Goal: Information Seeking & Learning: Learn about a topic

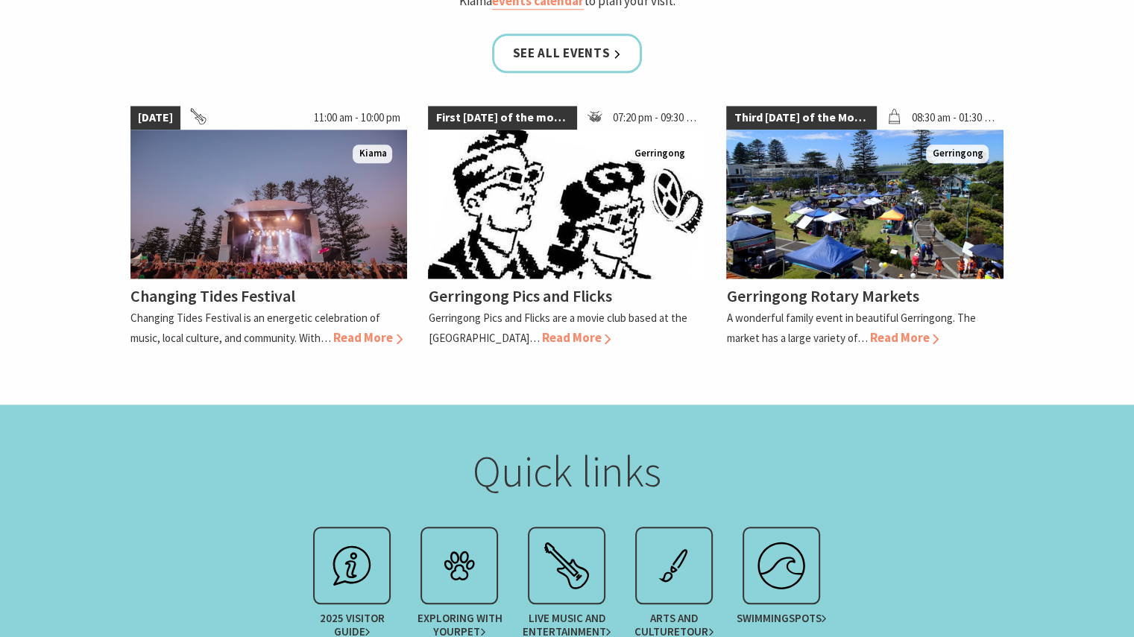
scroll to position [1416, 0]
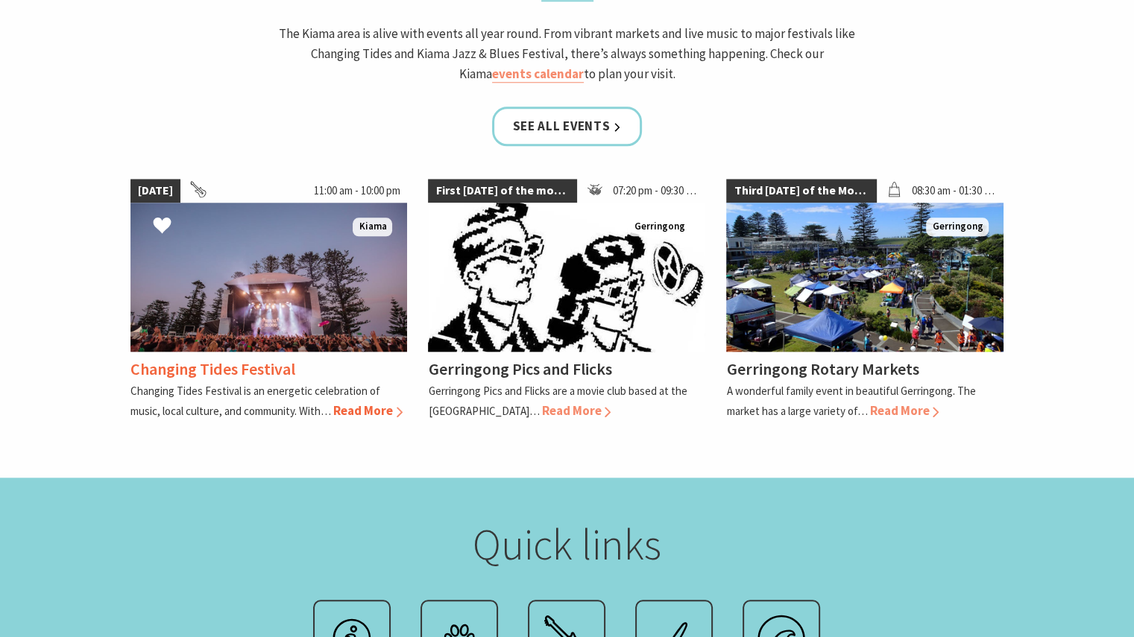
click at [283, 217] on img at bounding box center [268, 277] width 277 height 149
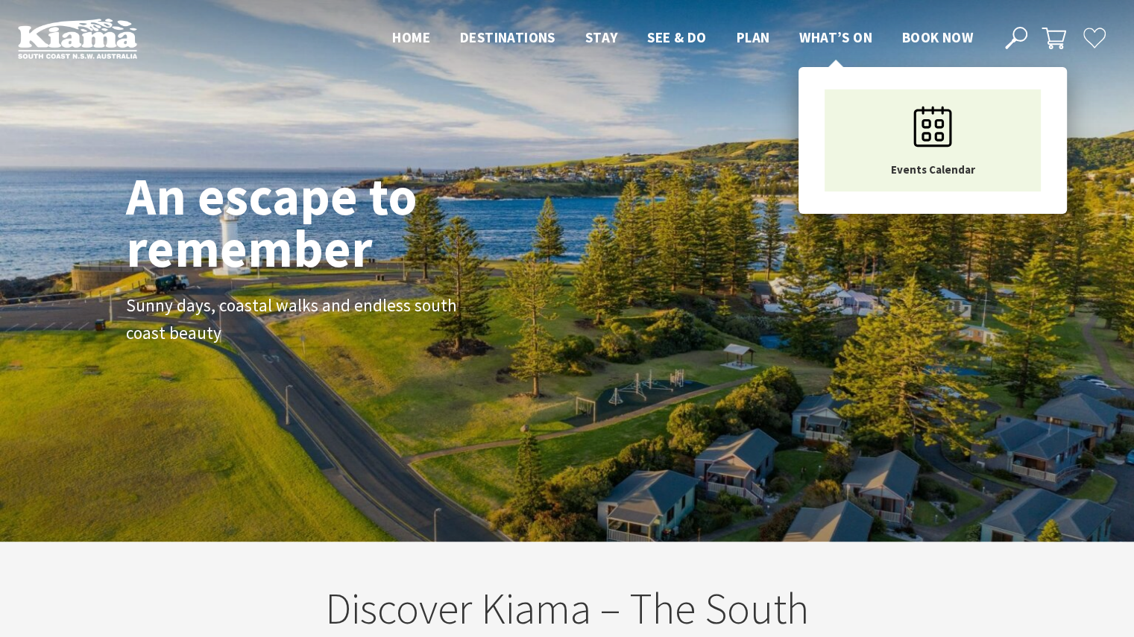
click at [823, 31] on span "What’s On" at bounding box center [835, 37] width 73 height 18
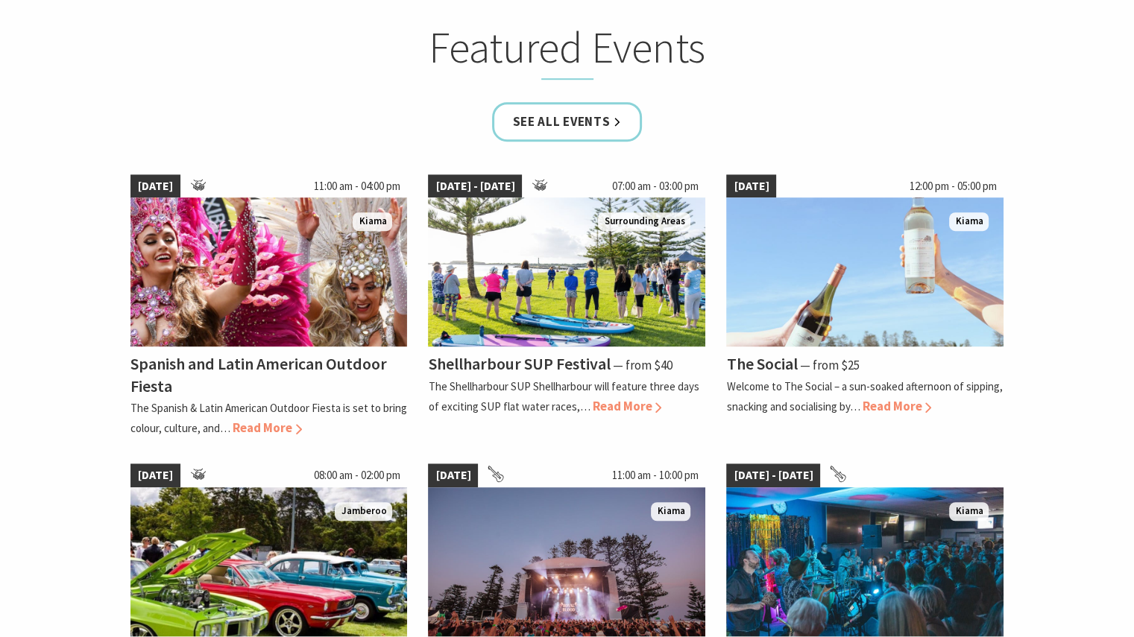
scroll to position [895, 0]
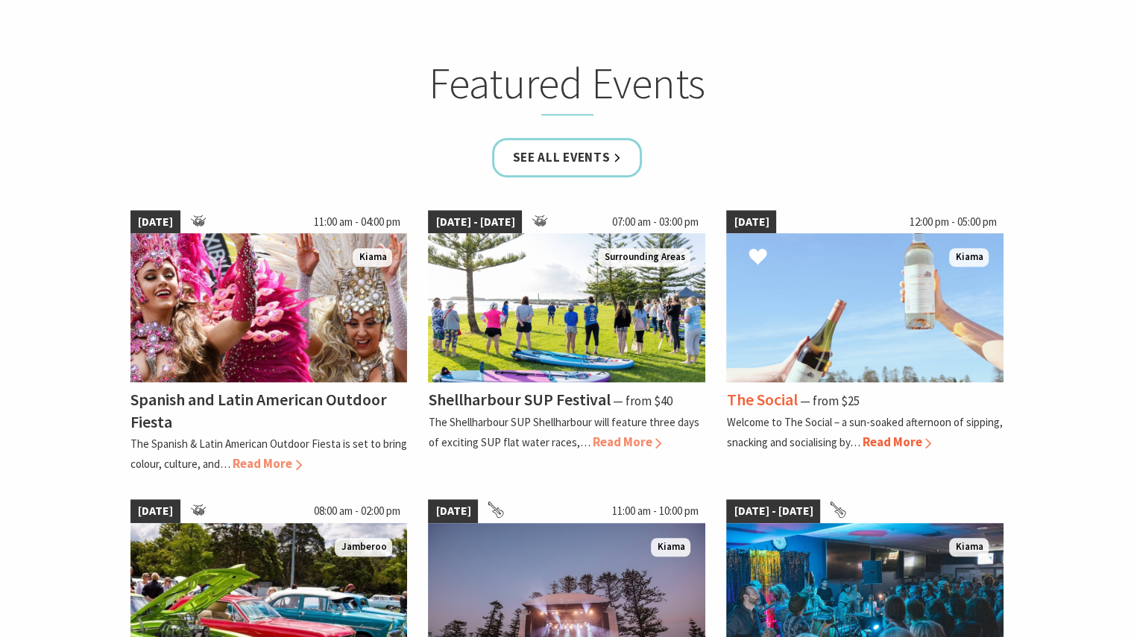
click at [827, 332] on img at bounding box center [864, 307] width 277 height 149
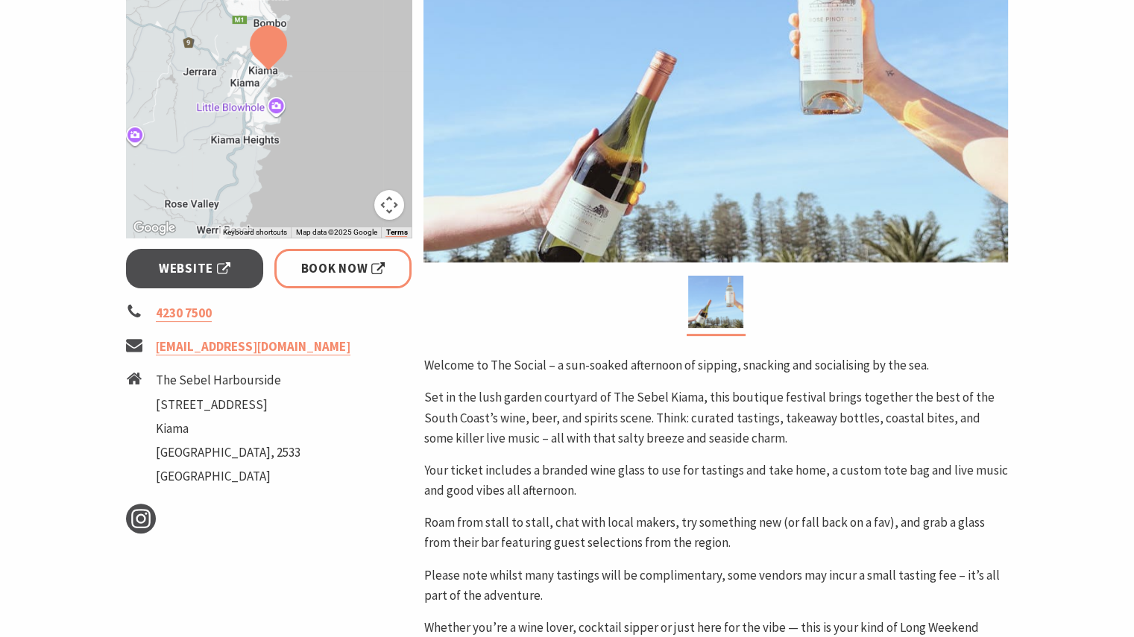
scroll to position [373, 0]
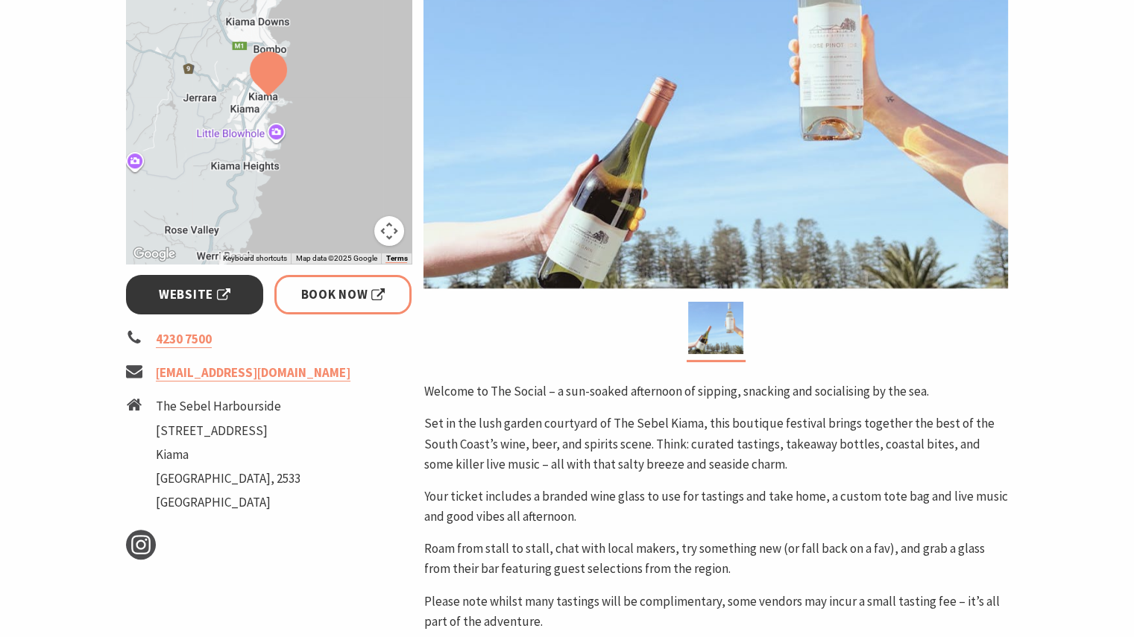
click at [226, 287] on span "Website" at bounding box center [195, 295] width 72 height 20
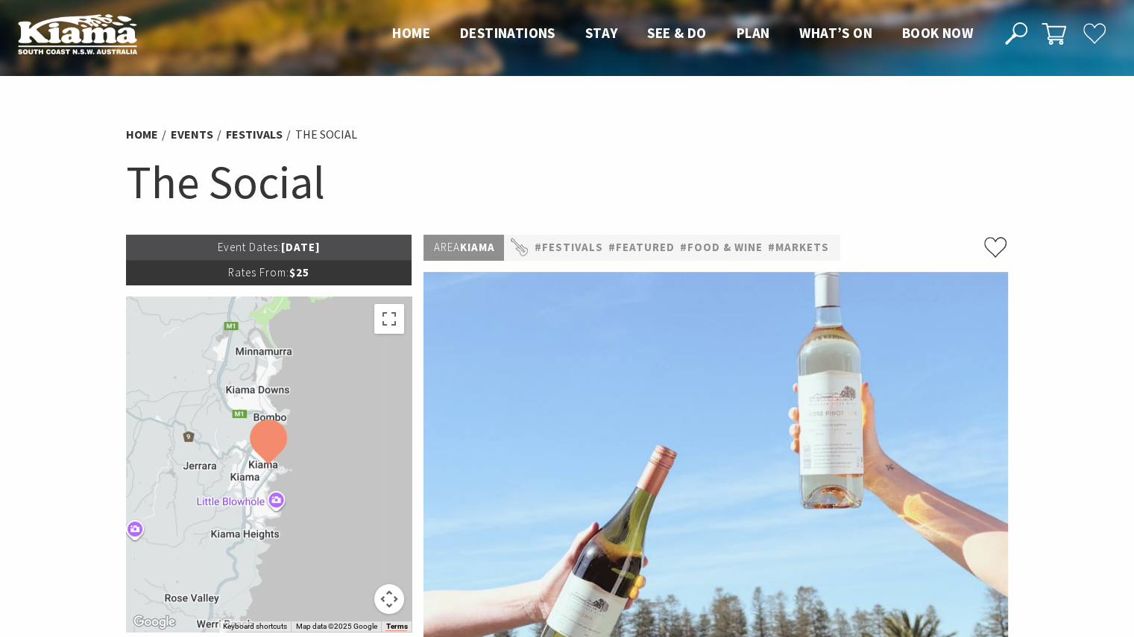
scroll to position [0, 0]
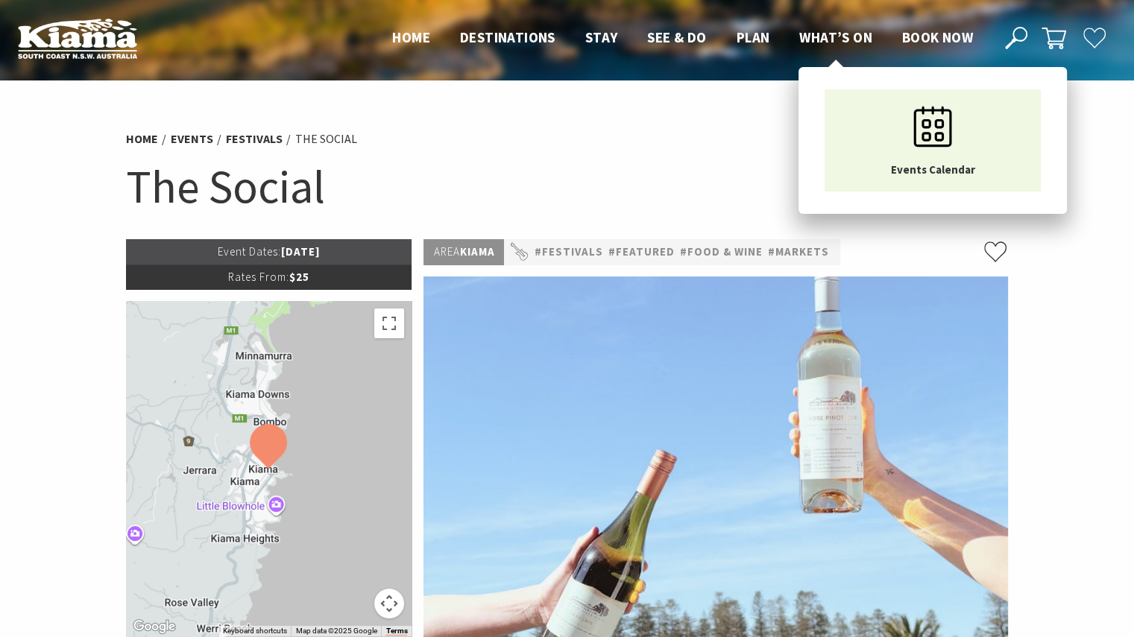
click at [828, 34] on span "What’s On" at bounding box center [835, 37] width 73 height 18
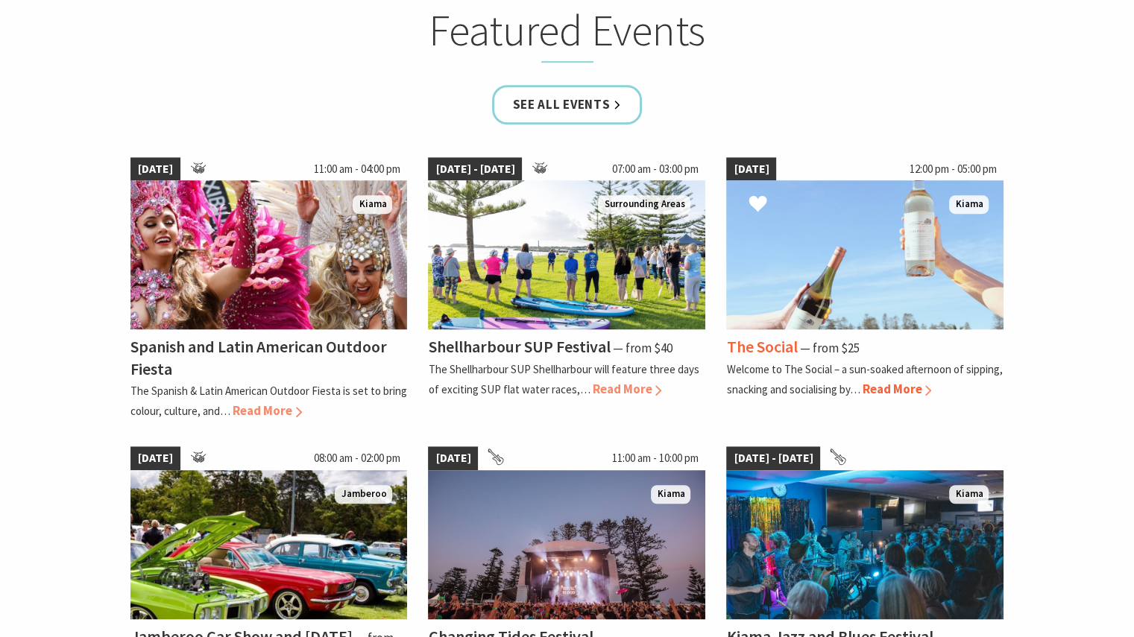
scroll to position [1044, 0]
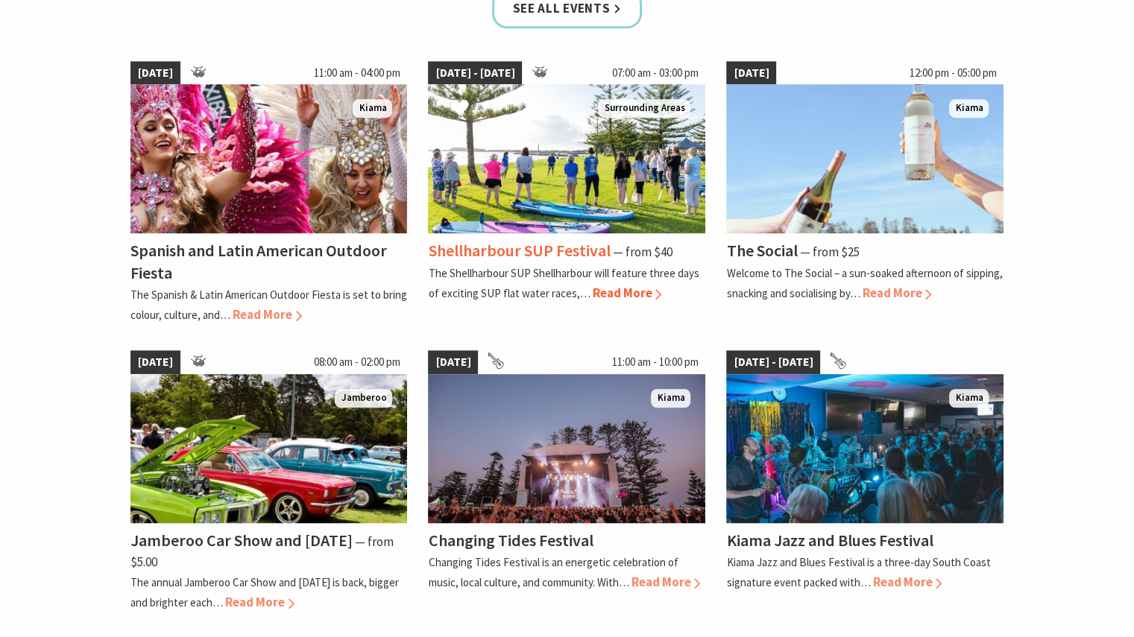
click at [539, 196] on img at bounding box center [566, 158] width 277 height 149
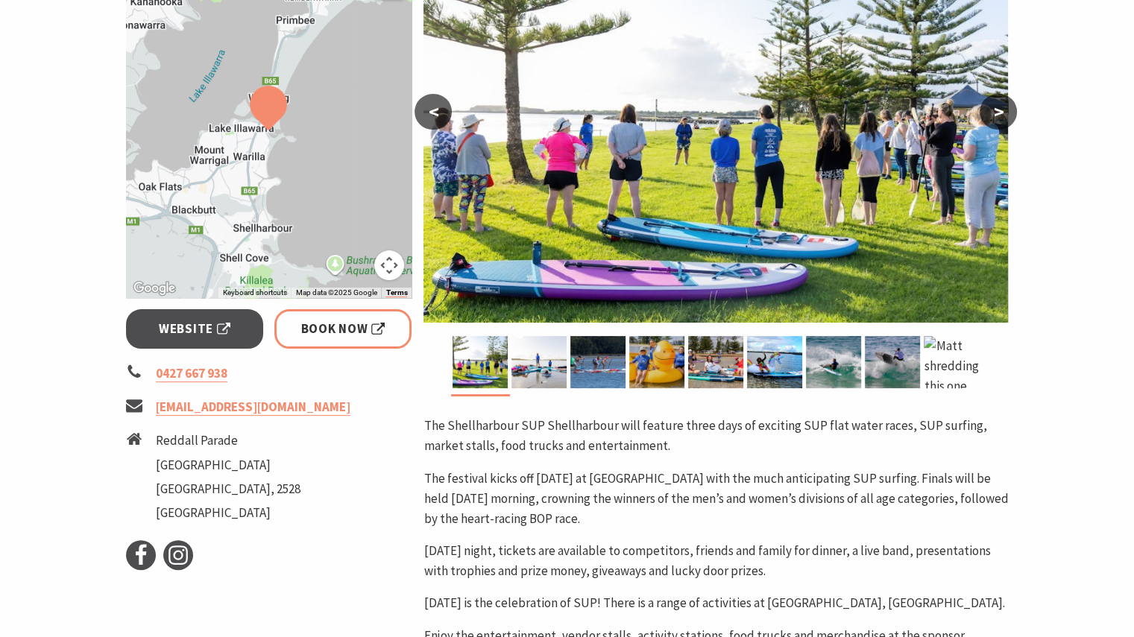
scroll to position [298, 0]
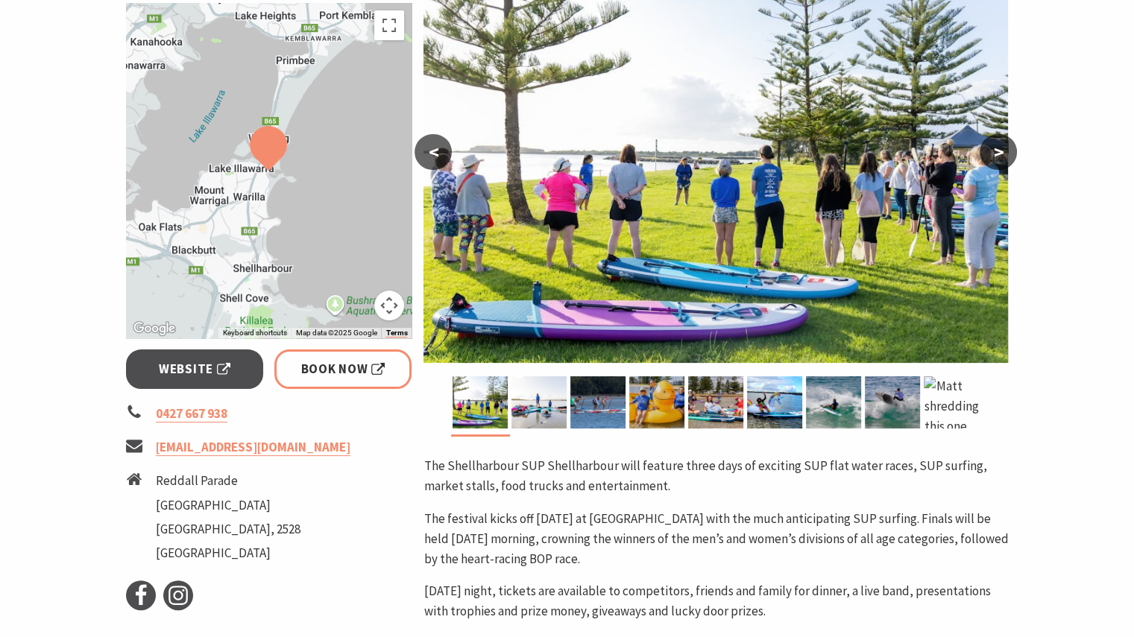
click at [1003, 147] on button ">" at bounding box center [998, 152] width 37 height 36
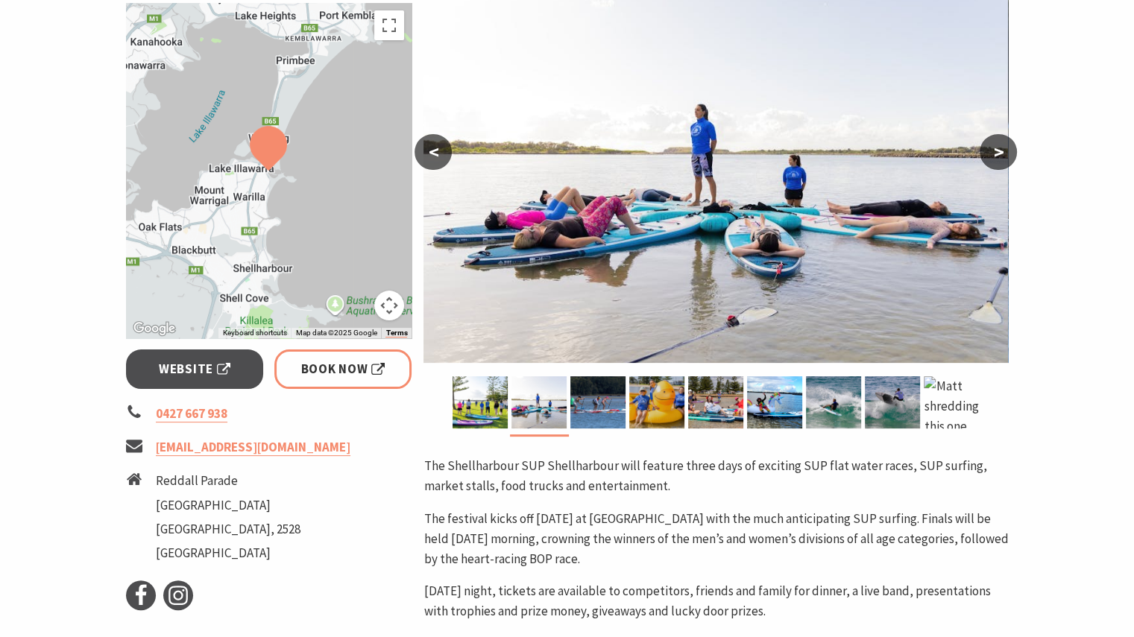
click at [1003, 149] on button ">" at bounding box center [998, 152] width 37 height 36
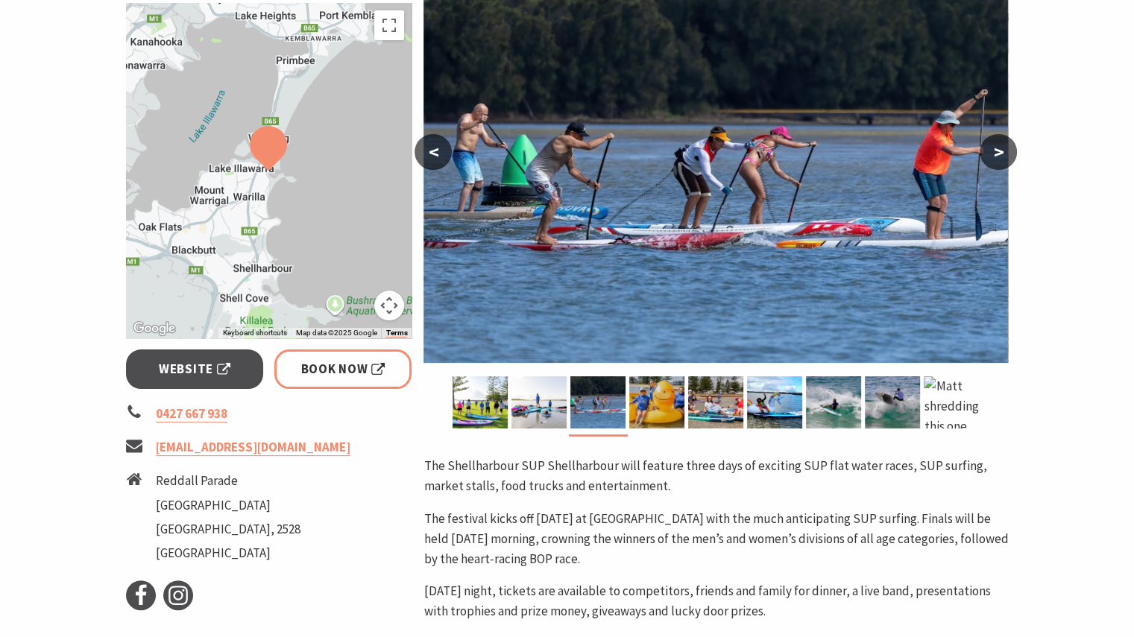
click at [999, 149] on button ">" at bounding box center [998, 152] width 37 height 36
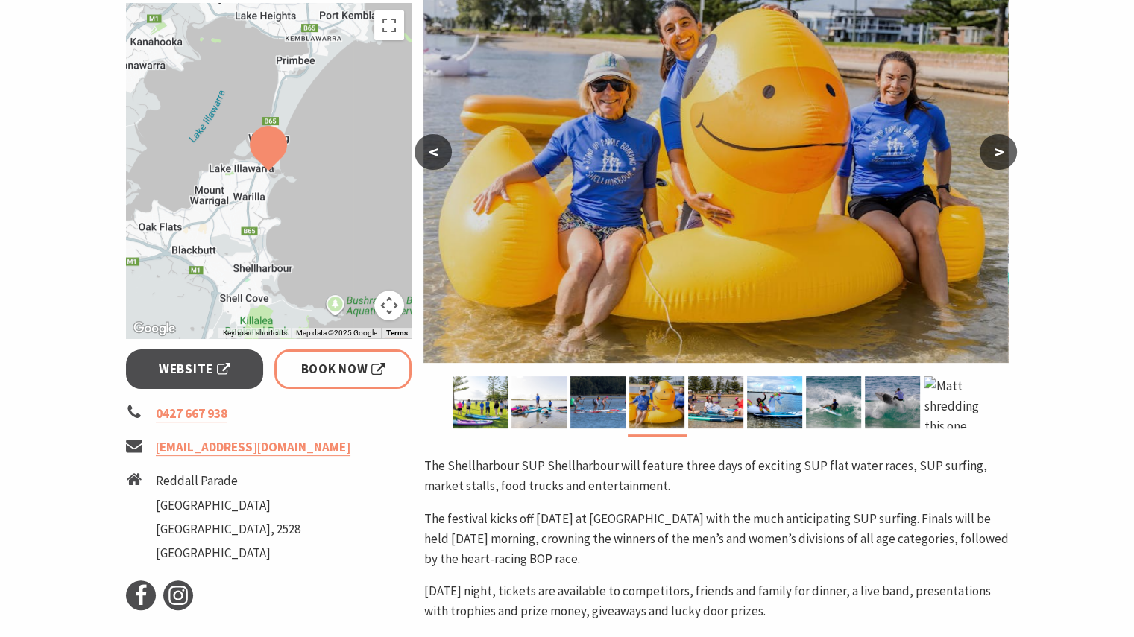
click at [997, 149] on button ">" at bounding box center [998, 152] width 37 height 36
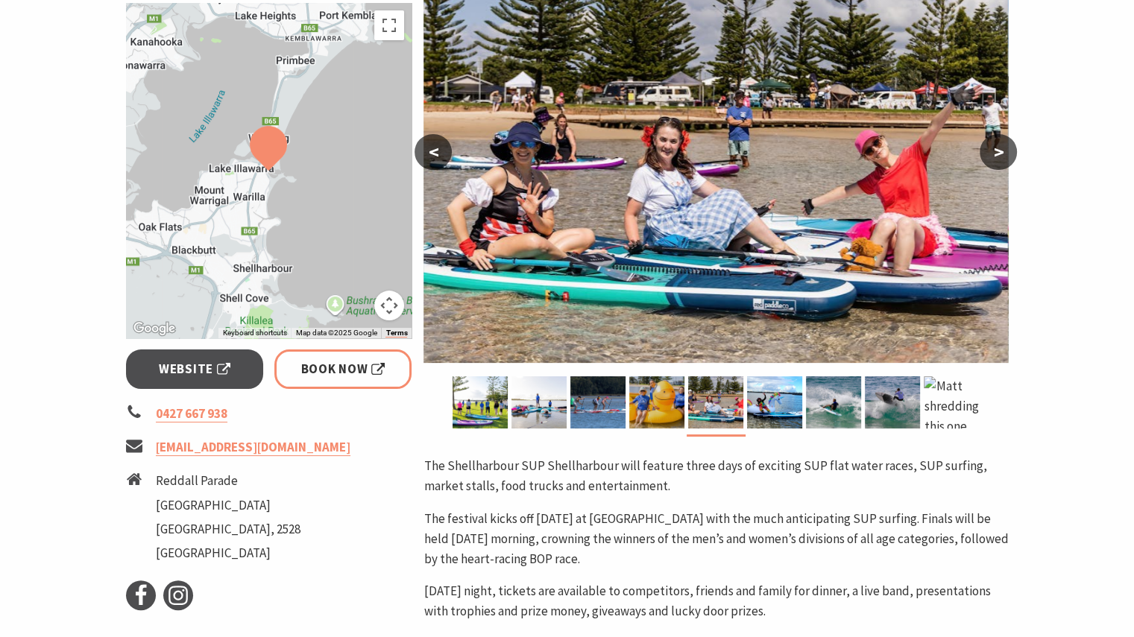
click at [985, 139] on button ">" at bounding box center [998, 152] width 37 height 36
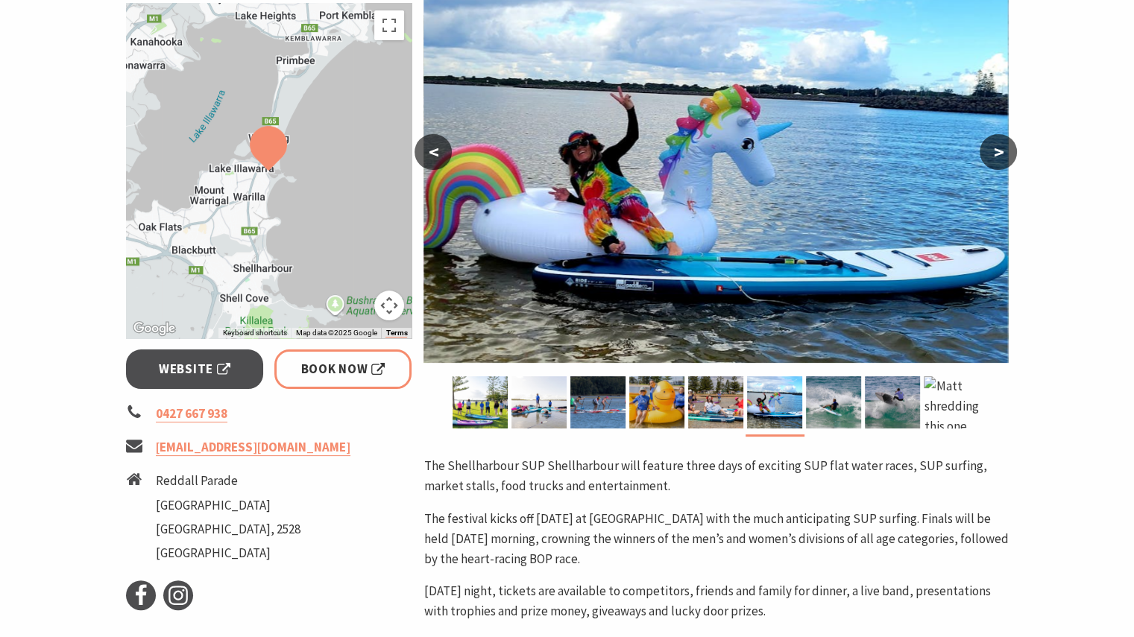
click at [981, 139] on img at bounding box center [715, 170] width 584 height 385
click at [1003, 142] on button ">" at bounding box center [998, 152] width 37 height 36
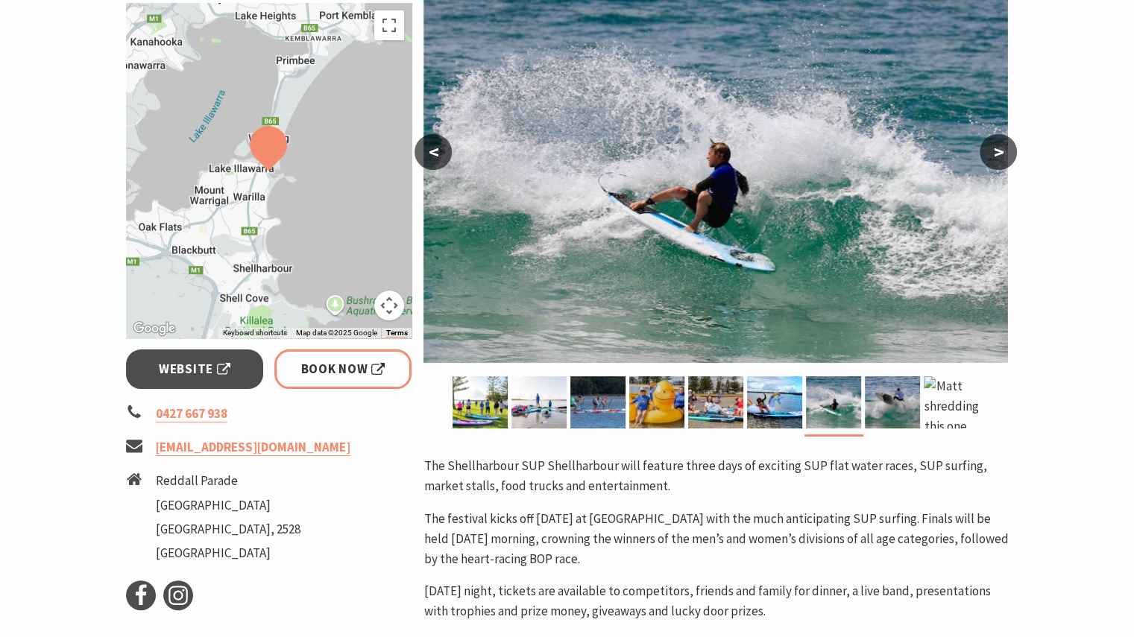
click at [996, 149] on button ">" at bounding box center [998, 152] width 37 height 36
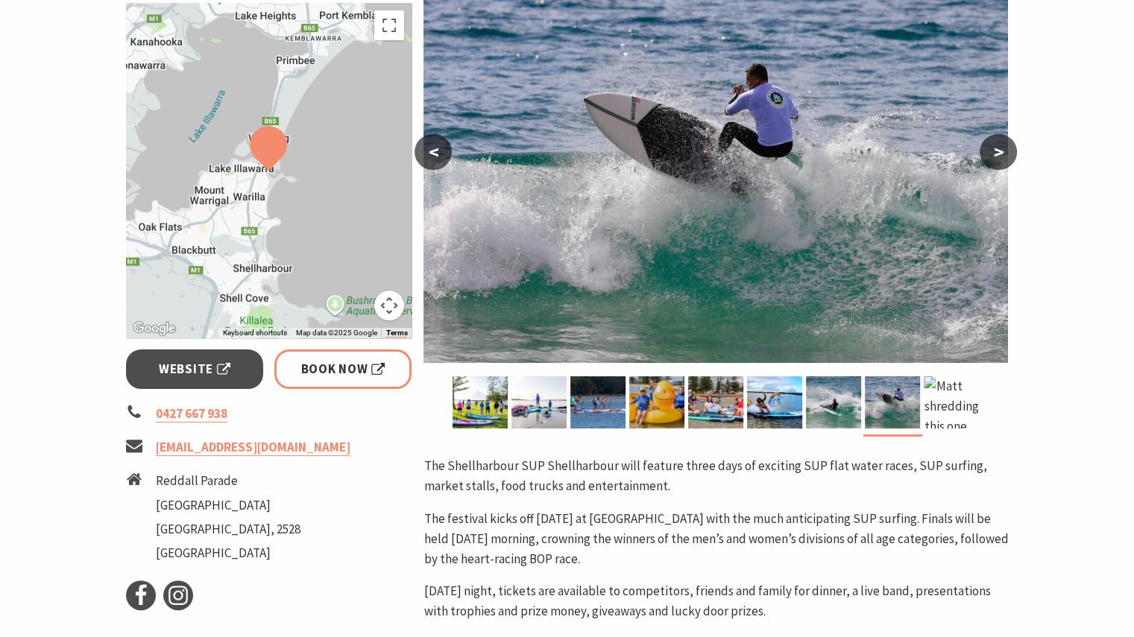
click at [994, 148] on button ">" at bounding box center [998, 152] width 37 height 36
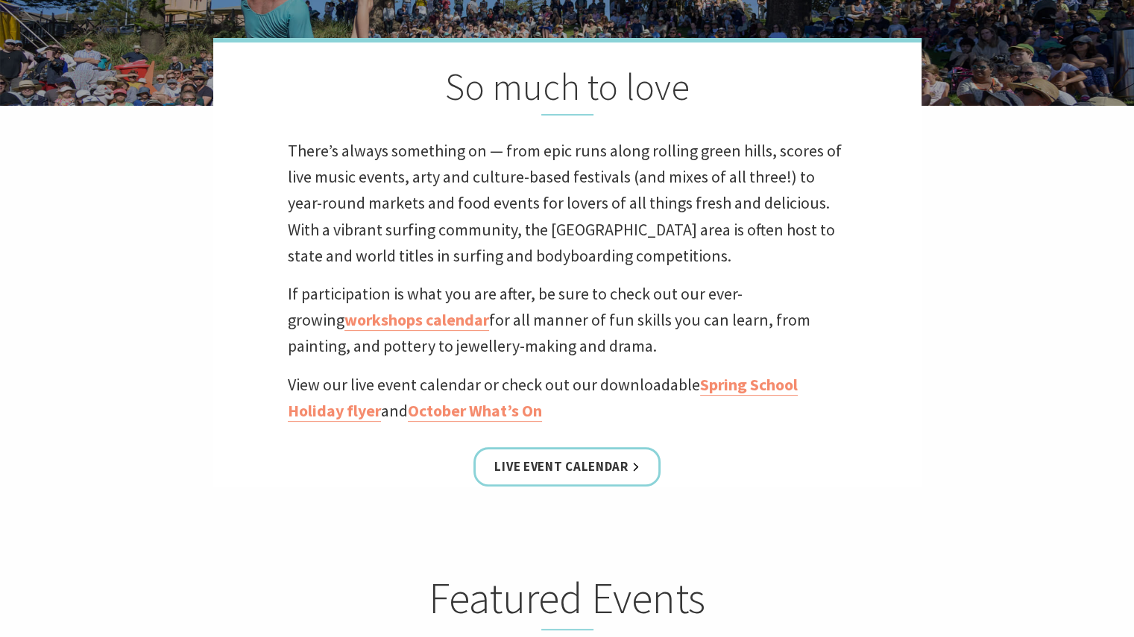
scroll to position [361, 0]
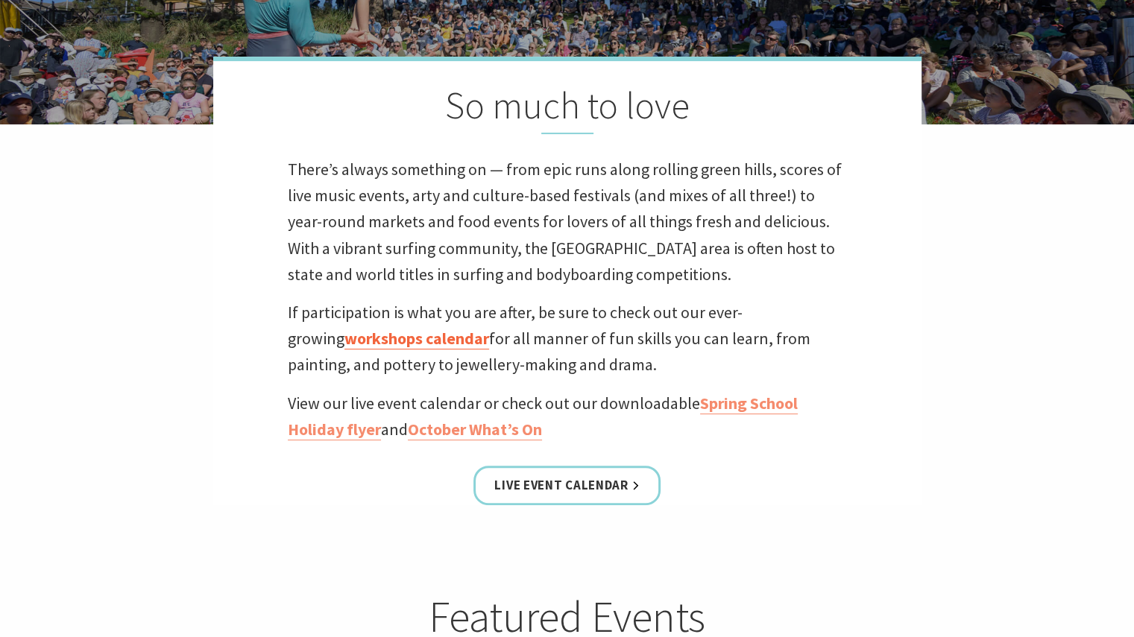
click at [388, 341] on link "workshops calendar" at bounding box center [416, 339] width 145 height 22
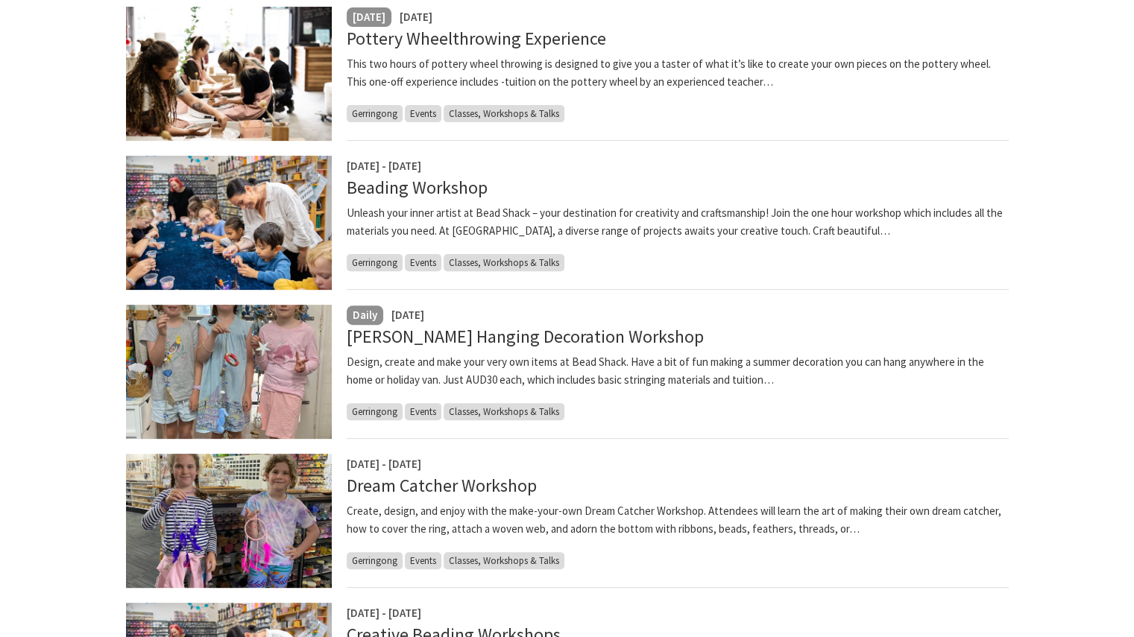
scroll to position [373, 0]
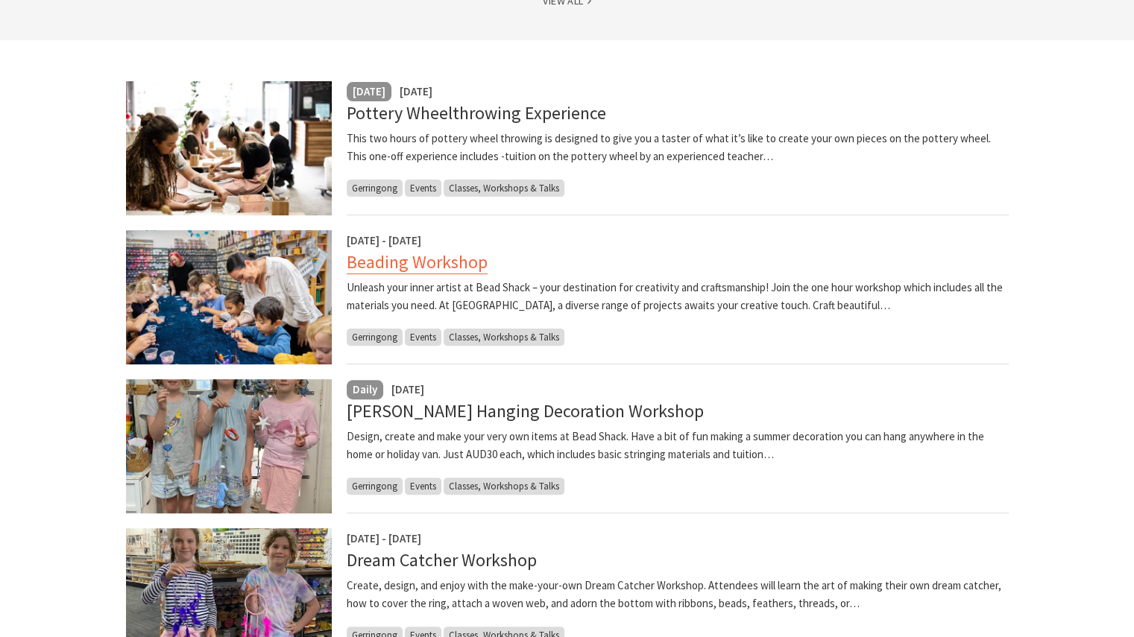
click at [403, 258] on link "Beading Workshop" at bounding box center [417, 262] width 141 height 24
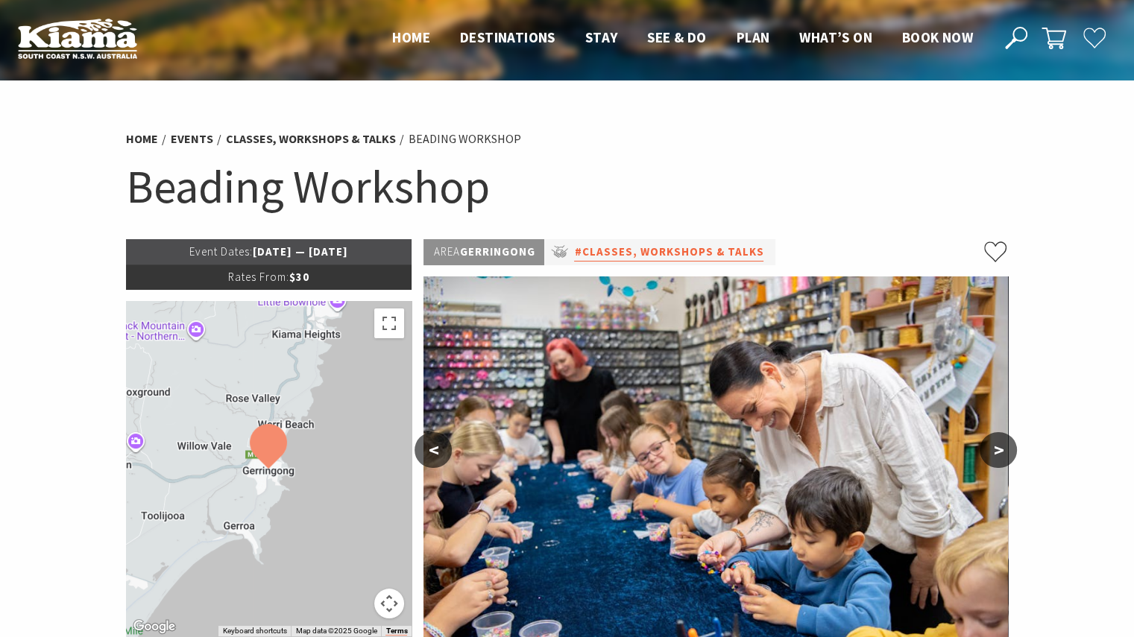
click at [628, 253] on link "#Classes, Workshops & Talks" at bounding box center [668, 252] width 189 height 19
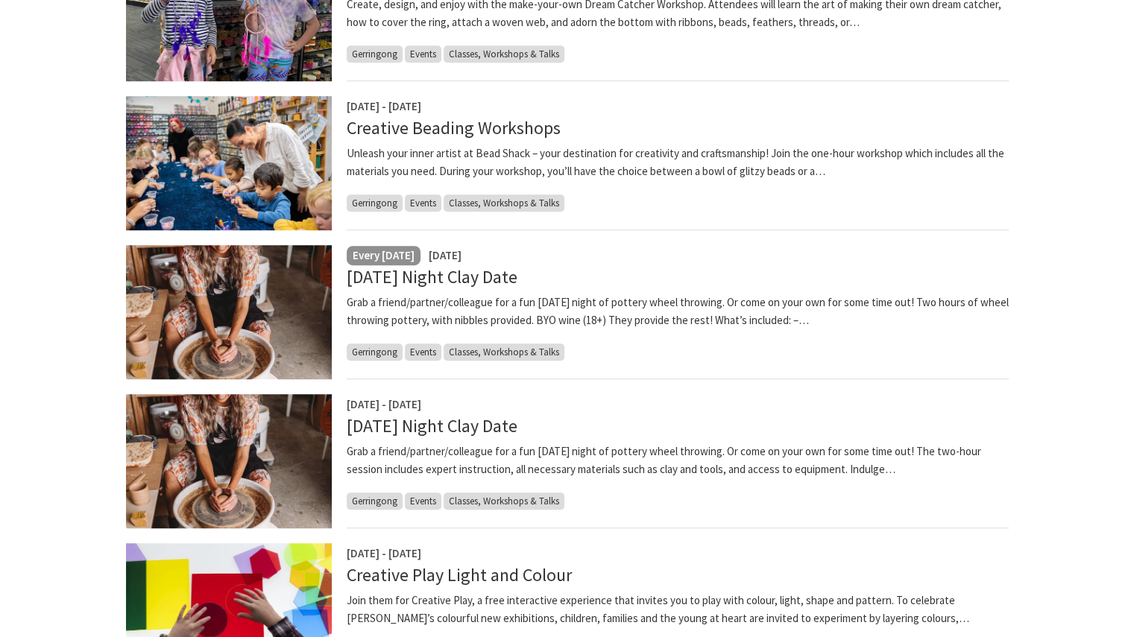
scroll to position [1193, 0]
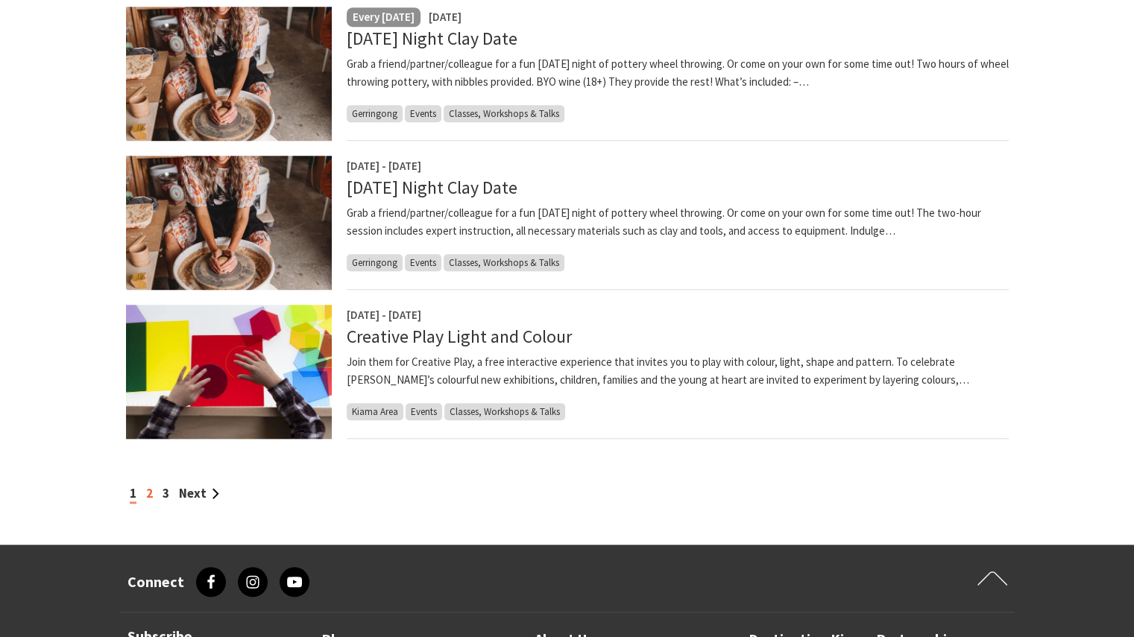
click at [149, 491] on link "2" at bounding box center [149, 493] width 7 height 16
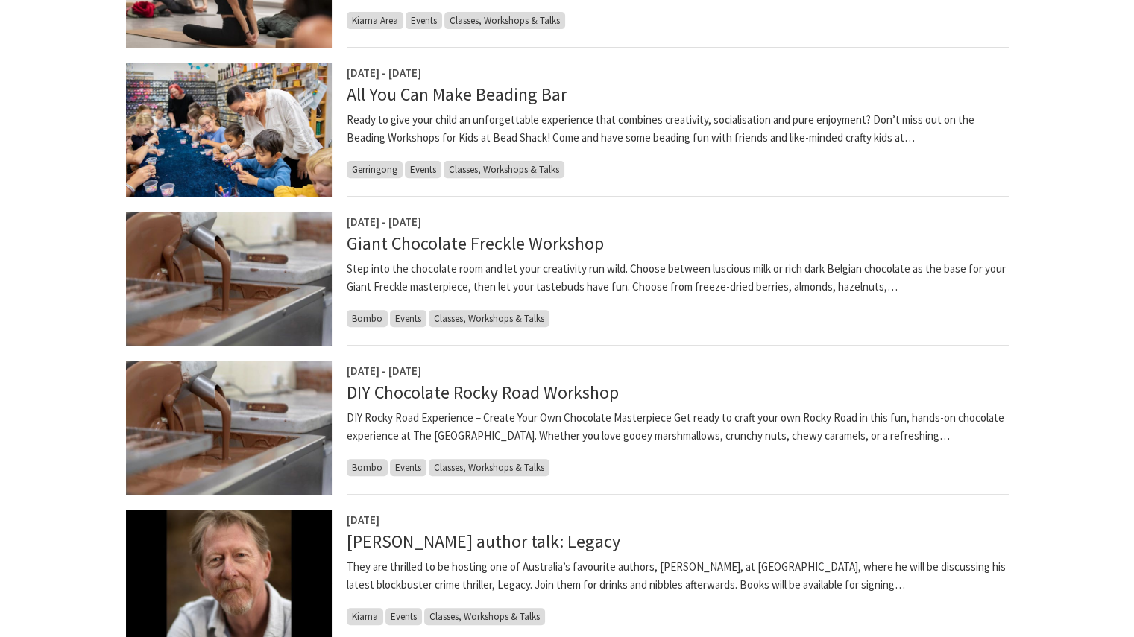
scroll to position [596, 0]
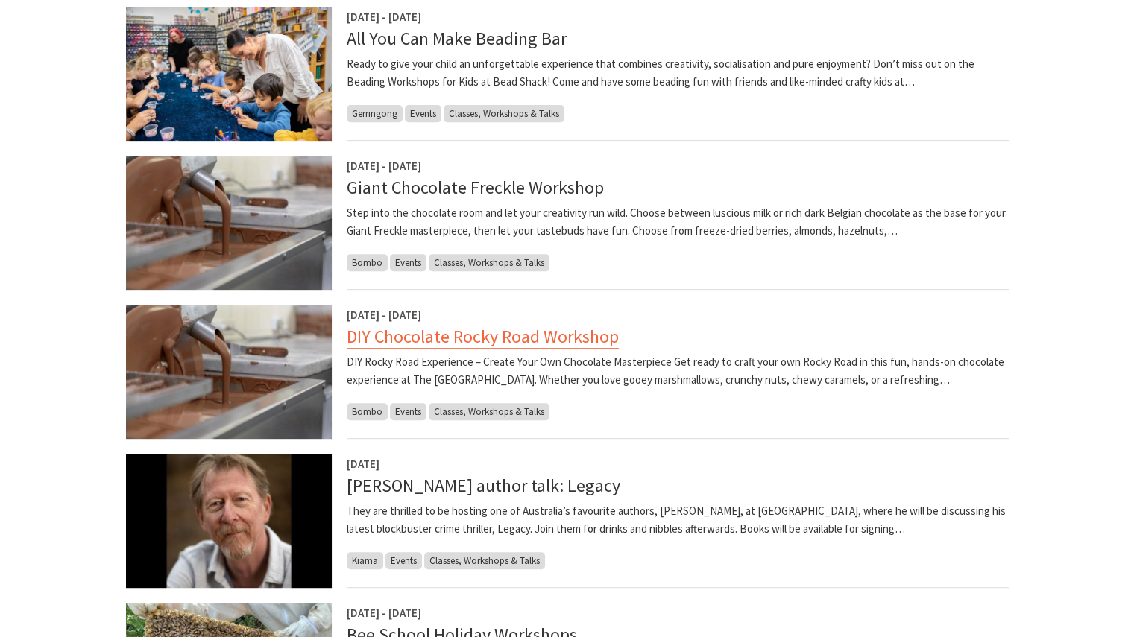
click at [403, 338] on link "DIY Chocolate Rocky Road Workshop" at bounding box center [483, 337] width 272 height 24
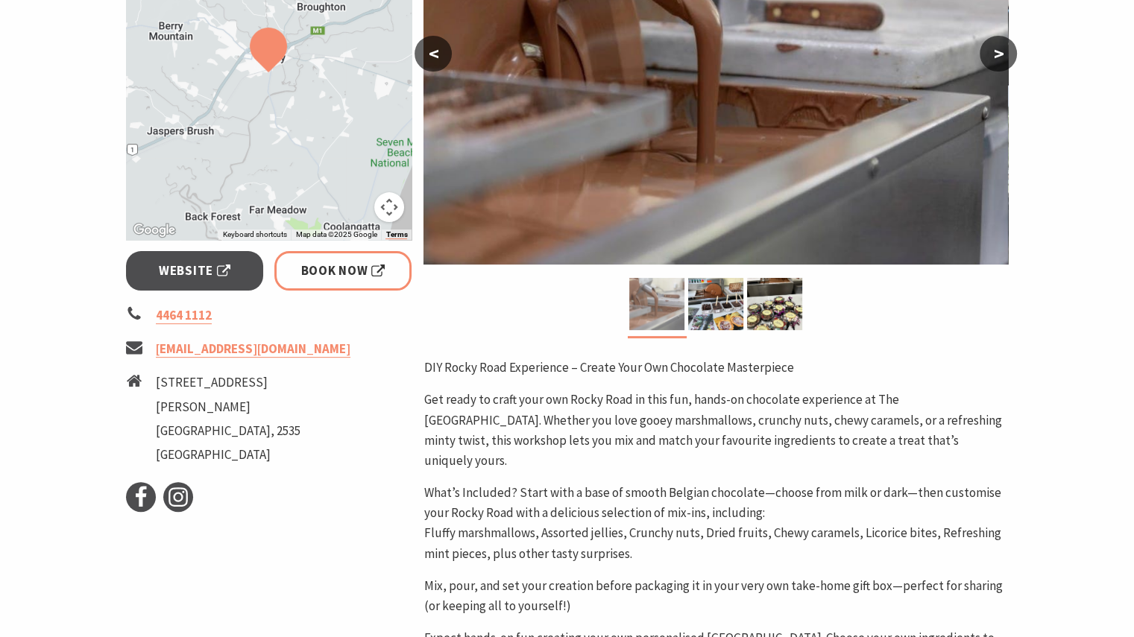
scroll to position [373, 0]
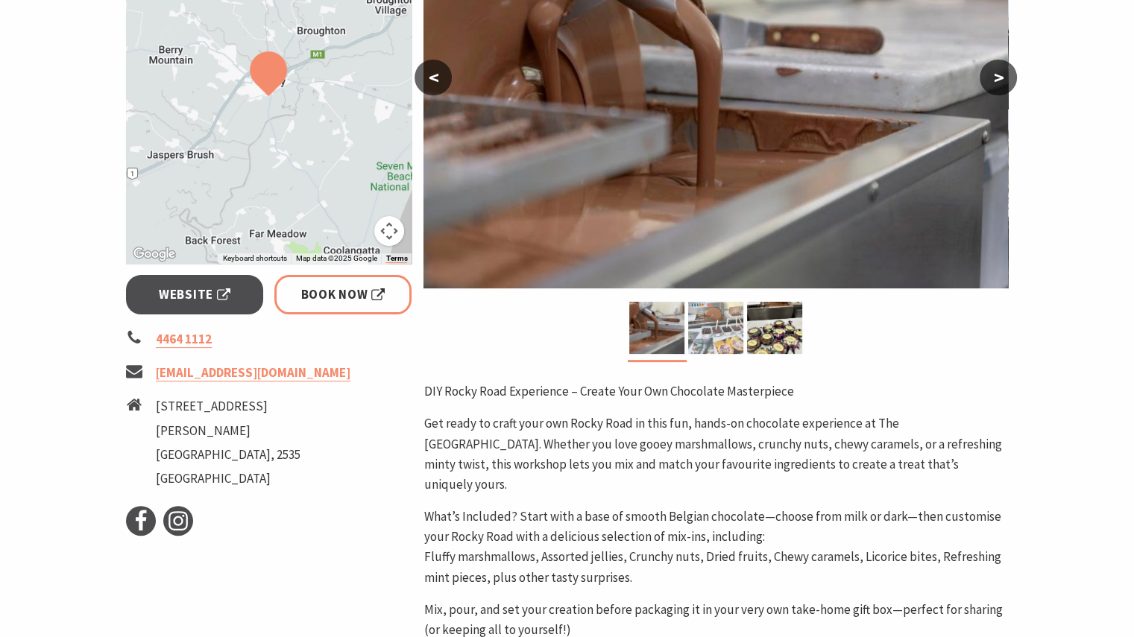
click at [719, 326] on img at bounding box center [715, 328] width 55 height 52
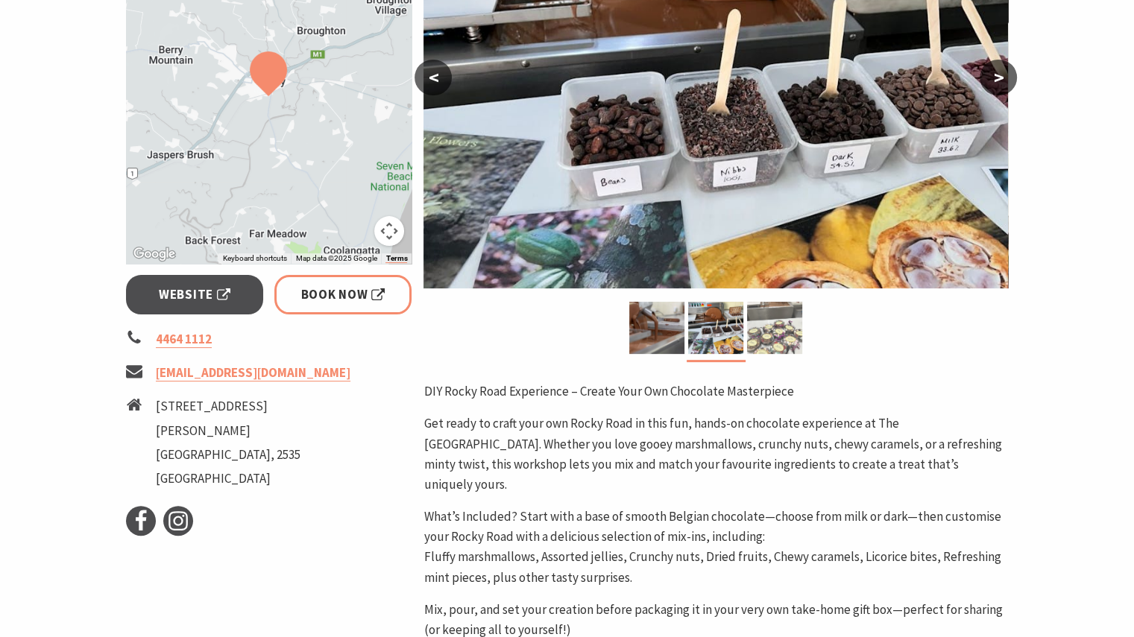
click at [774, 319] on img at bounding box center [774, 328] width 55 height 52
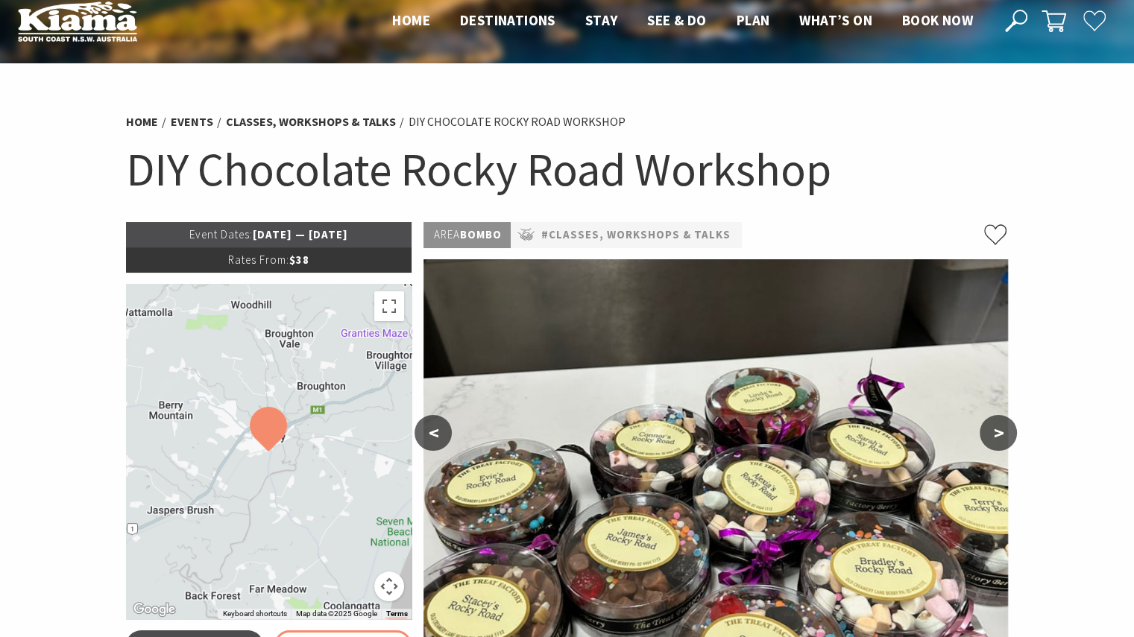
scroll to position [0, 0]
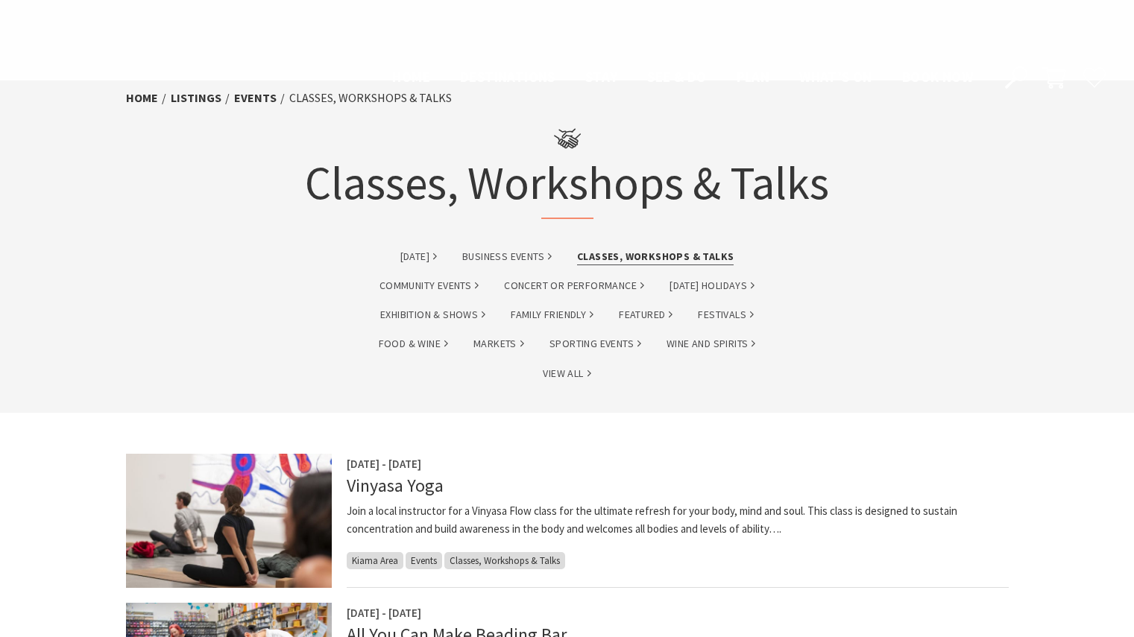
scroll to position [596, 0]
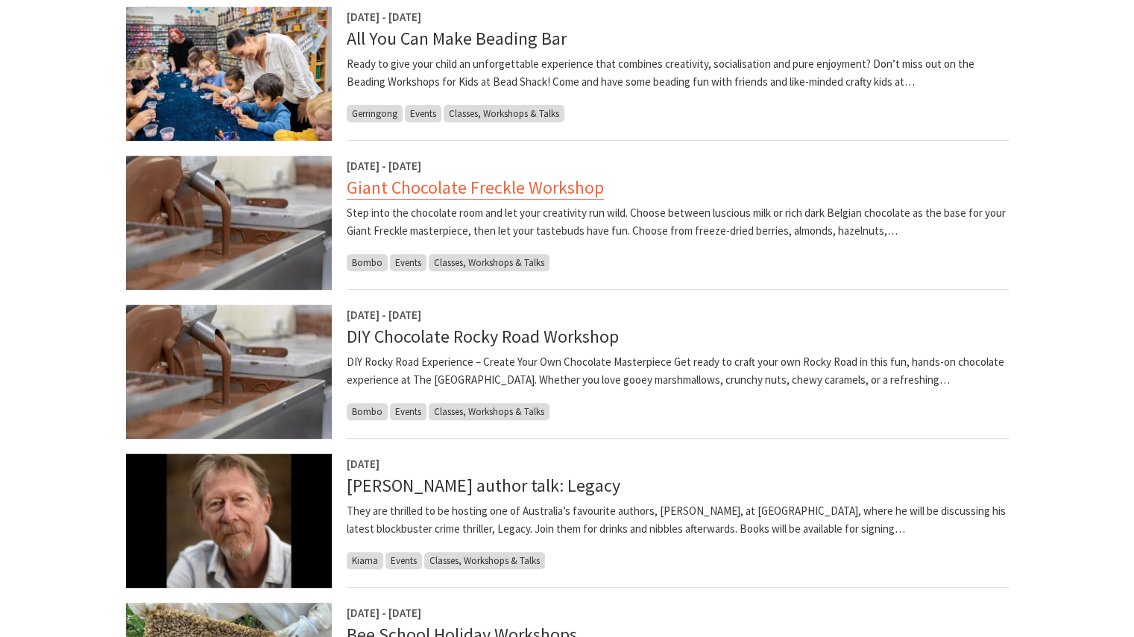
click at [392, 181] on link "Giant Chocolate Freckle Workshop" at bounding box center [475, 188] width 257 height 24
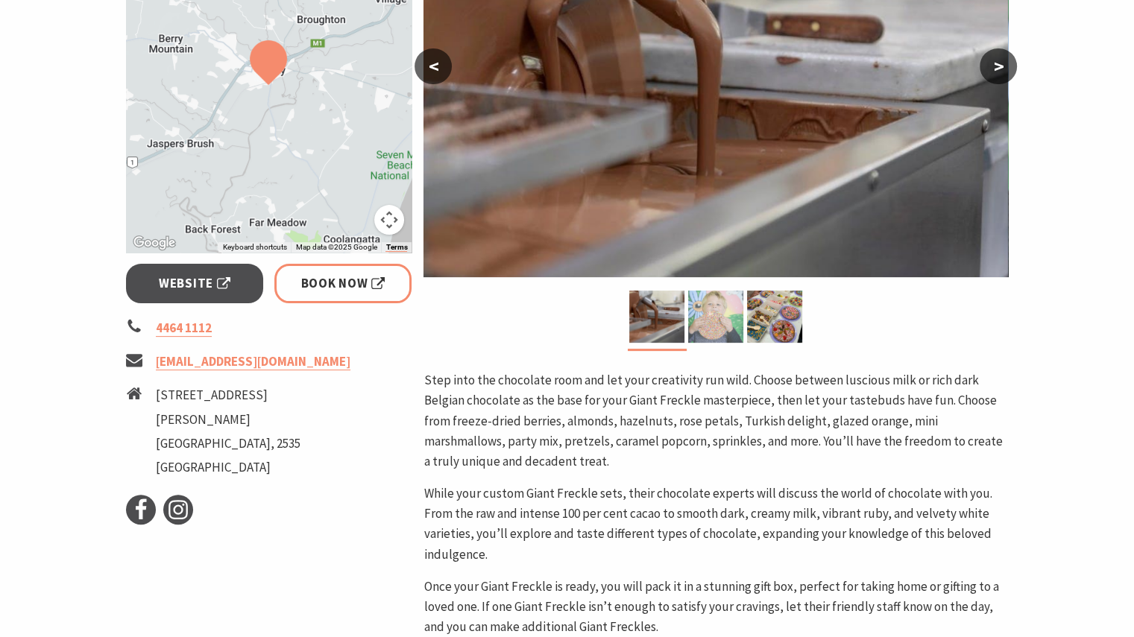
scroll to position [298, 0]
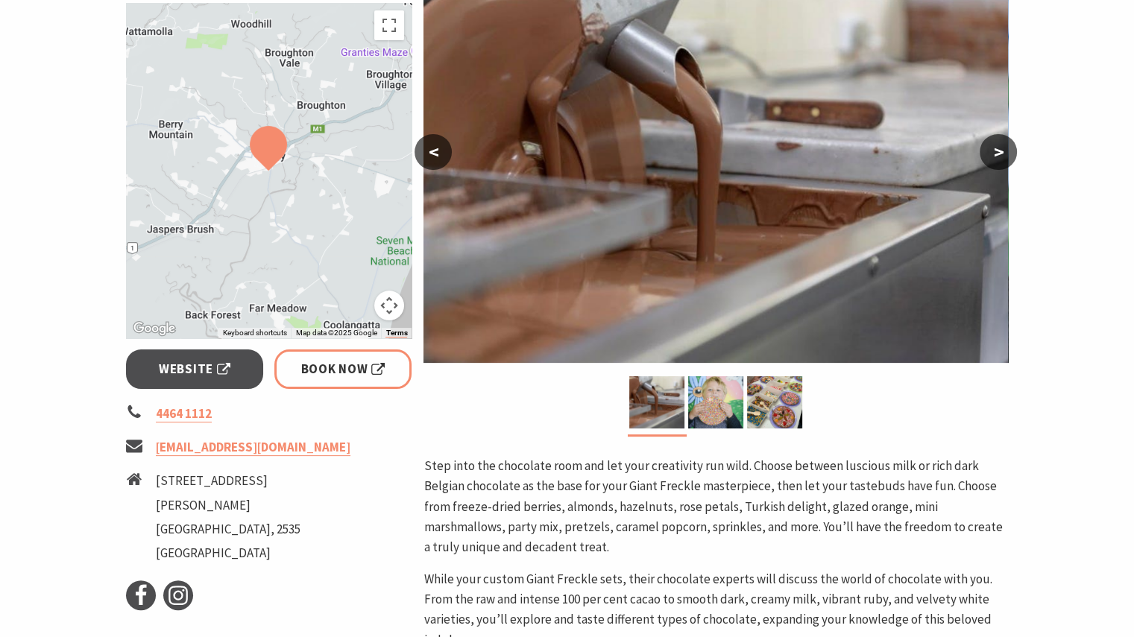
click at [1011, 152] on button ">" at bounding box center [998, 152] width 37 height 36
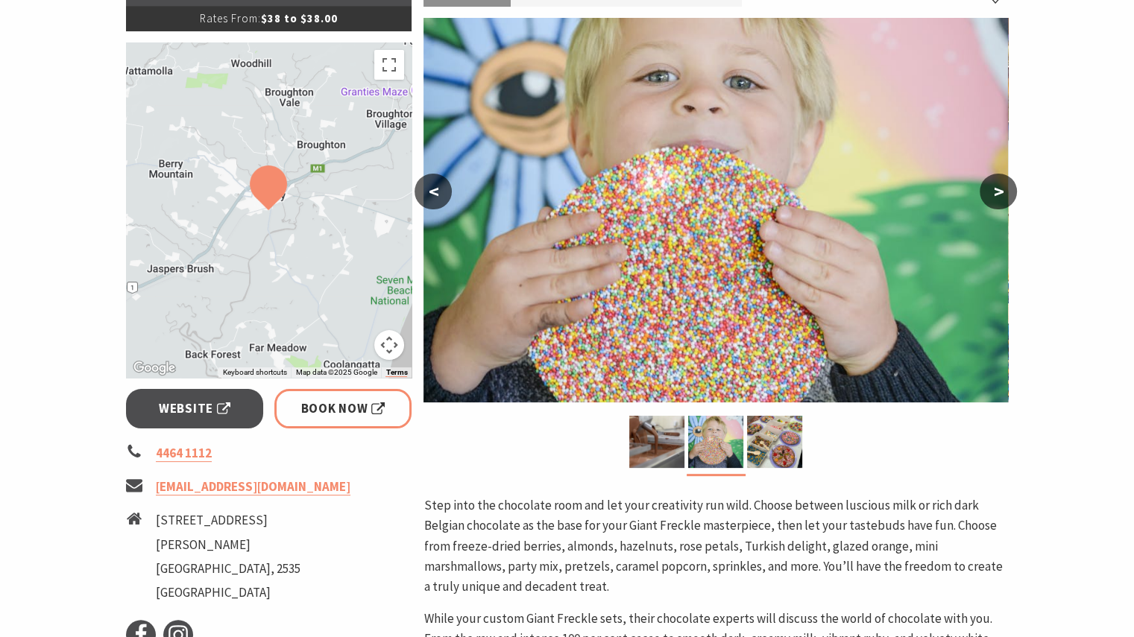
scroll to position [224, 0]
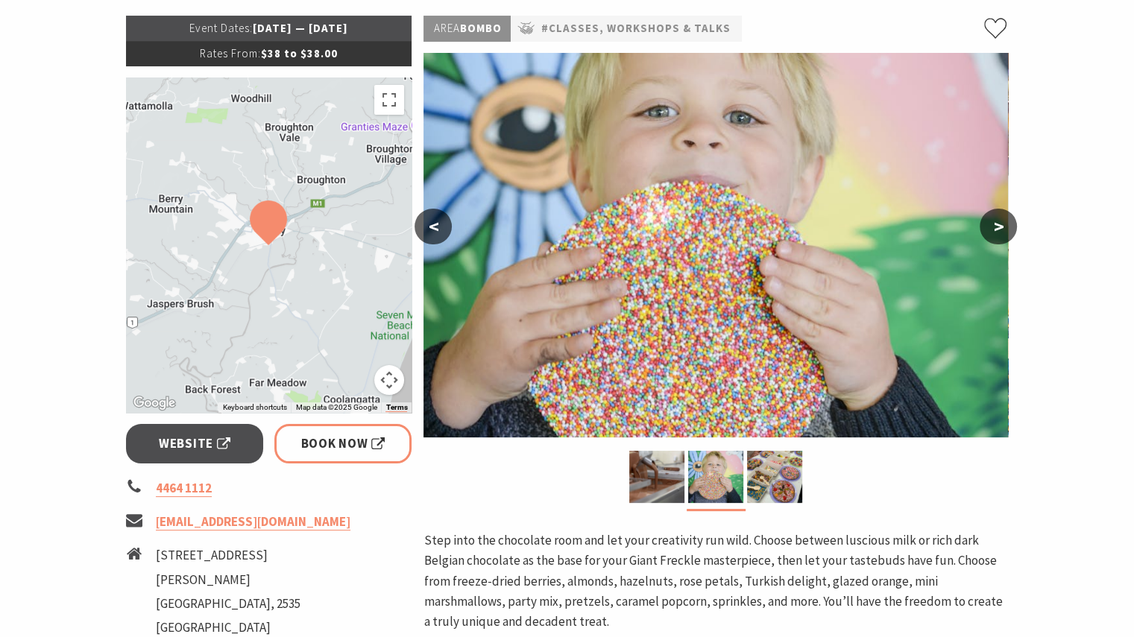
click at [993, 224] on button ">" at bounding box center [998, 227] width 37 height 36
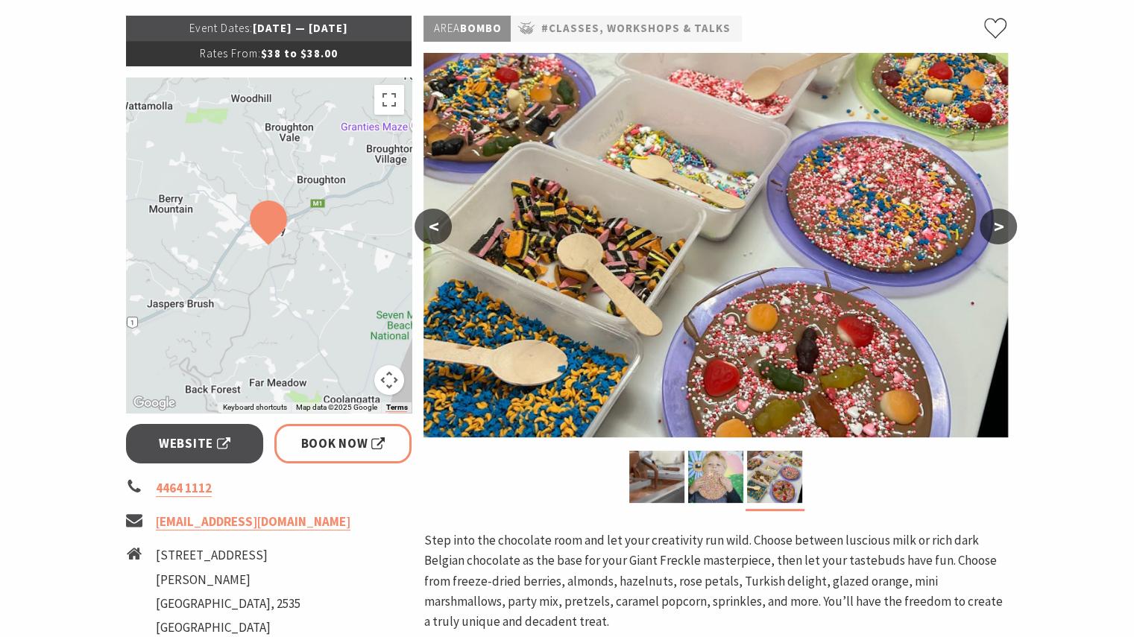
click at [989, 224] on button ">" at bounding box center [998, 227] width 37 height 36
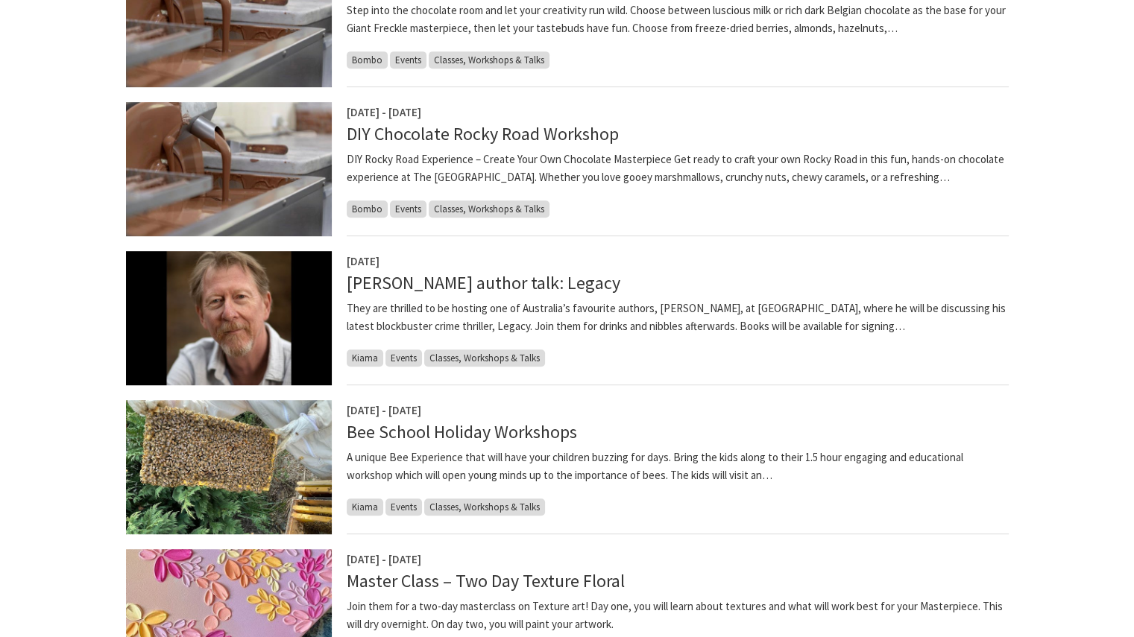
scroll to position [820, 0]
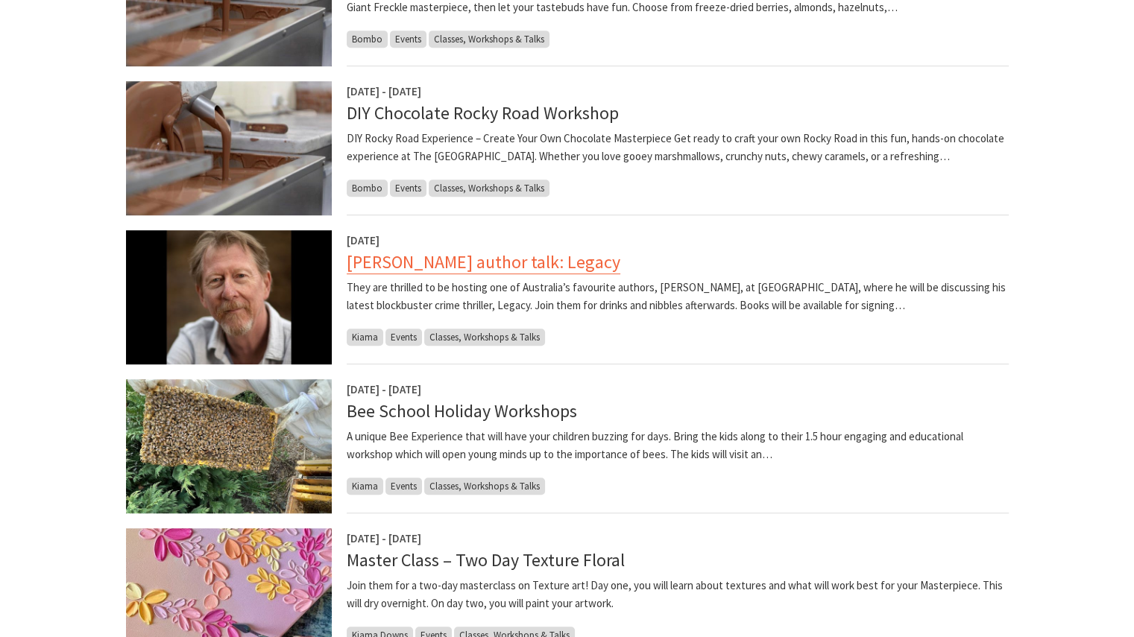
click at [437, 255] on link "[PERSON_NAME] author talk: Legacy" at bounding box center [484, 262] width 274 height 24
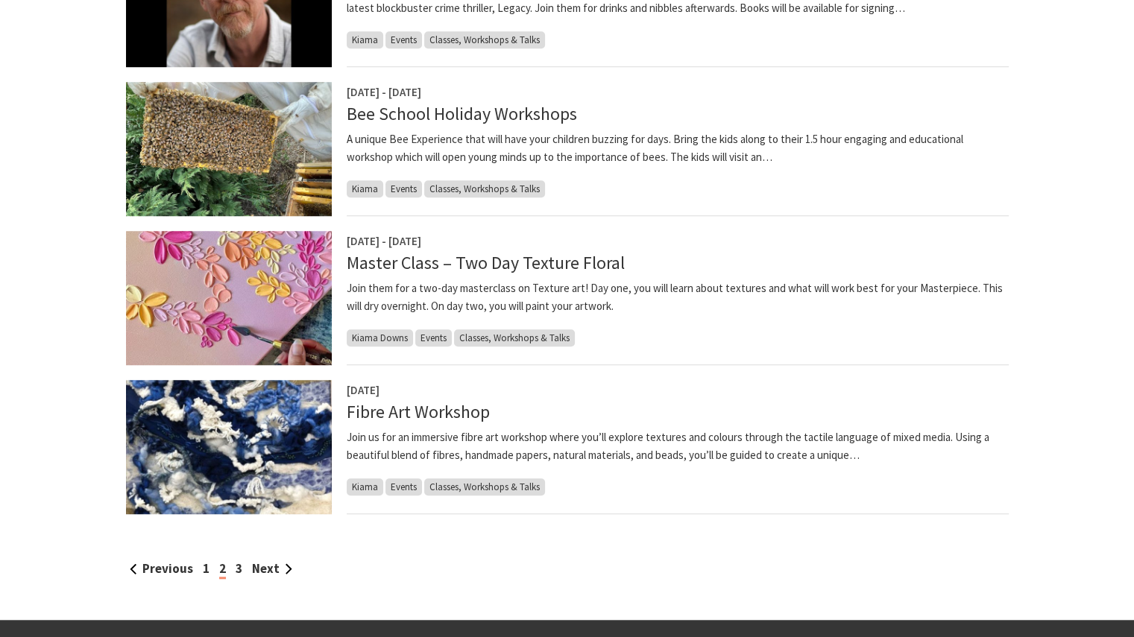
scroll to position [1118, 0]
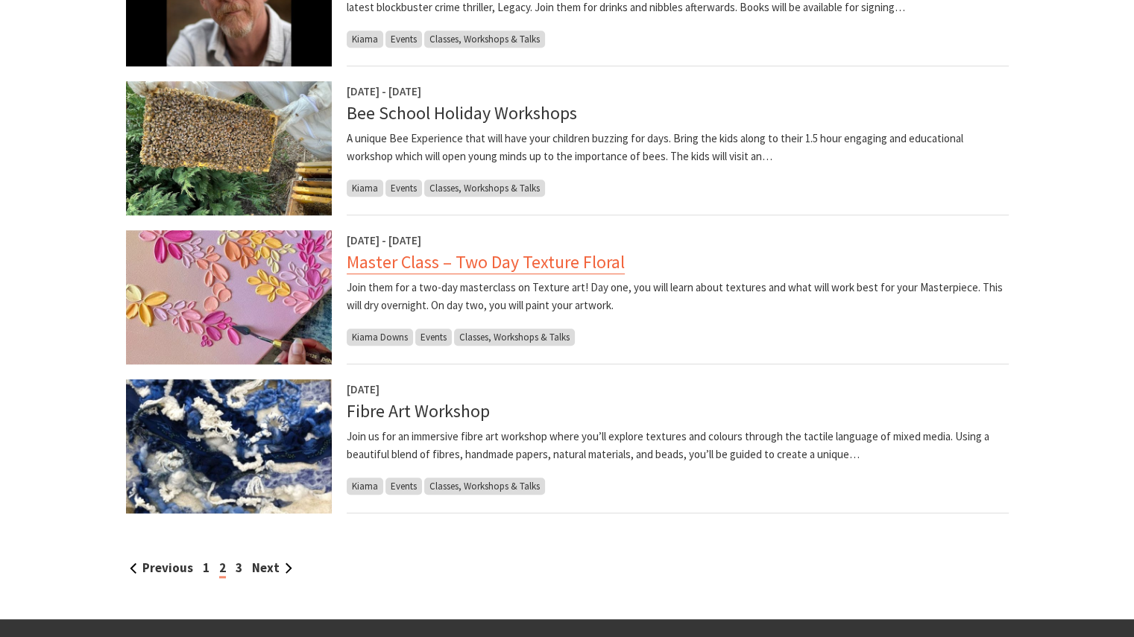
click at [470, 262] on link "Master Class – Two Day Texture Floral" at bounding box center [486, 262] width 278 height 24
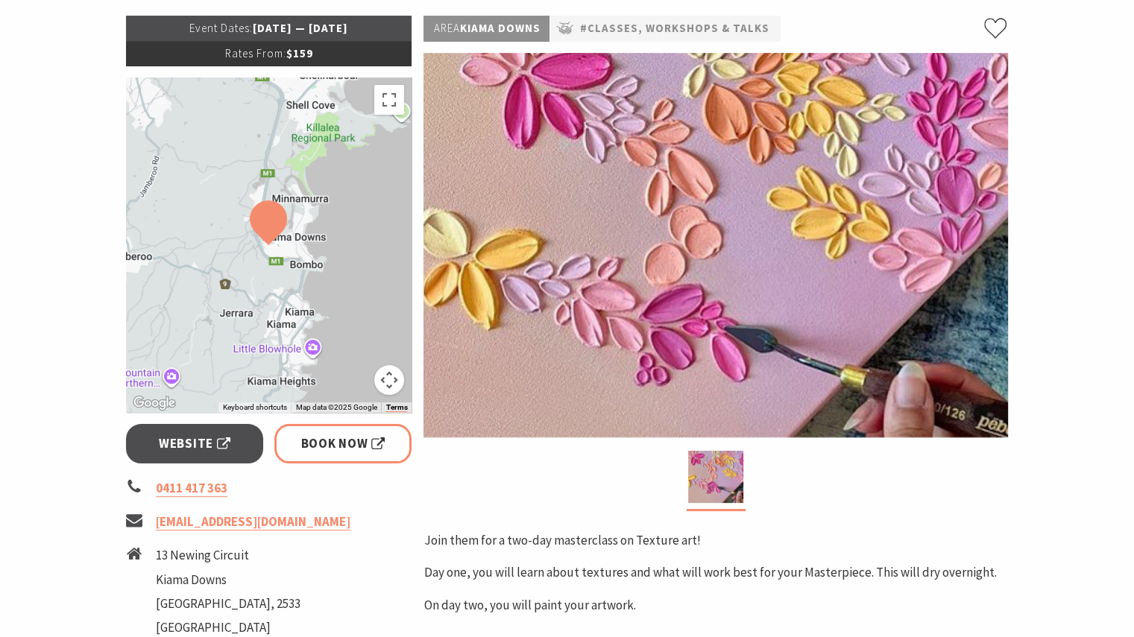
scroll to position [149, 0]
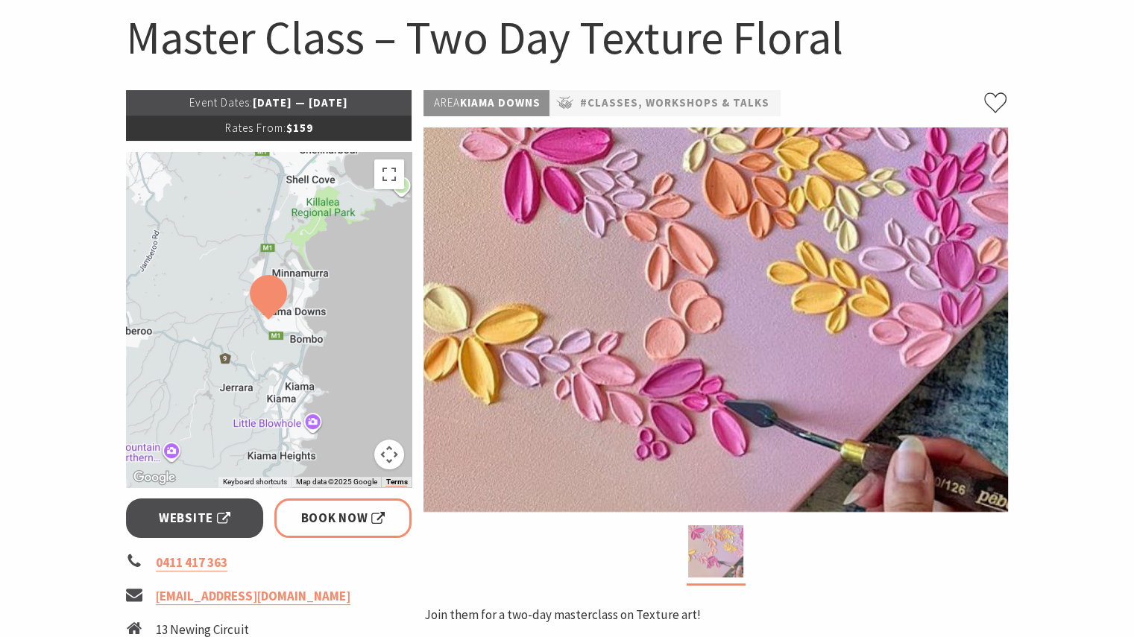
click at [739, 551] on img at bounding box center [715, 552] width 55 height 52
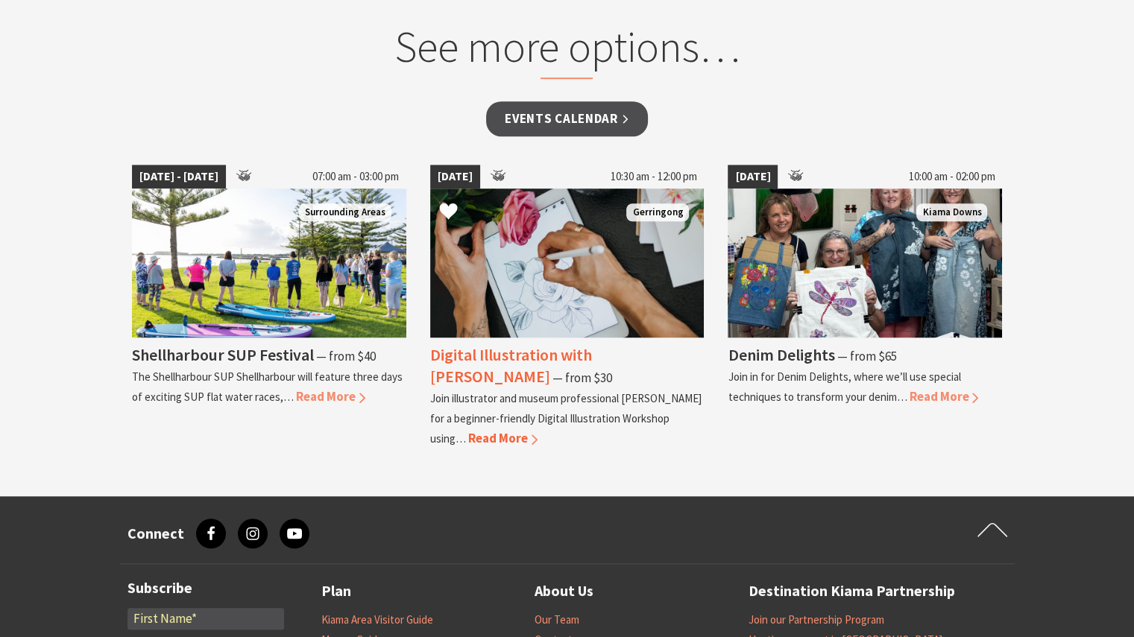
scroll to position [1118, 0]
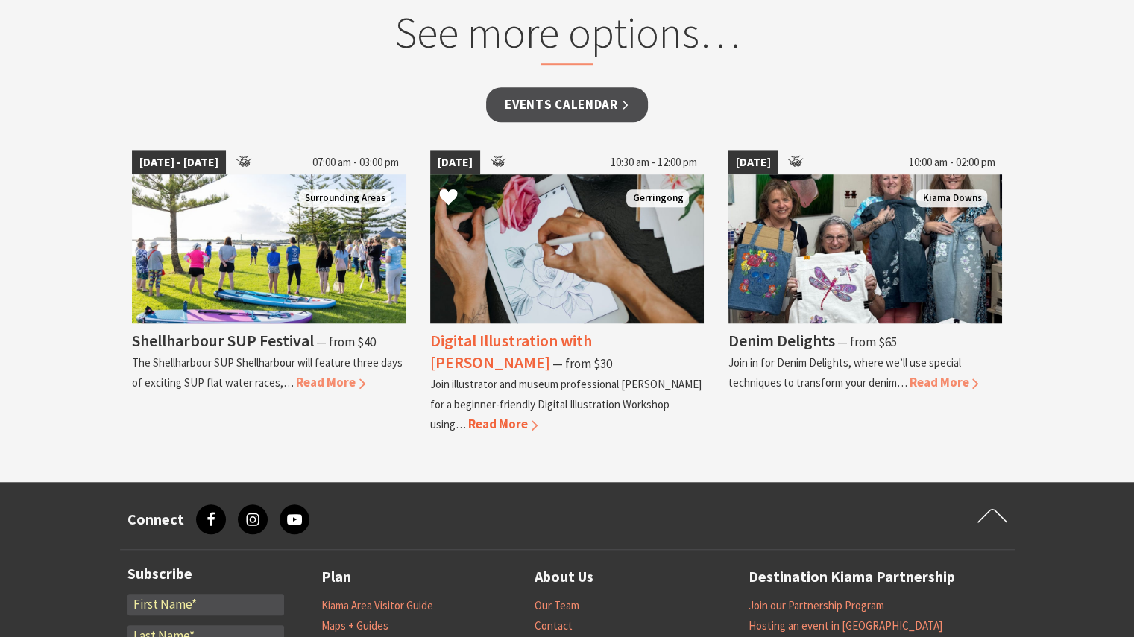
click at [569, 335] on h4 "Digital Illustration with [PERSON_NAME]" at bounding box center [511, 351] width 162 height 42
click at [570, 321] on img at bounding box center [567, 248] width 274 height 149
click at [584, 206] on img at bounding box center [567, 248] width 274 height 149
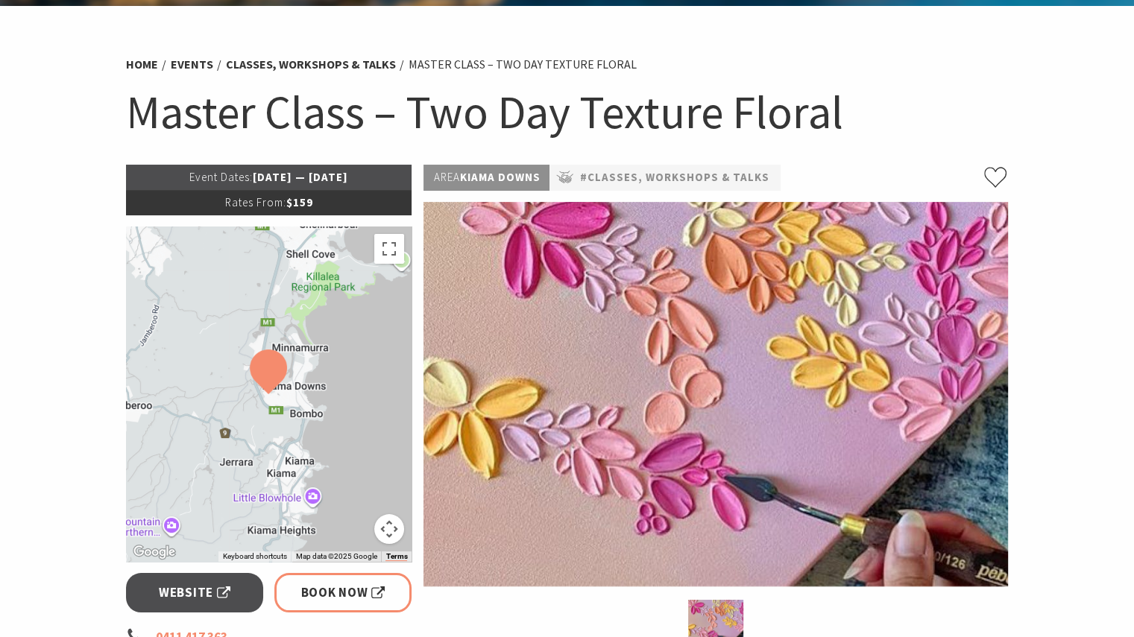
scroll to position [0, 0]
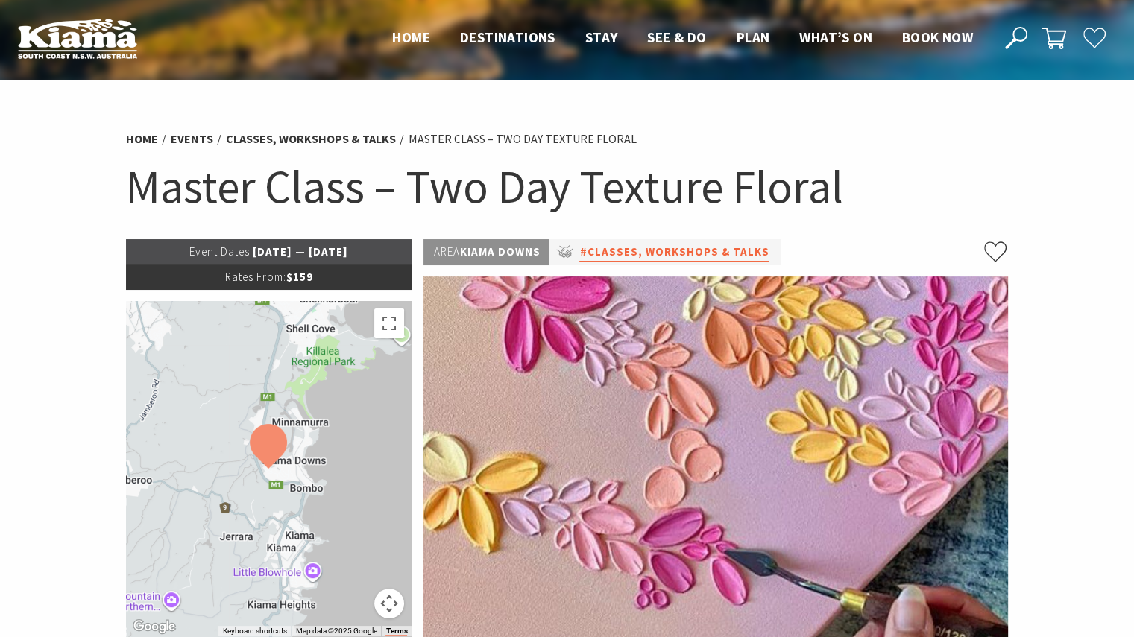
click at [634, 247] on link "#Classes, Workshops & Talks" at bounding box center [673, 252] width 189 height 19
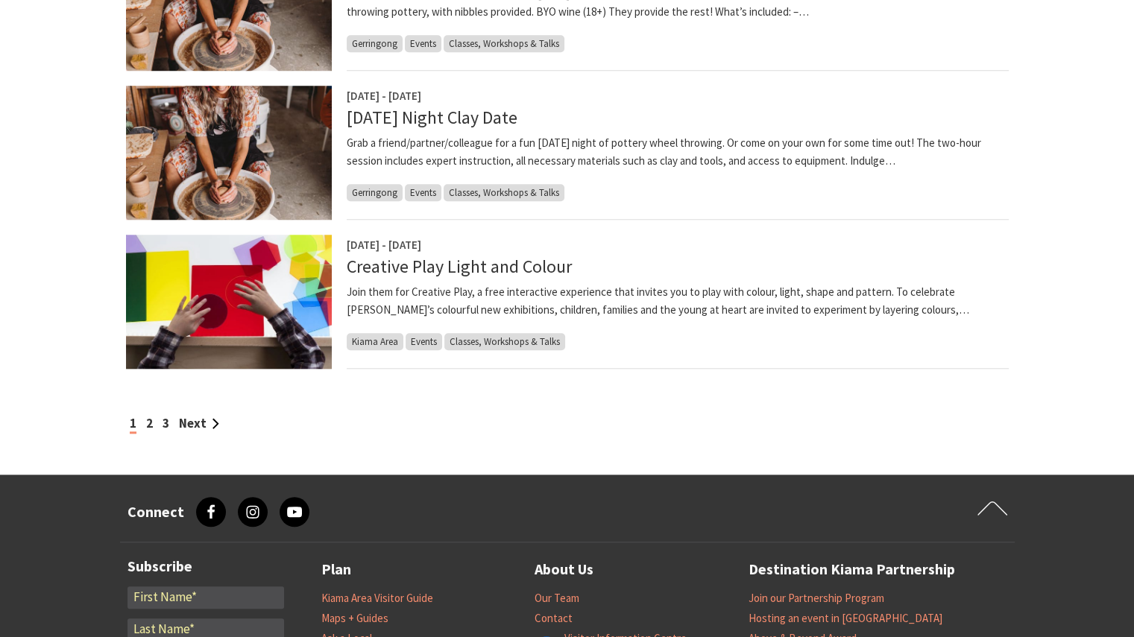
scroll to position [1267, 0]
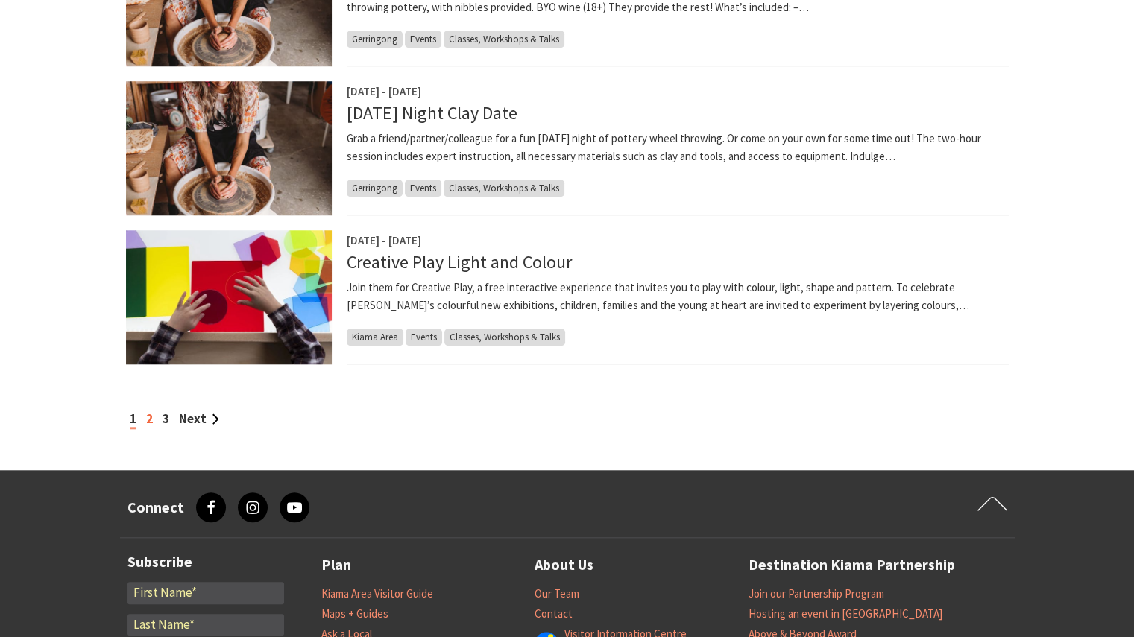
click at [147, 417] on link "2" at bounding box center [149, 419] width 7 height 16
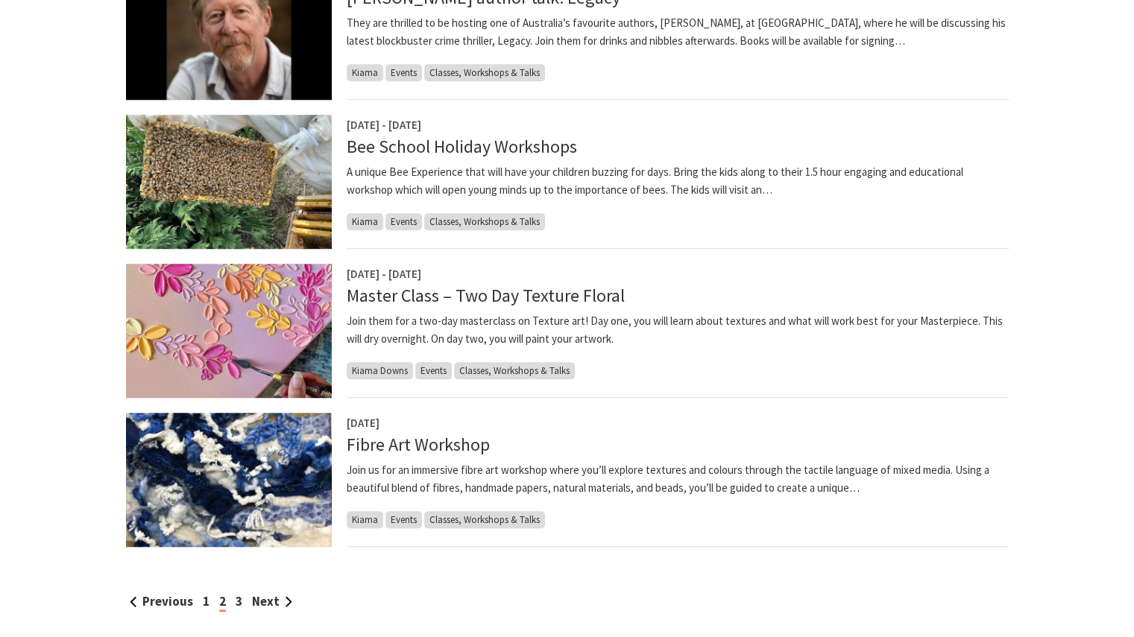
scroll to position [1118, 0]
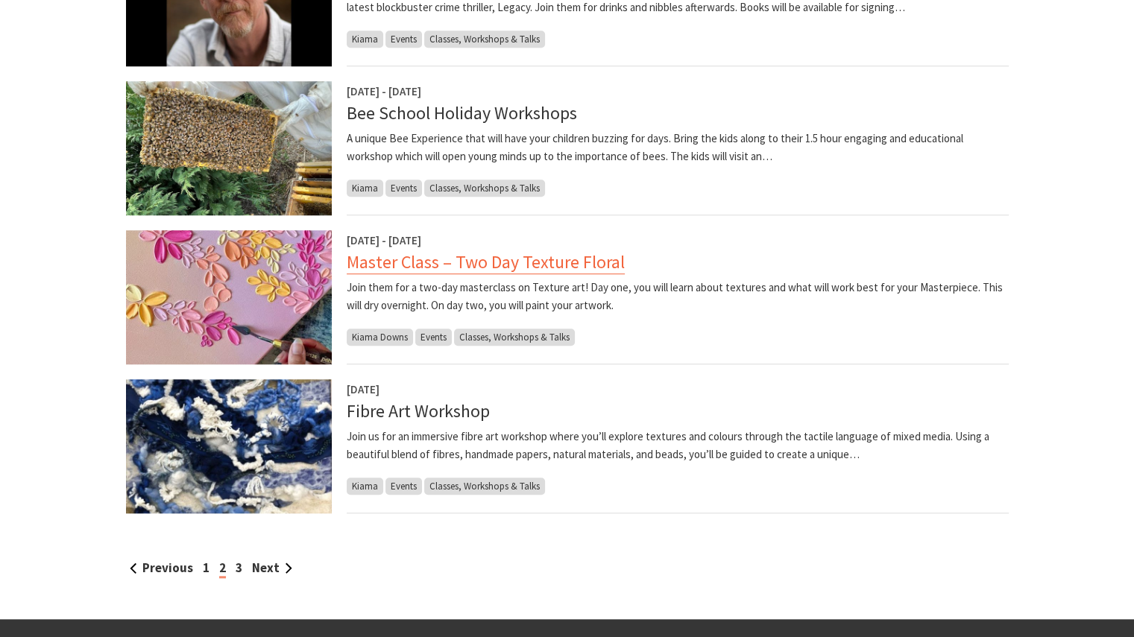
click at [499, 261] on link "Master Class – Two Day Texture Floral" at bounding box center [486, 262] width 278 height 24
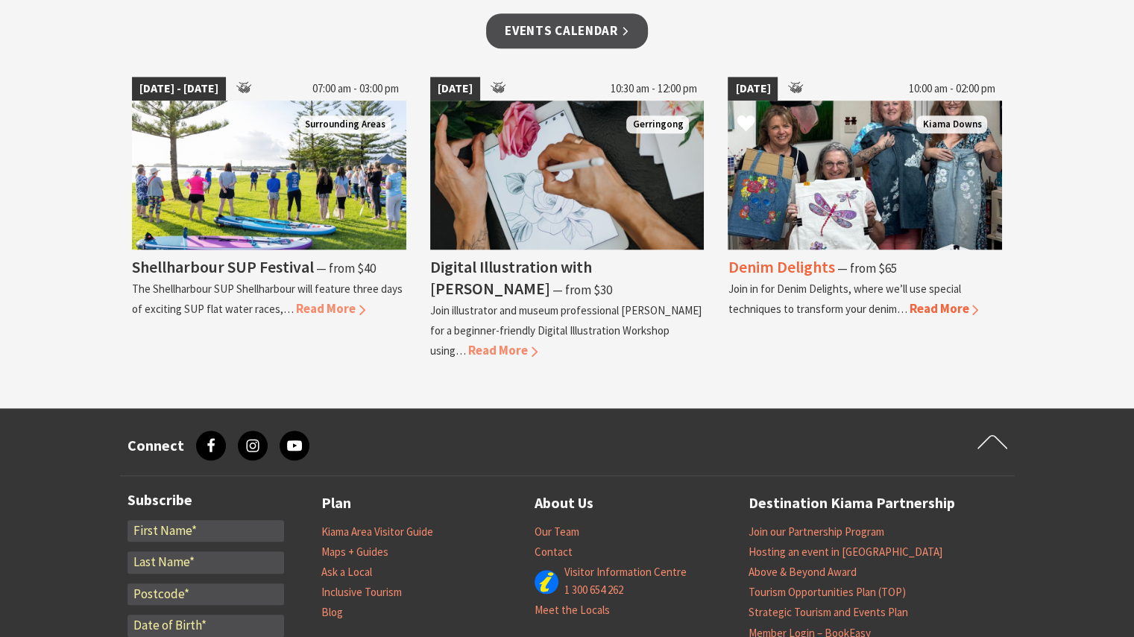
scroll to position [1193, 0]
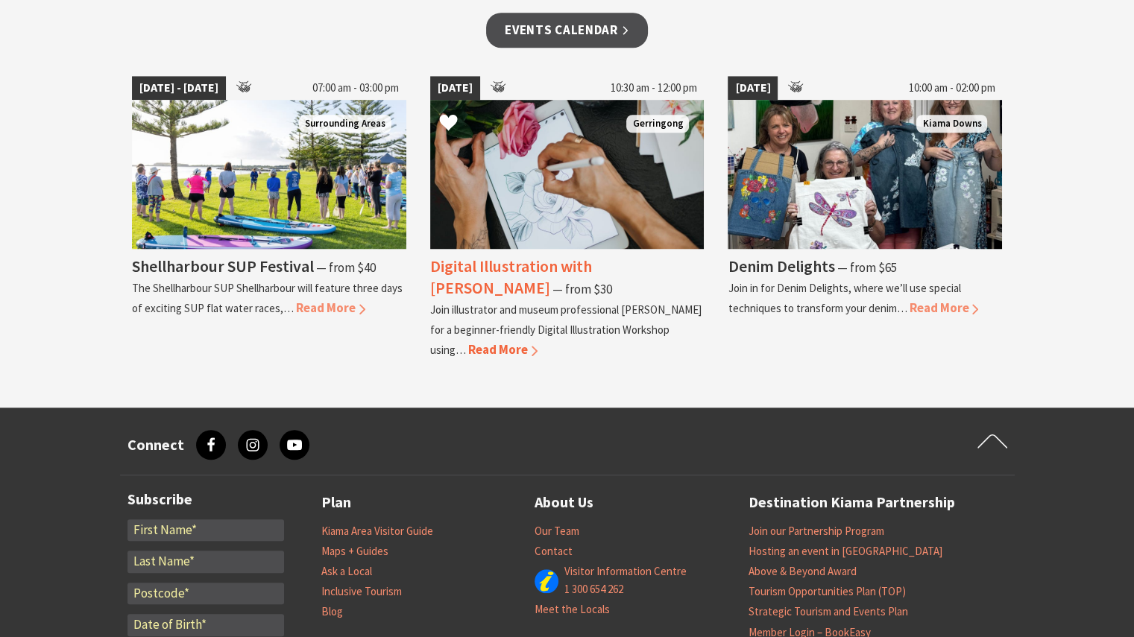
click at [526, 268] on h4 "Digital Illustration with [PERSON_NAME]" at bounding box center [511, 277] width 162 height 42
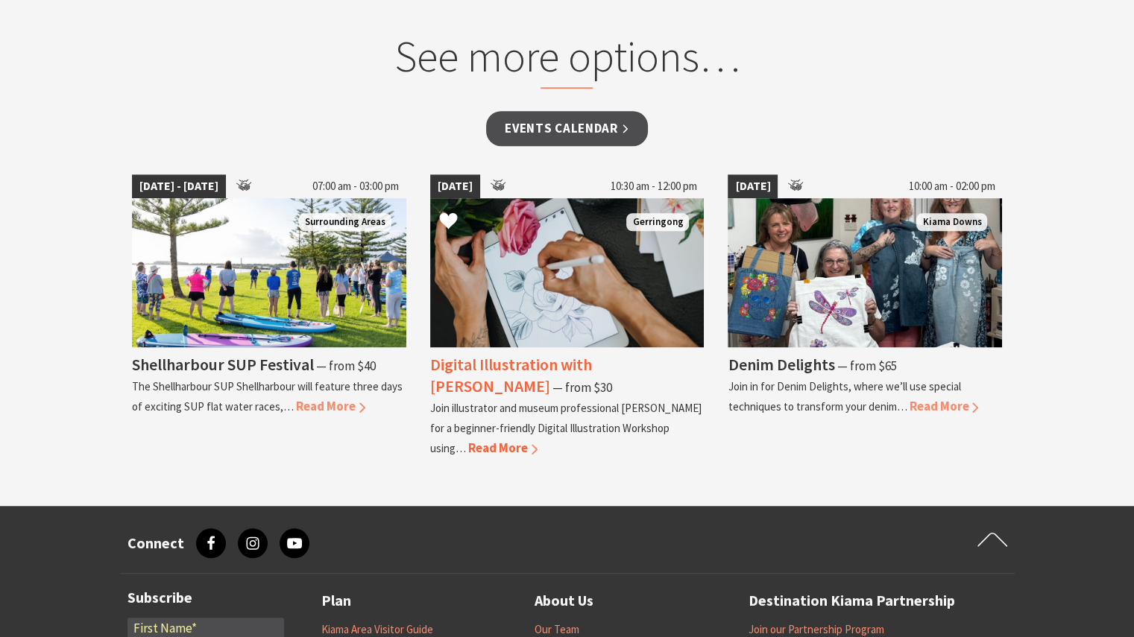
scroll to position [1118, 0]
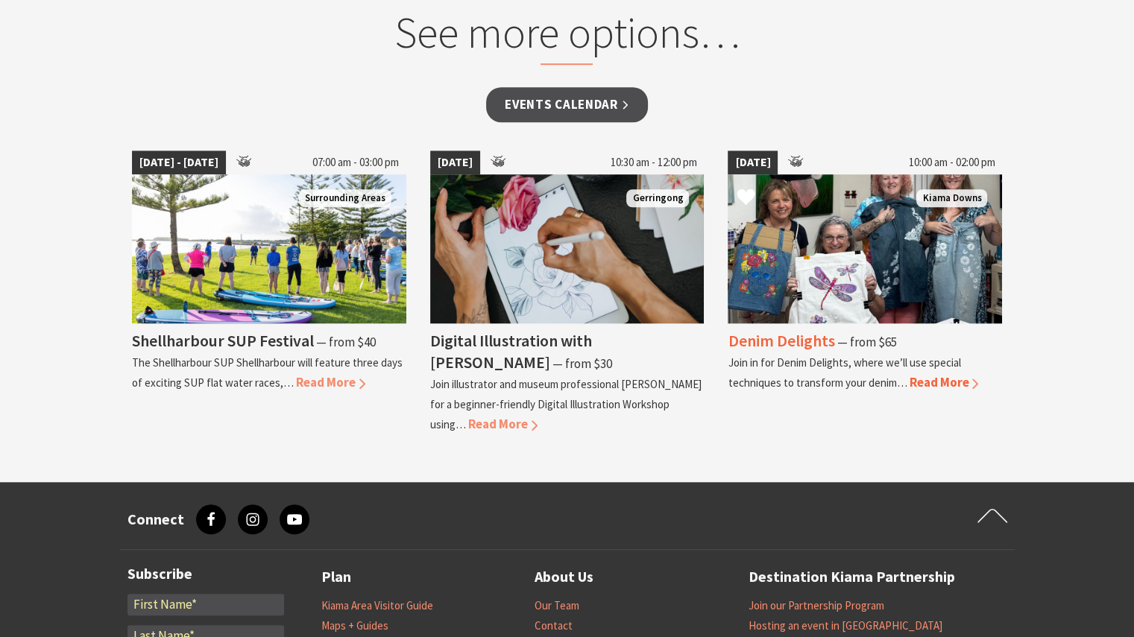
click at [814, 291] on img at bounding box center [865, 248] width 274 height 149
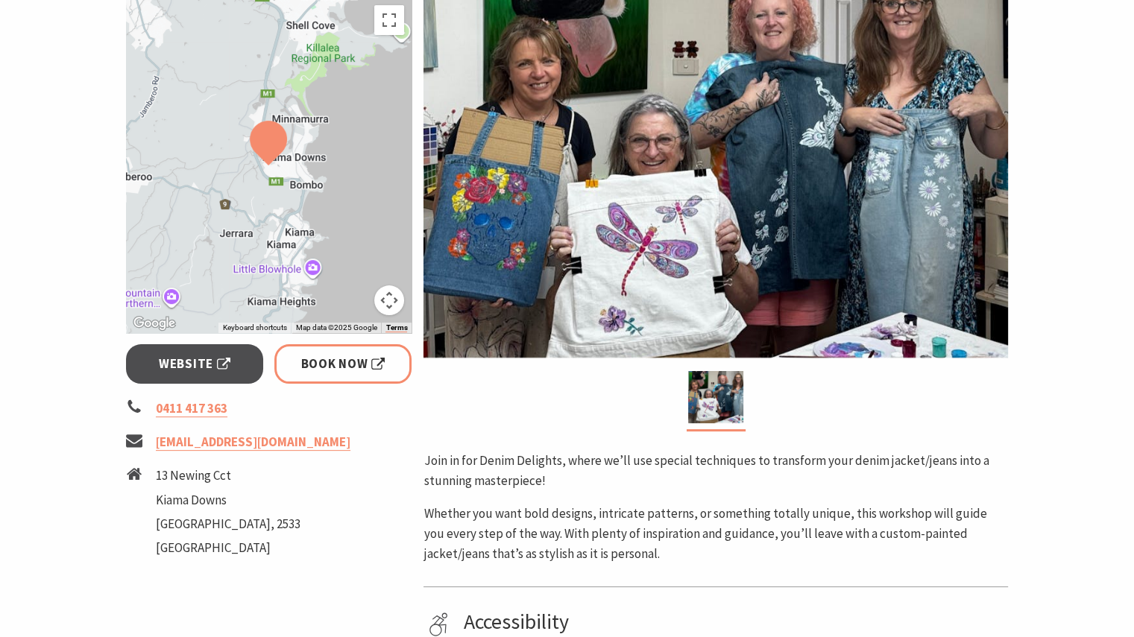
scroll to position [224, 0]
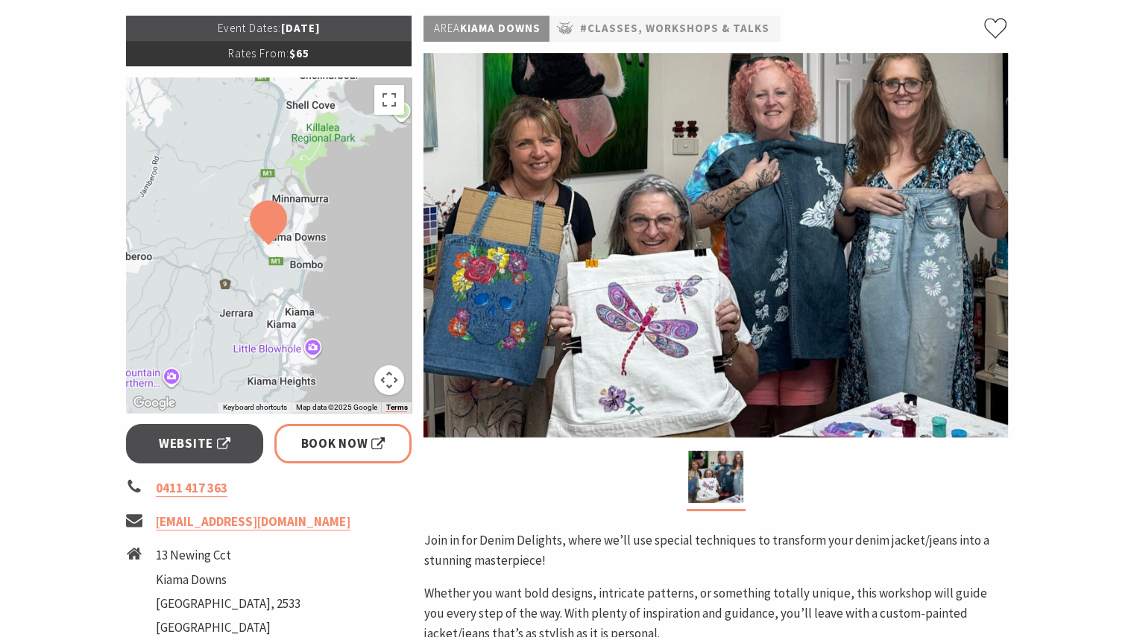
click at [683, 339] on img at bounding box center [715, 245] width 584 height 385
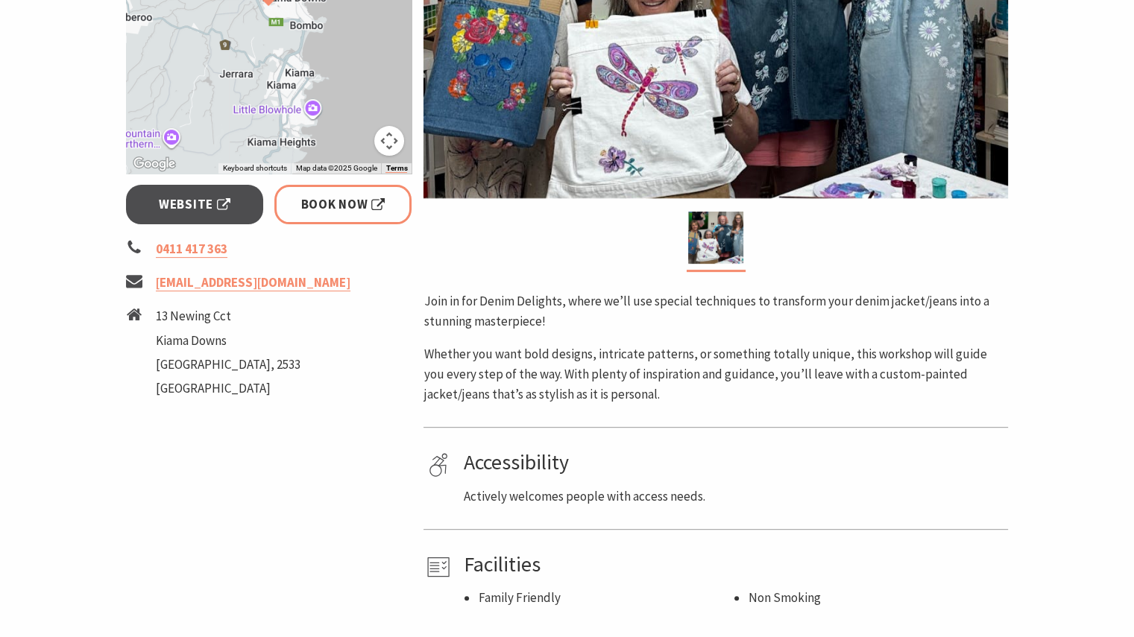
scroll to position [522, 0]
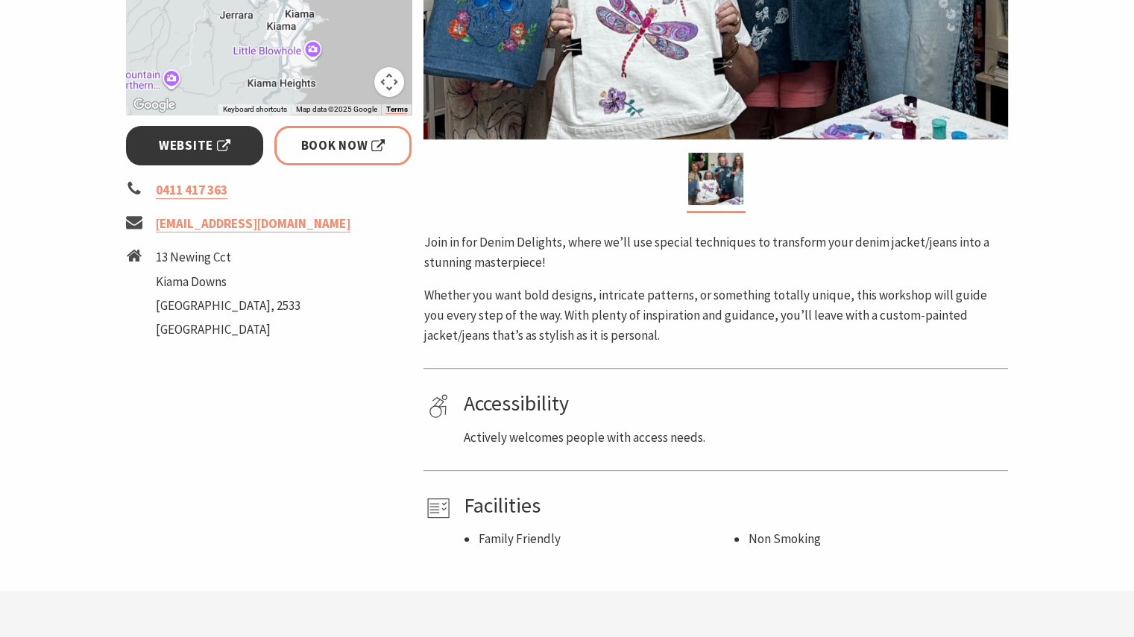
click at [196, 145] on span "Website" at bounding box center [195, 146] width 72 height 20
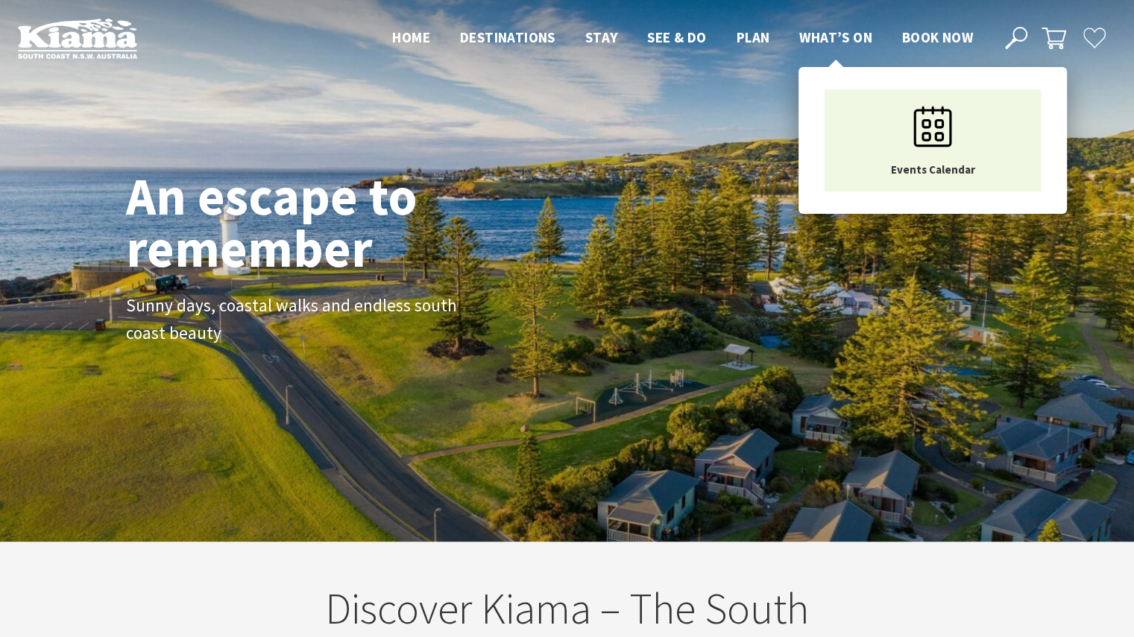
click at [839, 33] on span "What’s On" at bounding box center [835, 37] width 73 height 18
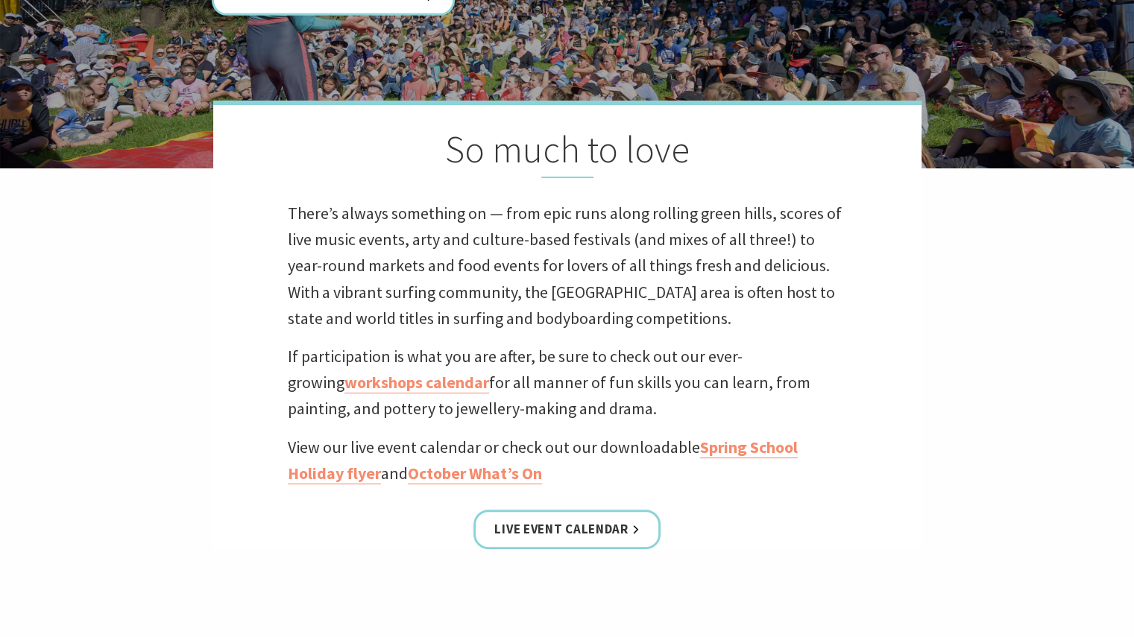
scroll to position [373, 0]
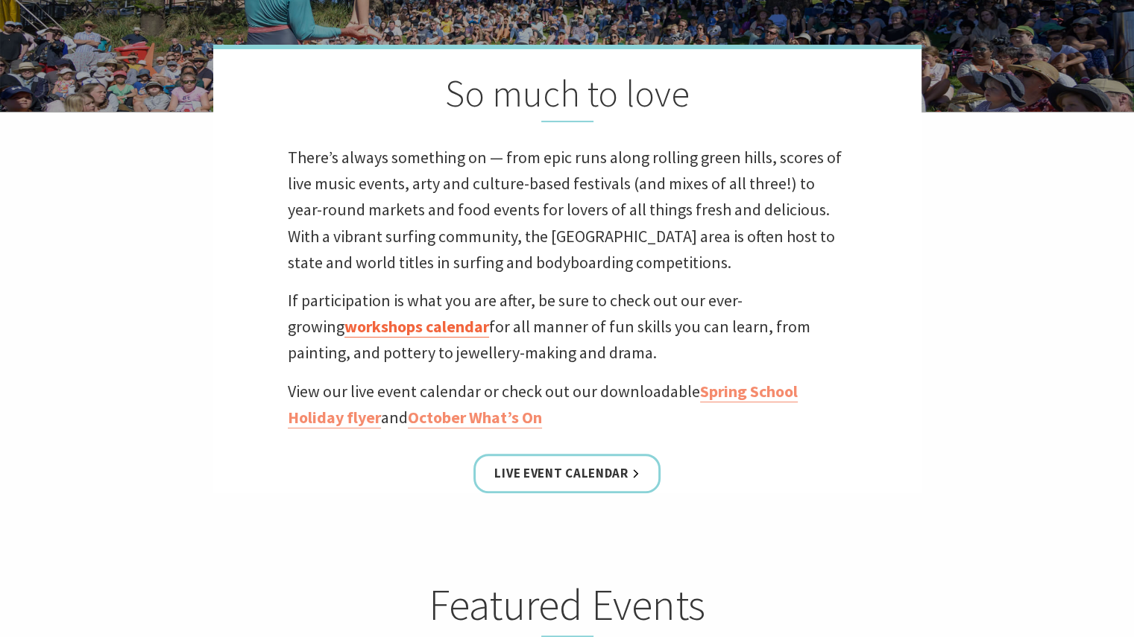
click at [384, 324] on link "workshops calendar" at bounding box center [416, 327] width 145 height 22
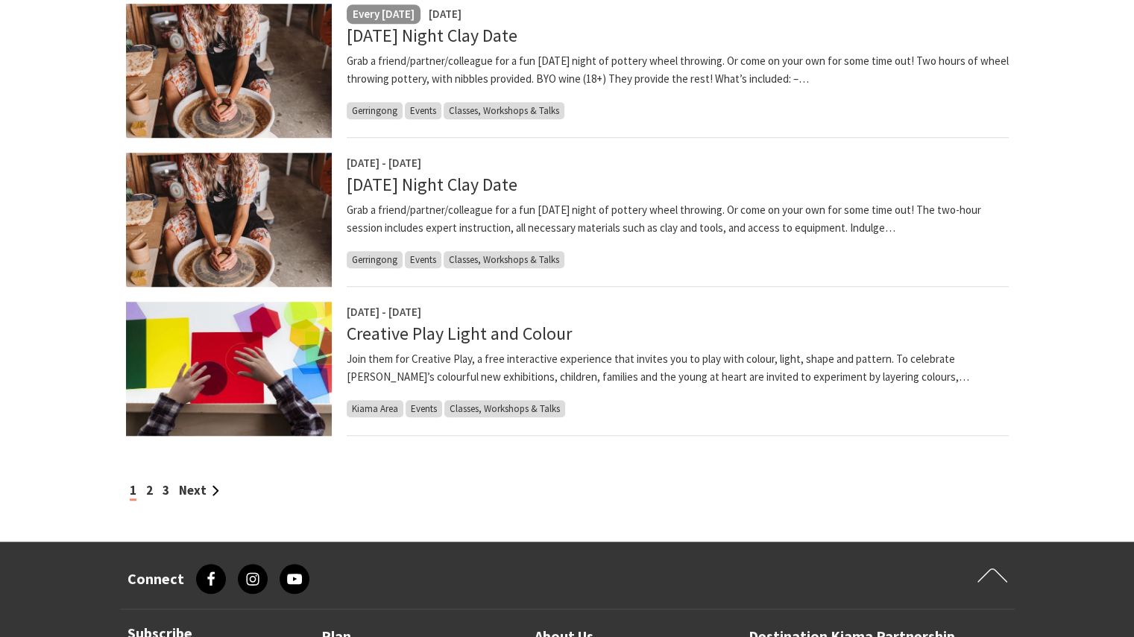
scroll to position [1267, 0]
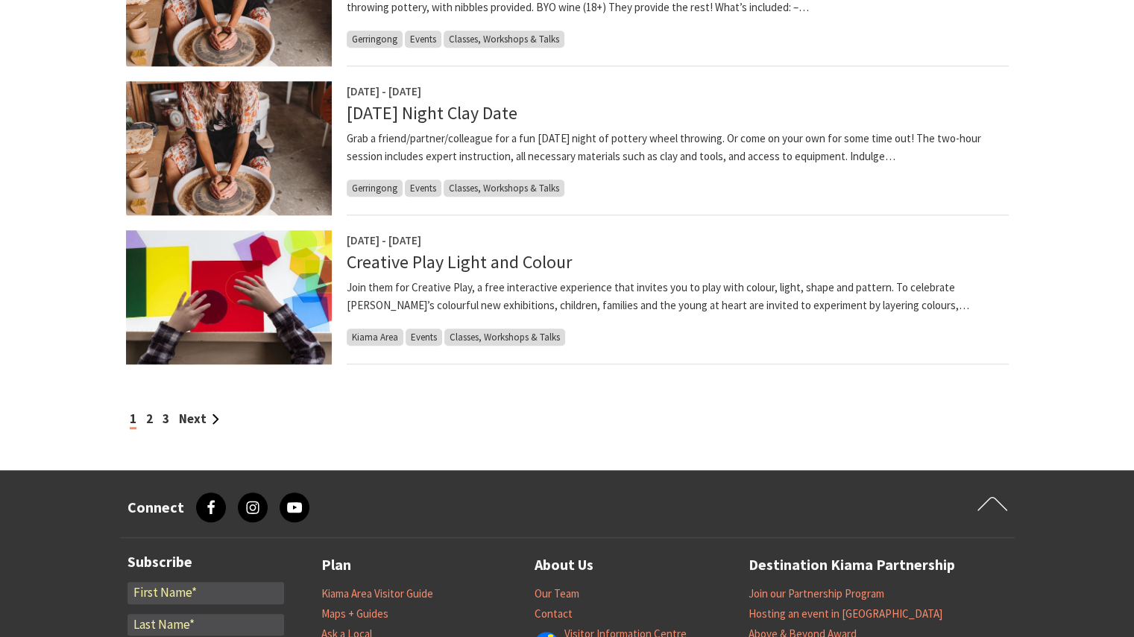
click at [152, 417] on div "1 2 3 Next" at bounding box center [567, 419] width 883 height 20
click at [149, 416] on link "2" at bounding box center [149, 419] width 7 height 16
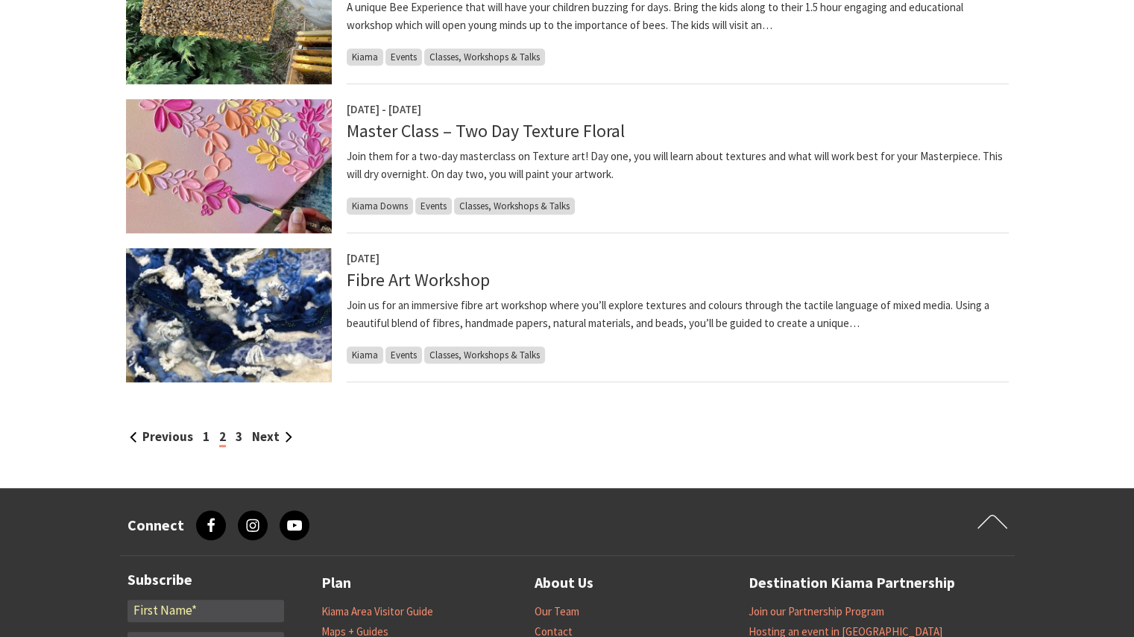
scroll to position [1267, 0]
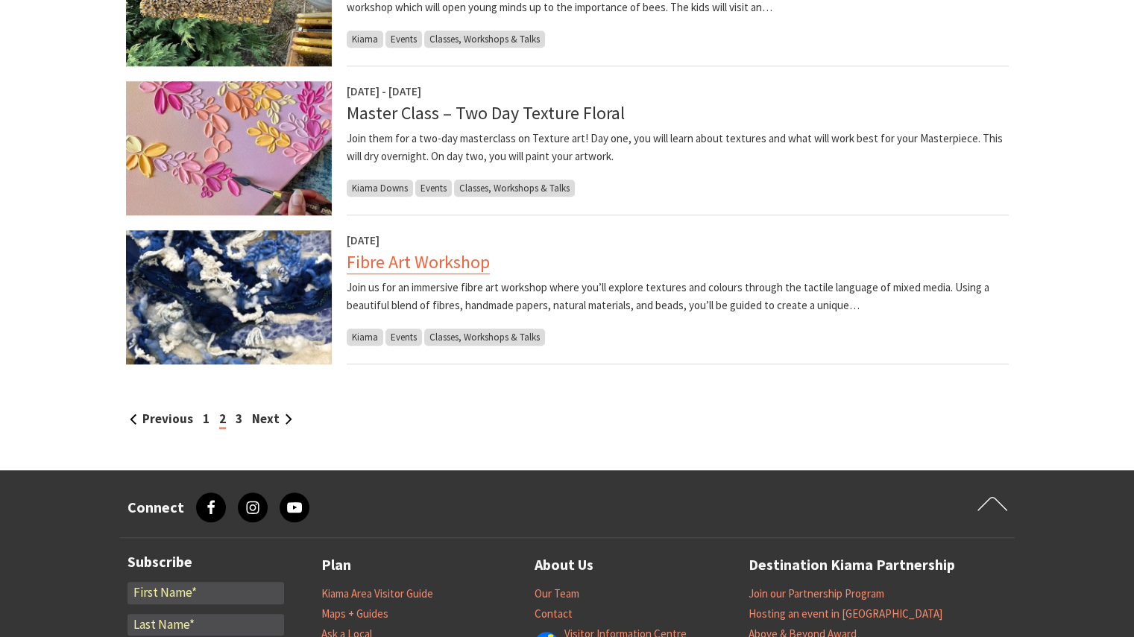
click at [391, 260] on link "Fibre Art Workshop" at bounding box center [418, 262] width 143 height 24
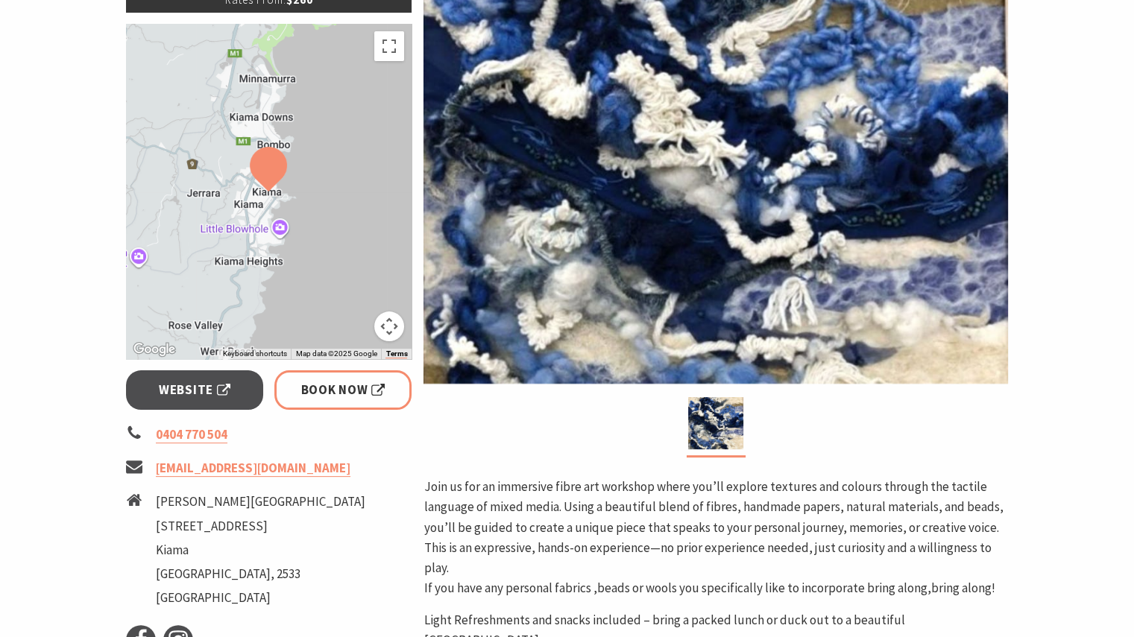
scroll to position [149, 0]
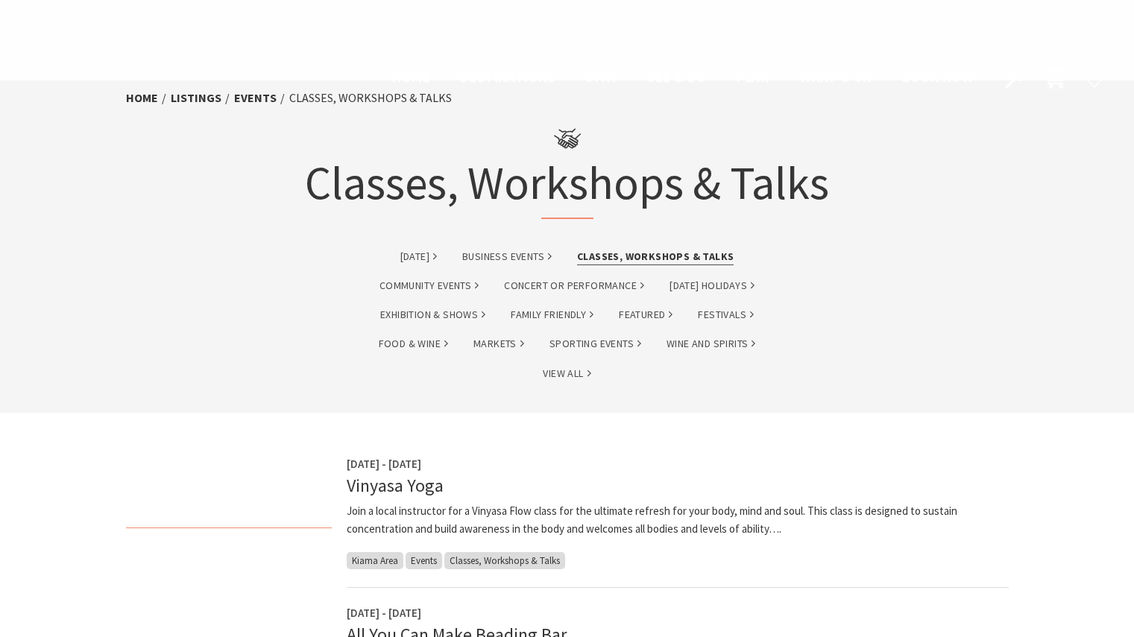
scroll to position [1267, 0]
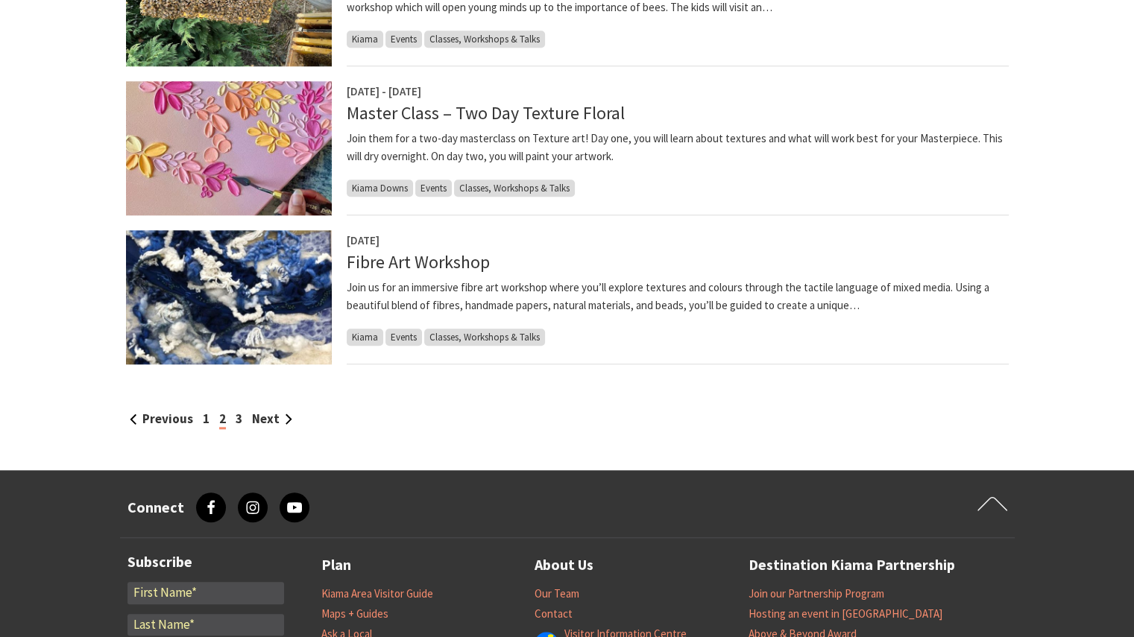
click at [242, 417] on div "Previous 1 2 3 Next" at bounding box center [567, 419] width 883 height 20
click at [239, 420] on link "3" at bounding box center [239, 419] width 7 height 16
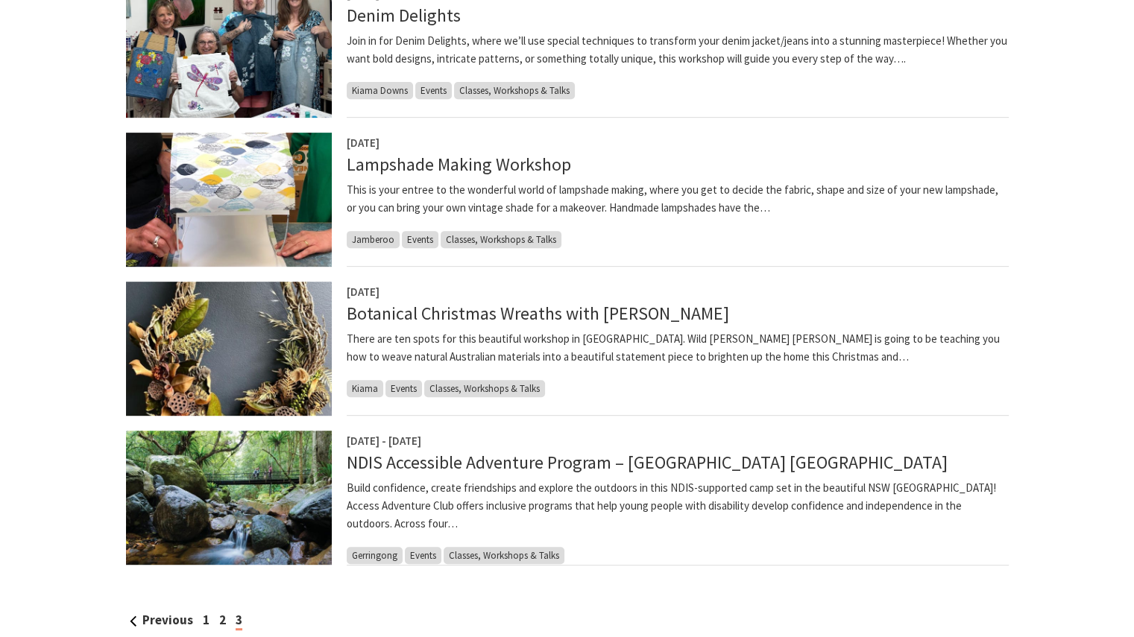
scroll to position [671, 0]
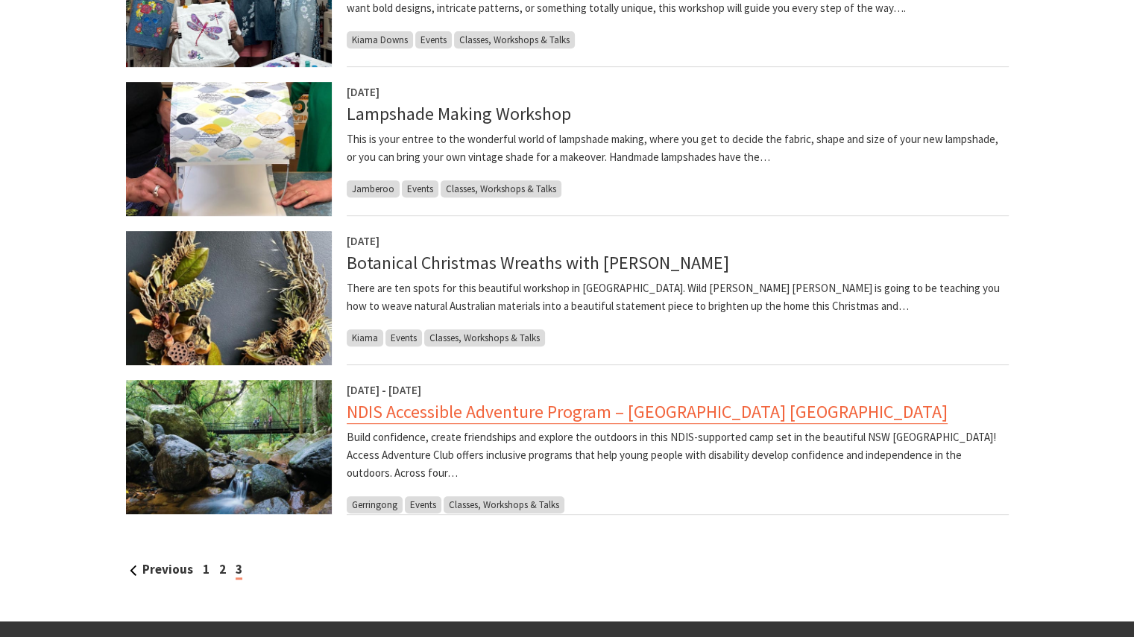
click at [385, 411] on link "NDIS Accessible Adventure Program – [GEOGRAPHIC_DATA] [GEOGRAPHIC_DATA]" at bounding box center [647, 412] width 601 height 24
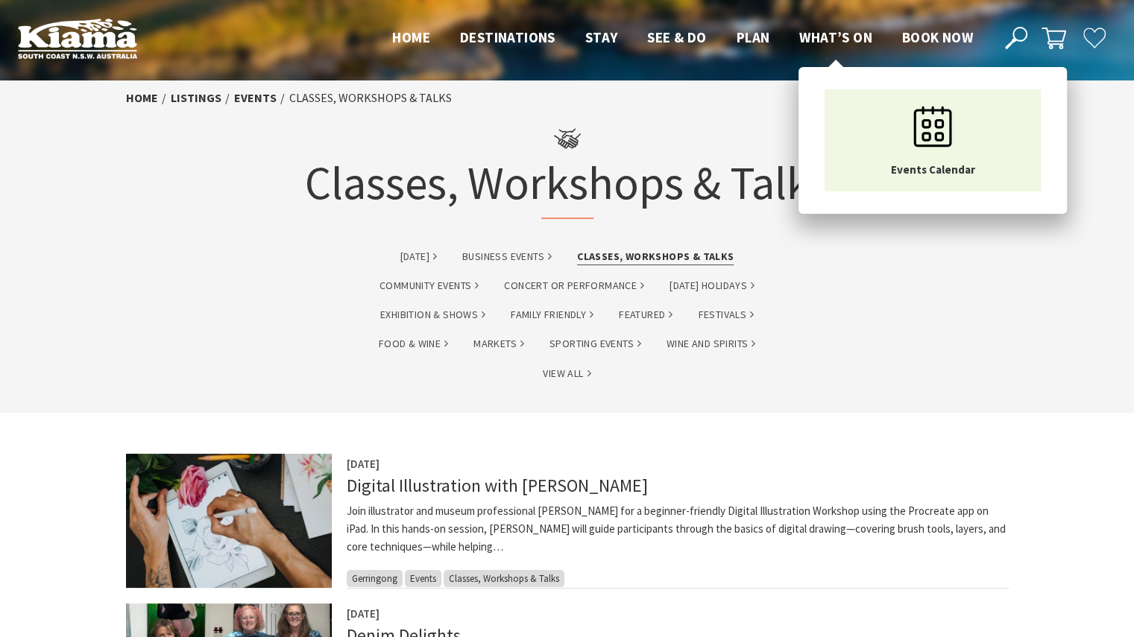
click at [826, 26] on header "Open Nav Close Nav Home Destinations Towns & Villages Kiama Gerringong Gerroa J…" at bounding box center [567, 38] width 1134 height 77
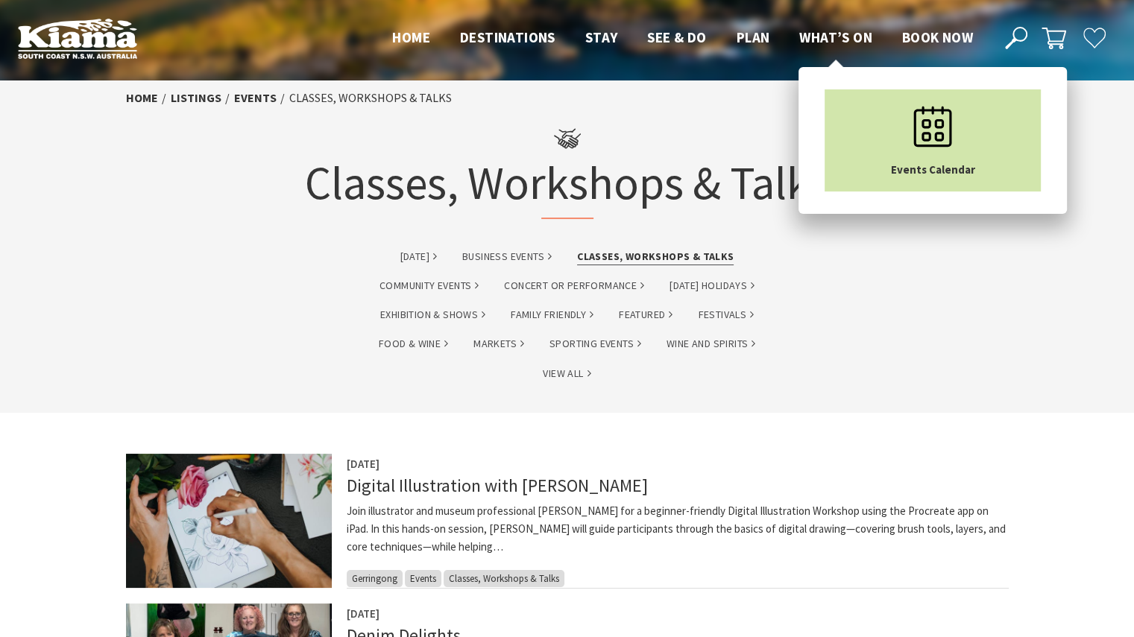
click at [927, 157] on icon "Main Menu" at bounding box center [932, 126] width 75 height 75
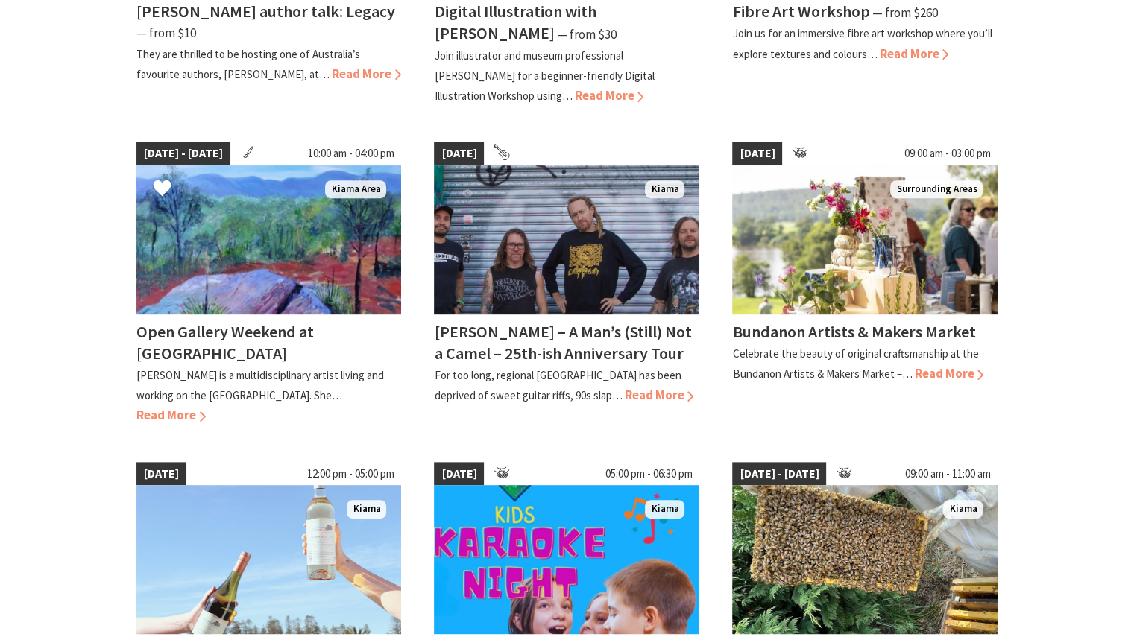
scroll to position [596, 0]
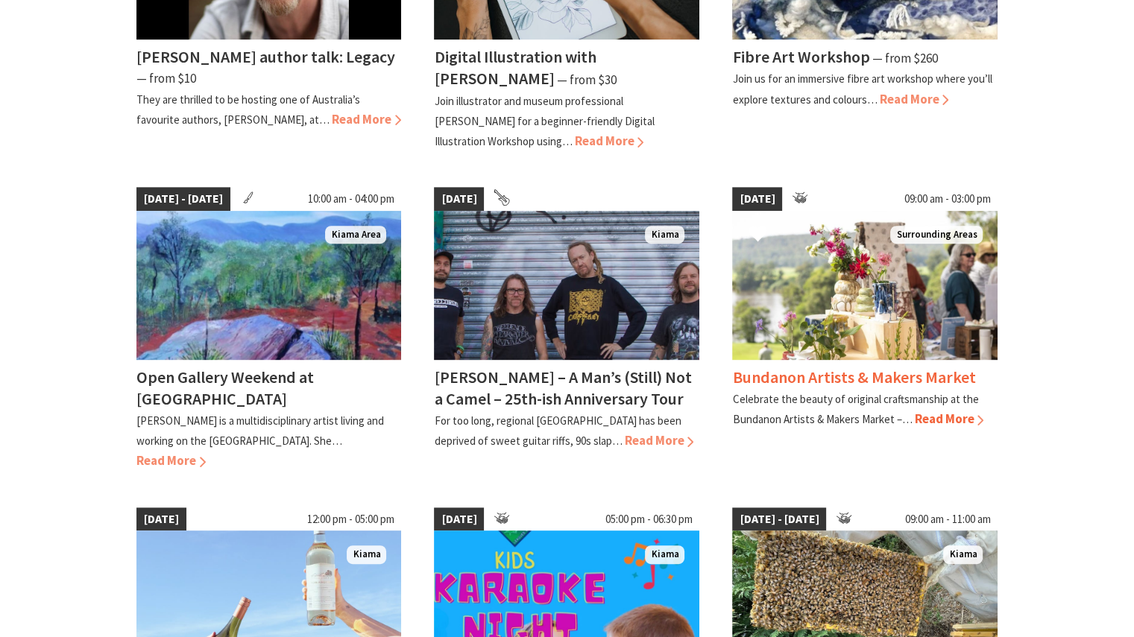
click at [810, 265] on img at bounding box center [864, 285] width 265 height 149
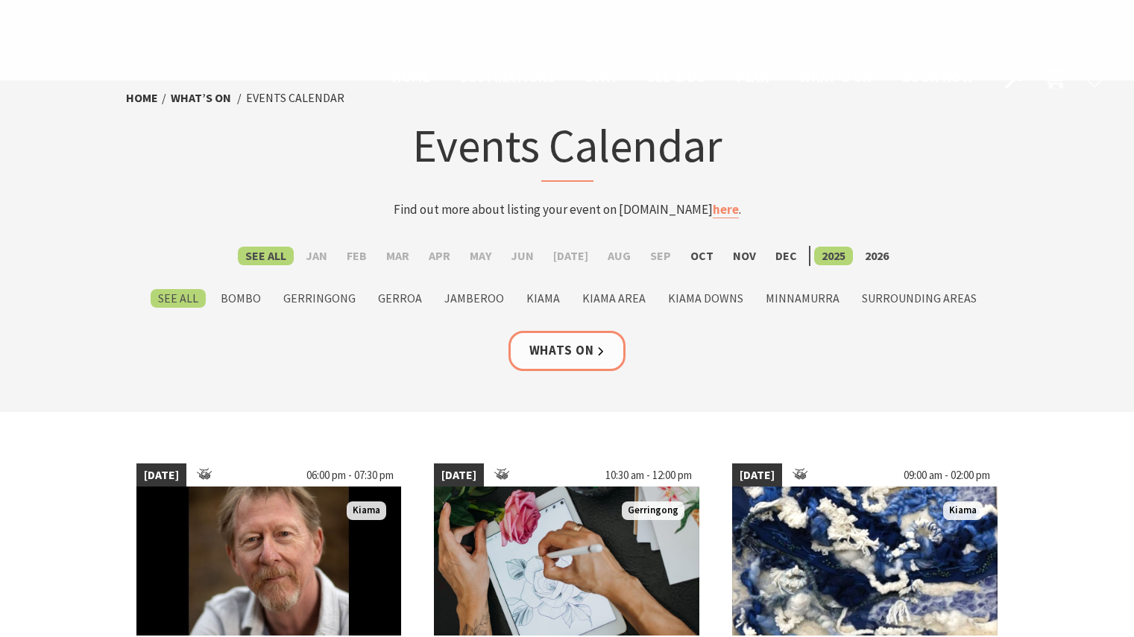
scroll to position [596, 0]
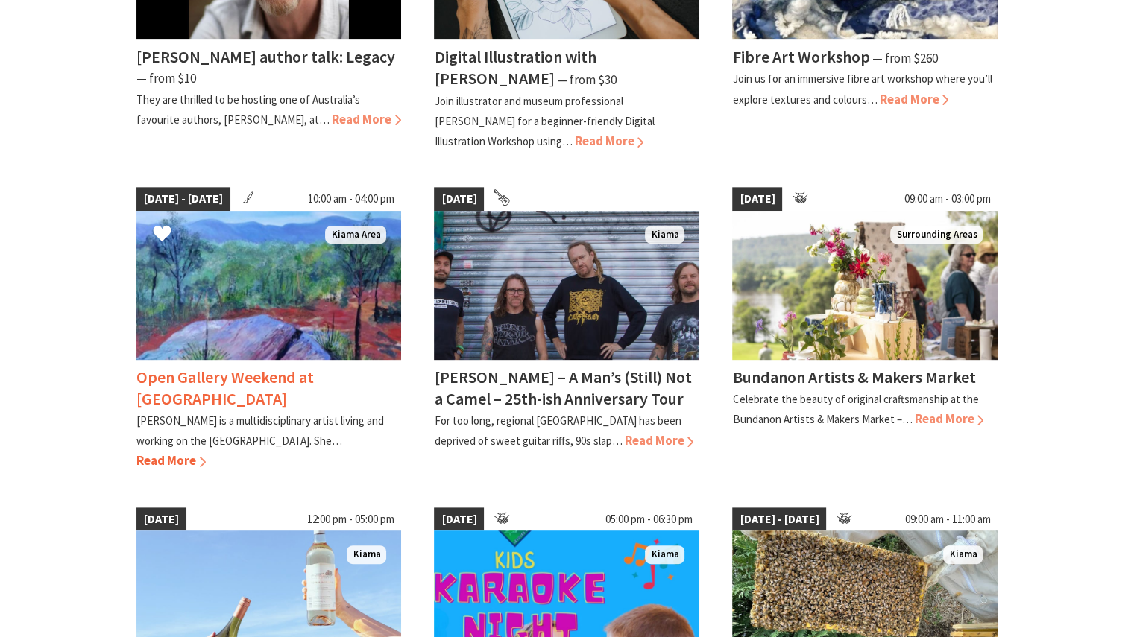
click at [314, 306] on img at bounding box center [268, 285] width 265 height 149
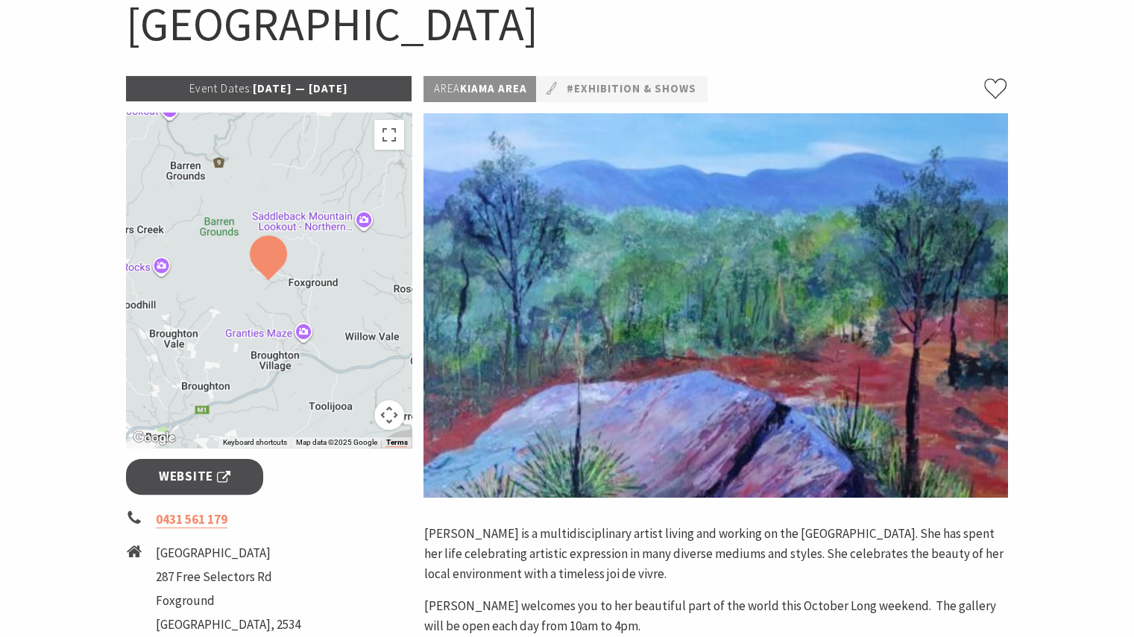
scroll to position [75, 0]
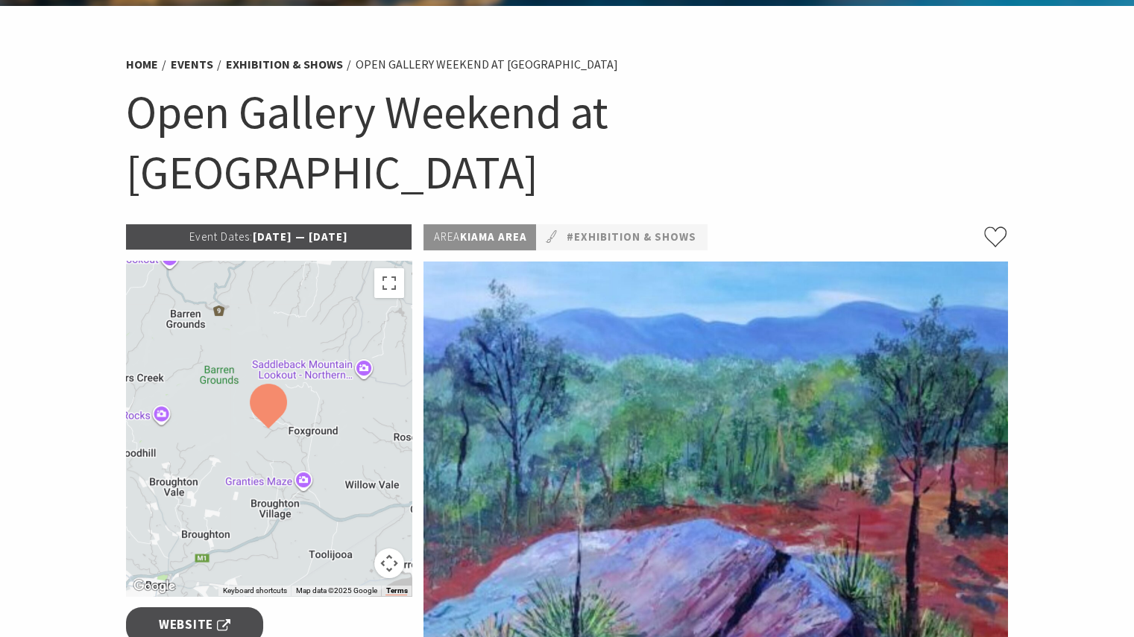
click at [766, 397] on img at bounding box center [715, 454] width 584 height 385
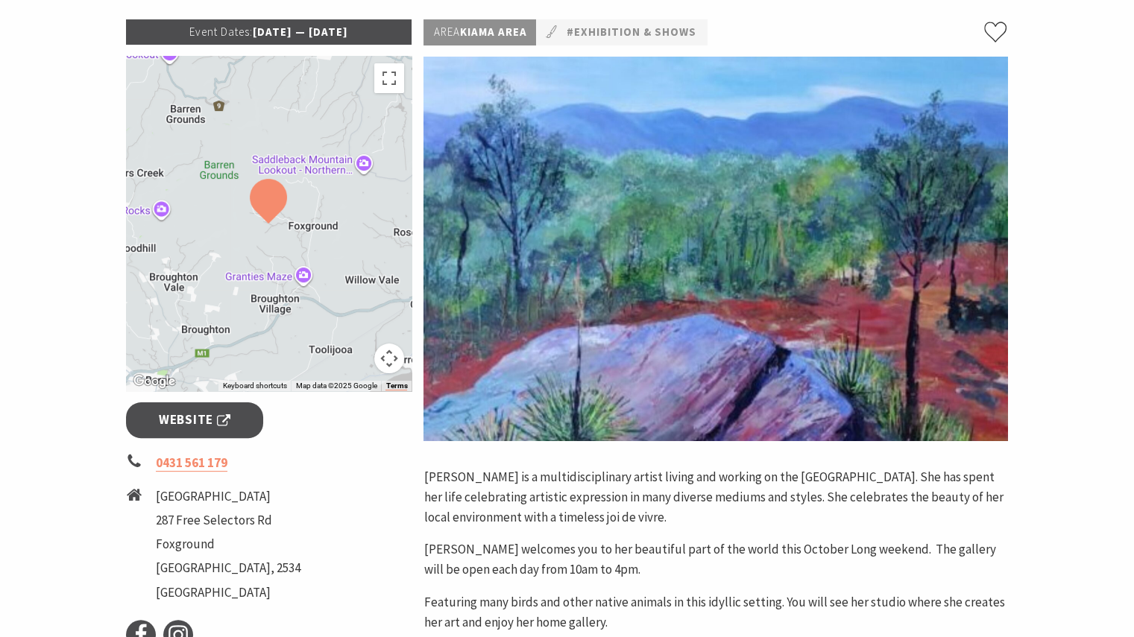
scroll to position [298, 0]
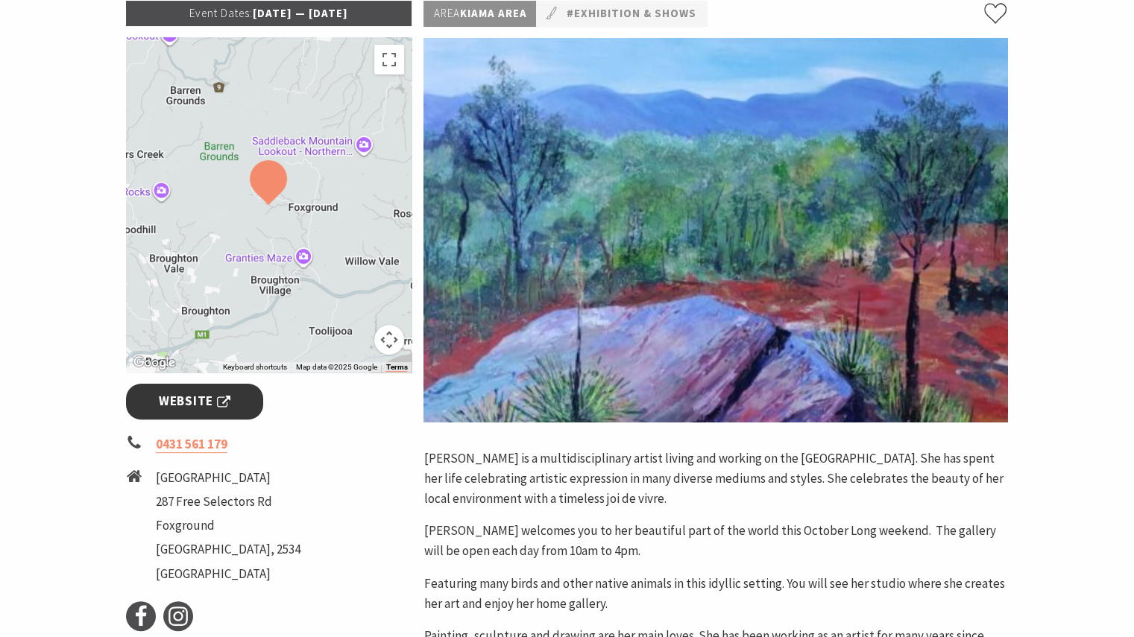
click at [215, 391] on span "Website" at bounding box center [195, 401] width 72 height 20
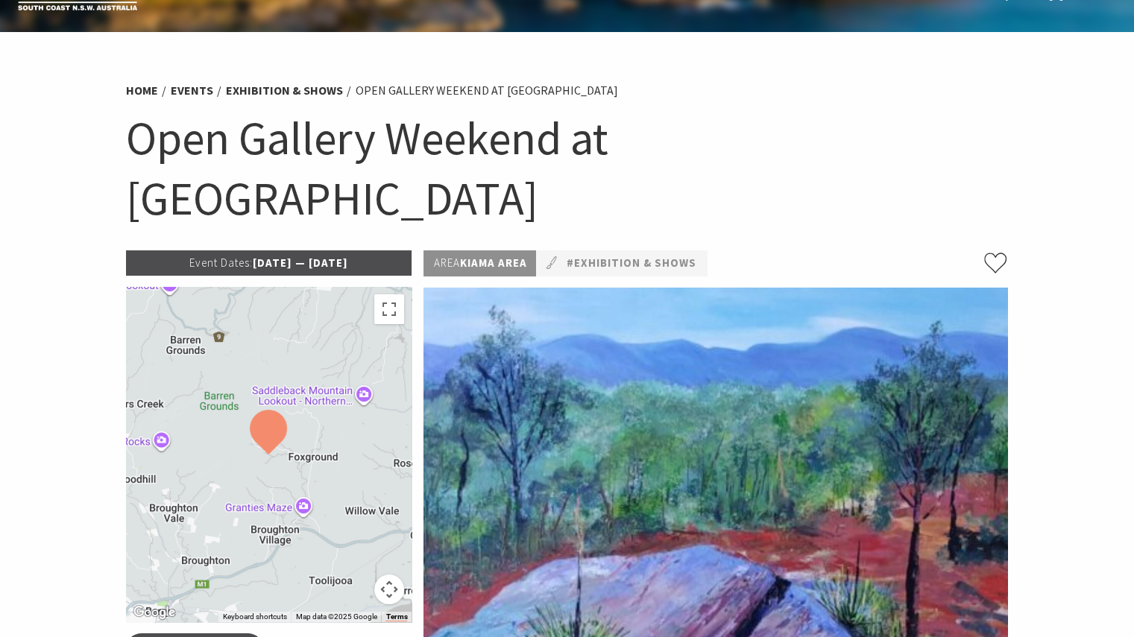
scroll to position [75, 0]
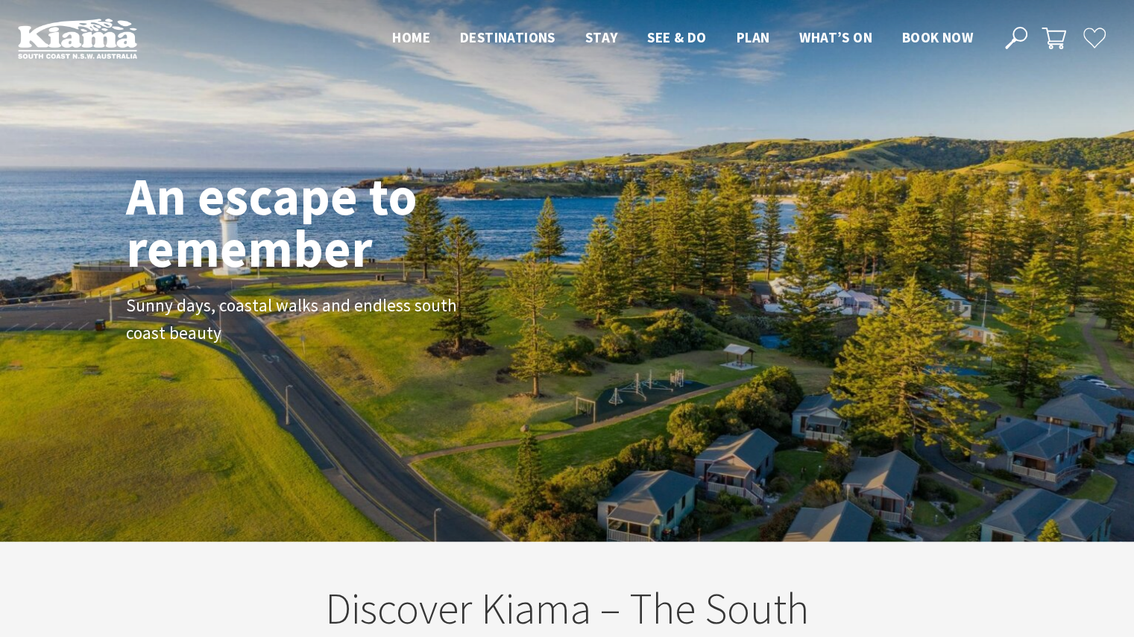
scroll to position [241, 1145]
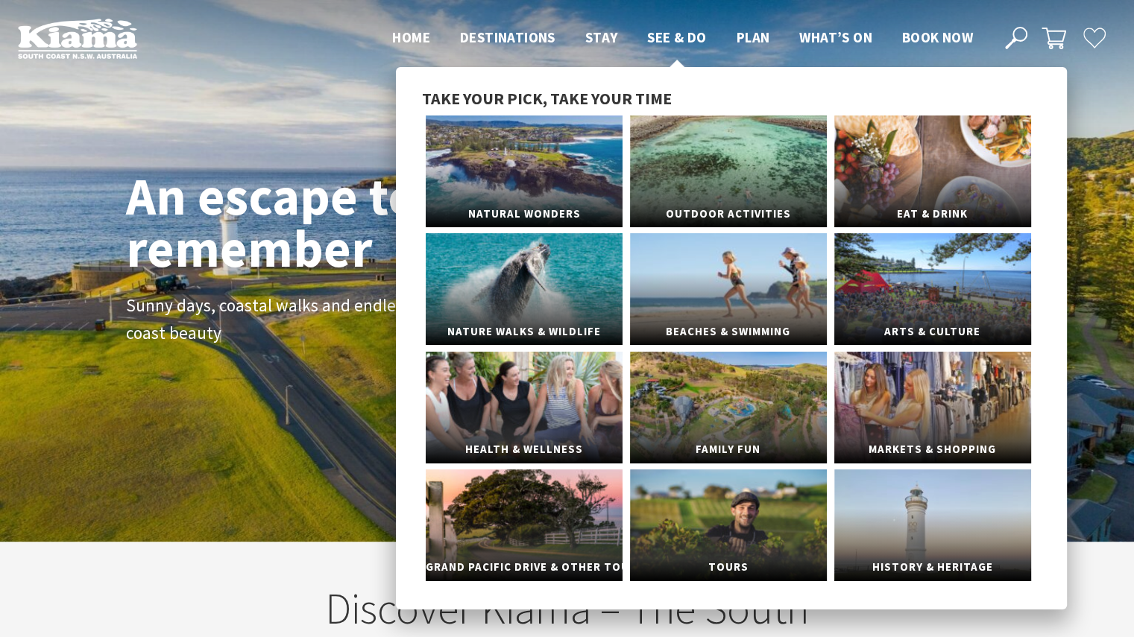
click at [665, 35] on span "See & Do" at bounding box center [676, 37] width 59 height 18
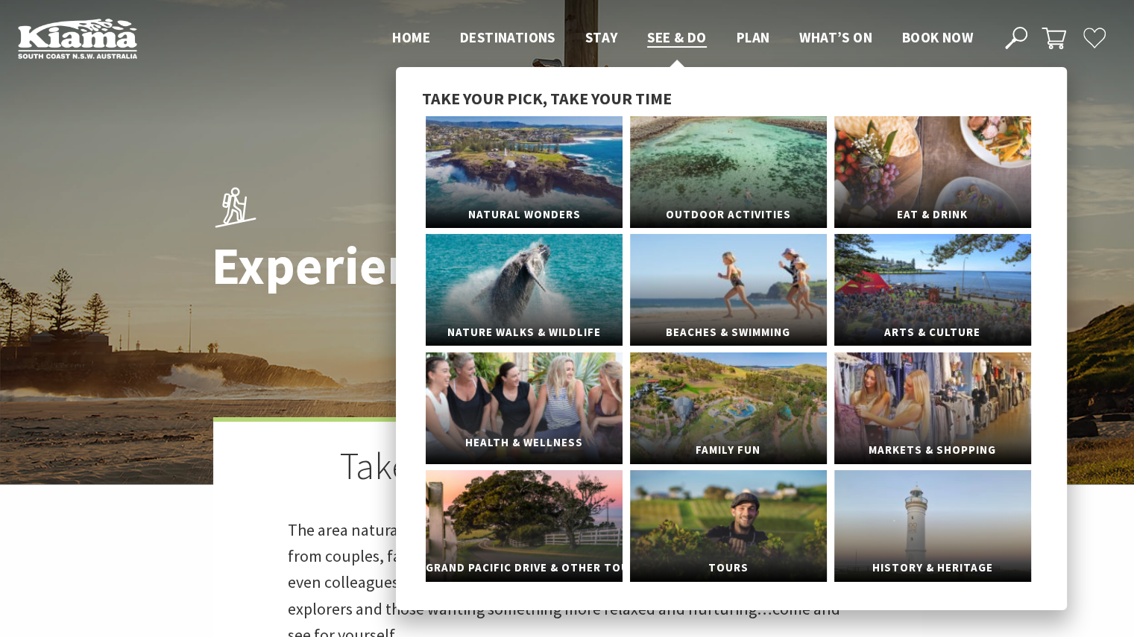
click at [516, 444] on span "Health & Wellness" at bounding box center [524, 443] width 197 height 28
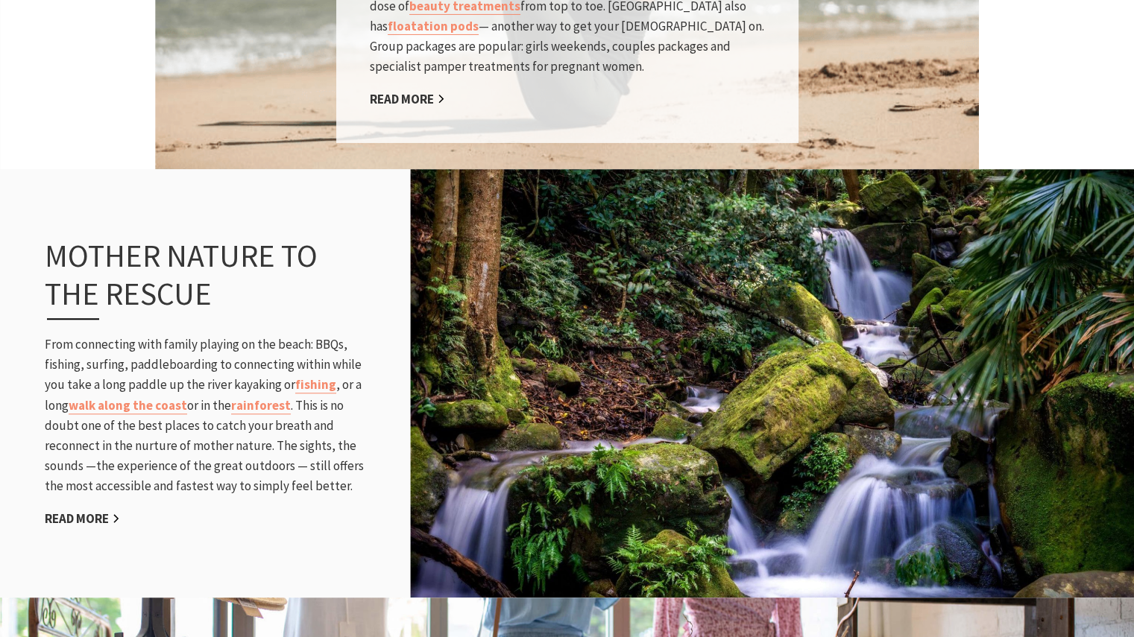
scroll to position [1416, 0]
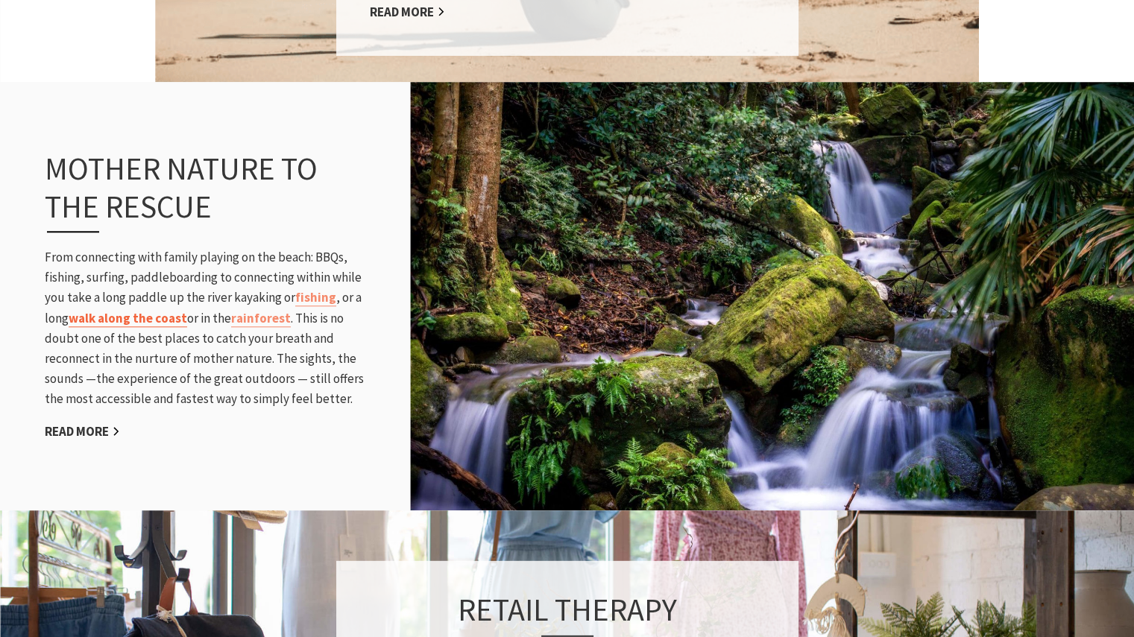
click at [161, 319] on link "walk along the coast" at bounding box center [128, 318] width 119 height 17
click at [270, 322] on link "rainforest" at bounding box center [261, 318] width 60 height 17
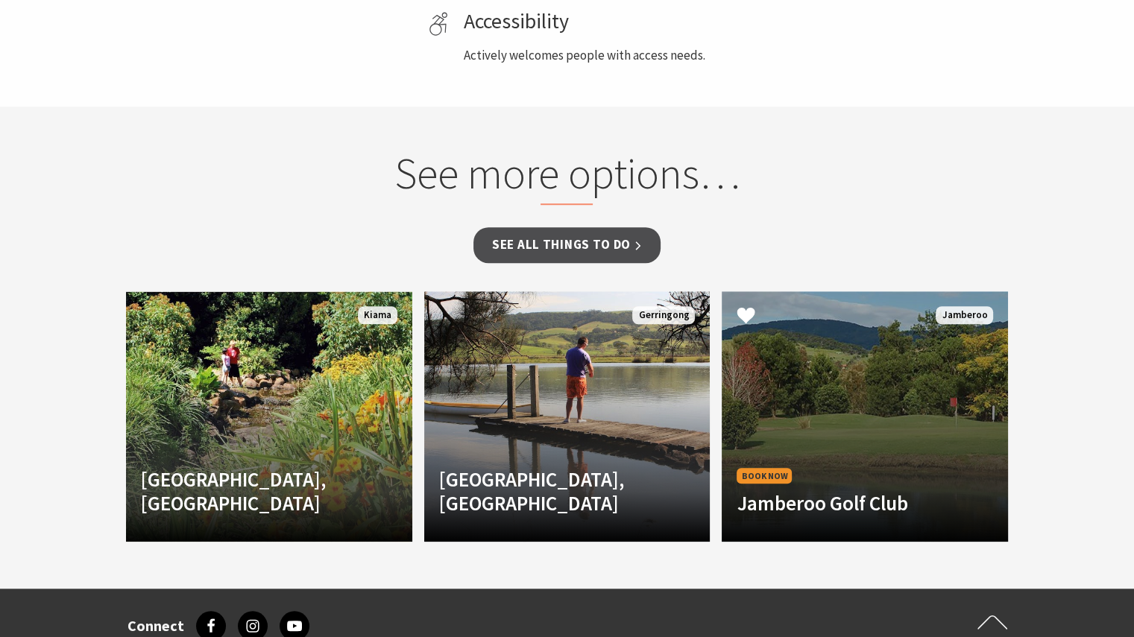
scroll to position [1267, 0]
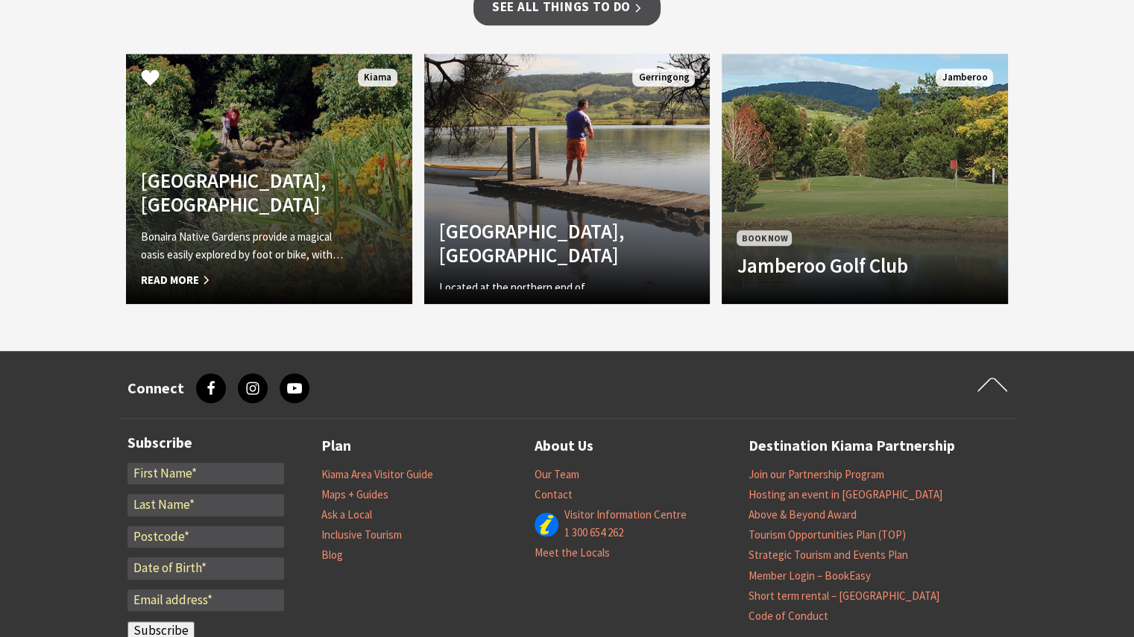
click at [224, 211] on h4 "Bonaira Native Gardens, Kiama" at bounding box center [247, 192] width 213 height 48
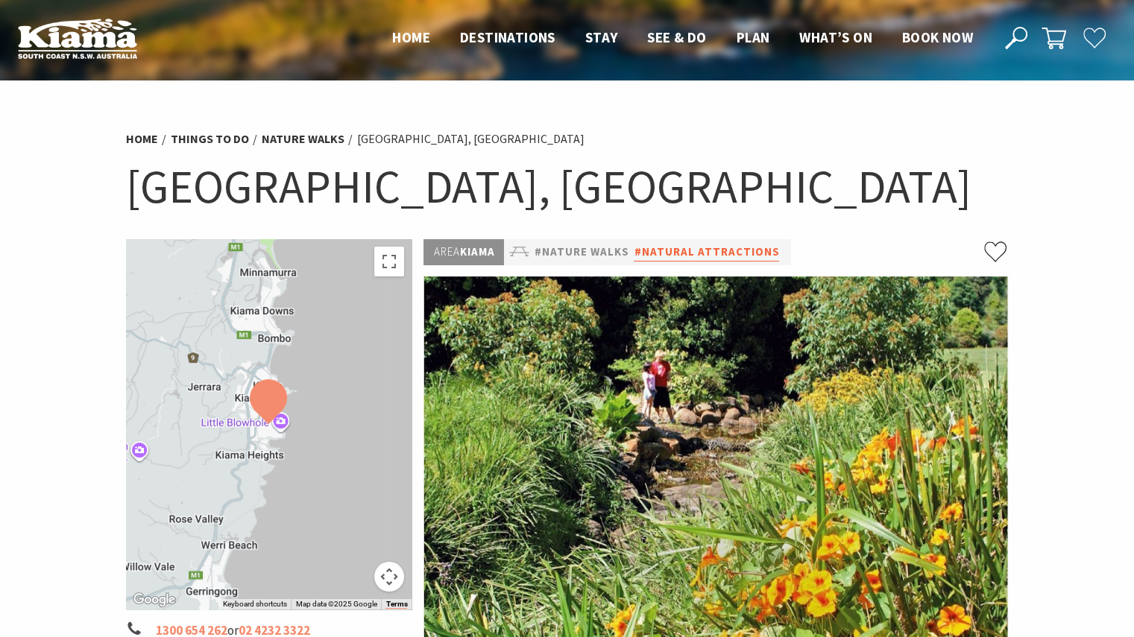
click at [638, 245] on link "#Natural Attractions" at bounding box center [706, 252] width 145 height 19
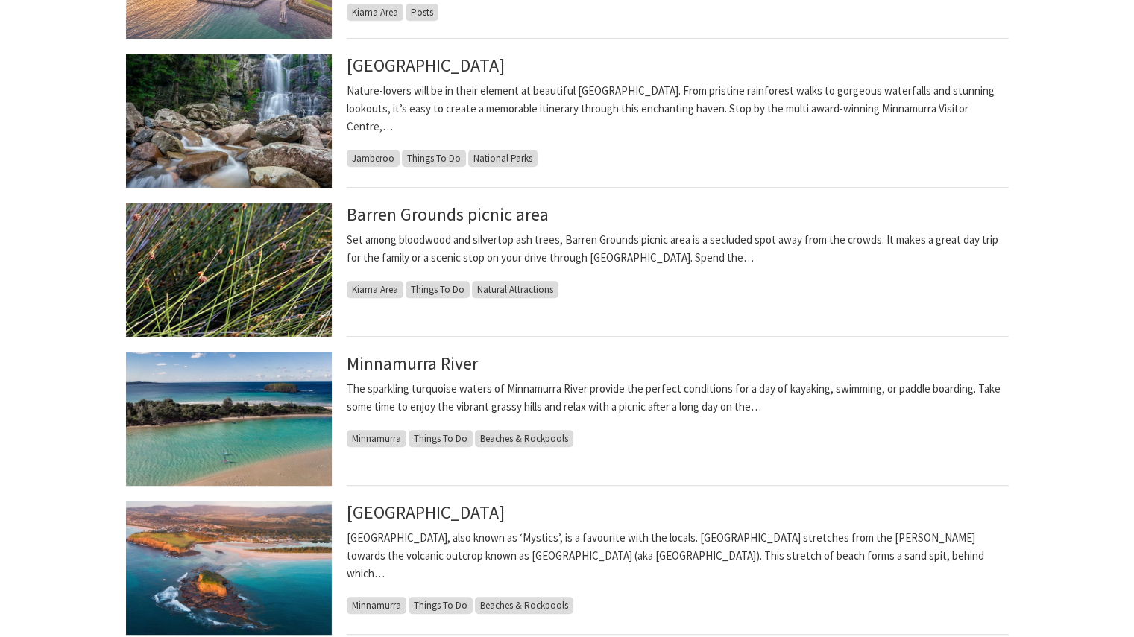
scroll to position [745, 0]
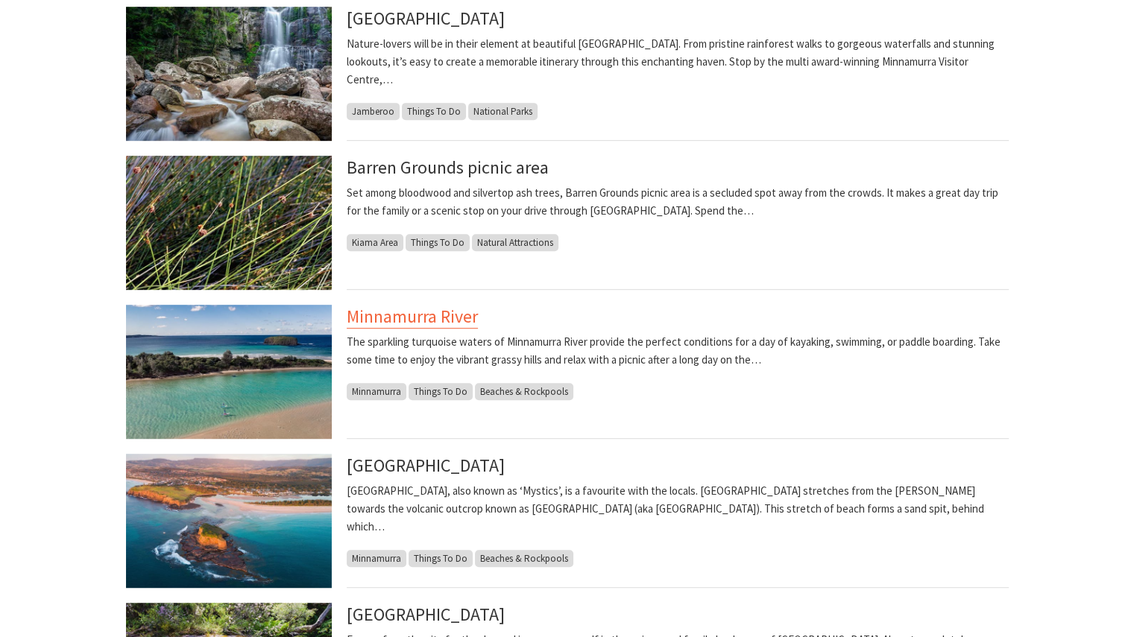
click at [412, 309] on link "Minnamurra River" at bounding box center [412, 317] width 131 height 24
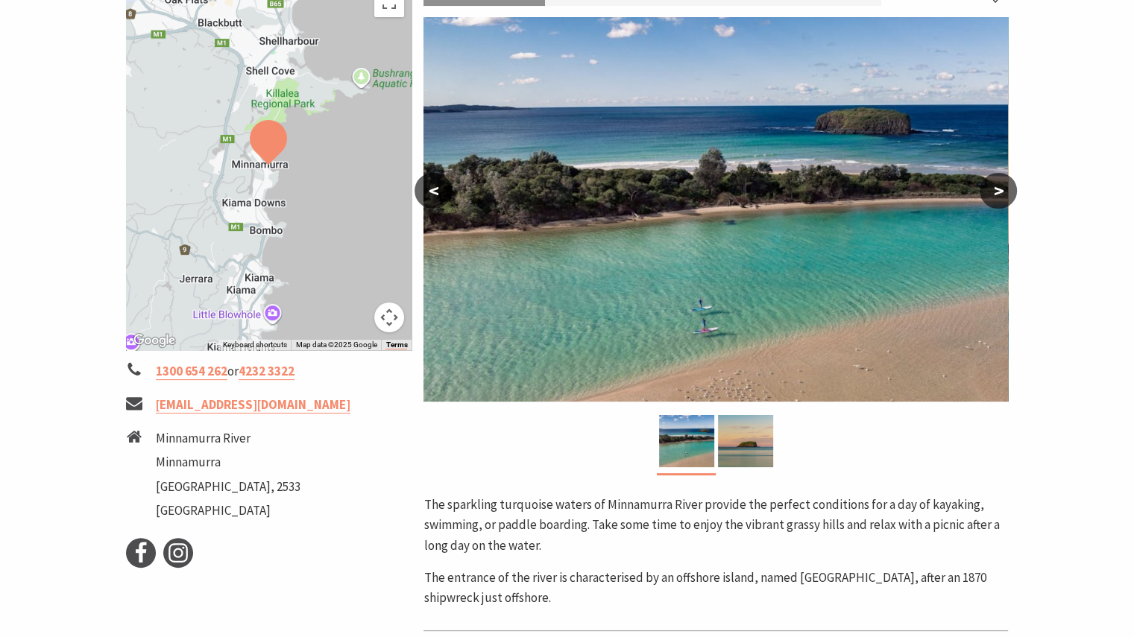
scroll to position [224, 0]
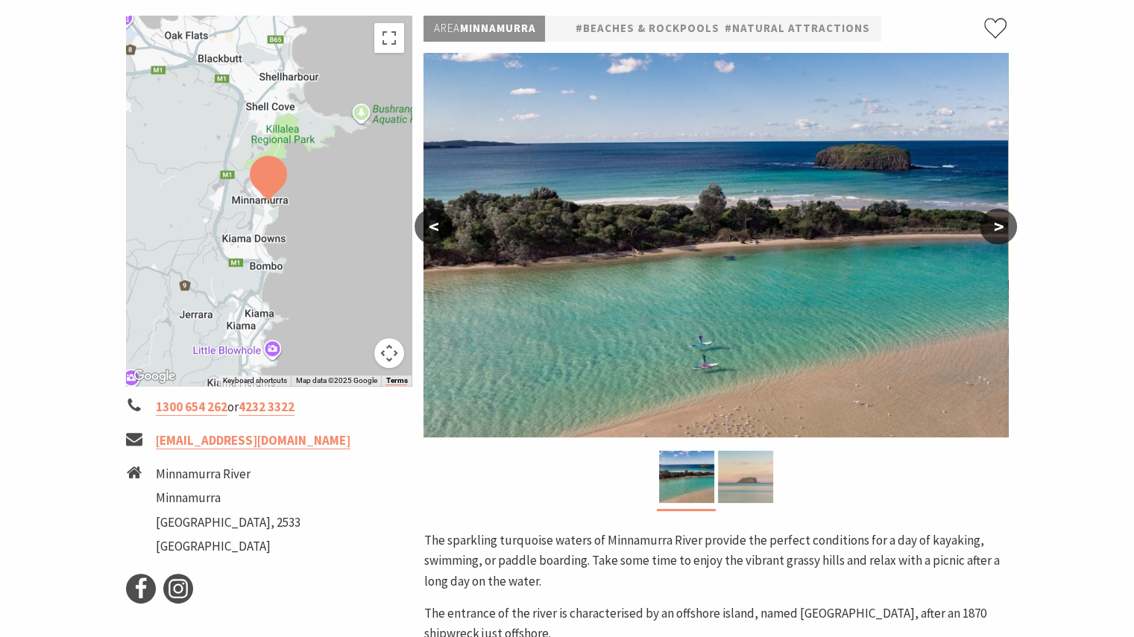
click at [739, 482] on img at bounding box center [745, 477] width 55 height 52
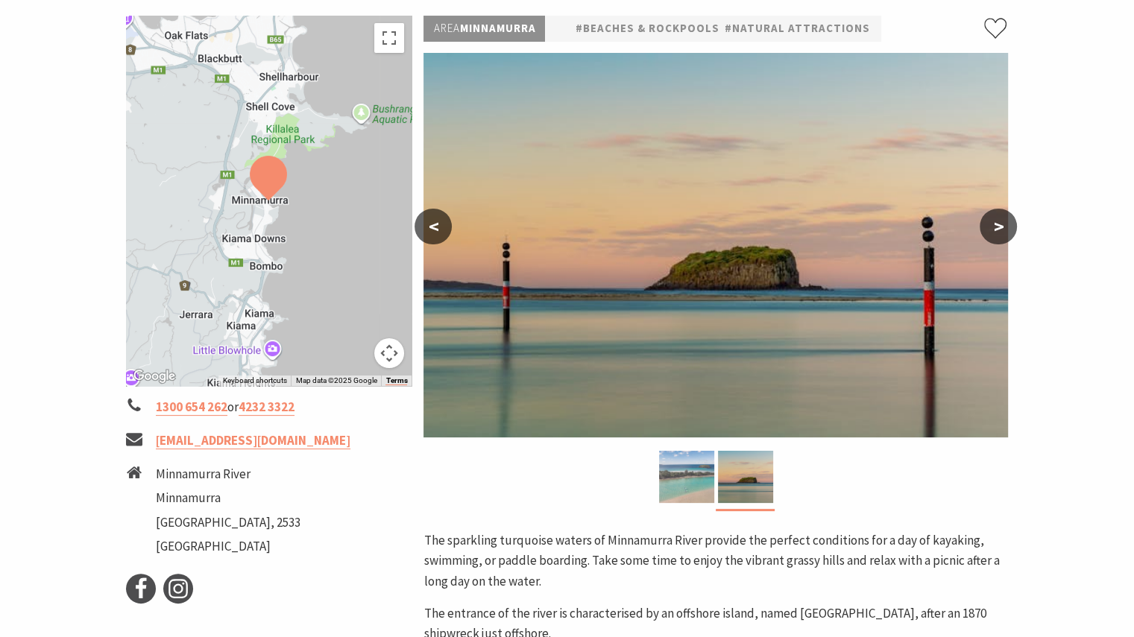
click at [686, 485] on img at bounding box center [686, 477] width 55 height 52
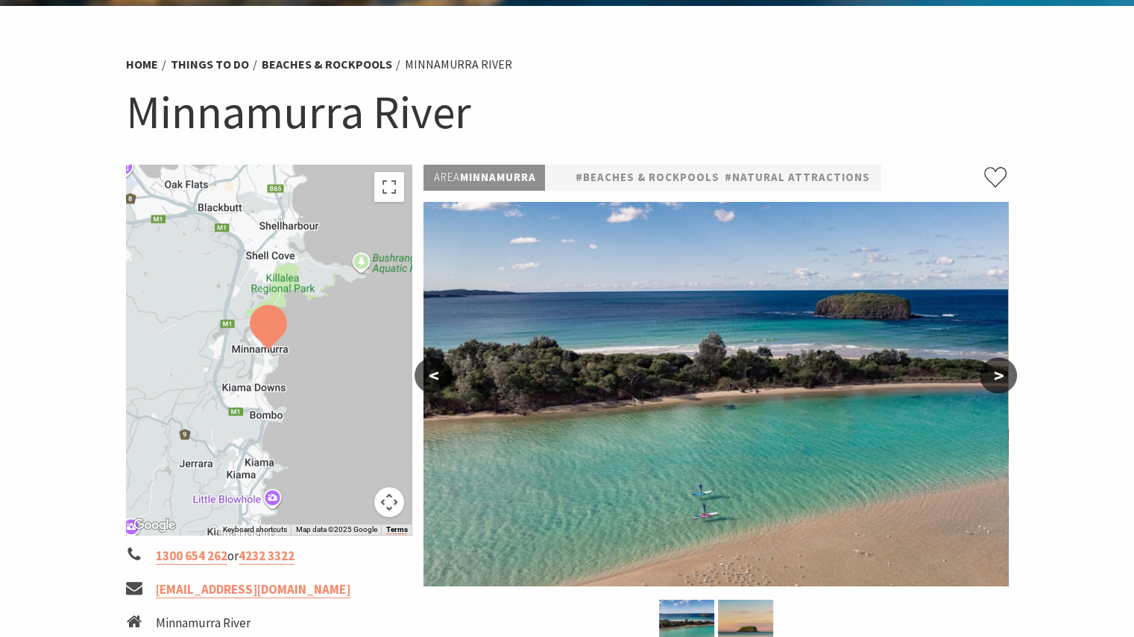
scroll to position [0, 0]
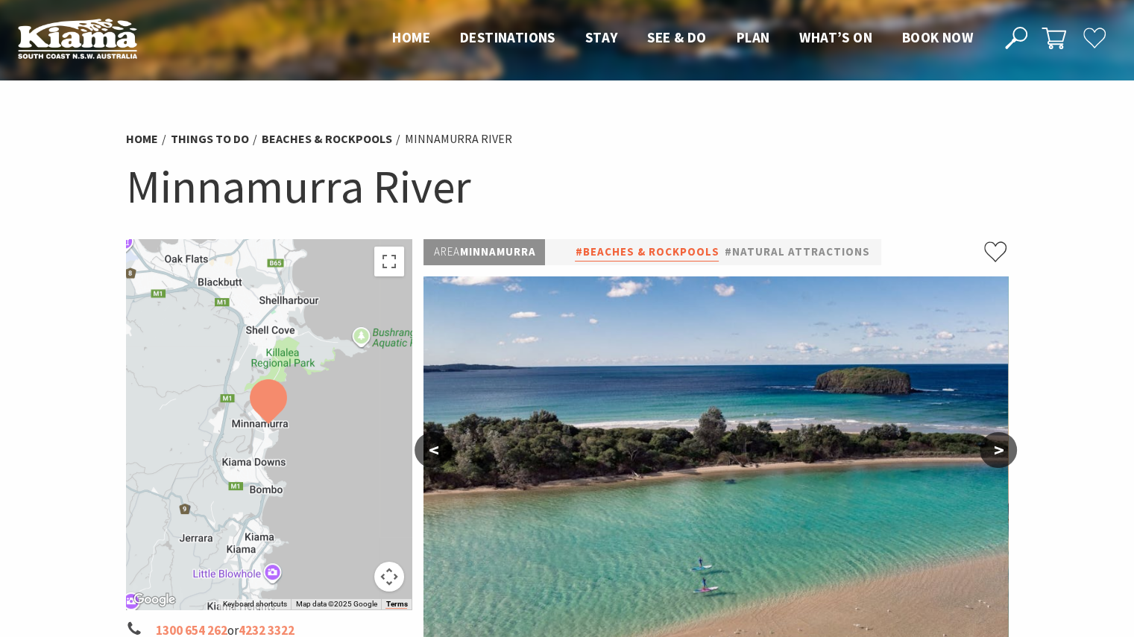
click at [686, 248] on link "#Beaches & Rockpools" at bounding box center [647, 252] width 144 height 19
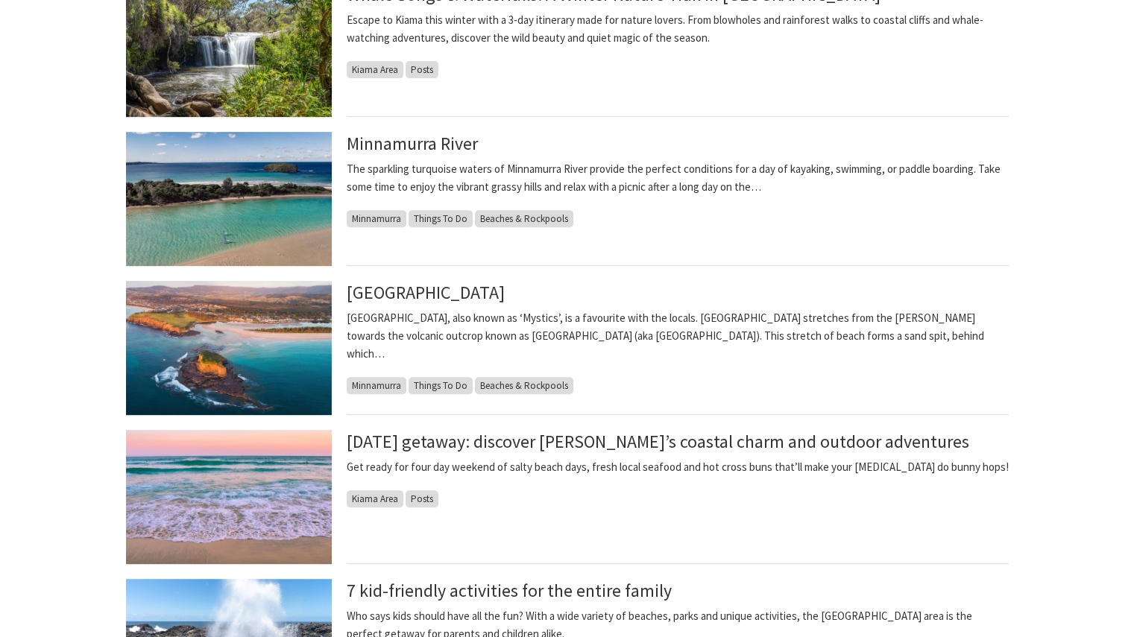
scroll to position [671, 0]
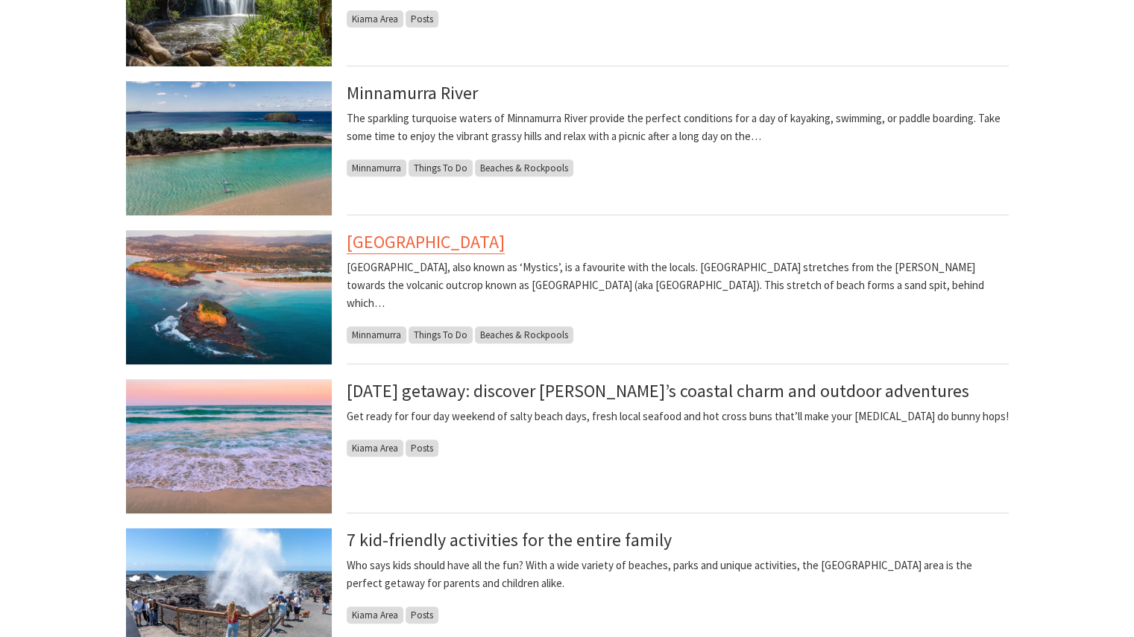
click at [455, 243] on link "Minnamurra Beach" at bounding box center [426, 242] width 158 height 24
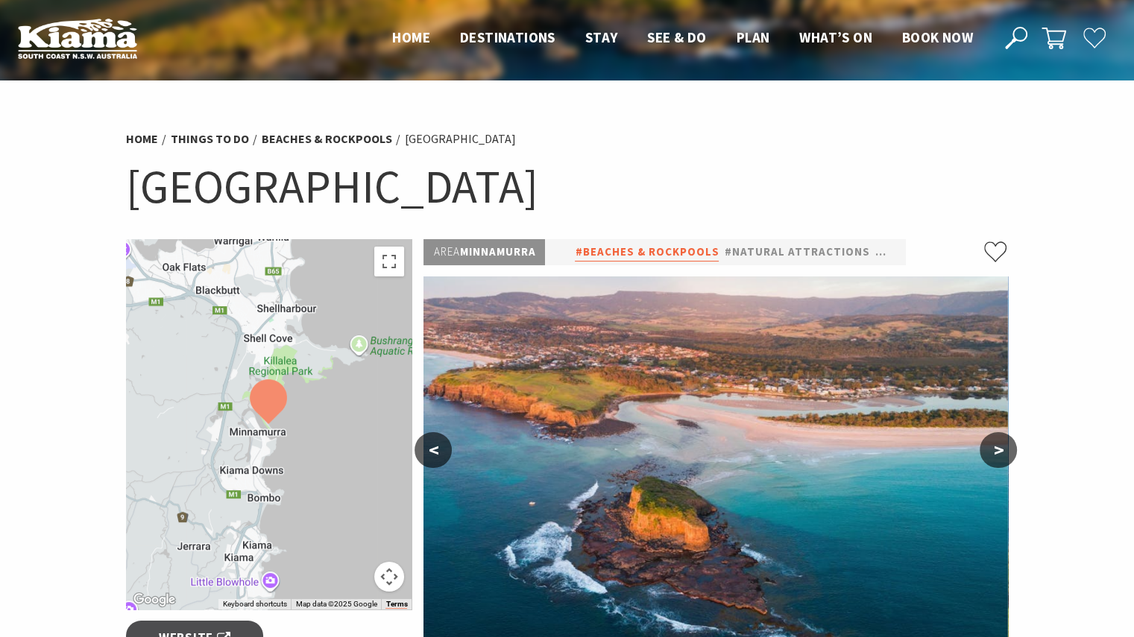
click at [679, 249] on link "#Beaches & Rockpools" at bounding box center [647, 252] width 144 height 19
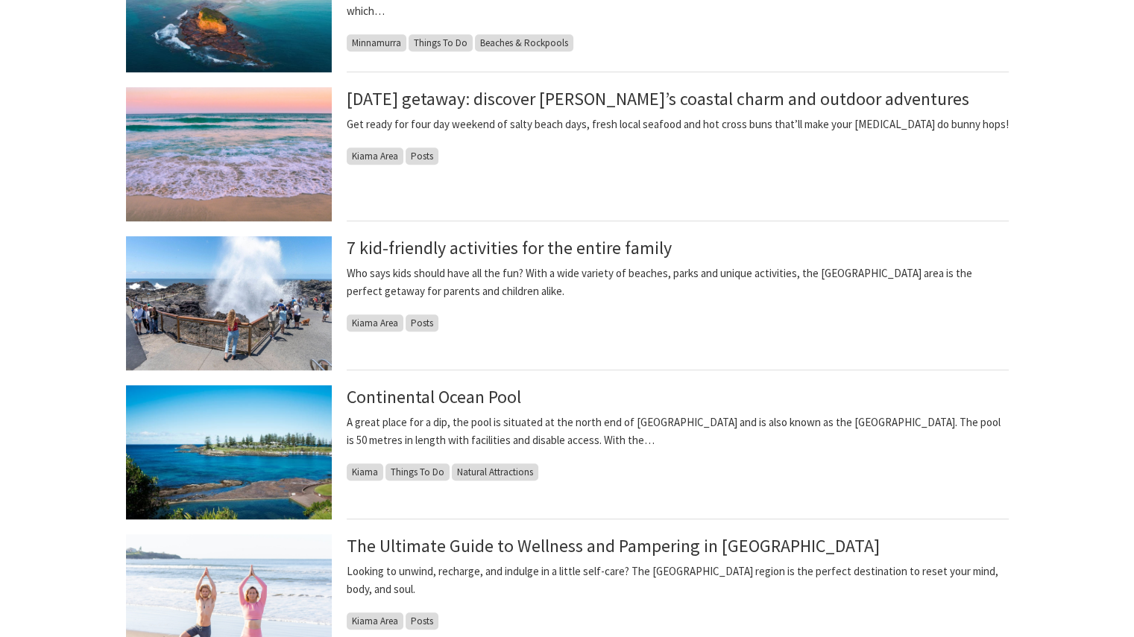
scroll to position [969, 0]
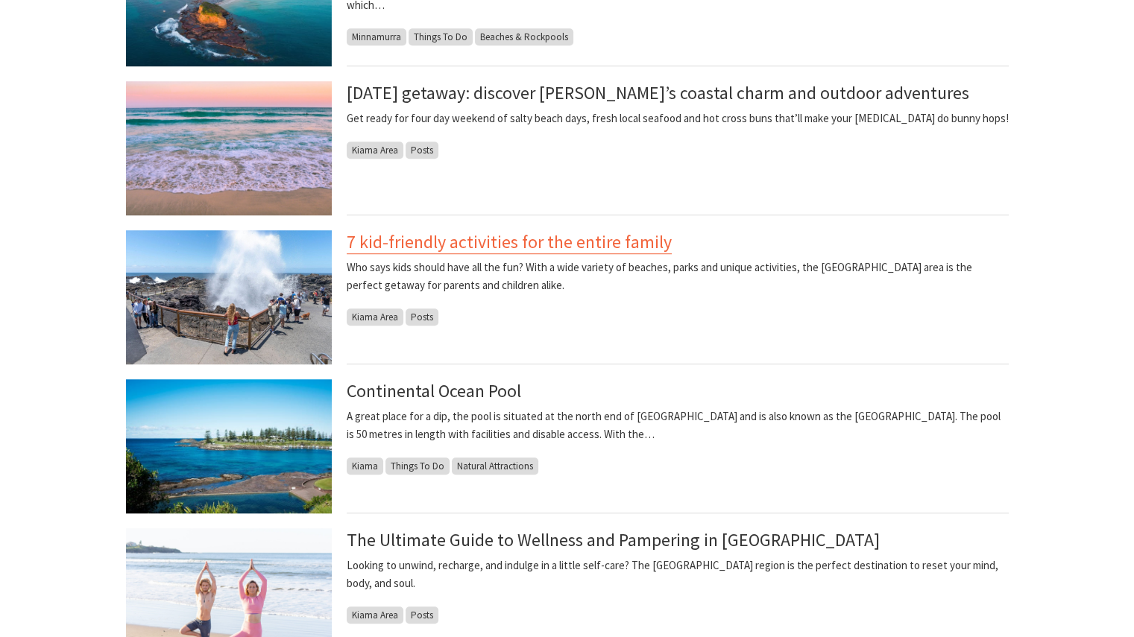
click at [522, 238] on link "7 kid-friendly activities for the entire family" at bounding box center [509, 242] width 325 height 24
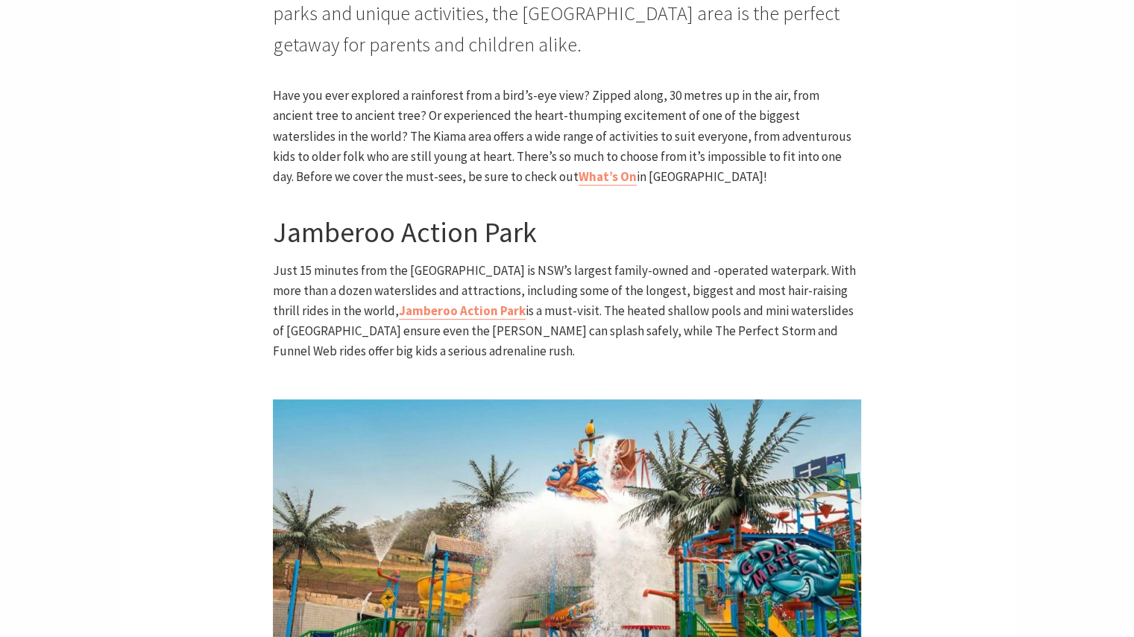
scroll to position [671, 0]
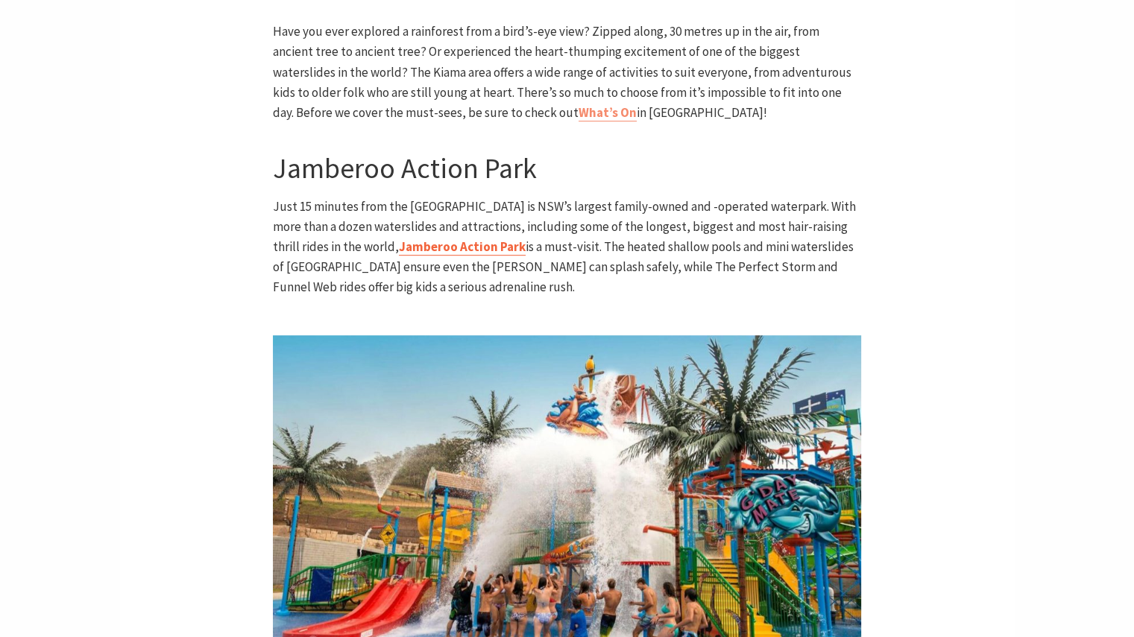
click at [451, 247] on link "Jamberoo Action Park" at bounding box center [462, 247] width 127 height 17
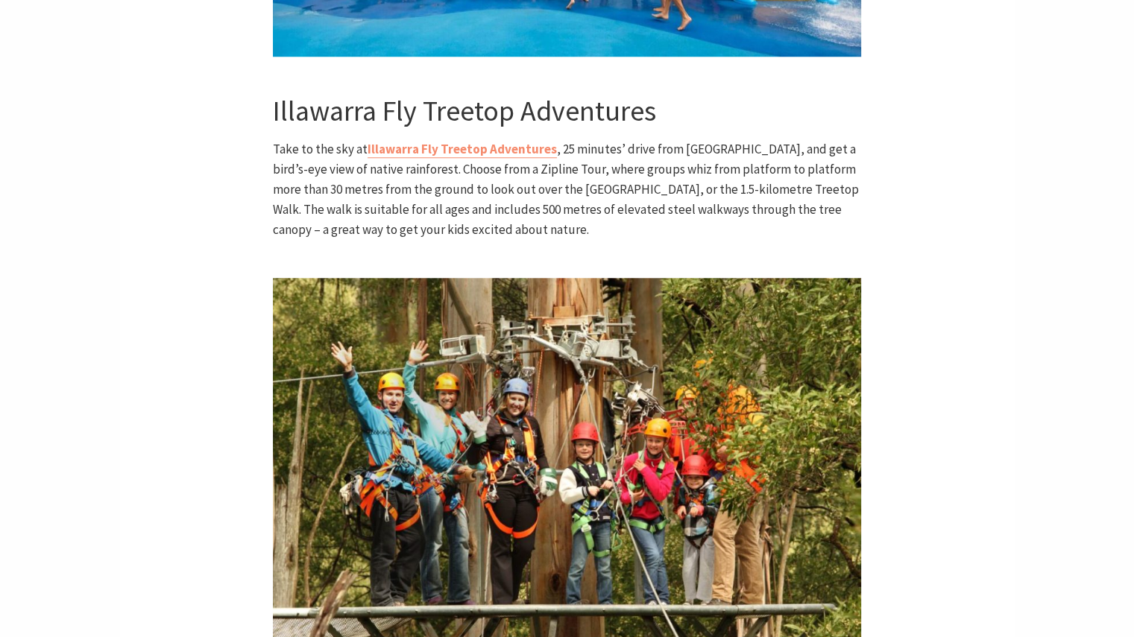
scroll to position [1342, 0]
click at [463, 151] on link "Illawarra Fly Treetop Adventures" at bounding box center [462, 149] width 189 height 17
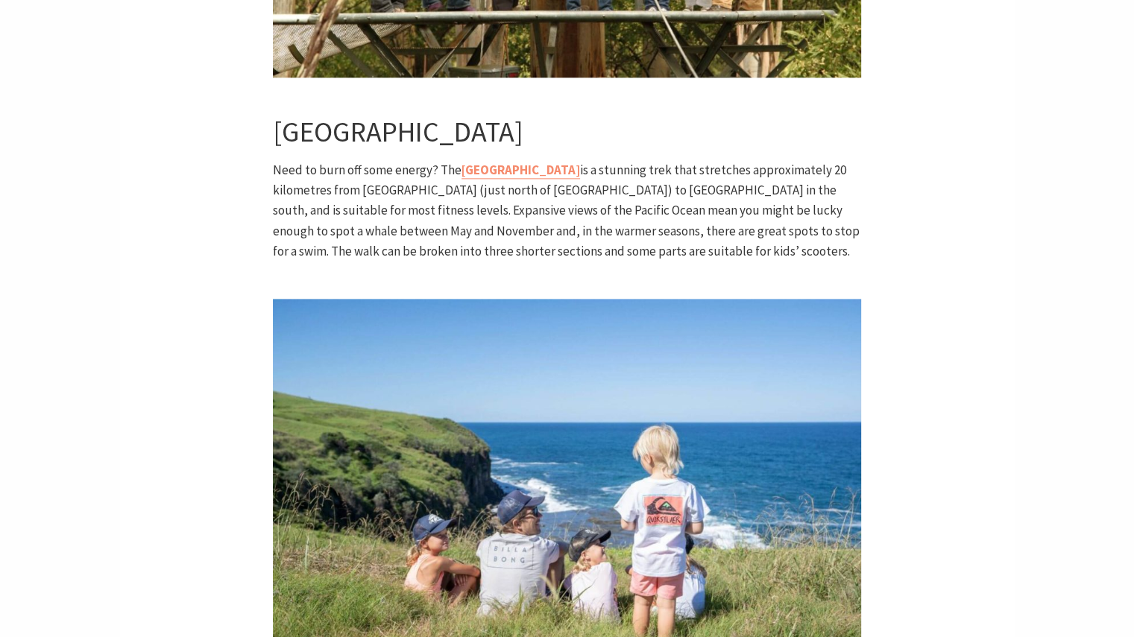
scroll to position [1864, 0]
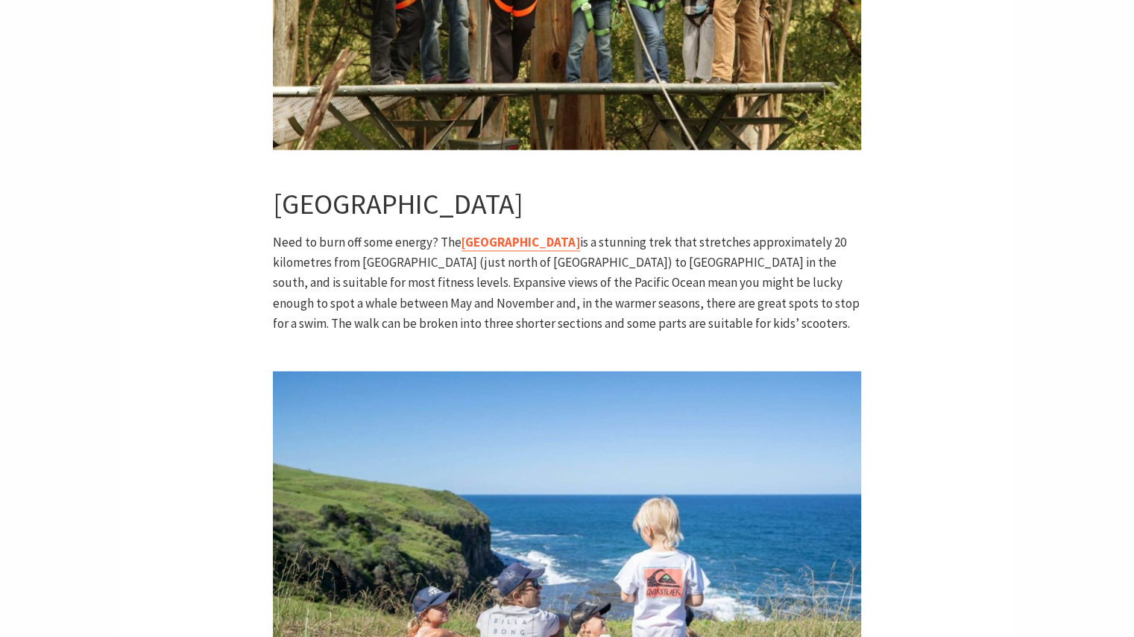
click at [533, 239] on link "Kiama Coast Walk" at bounding box center [520, 242] width 119 height 17
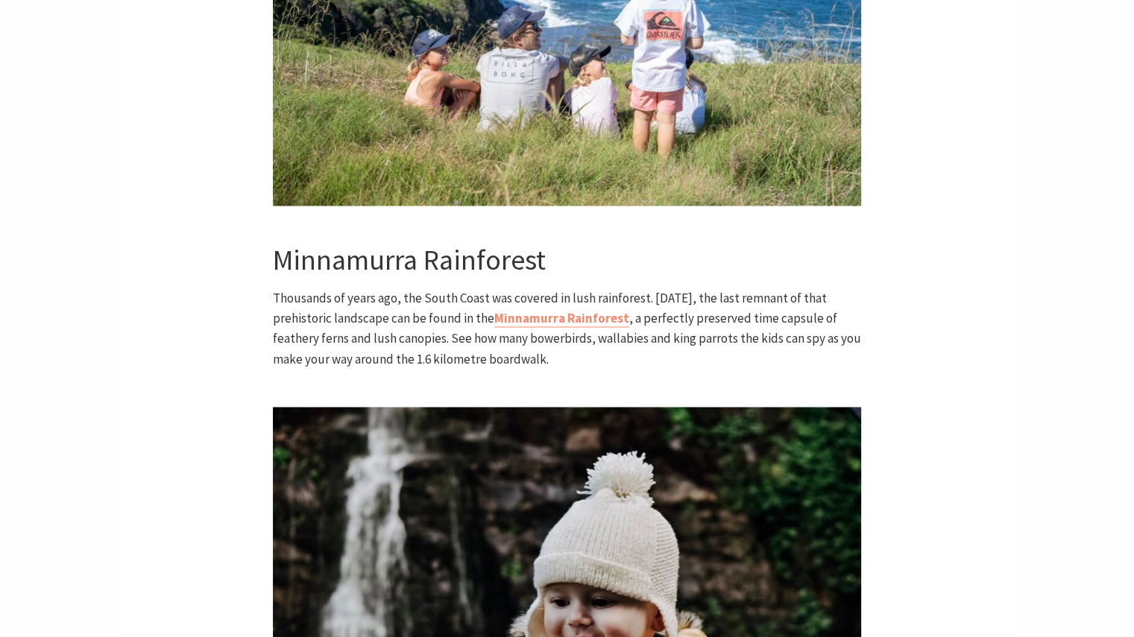
scroll to position [2385, 0]
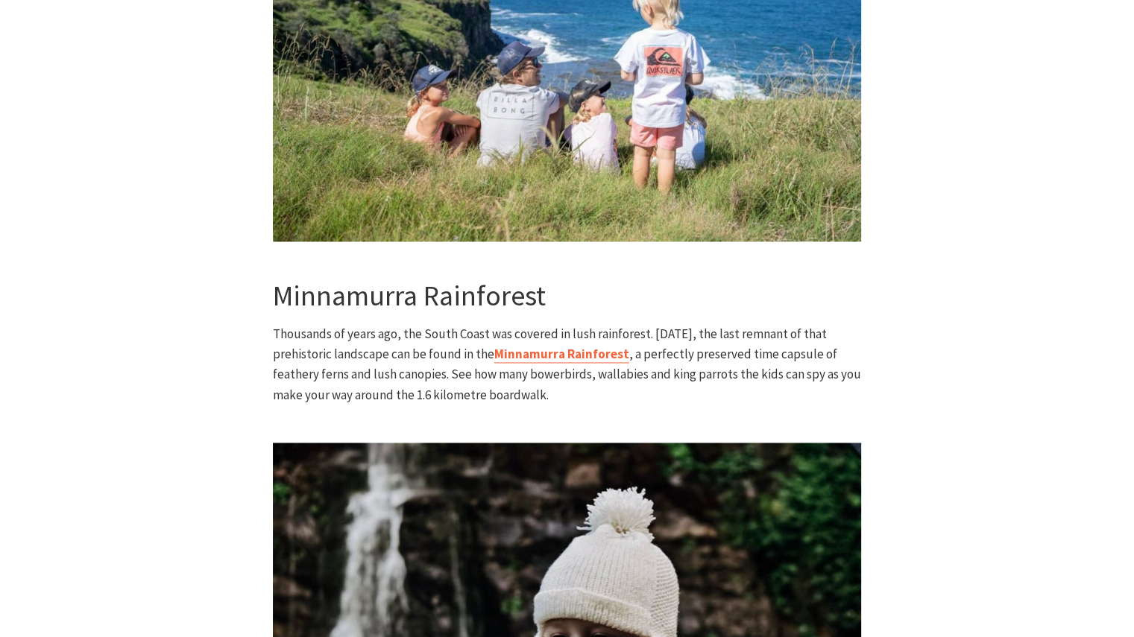
click at [571, 353] on link "Minnamurra Rainforest" at bounding box center [561, 354] width 135 height 17
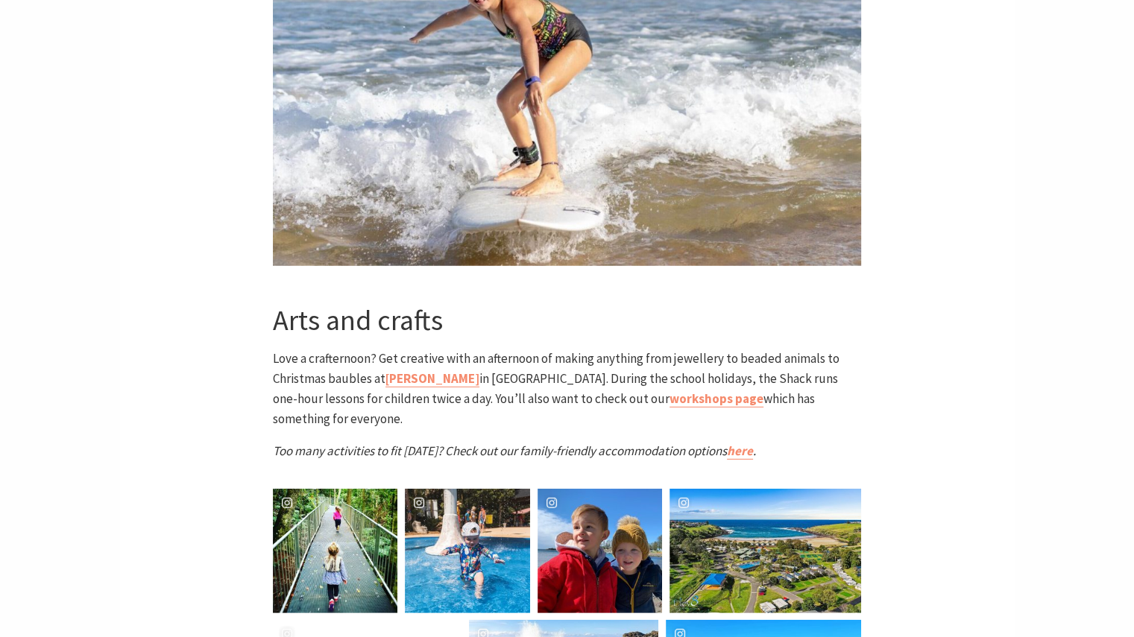
scroll to position [4025, 0]
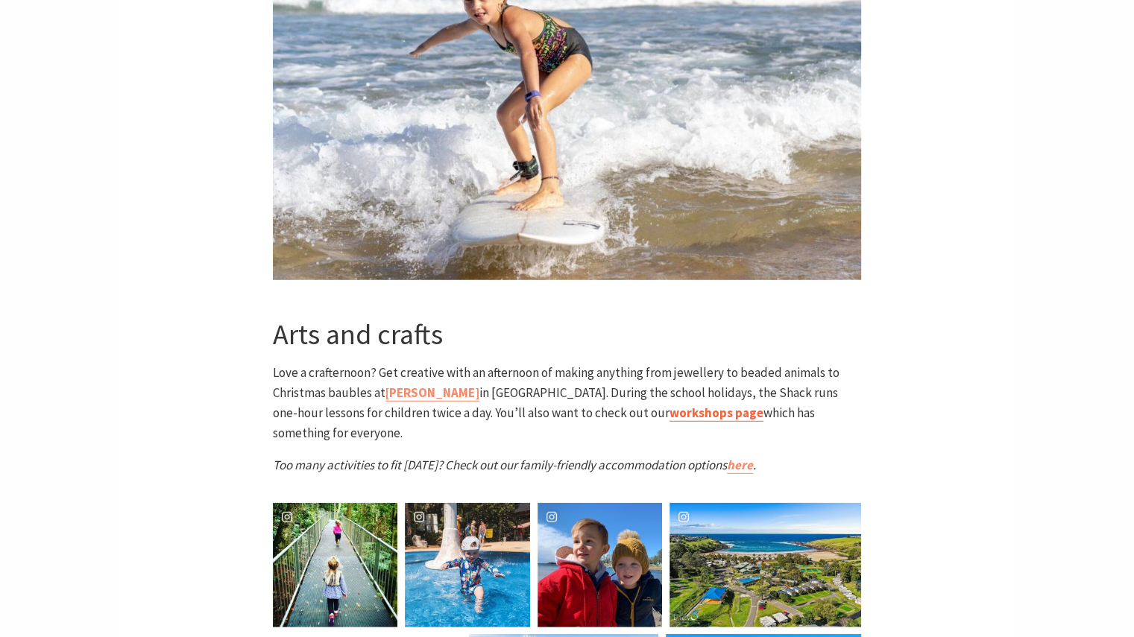
click at [669, 417] on link "workshops page" at bounding box center [716, 413] width 94 height 17
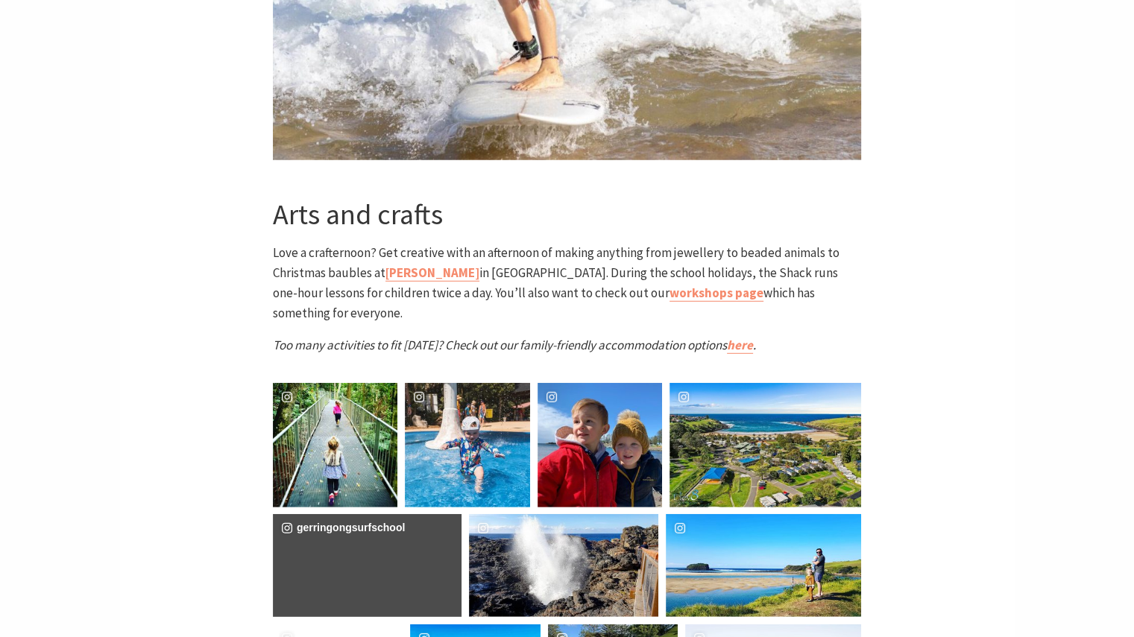
scroll to position [4100, 0]
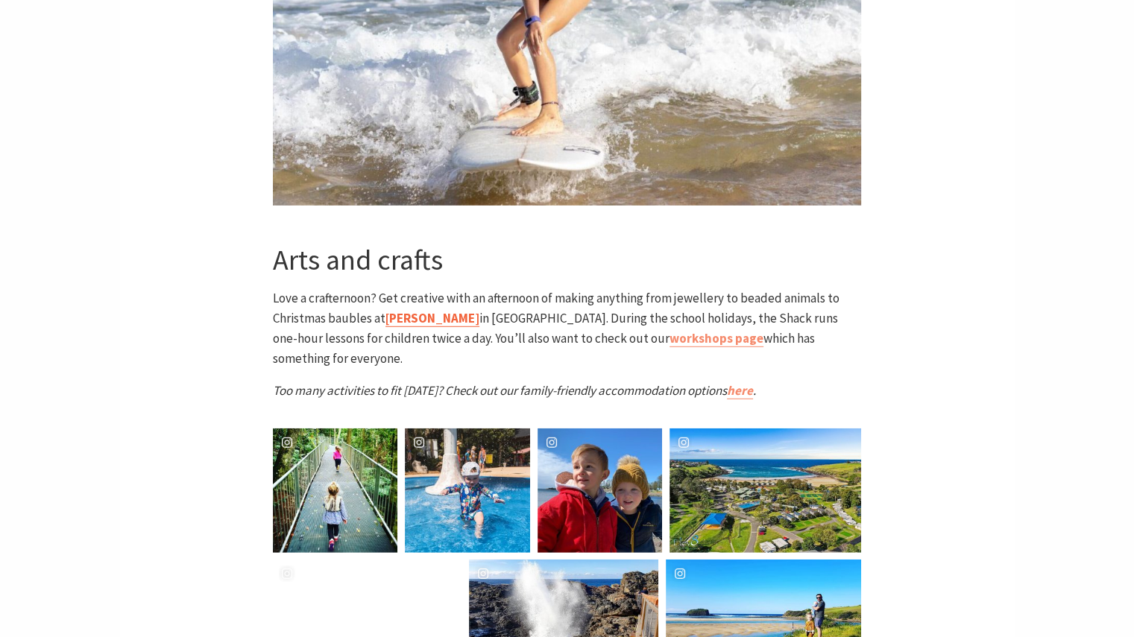
click at [432, 318] on link "Bead Shack" at bounding box center [432, 318] width 94 height 17
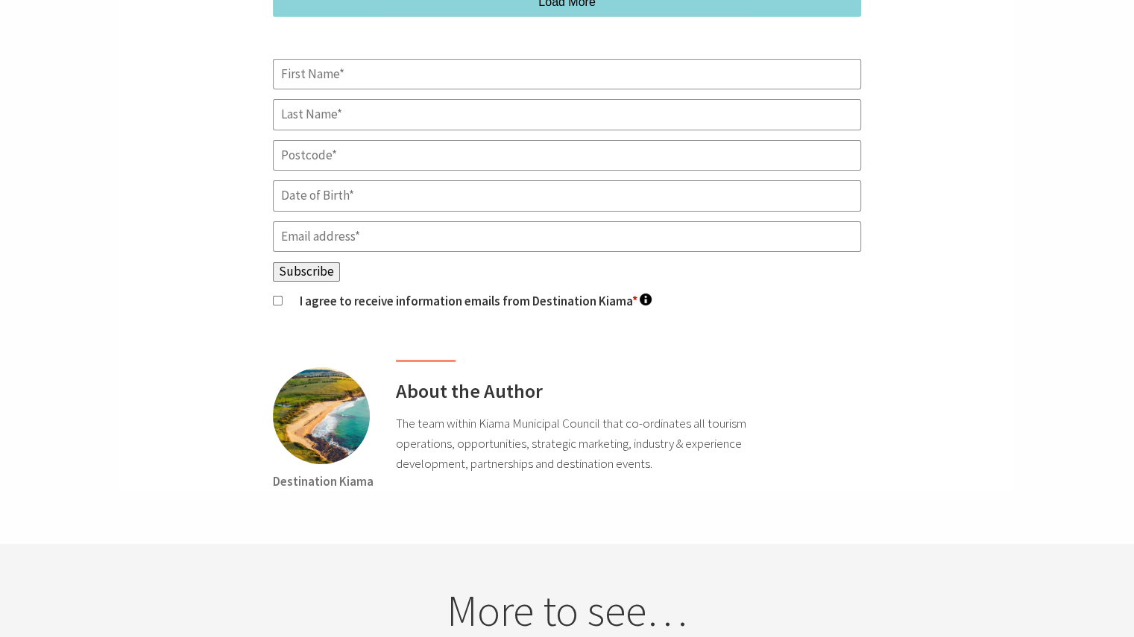
scroll to position [5367, 0]
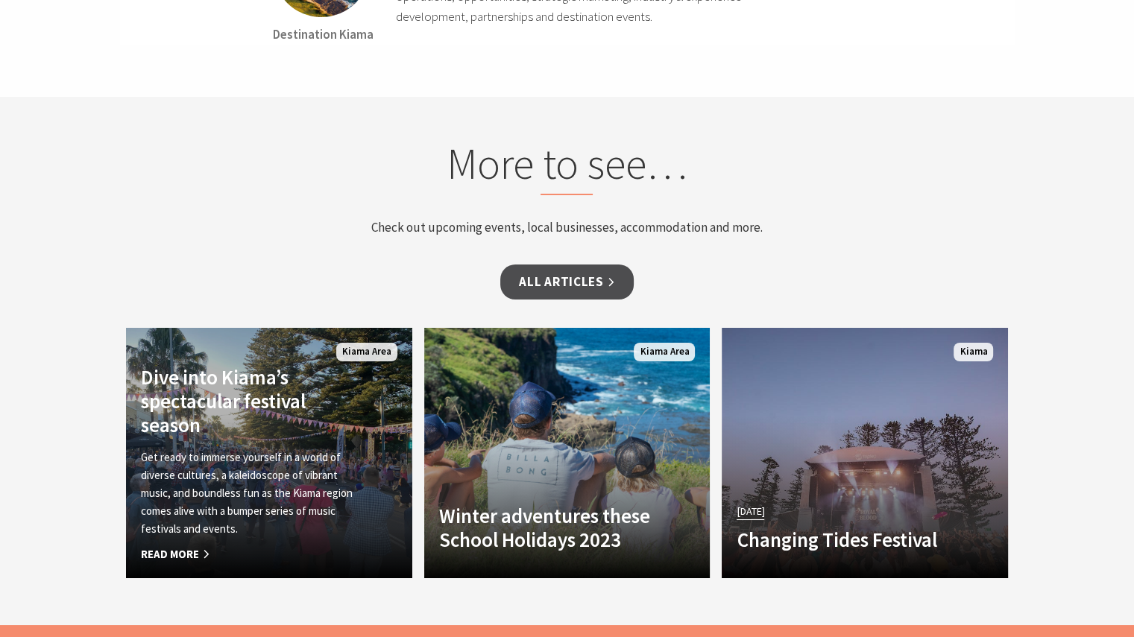
click at [187, 494] on p "Get ready to immerse yourself in a world of diverse cultures, a kaleidoscope of…" at bounding box center [247, 493] width 213 height 89
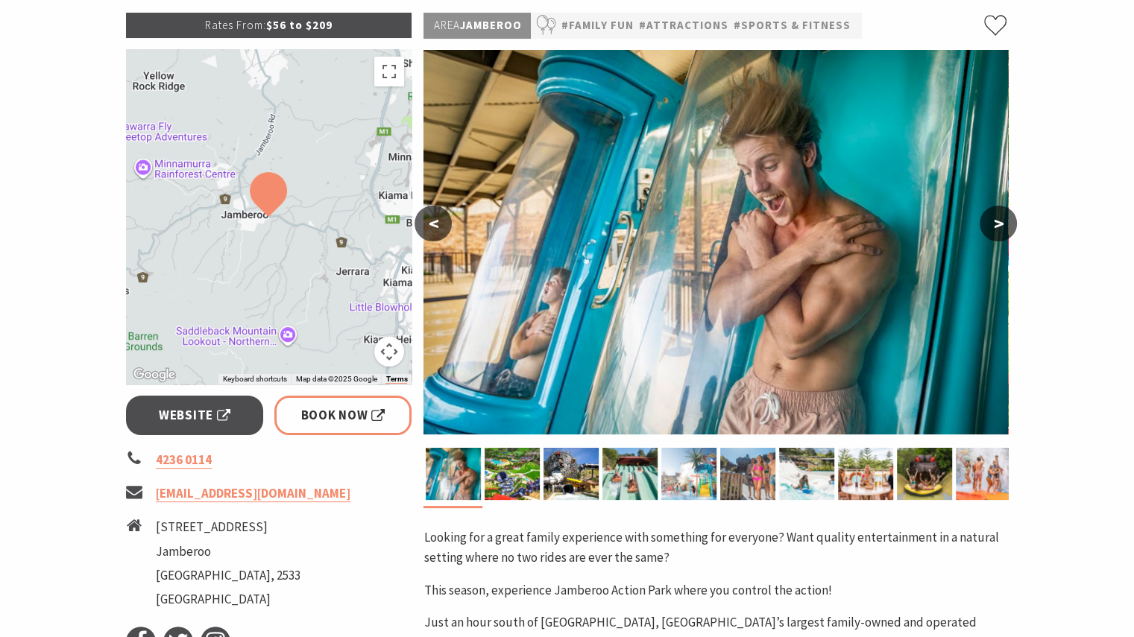
scroll to position [224, 0]
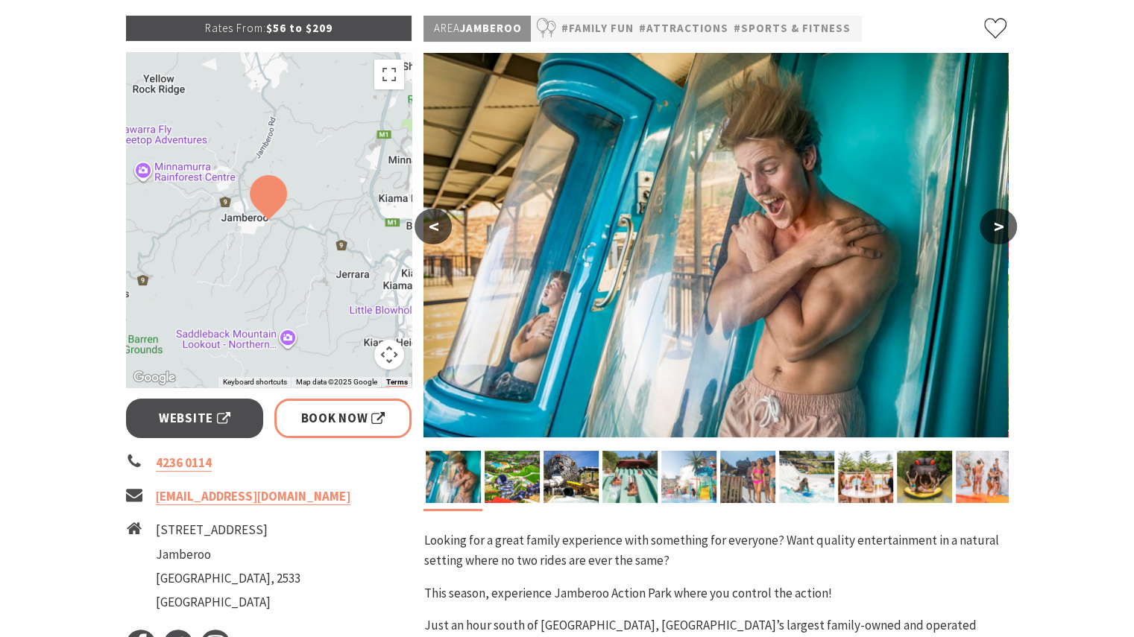
click at [994, 235] on button ">" at bounding box center [998, 227] width 37 height 36
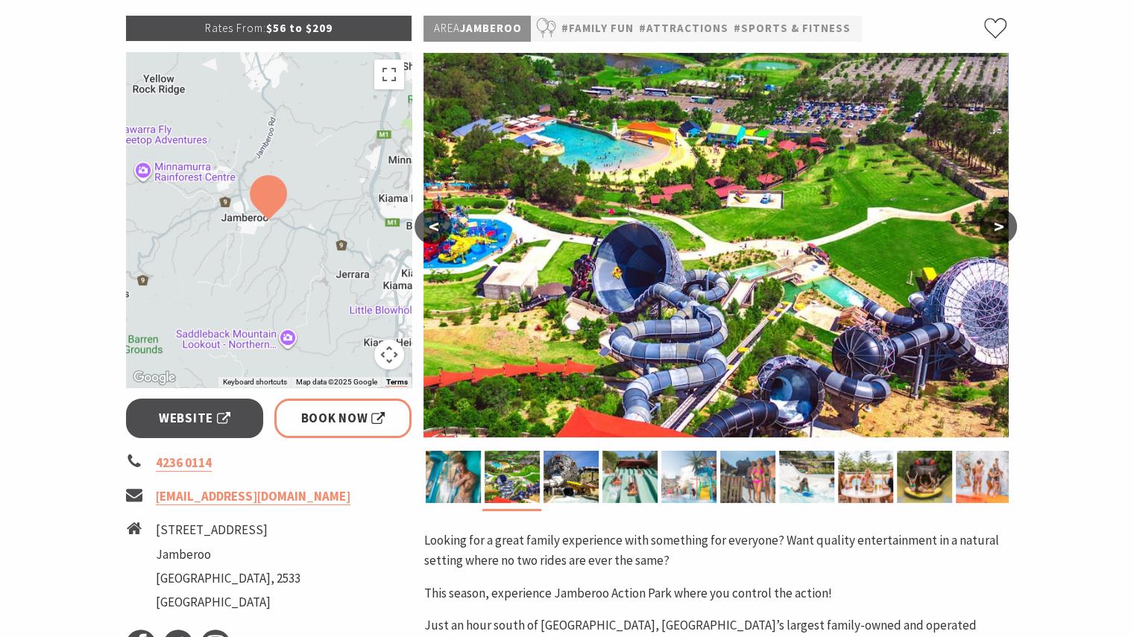
click at [1003, 226] on button ">" at bounding box center [998, 227] width 37 height 36
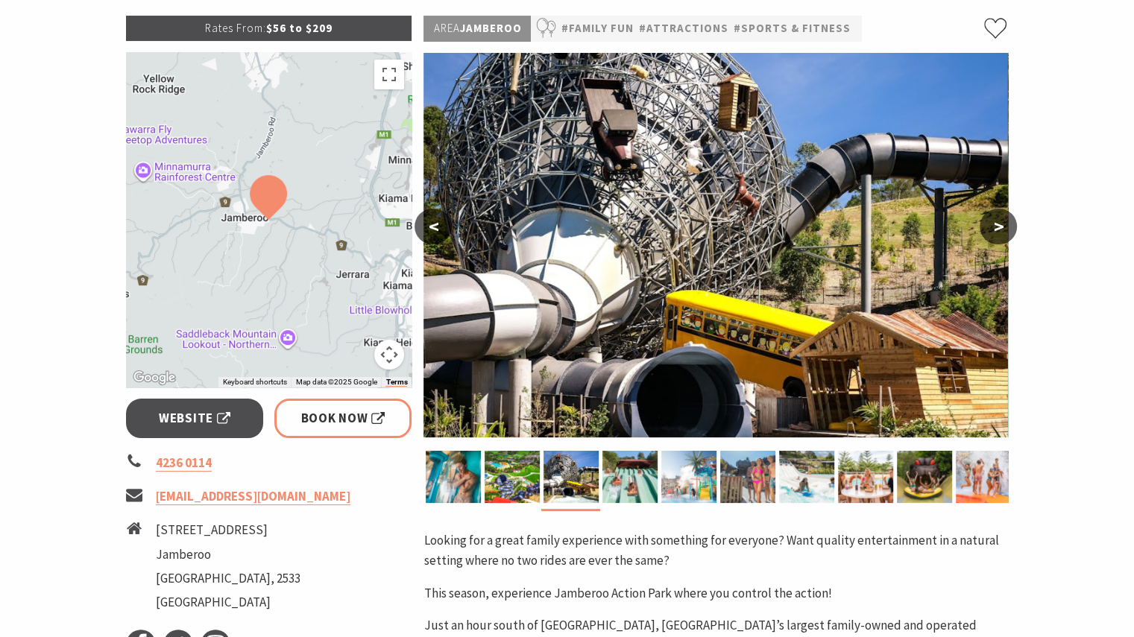
click at [1002, 226] on button ">" at bounding box center [998, 227] width 37 height 36
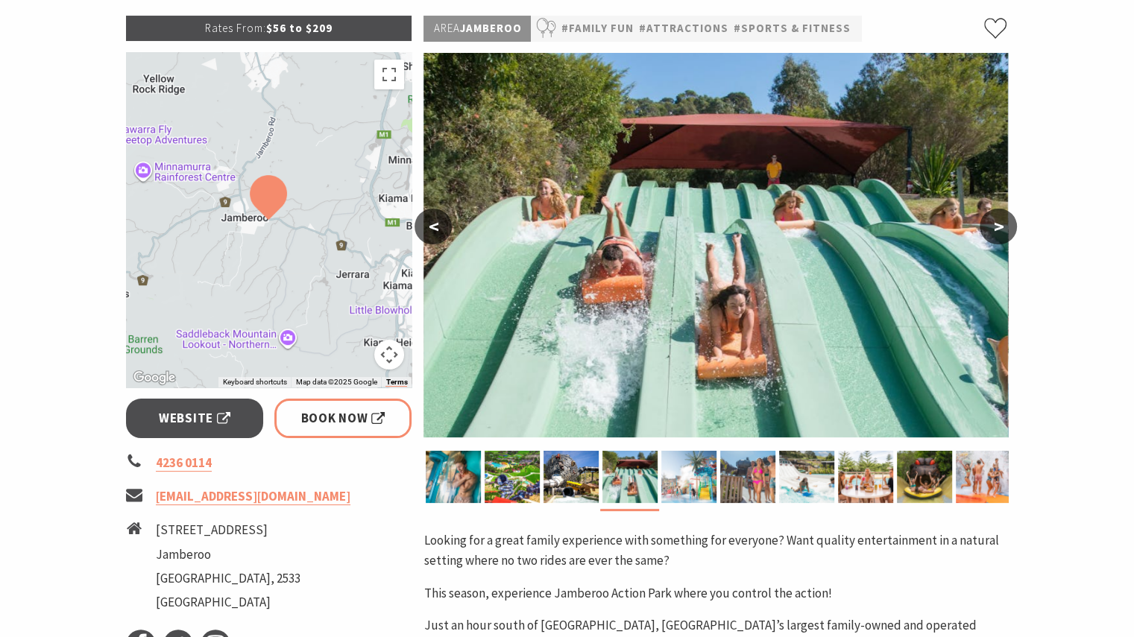
click at [1002, 226] on button ">" at bounding box center [998, 227] width 37 height 36
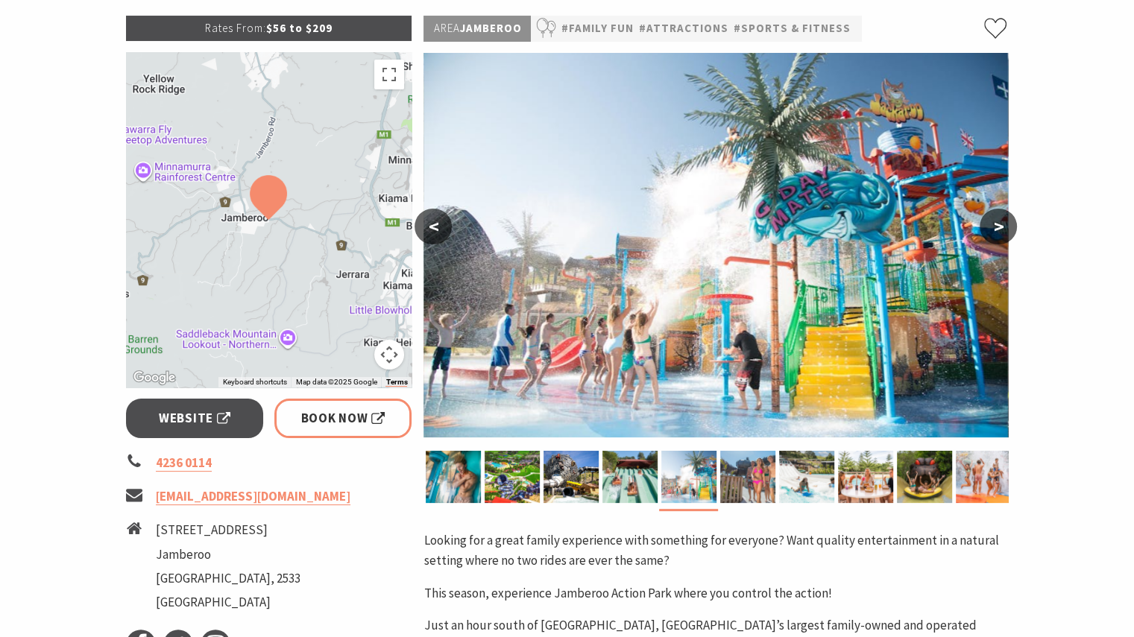
click at [1002, 226] on button ">" at bounding box center [998, 227] width 37 height 36
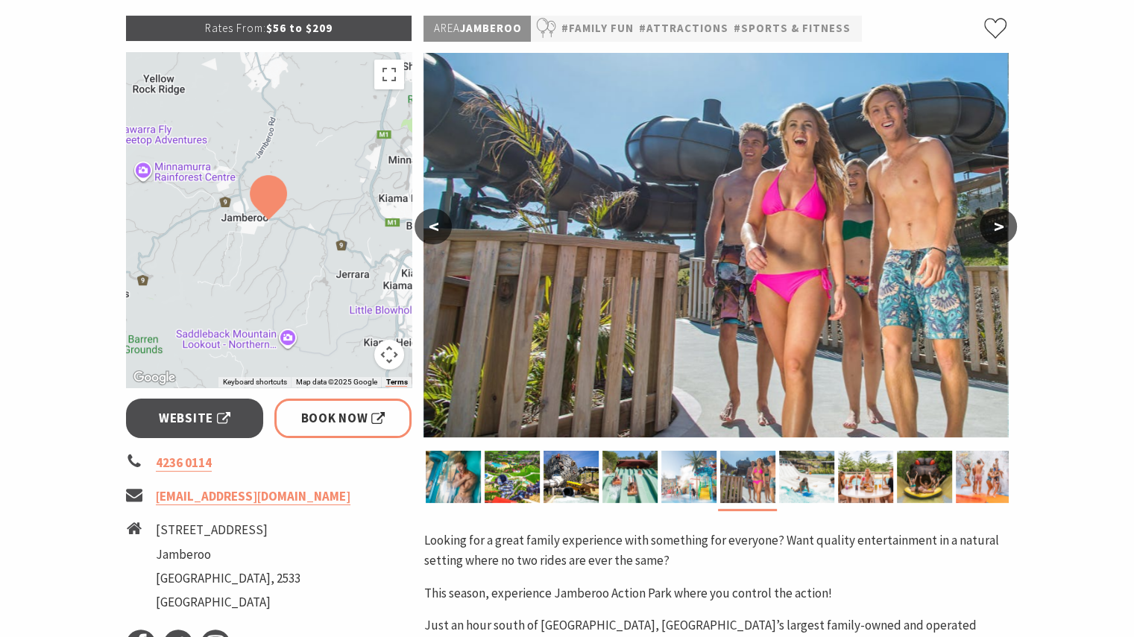
click at [1003, 227] on button ">" at bounding box center [998, 227] width 37 height 36
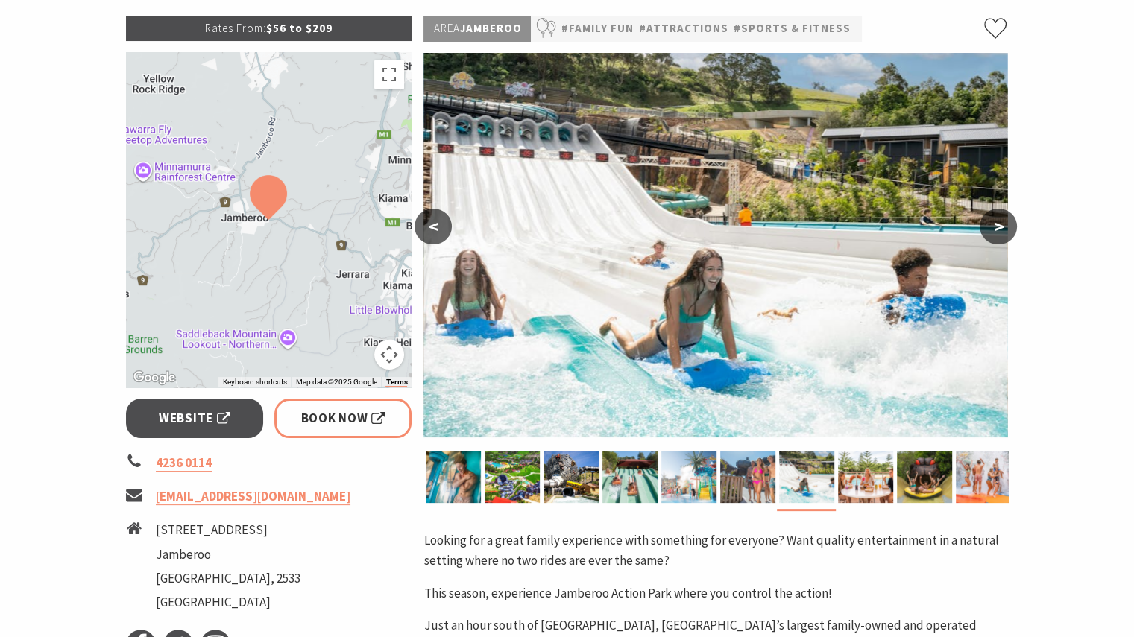
click at [999, 227] on button ">" at bounding box center [998, 227] width 37 height 36
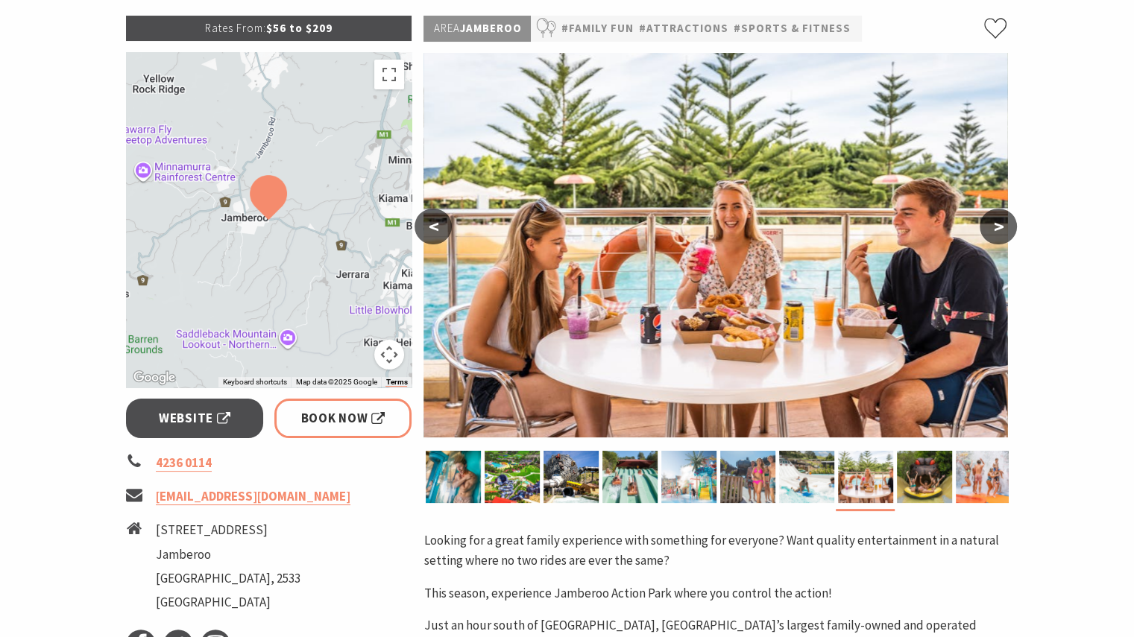
click at [995, 226] on button ">" at bounding box center [998, 227] width 37 height 36
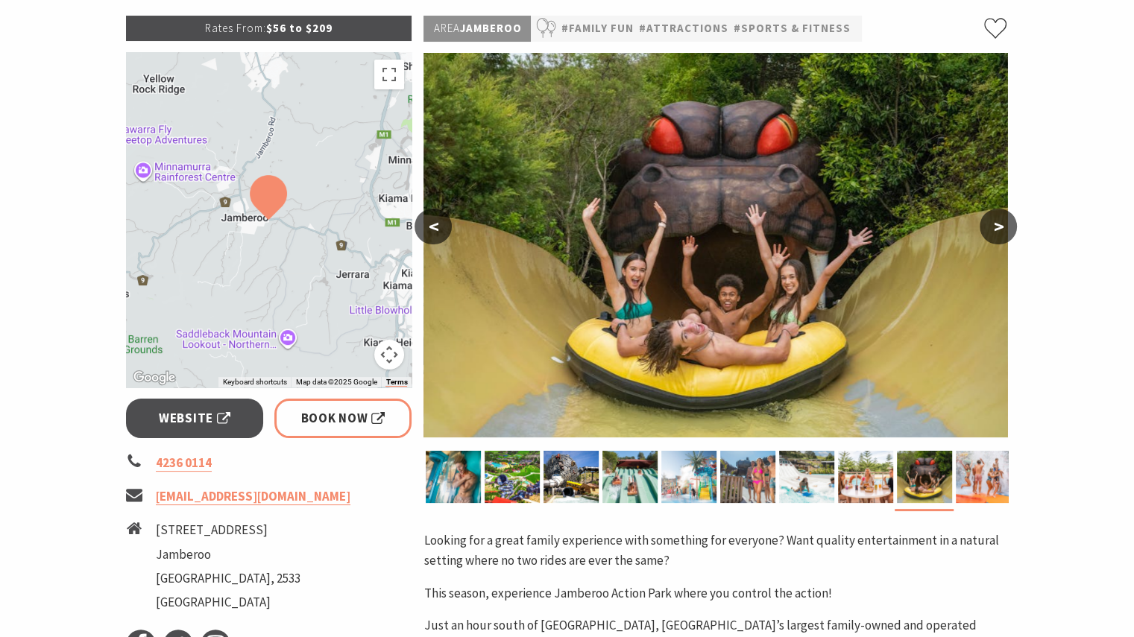
click at [997, 227] on button ">" at bounding box center [998, 227] width 37 height 36
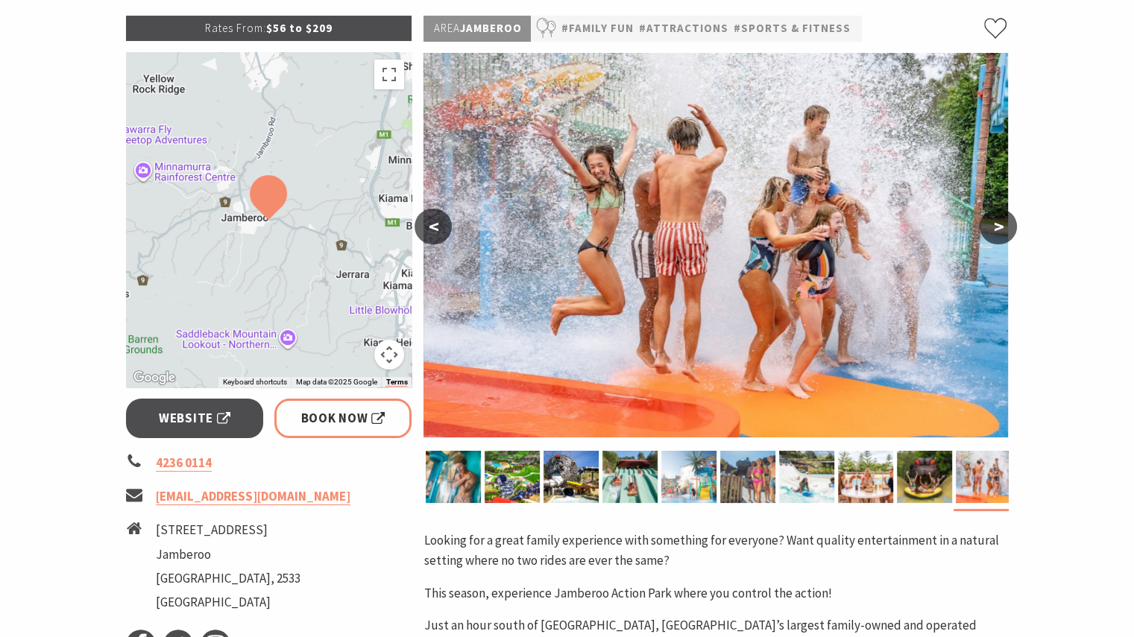
click at [997, 224] on button ">" at bounding box center [998, 227] width 37 height 36
click at [997, 220] on button ">" at bounding box center [998, 227] width 37 height 36
click at [204, 417] on span "Website" at bounding box center [195, 419] width 72 height 20
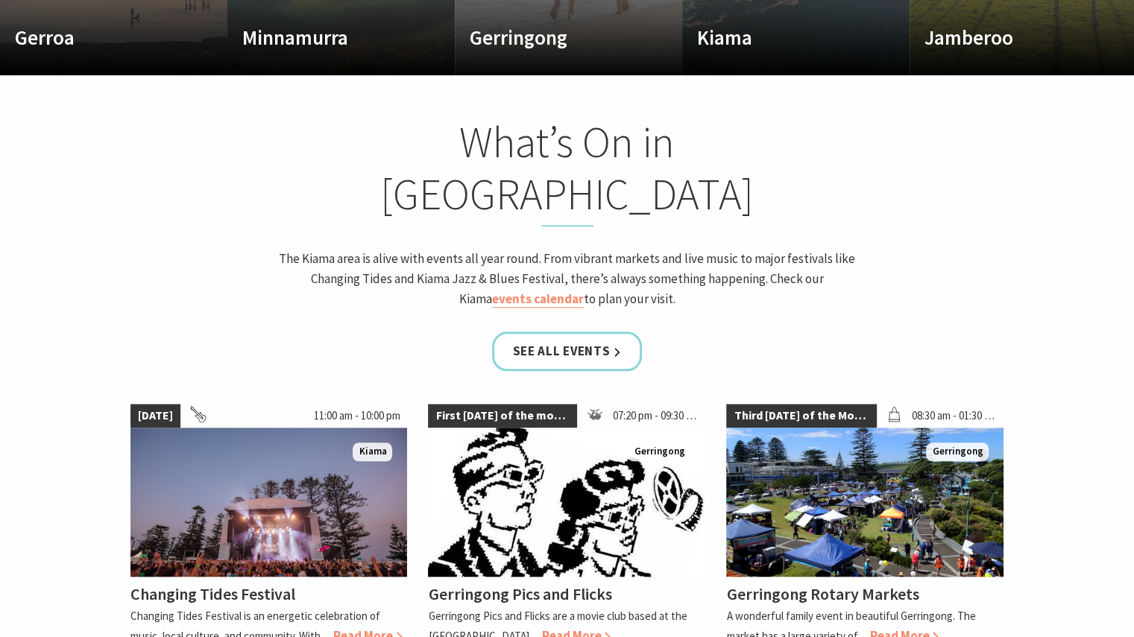
scroll to position [895, 0]
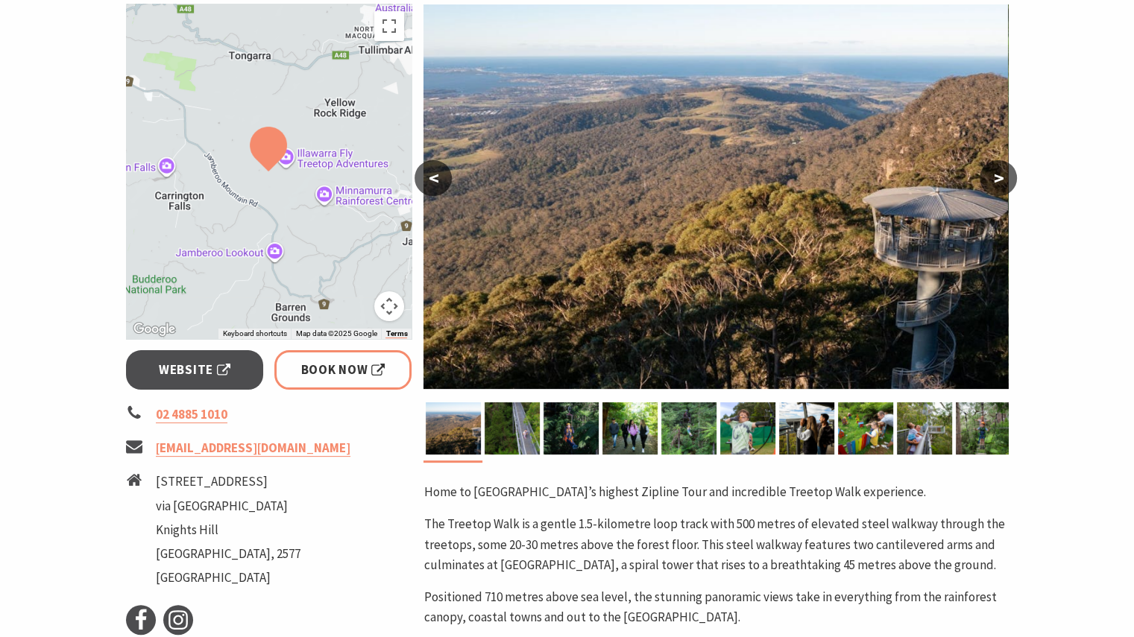
scroll to position [224, 0]
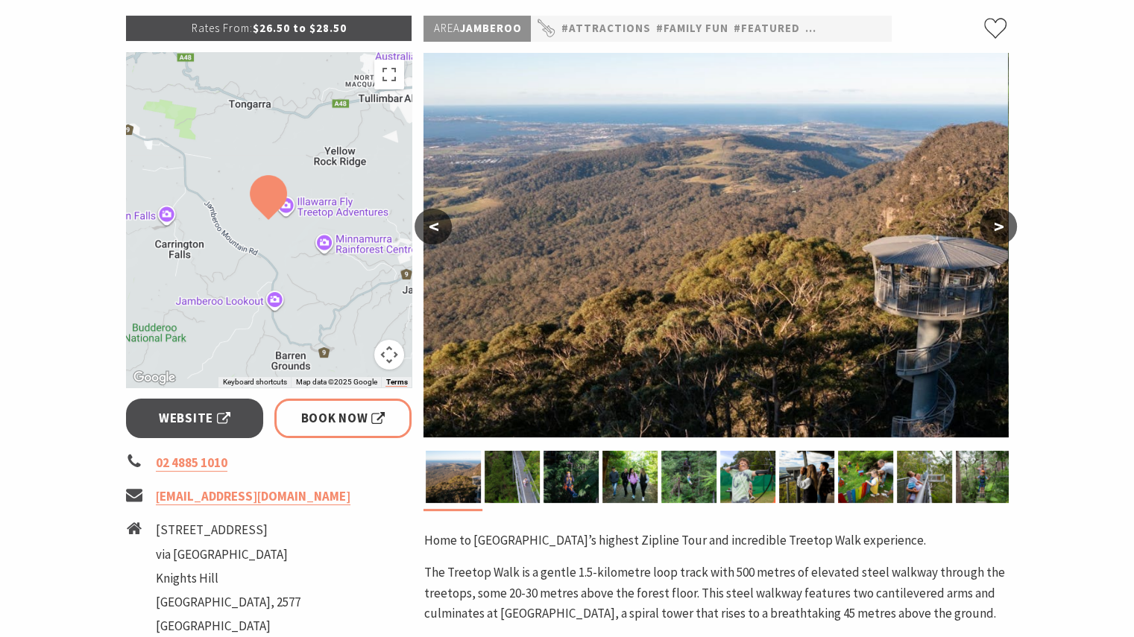
click at [1003, 229] on button ">" at bounding box center [998, 227] width 37 height 36
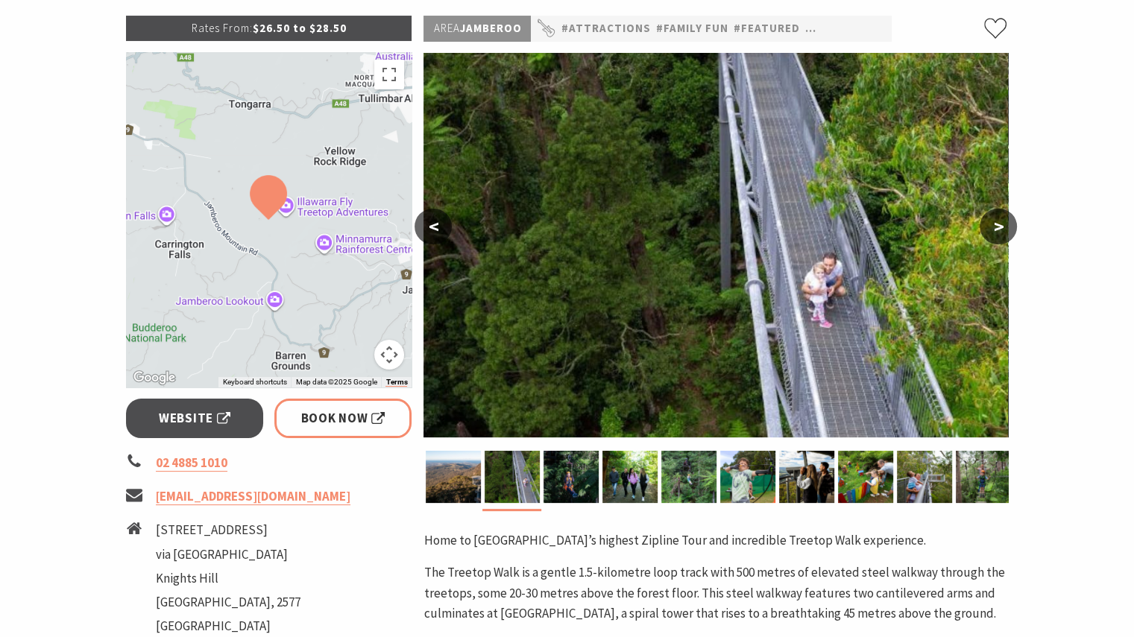
click at [998, 227] on button ">" at bounding box center [998, 227] width 37 height 36
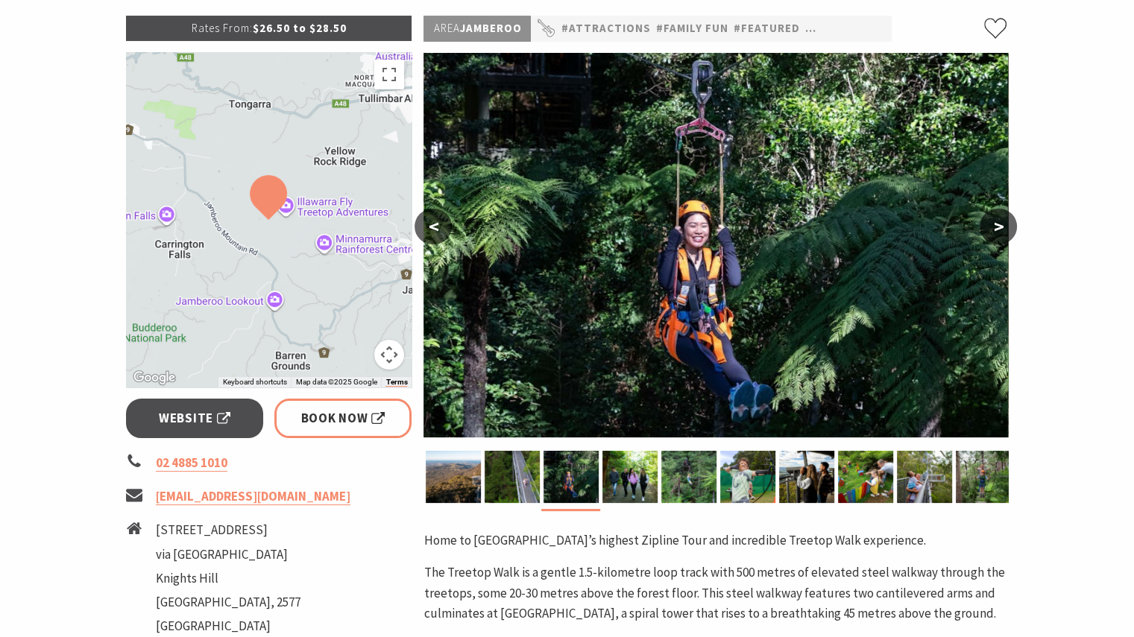
click at [997, 228] on button ">" at bounding box center [998, 227] width 37 height 36
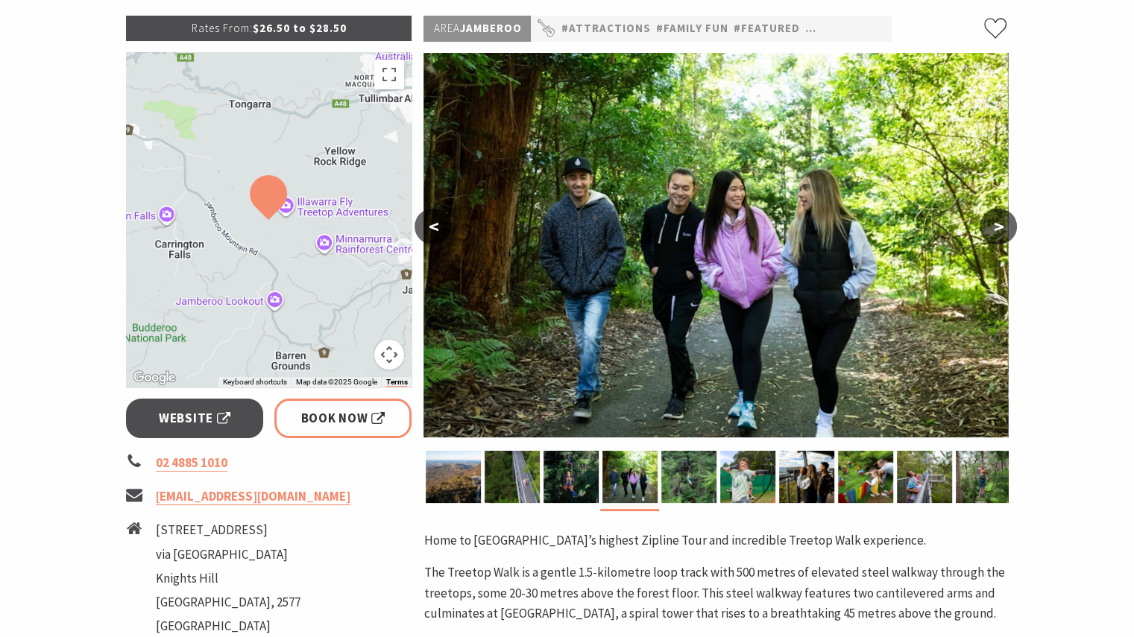
click at [996, 228] on button ">" at bounding box center [998, 227] width 37 height 36
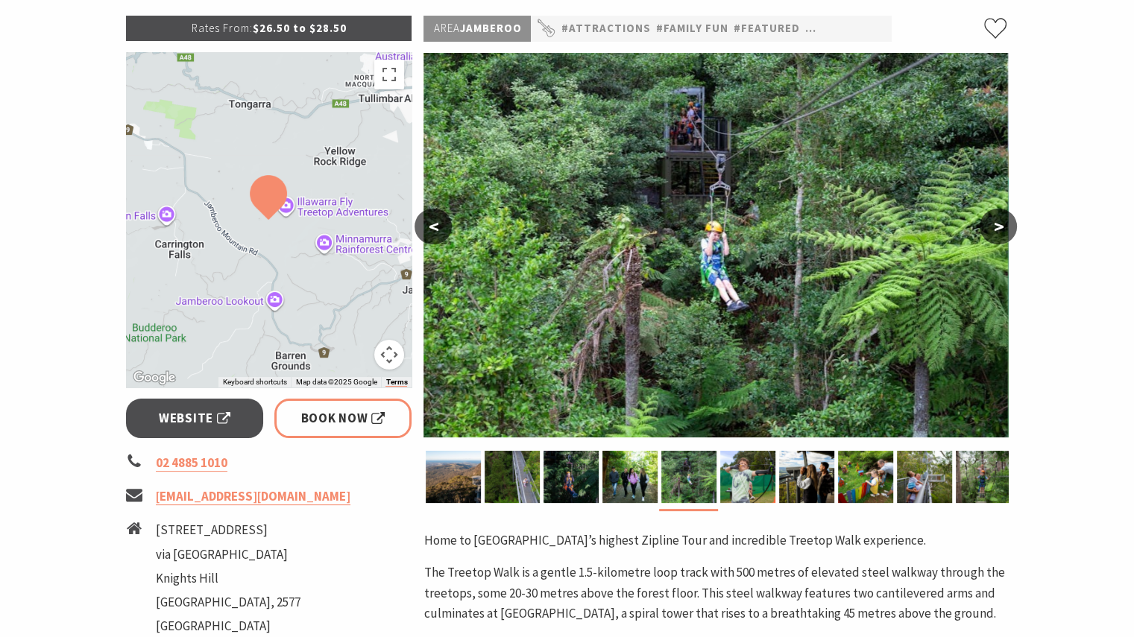
click at [996, 228] on button ">" at bounding box center [998, 227] width 37 height 36
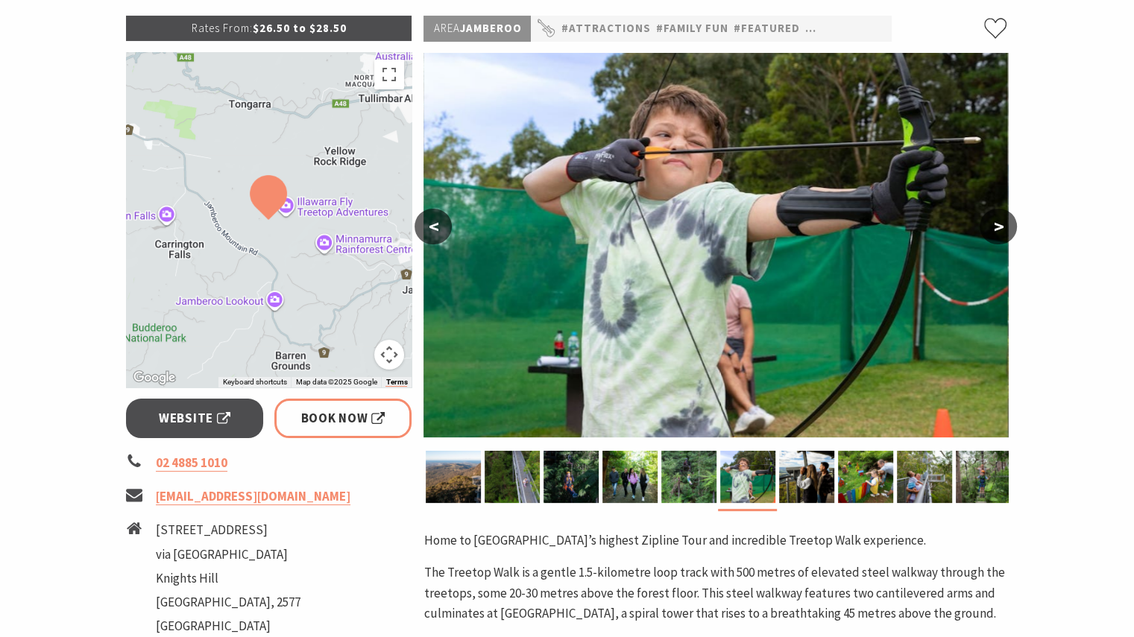
click at [996, 228] on button ">" at bounding box center [998, 227] width 37 height 36
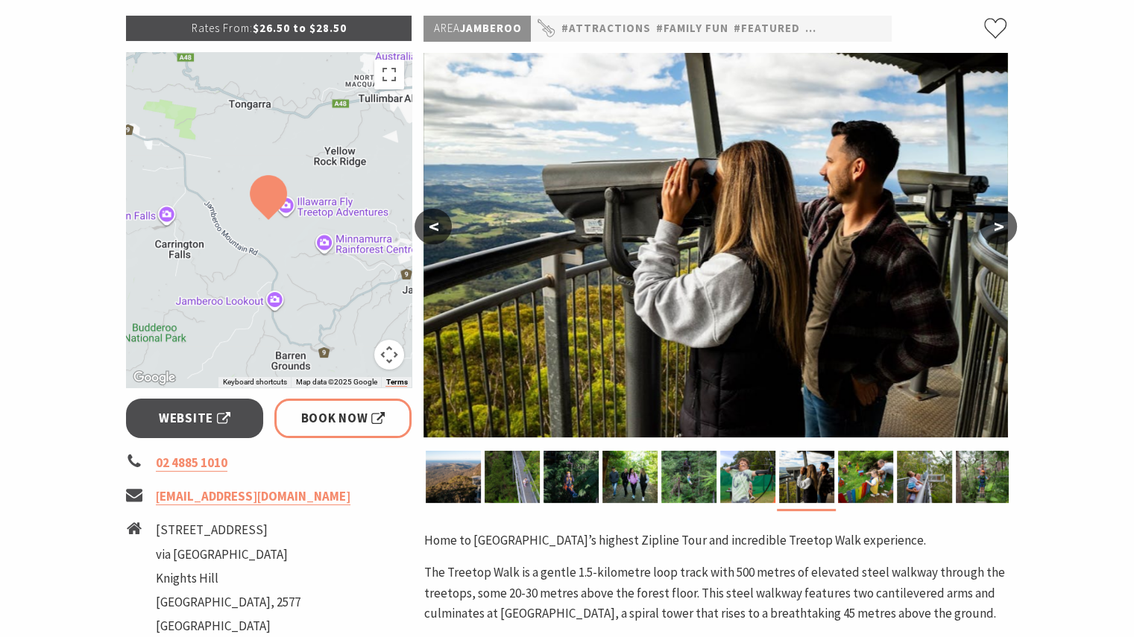
click at [995, 228] on button ">" at bounding box center [998, 227] width 37 height 36
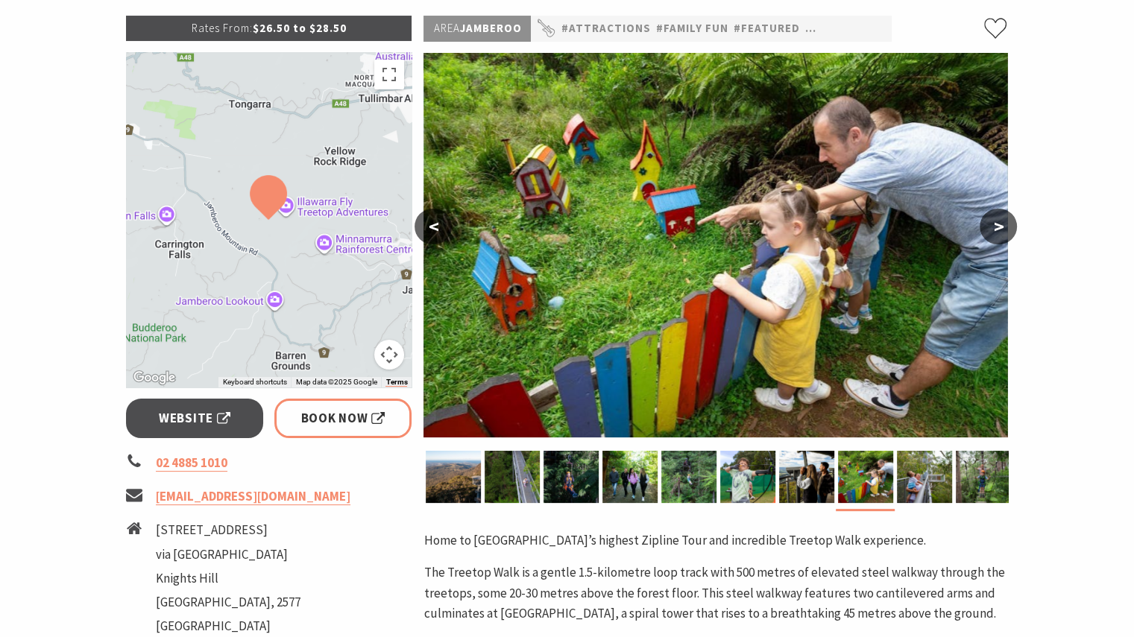
click at [1000, 223] on button ">" at bounding box center [998, 227] width 37 height 36
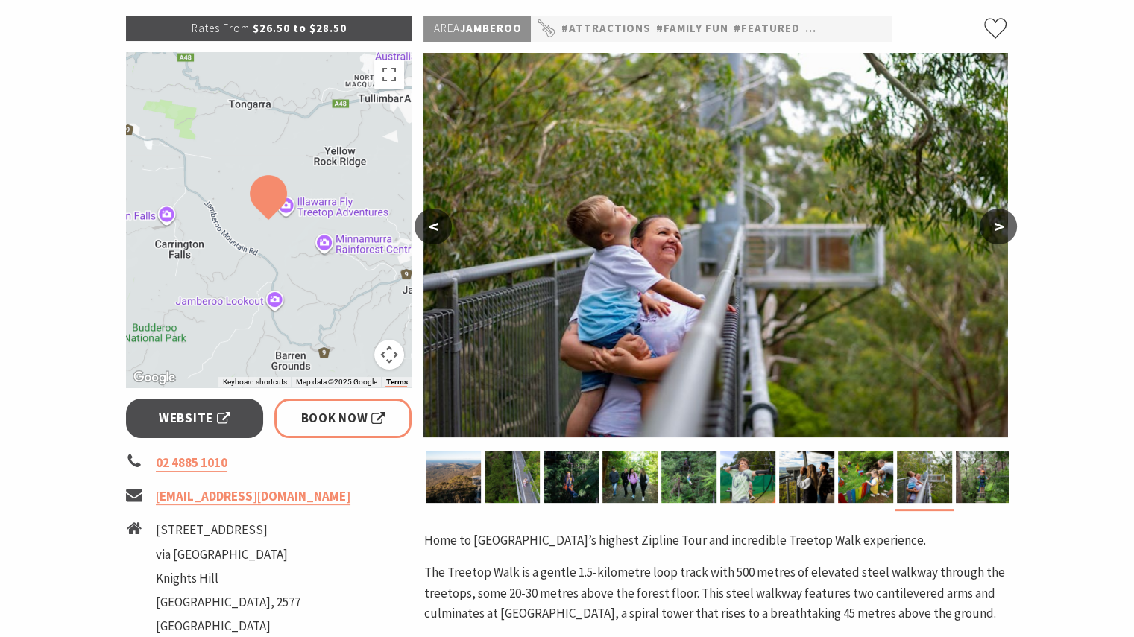
click at [1000, 223] on button ">" at bounding box center [998, 227] width 37 height 36
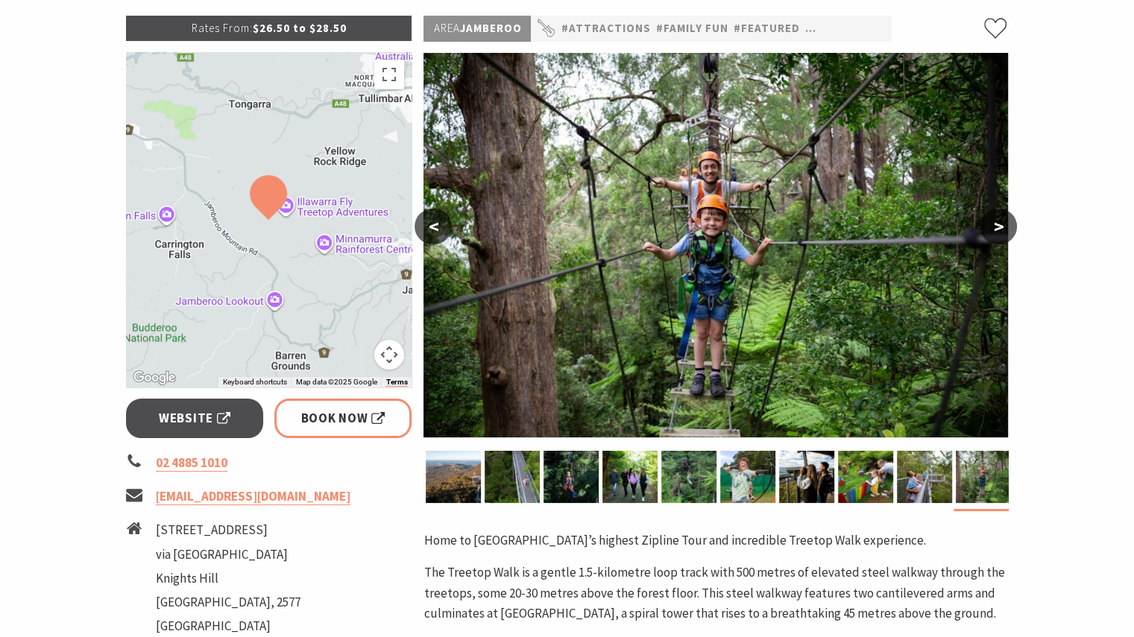
click at [993, 221] on button ">" at bounding box center [998, 227] width 37 height 36
click at [998, 218] on button ">" at bounding box center [998, 227] width 37 height 36
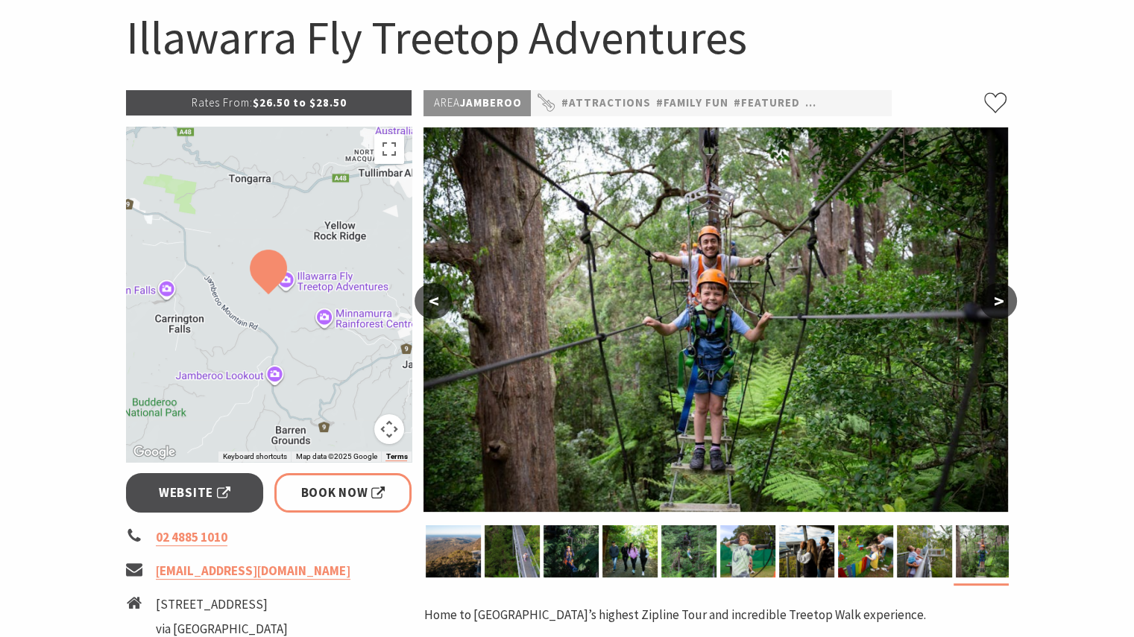
scroll to position [149, 0]
click at [347, 487] on span "Book Now" at bounding box center [343, 493] width 84 height 20
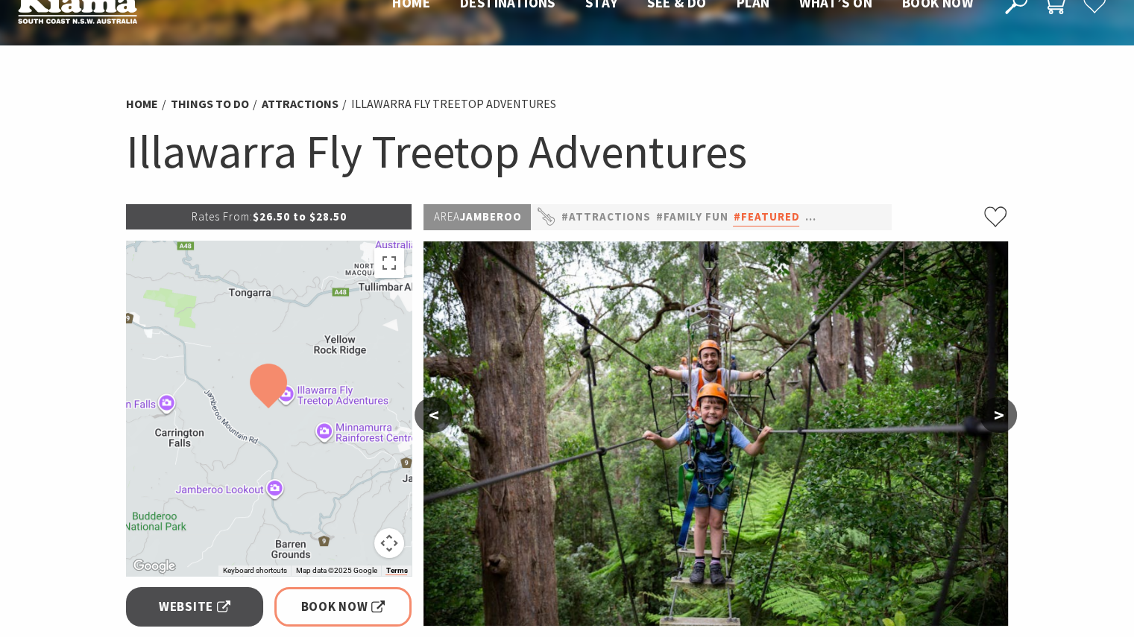
scroll to position [0, 0]
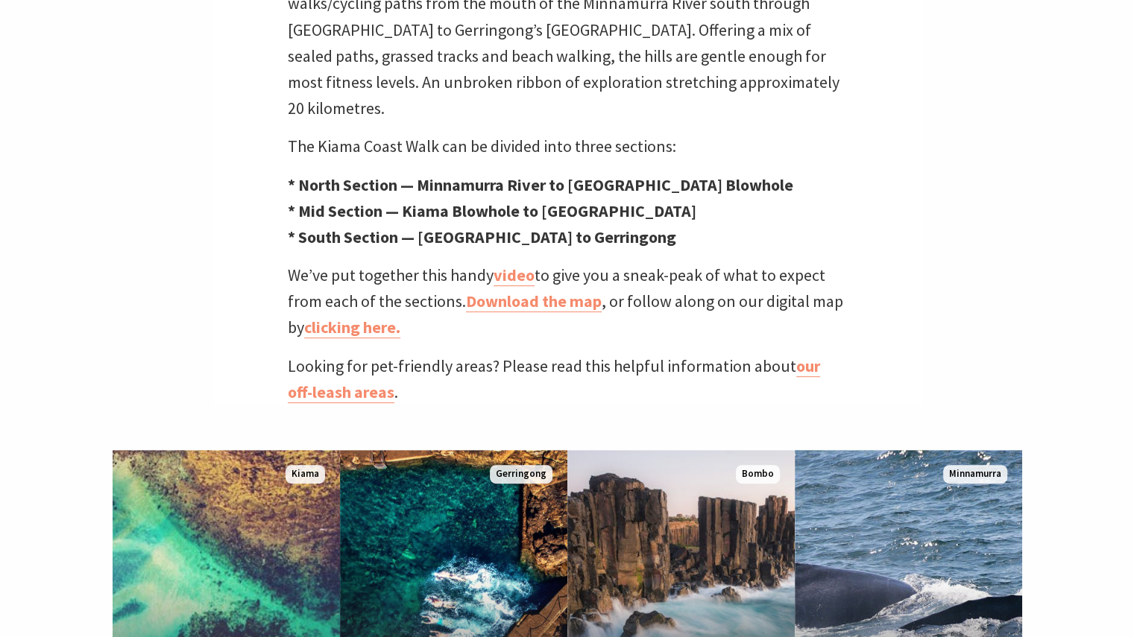
scroll to position [596, 0]
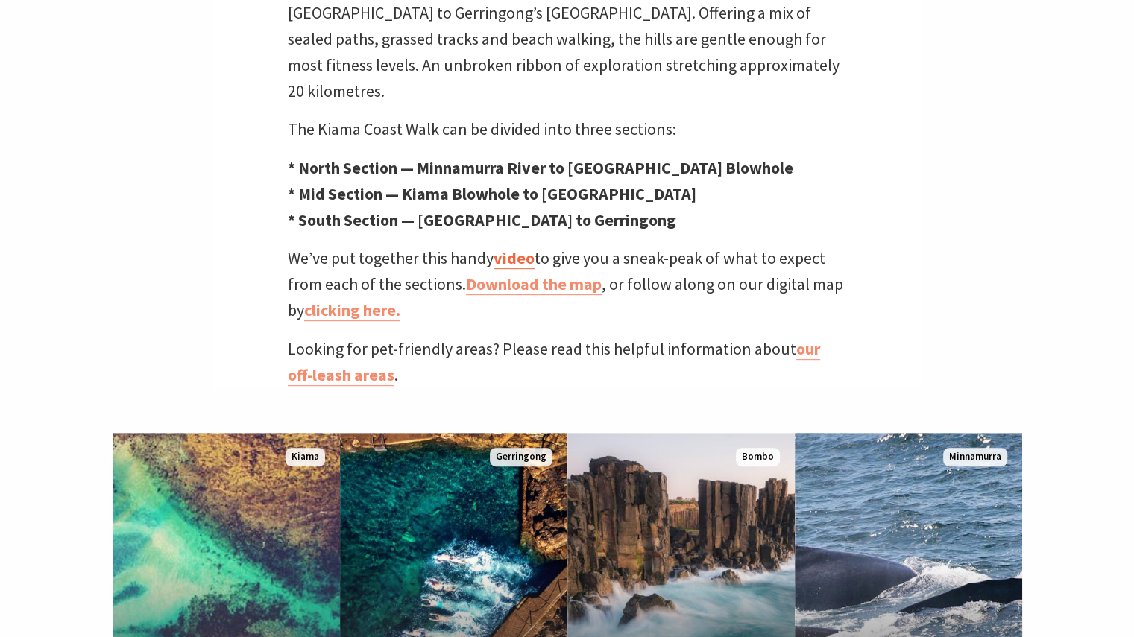
click at [514, 247] on link "video" at bounding box center [513, 258] width 41 height 22
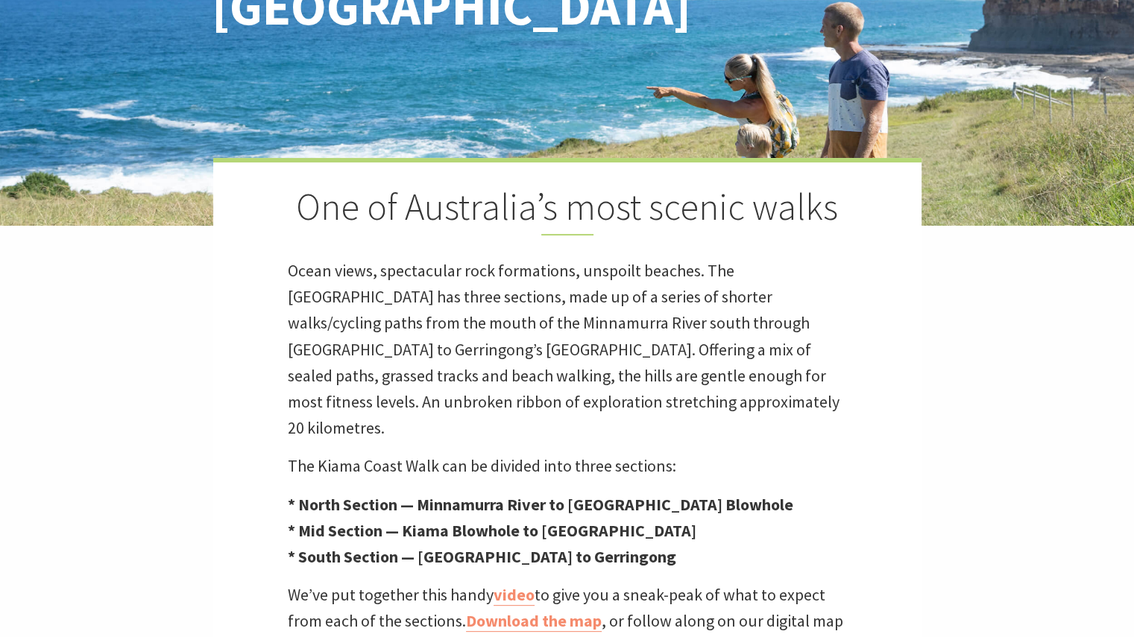
scroll to position [0, 0]
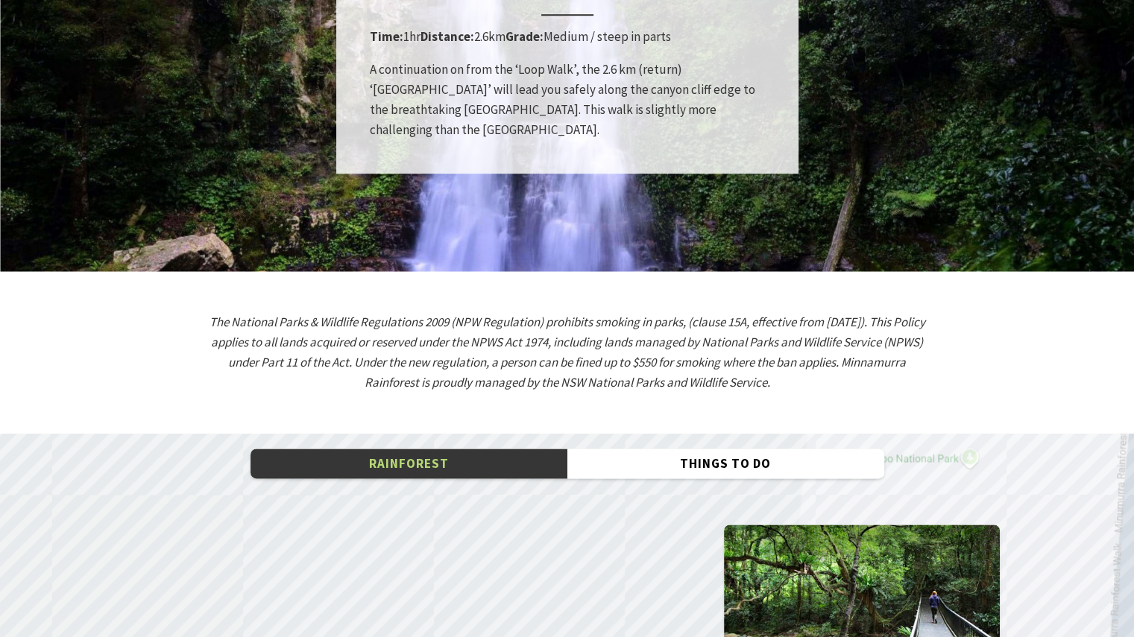
scroll to position [2013, 0]
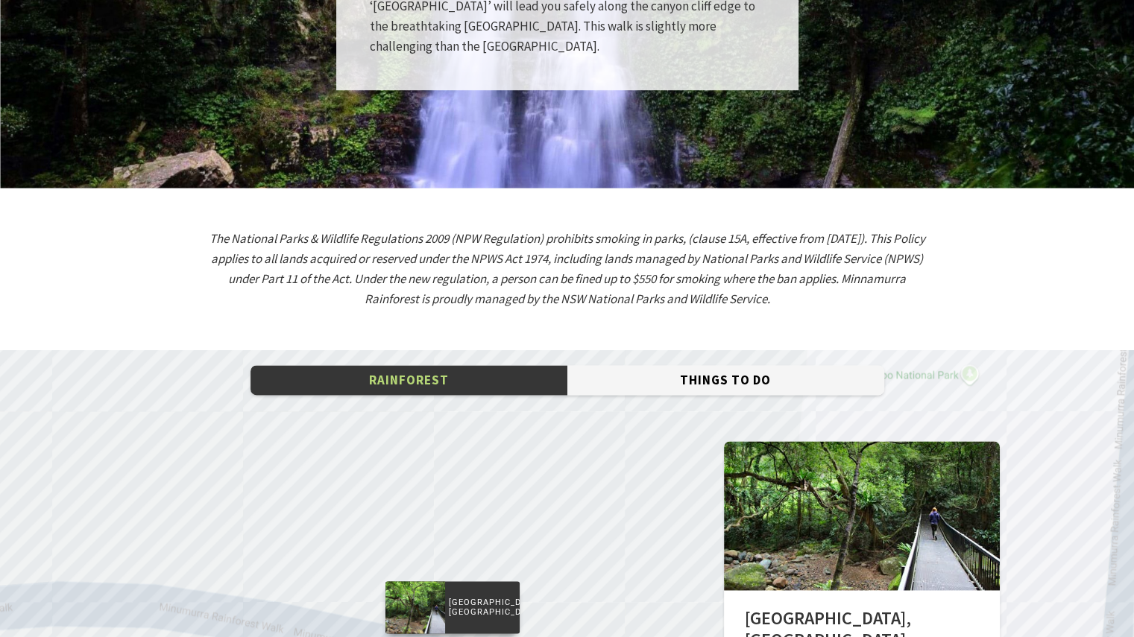
click at [760, 365] on button "Things To Do" at bounding box center [725, 380] width 317 height 31
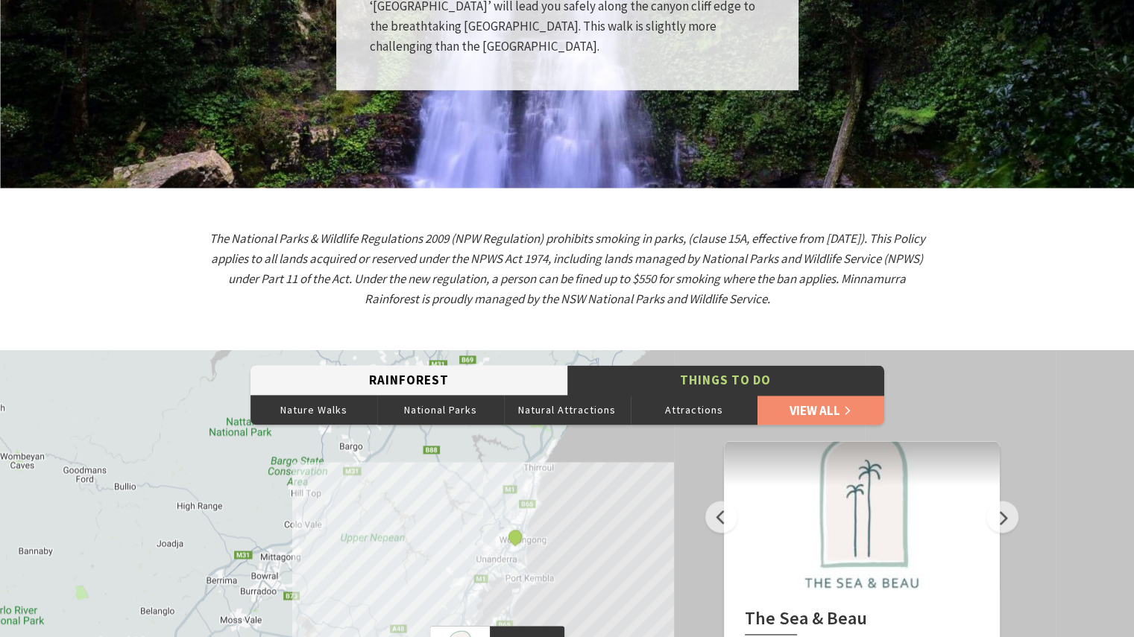
click at [458, 365] on button "Rainforest" at bounding box center [408, 380] width 317 height 31
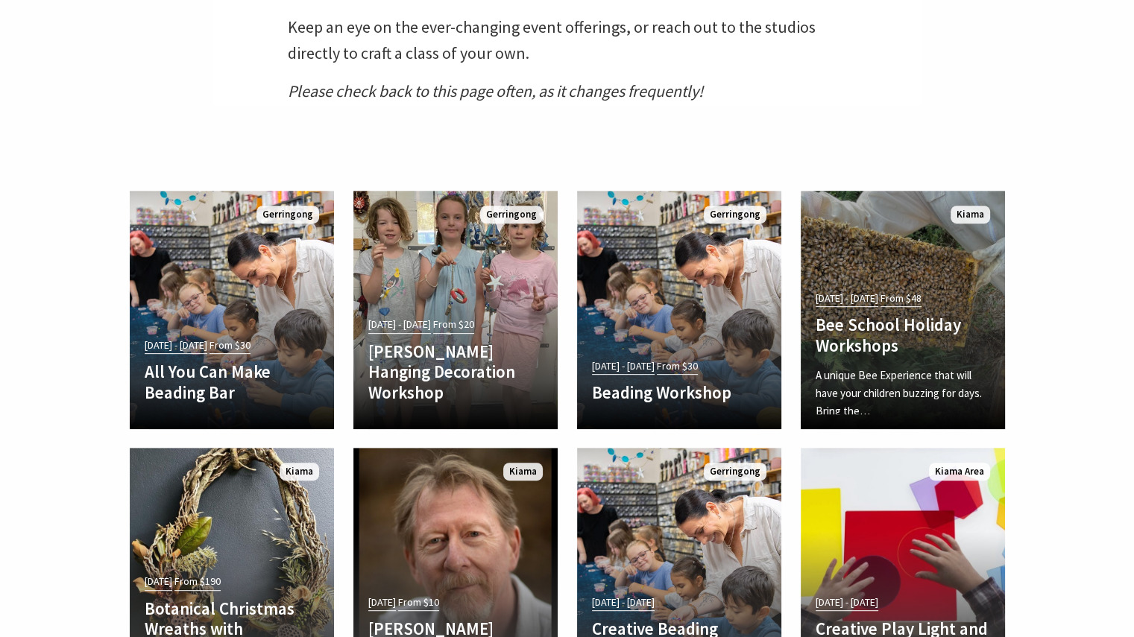
scroll to position [596, 0]
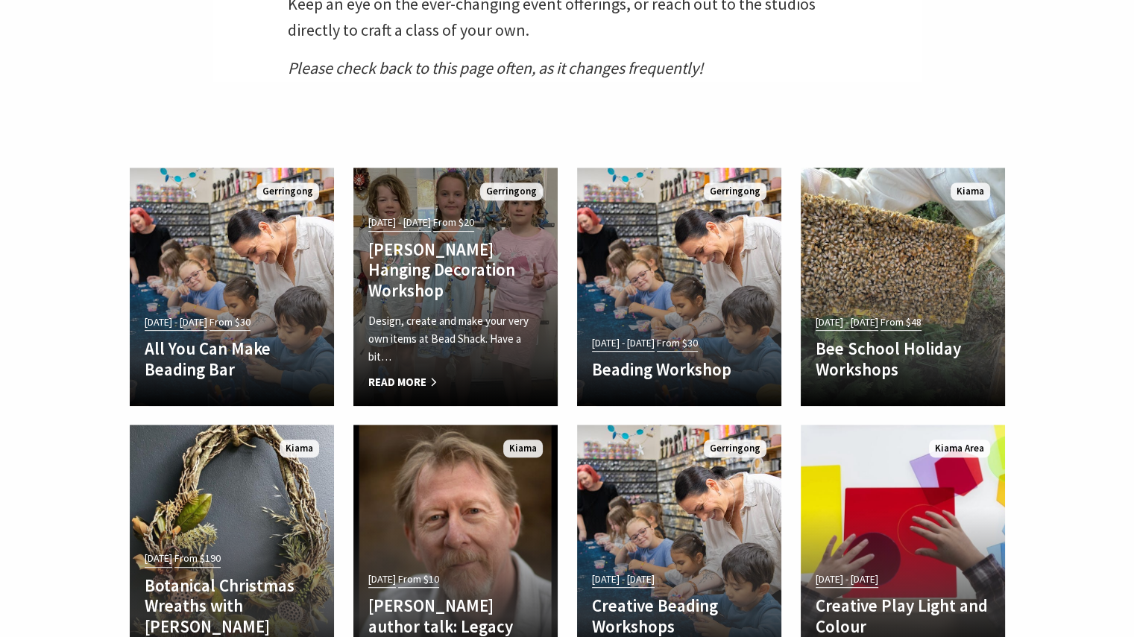
click at [417, 313] on p "Design, create and make your very own items at Bead Shack. Have a bit…" at bounding box center [455, 339] width 174 height 54
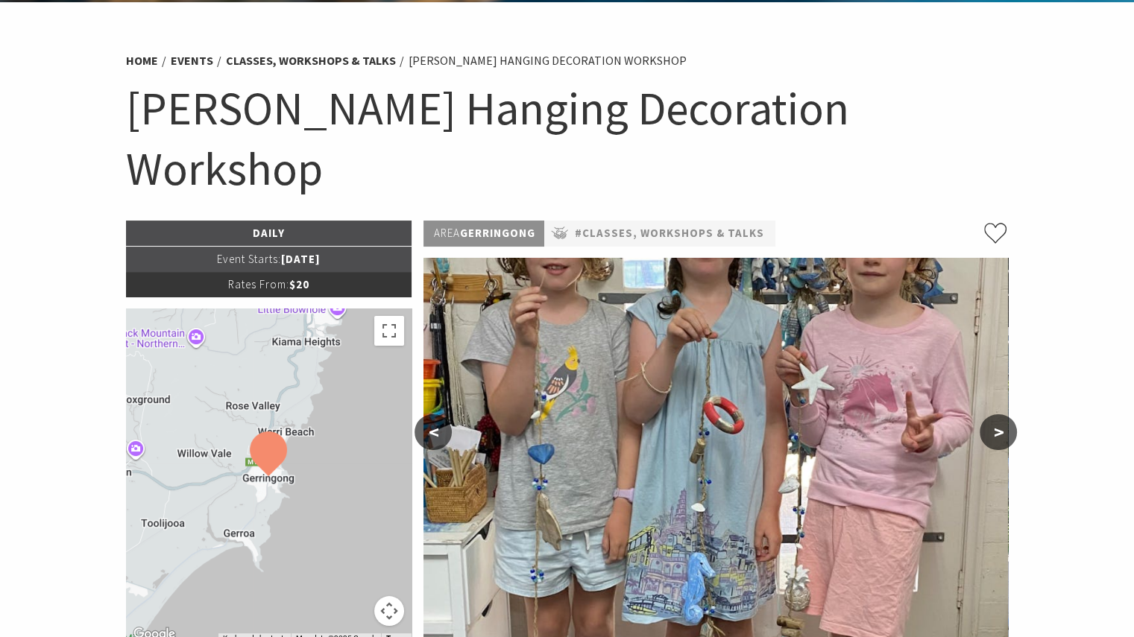
scroll to position [75, 0]
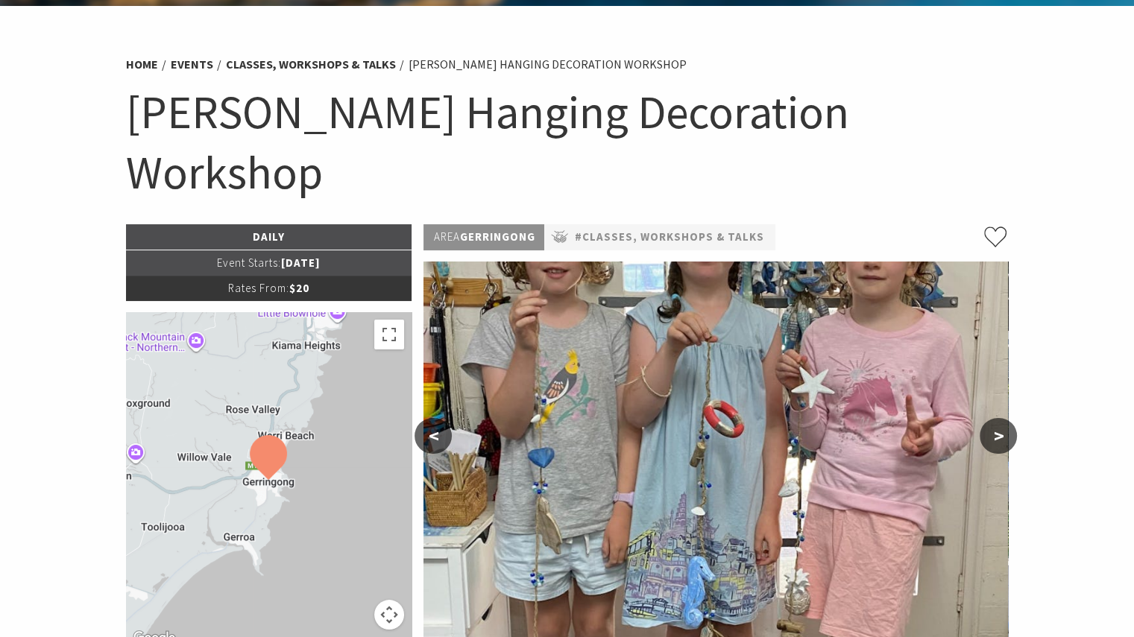
click at [1000, 418] on button ">" at bounding box center [998, 436] width 37 height 36
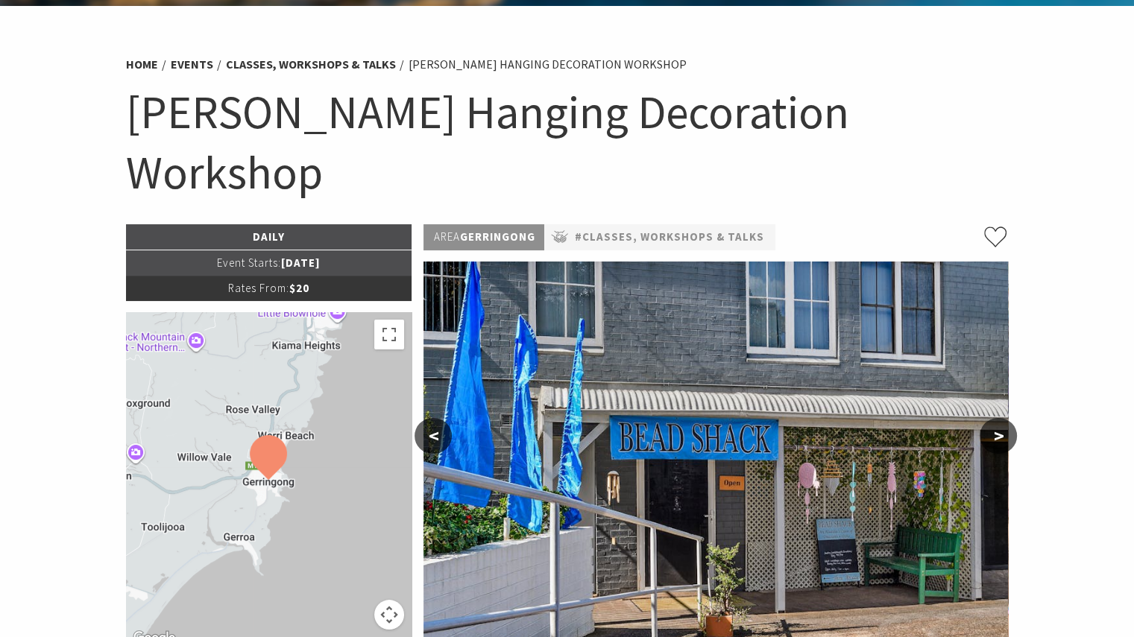
click at [999, 418] on button ">" at bounding box center [998, 436] width 37 height 36
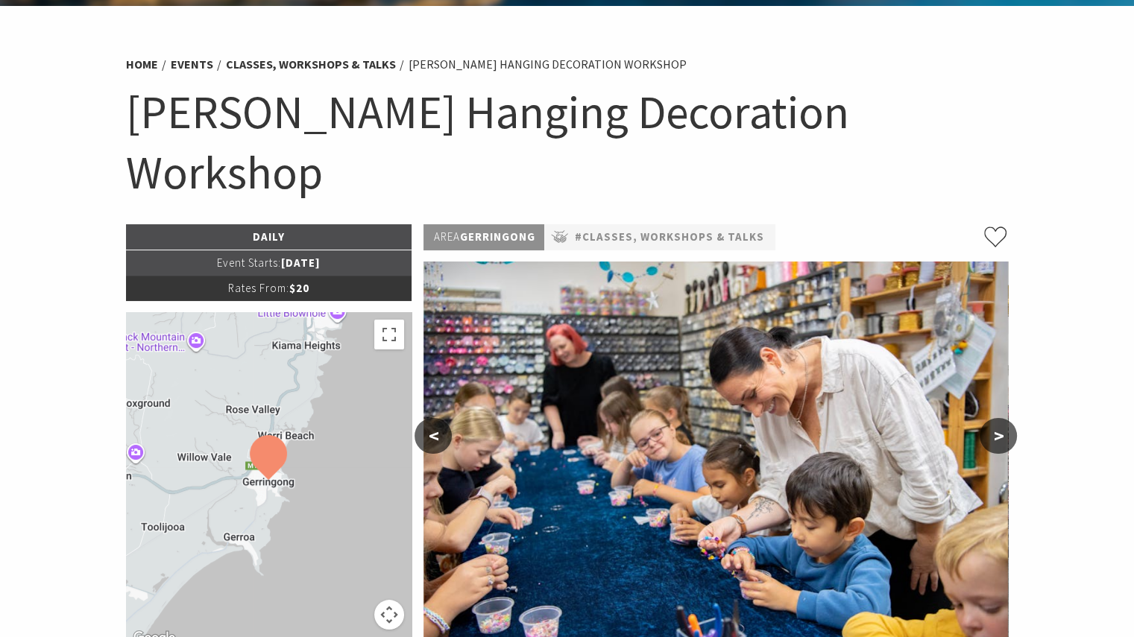
click at [444, 418] on button "<" at bounding box center [432, 436] width 37 height 36
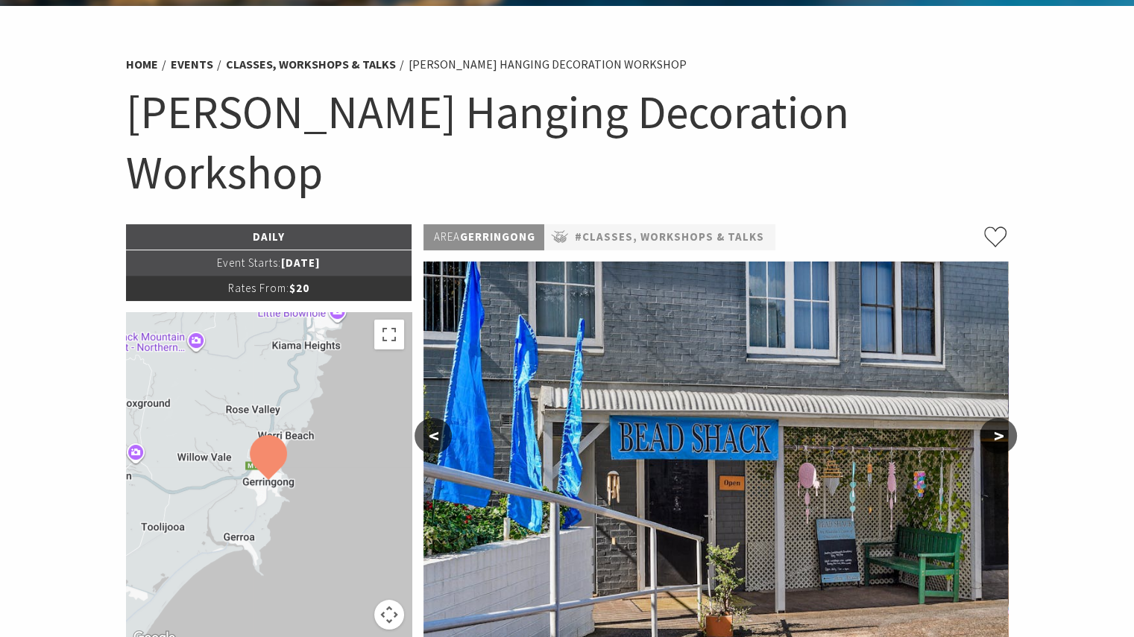
click at [991, 418] on button ">" at bounding box center [998, 436] width 37 height 36
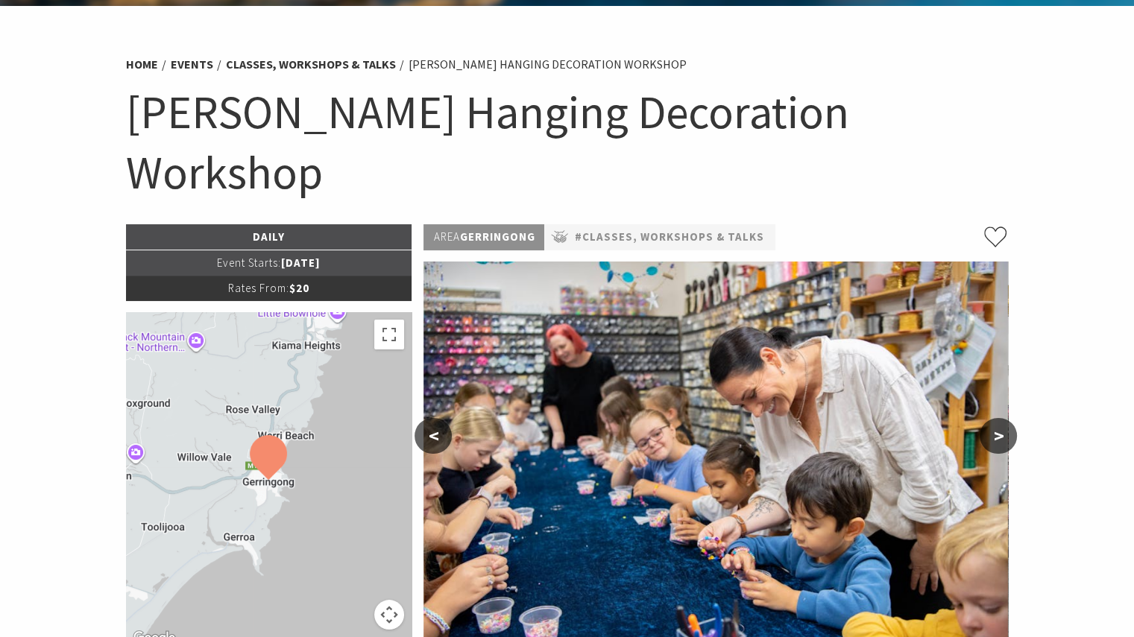
click at [1001, 418] on button ">" at bounding box center [998, 436] width 37 height 36
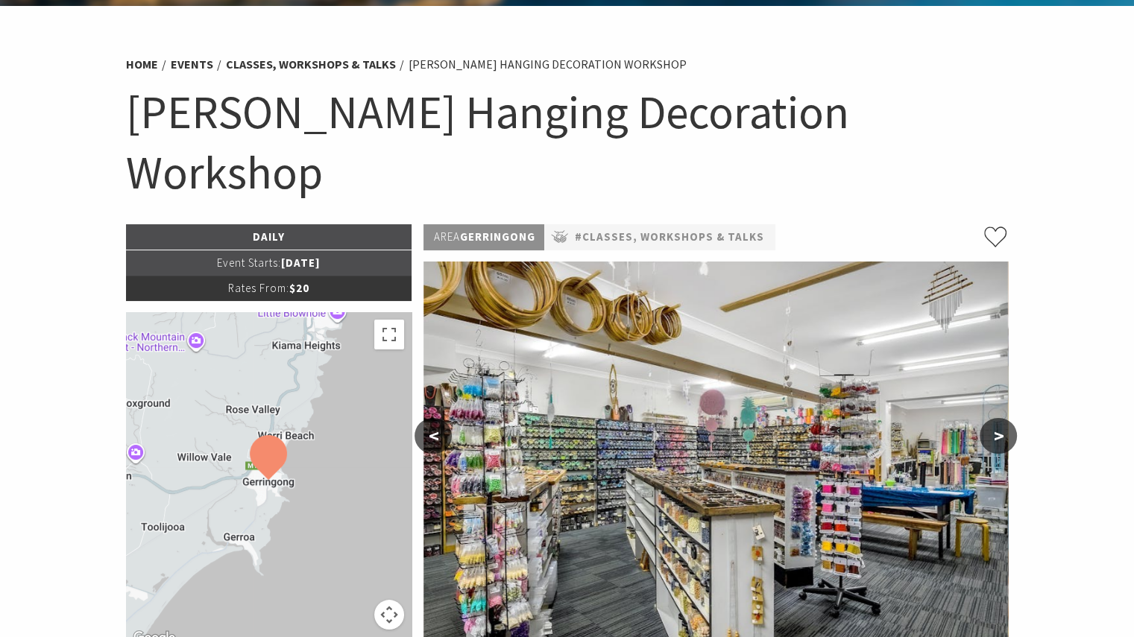
click at [999, 418] on button ">" at bounding box center [998, 436] width 37 height 36
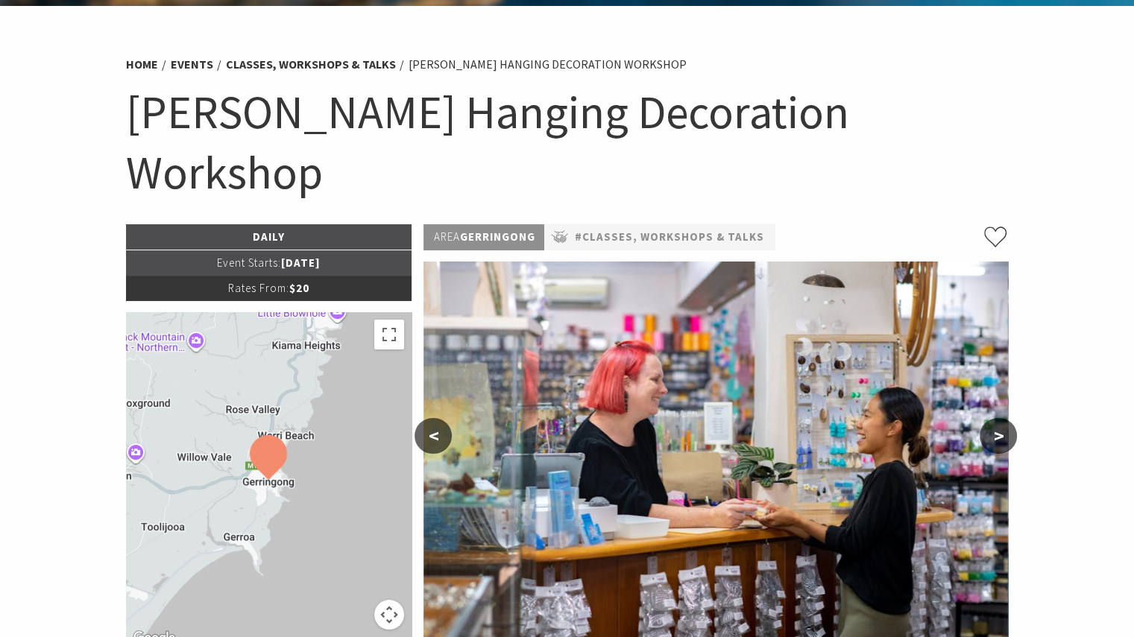
click at [1000, 418] on button ">" at bounding box center [998, 436] width 37 height 36
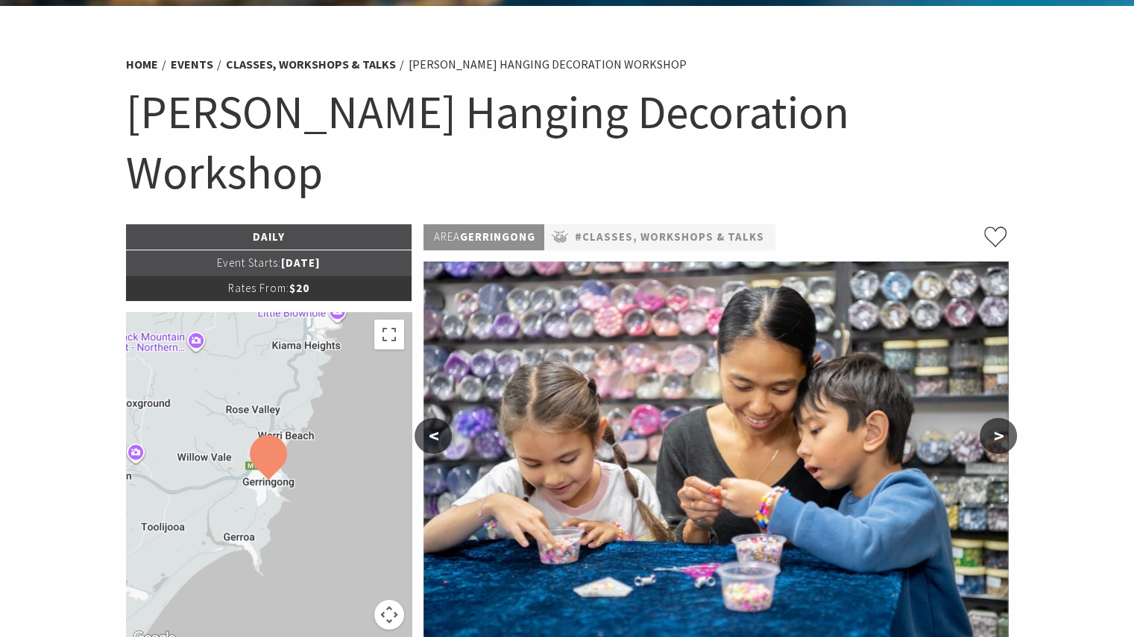
click at [1000, 418] on button ">" at bounding box center [998, 436] width 37 height 36
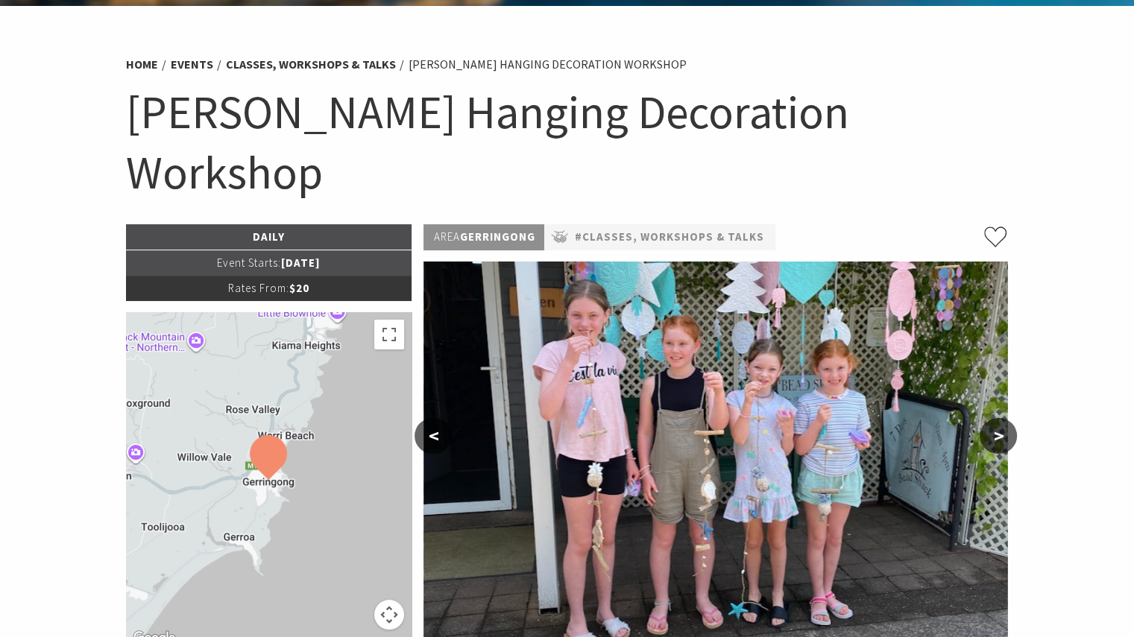
click at [993, 418] on button ">" at bounding box center [998, 436] width 37 height 36
click at [1002, 418] on button ">" at bounding box center [998, 436] width 37 height 36
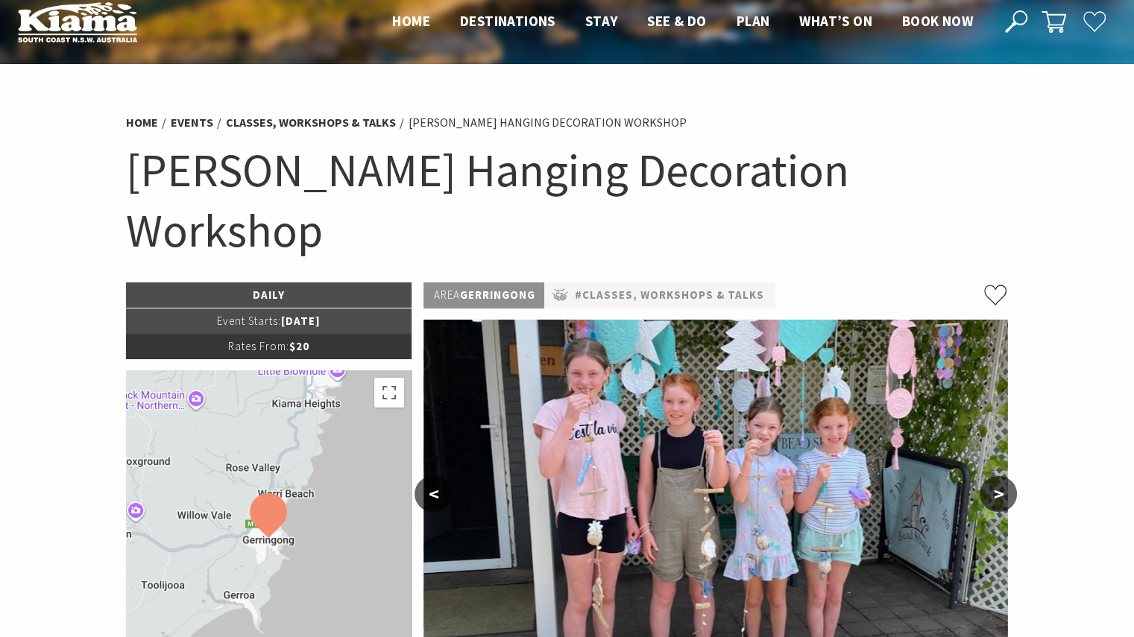
scroll to position [0, 0]
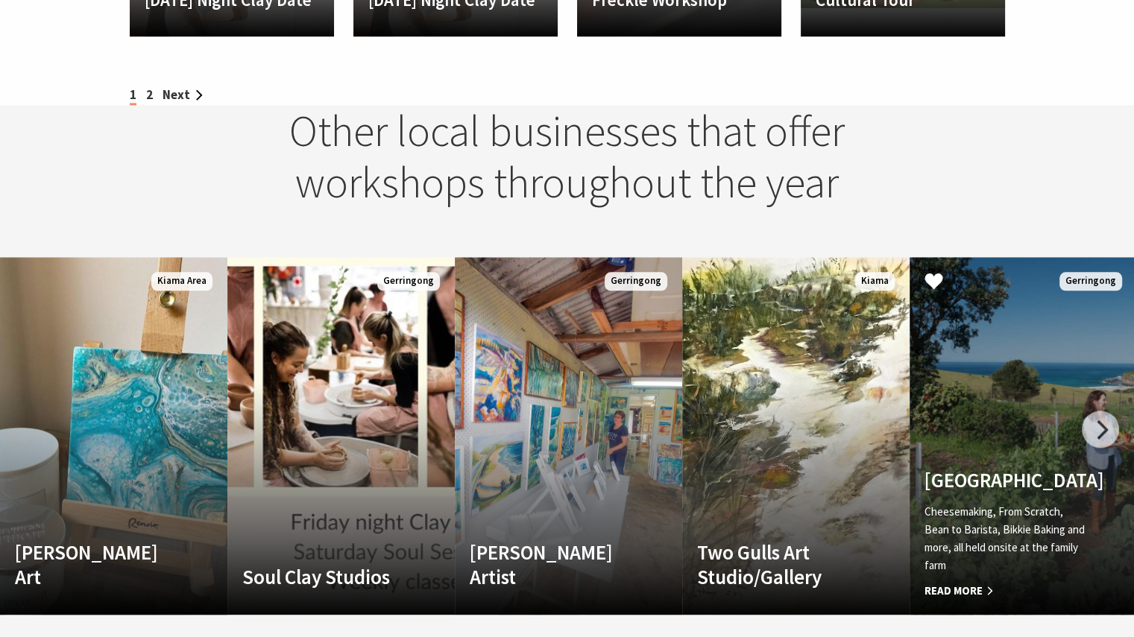
scroll to position [1789, 0]
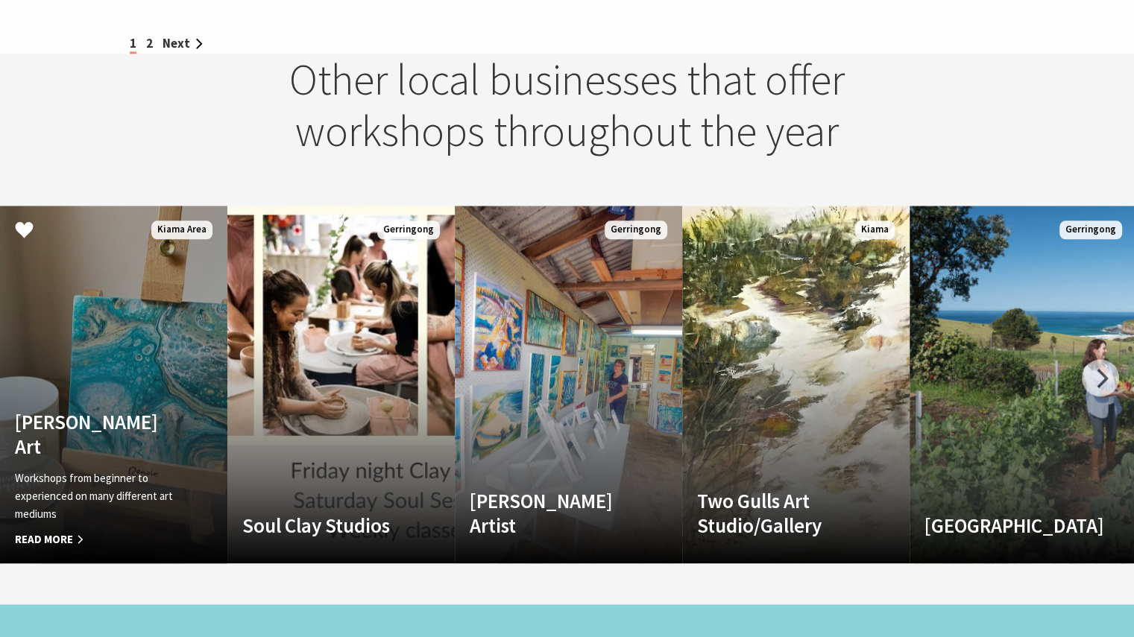
click at [122, 441] on h4 "Isha Knill Art" at bounding box center [96, 434] width 163 height 48
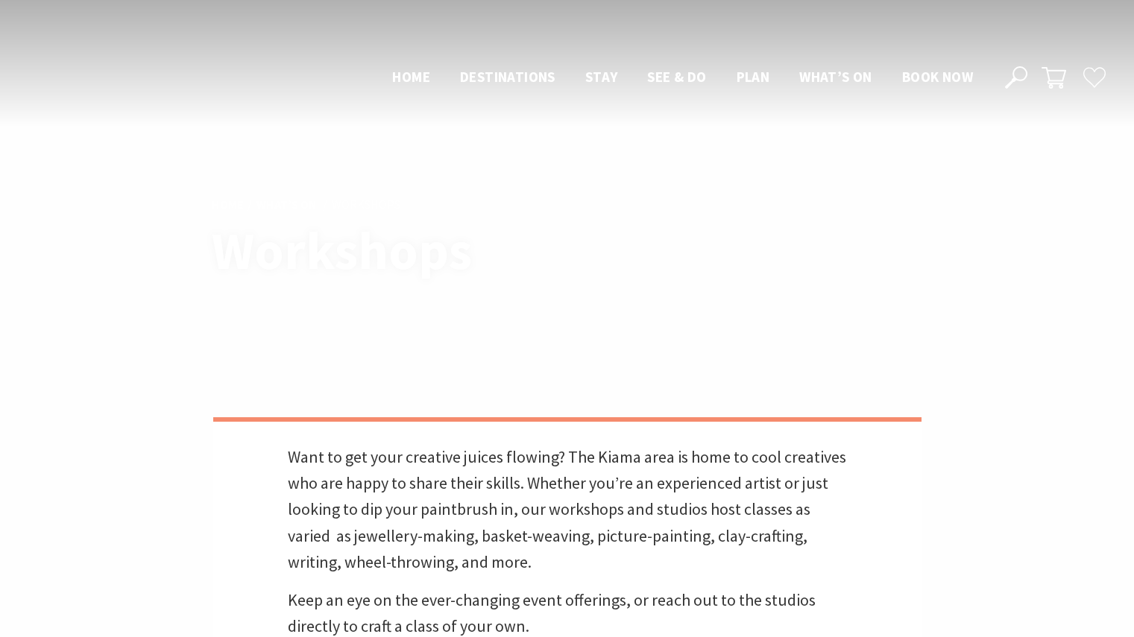
scroll to position [1789, 0]
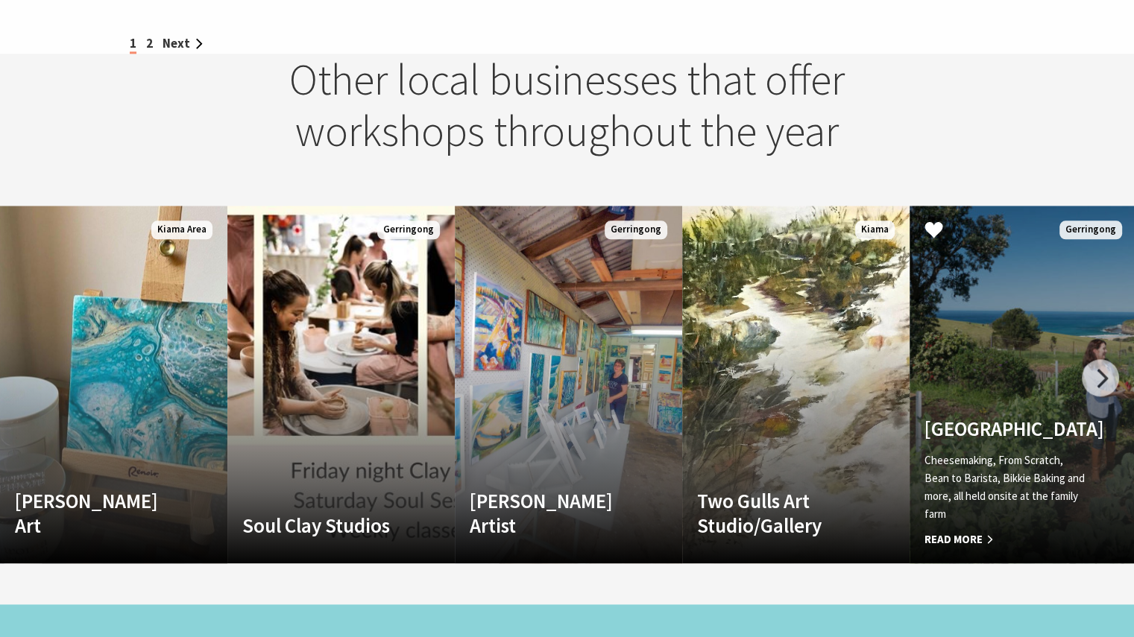
click at [1032, 479] on p "Cheesemaking, From Scratch, Bean to Barista, Bikkie Baking and more, all held o…" at bounding box center [1005, 488] width 163 height 72
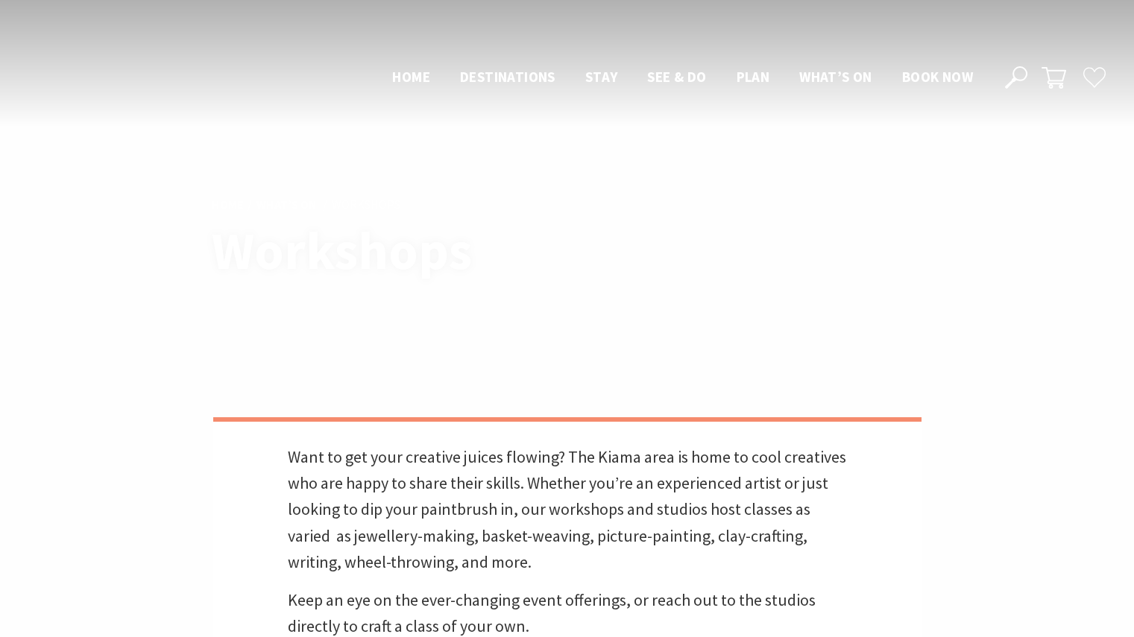
scroll to position [1789, 0]
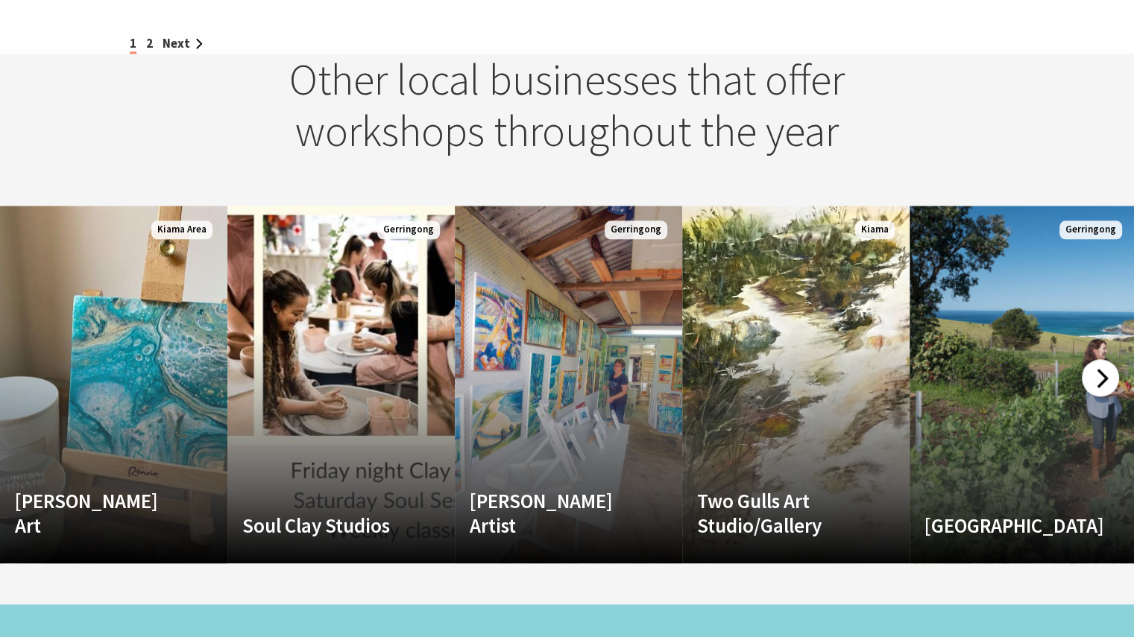
click at [1100, 377] on div at bounding box center [1100, 377] width 37 height 37
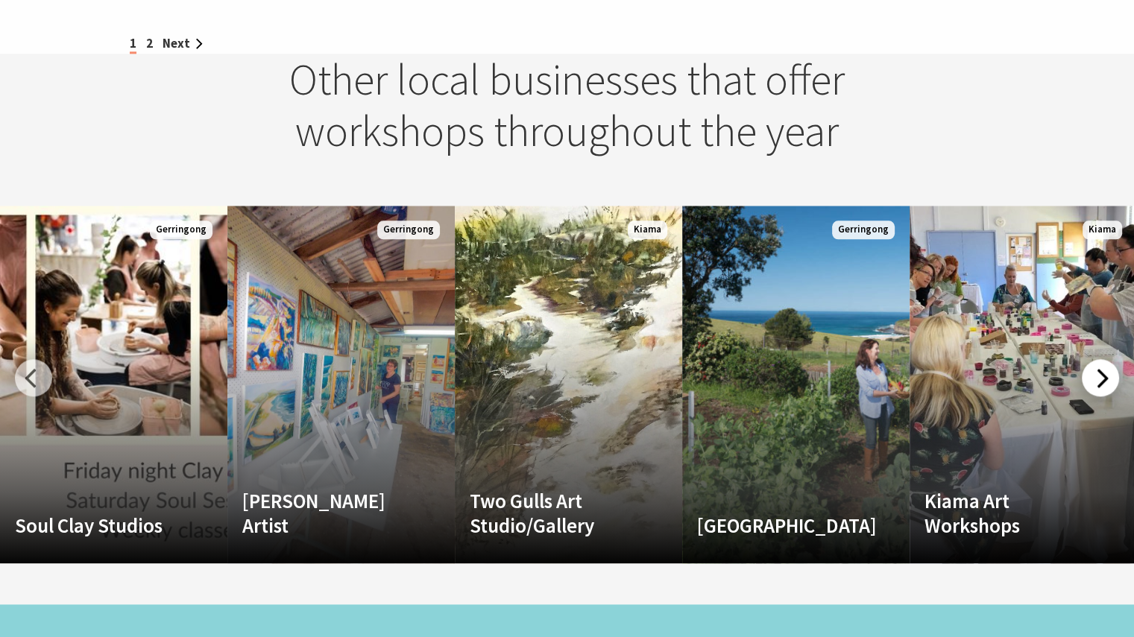
click at [1100, 377] on div at bounding box center [1100, 377] width 37 height 37
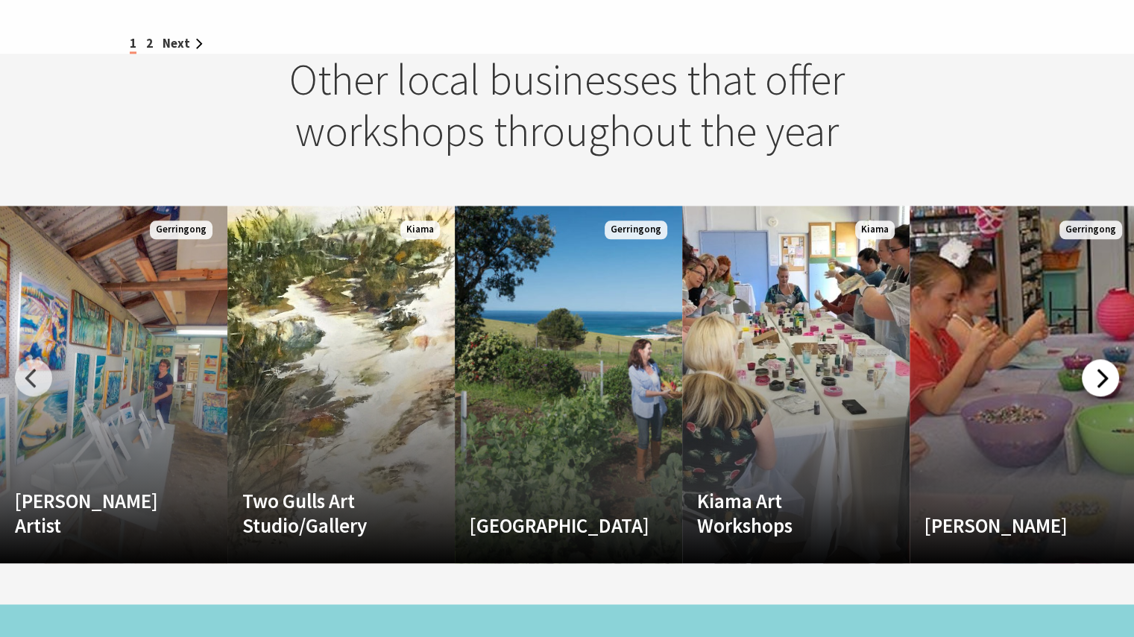
click at [1100, 377] on div at bounding box center [1100, 377] width 37 height 37
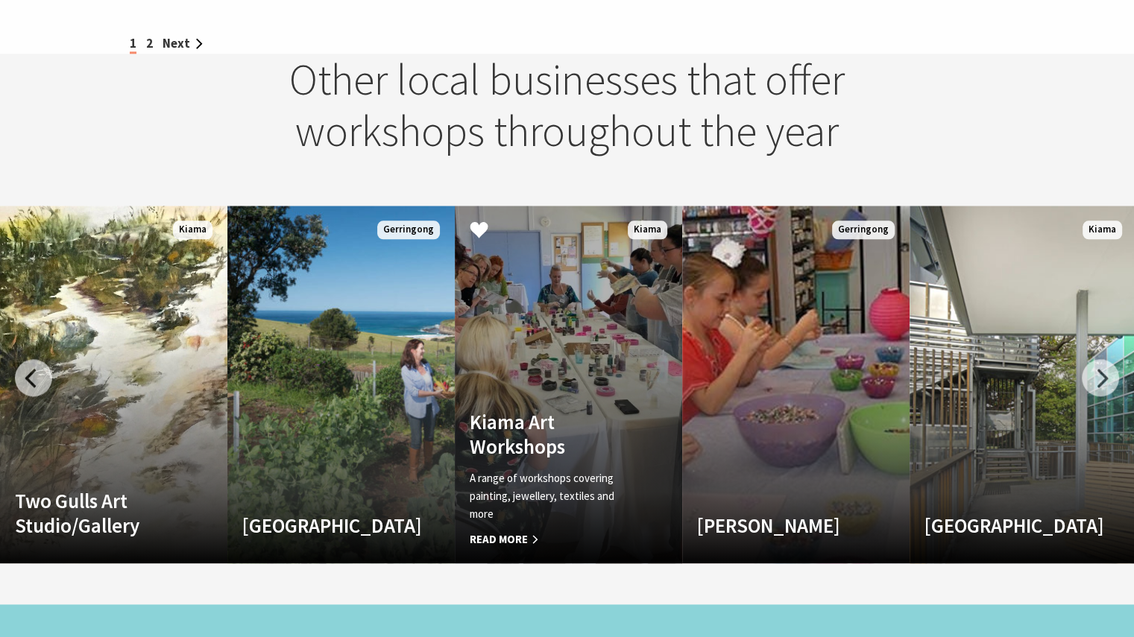
click at [534, 441] on h4 "Kiama Art Workshops" at bounding box center [551, 434] width 163 height 48
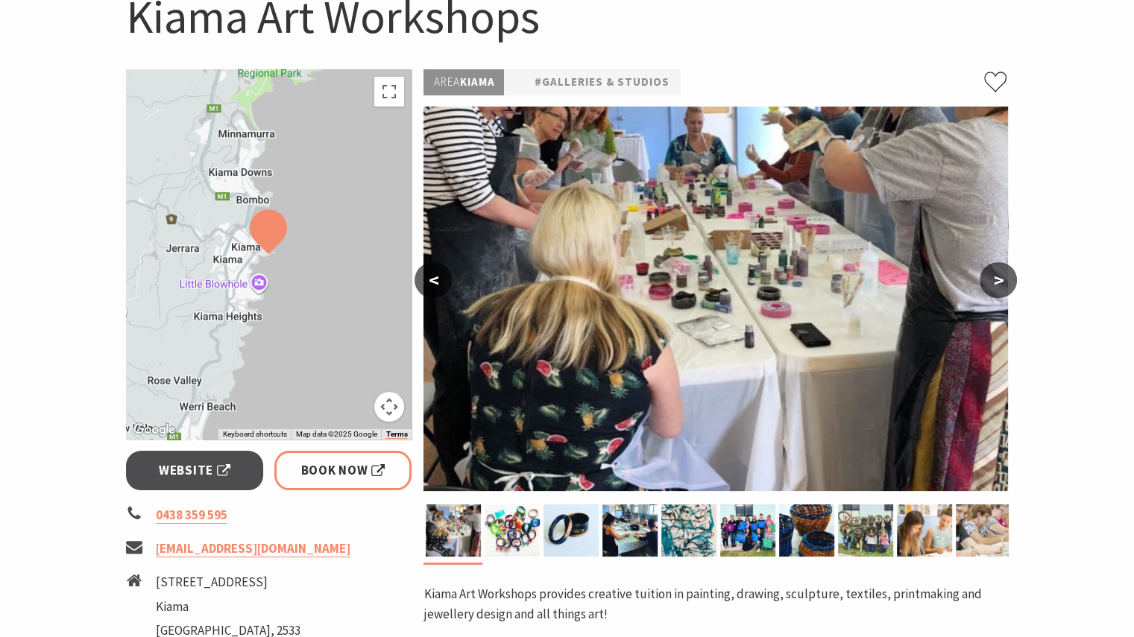
scroll to position [149, 0]
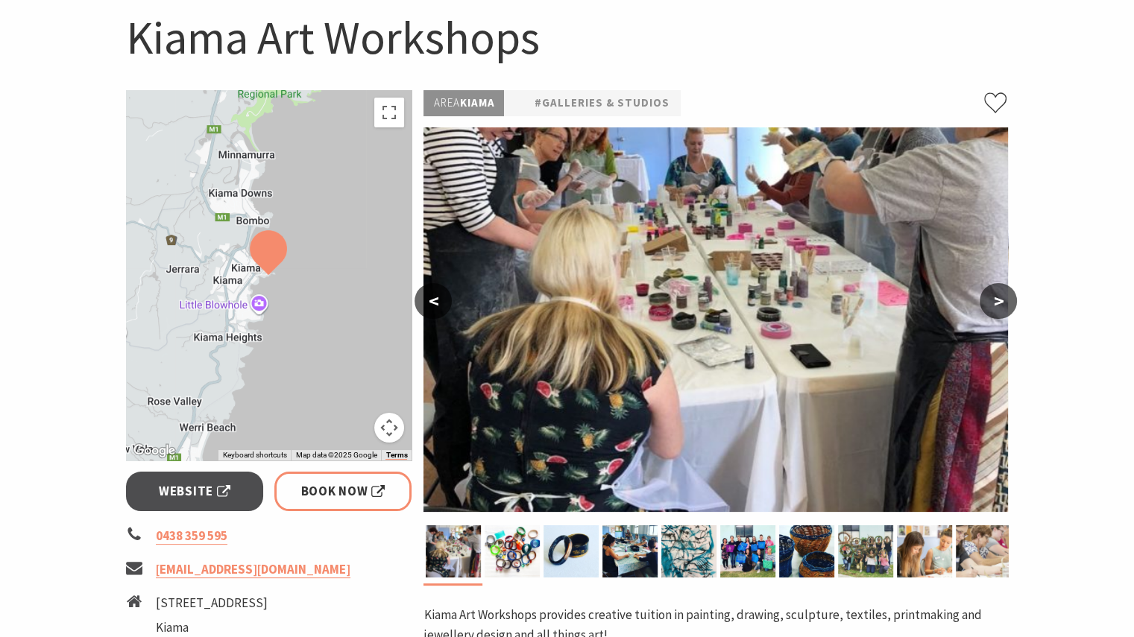
click at [995, 297] on button ">" at bounding box center [998, 301] width 37 height 36
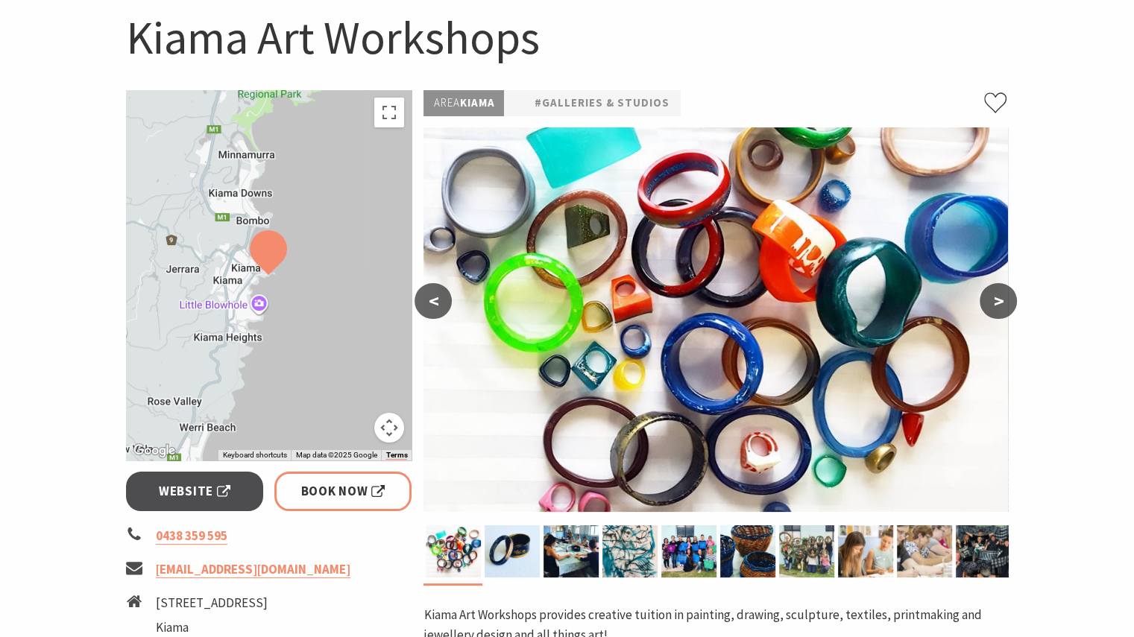
click at [996, 303] on button ">" at bounding box center [998, 301] width 37 height 36
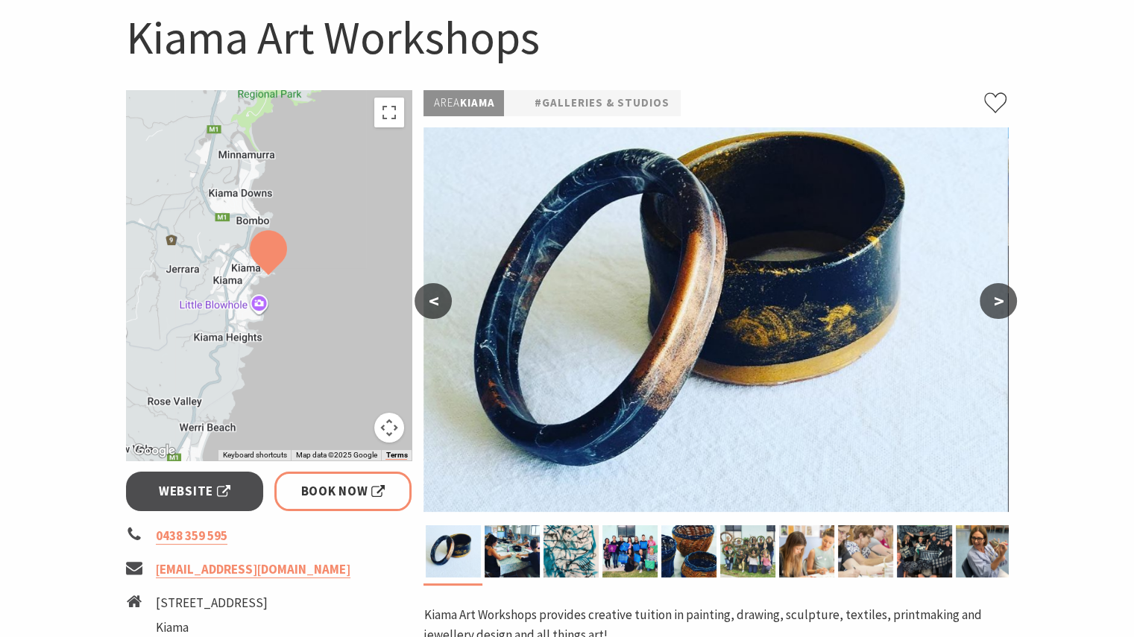
click at [996, 303] on button ">" at bounding box center [998, 301] width 37 height 36
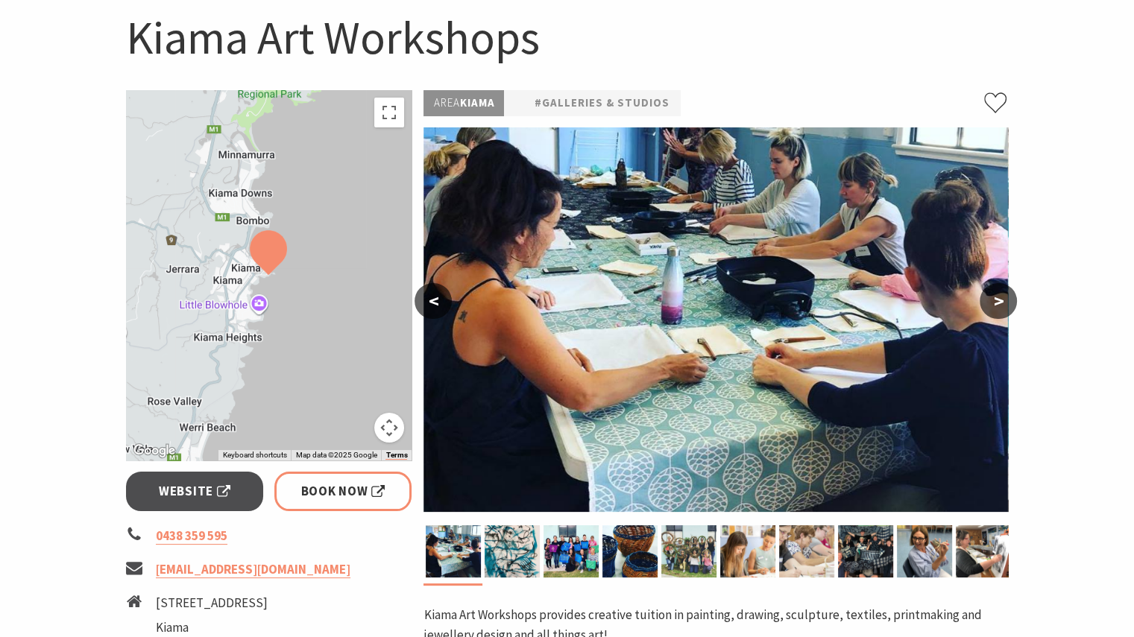
click at [990, 303] on button ">" at bounding box center [998, 301] width 37 height 36
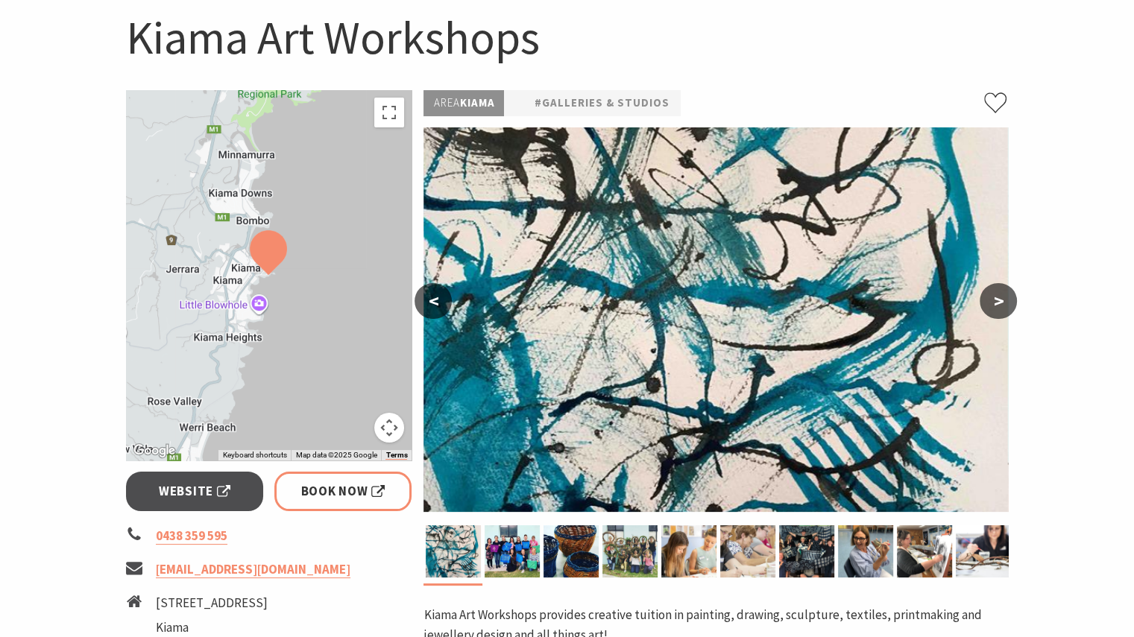
click at [997, 305] on button ">" at bounding box center [998, 301] width 37 height 36
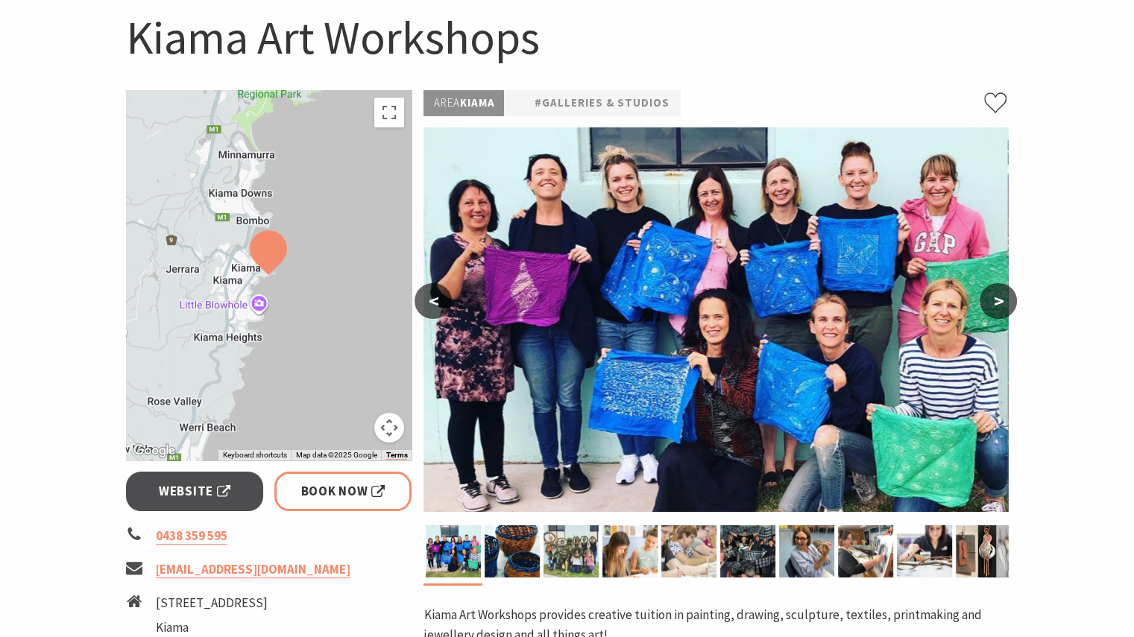
click at [997, 305] on button ">" at bounding box center [998, 301] width 37 height 36
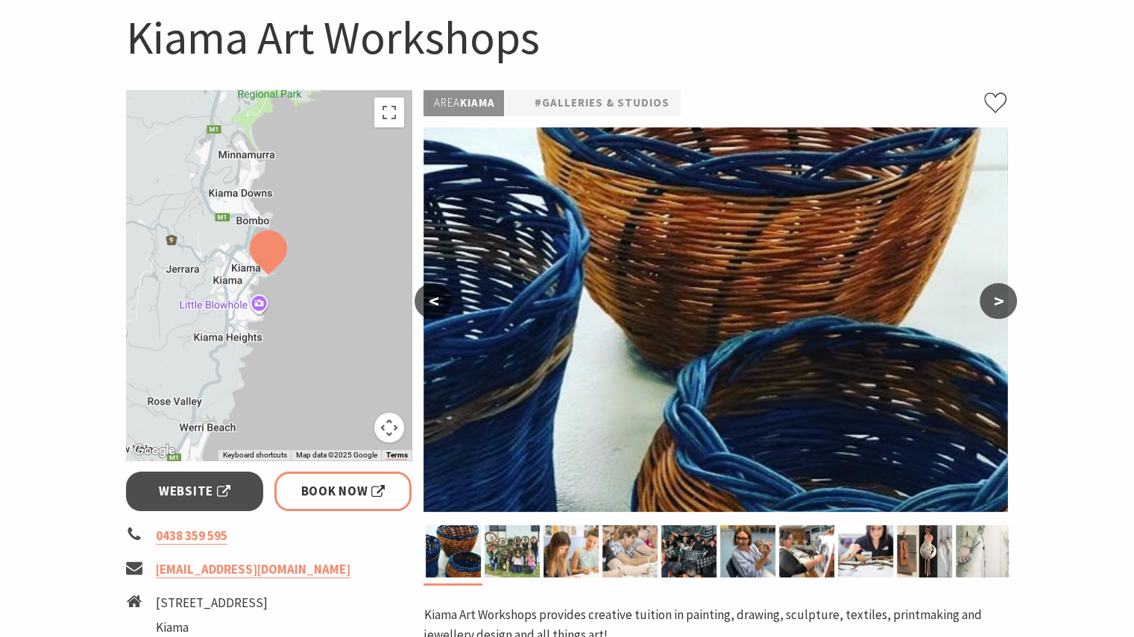
click at [997, 305] on button ">" at bounding box center [998, 301] width 37 height 36
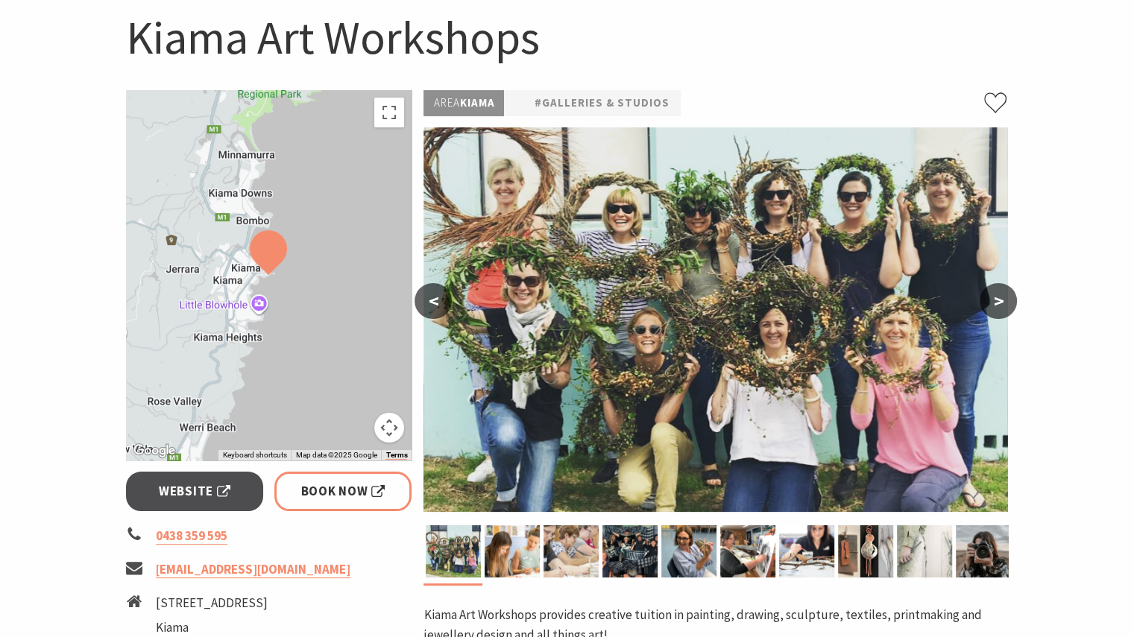
click at [997, 305] on button ">" at bounding box center [998, 301] width 37 height 36
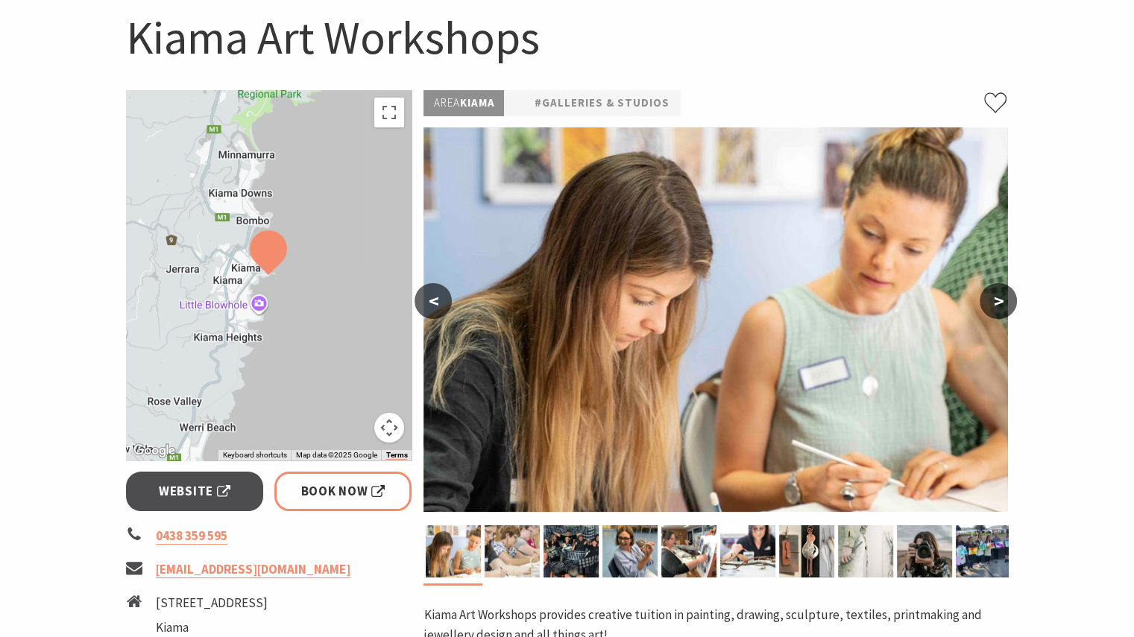
click at [997, 305] on button ">" at bounding box center [998, 301] width 37 height 36
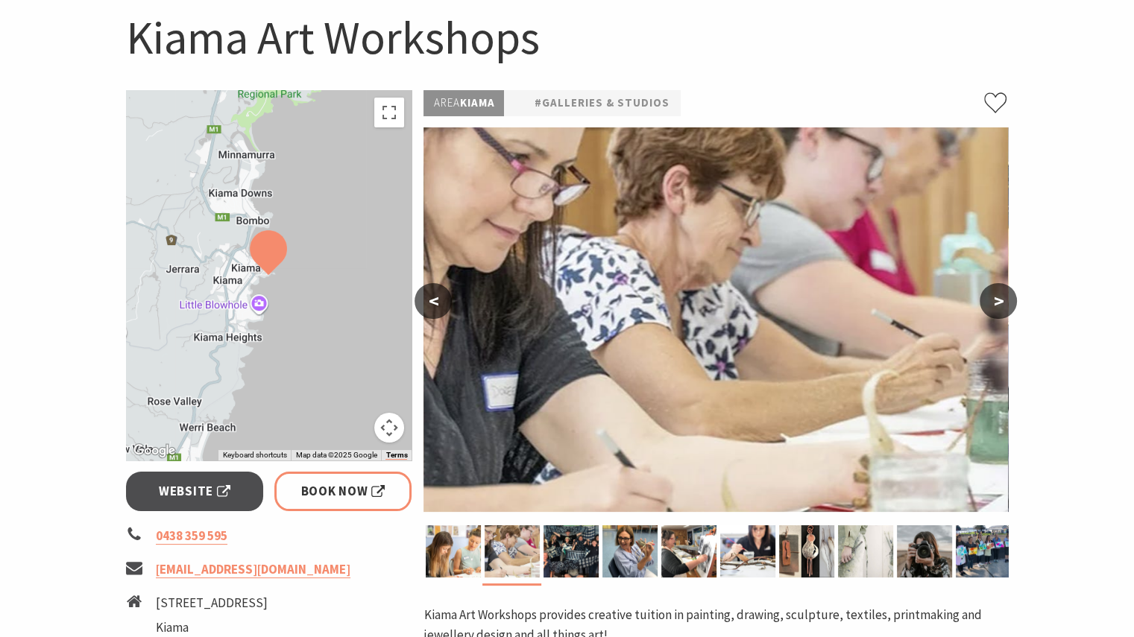
click at [997, 305] on button ">" at bounding box center [998, 301] width 37 height 36
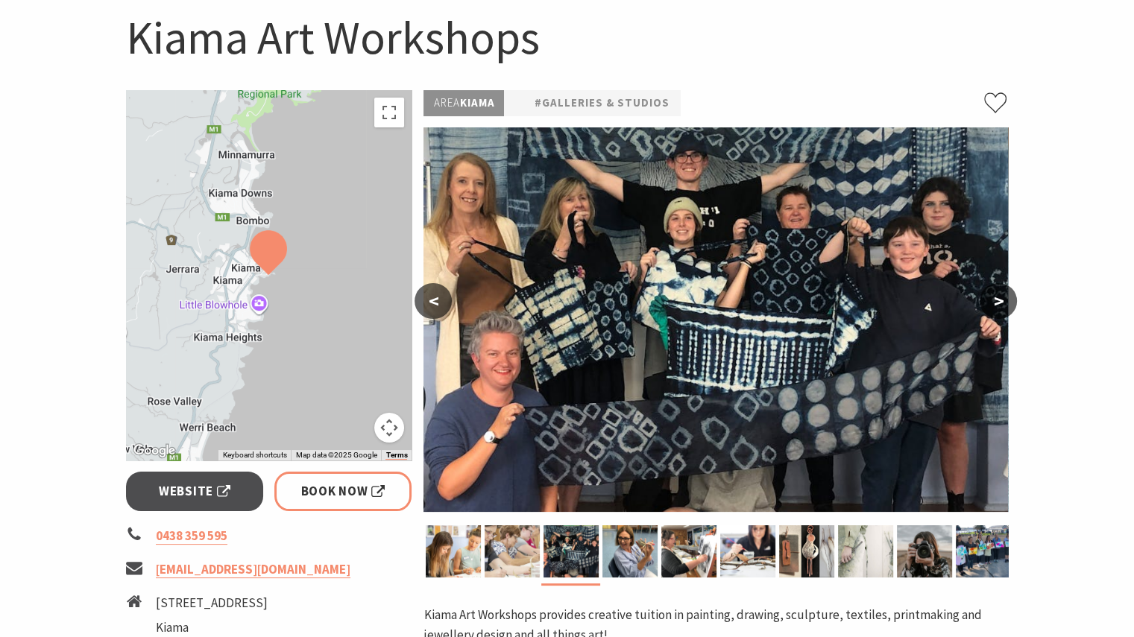
click at [438, 303] on button "<" at bounding box center [432, 301] width 37 height 36
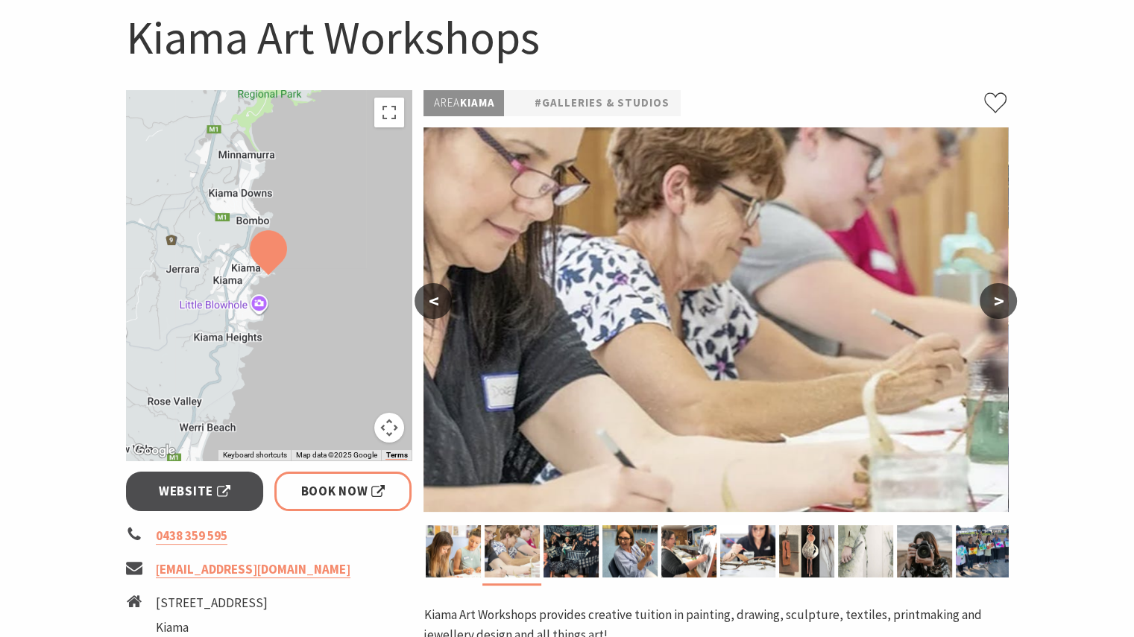
click at [996, 305] on button ">" at bounding box center [998, 301] width 37 height 36
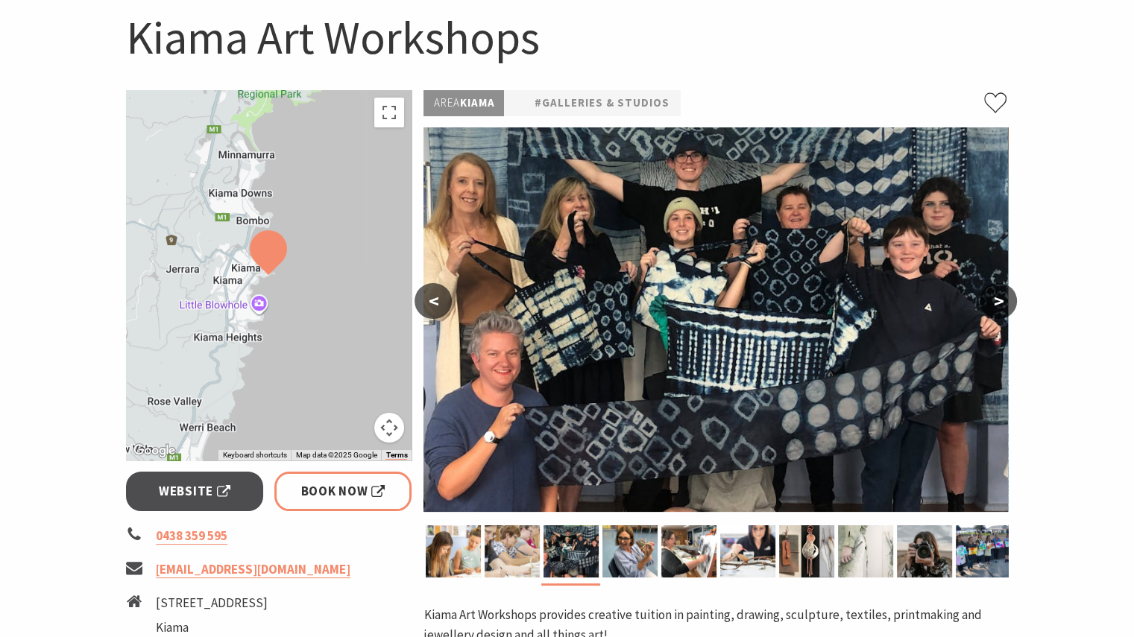
click at [996, 305] on button ">" at bounding box center [998, 301] width 37 height 36
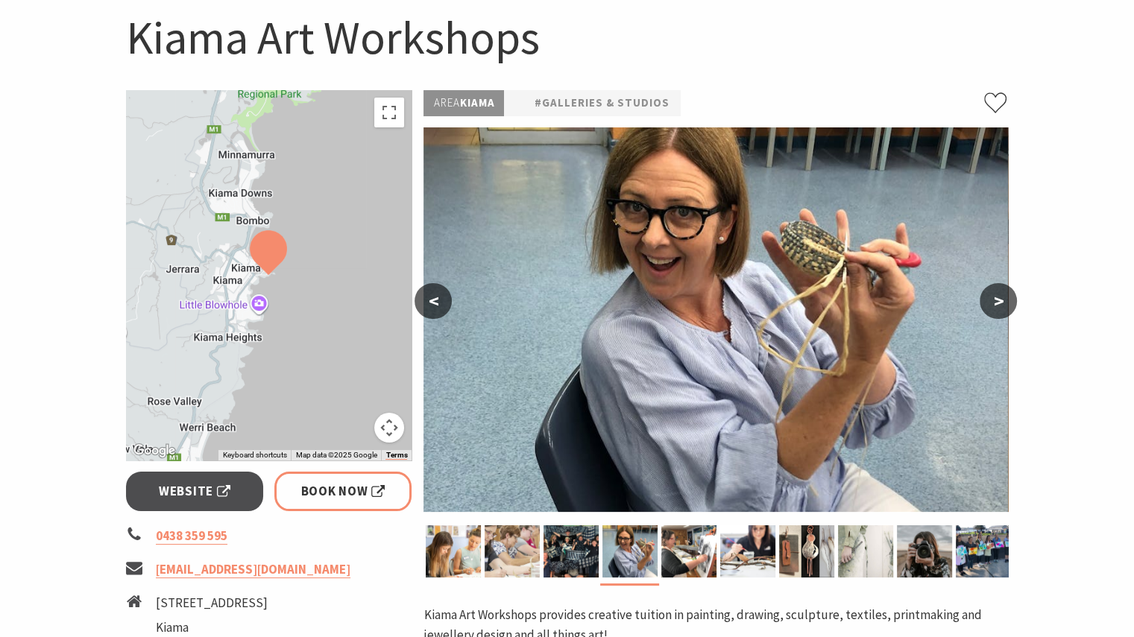
click at [996, 305] on button ">" at bounding box center [998, 301] width 37 height 36
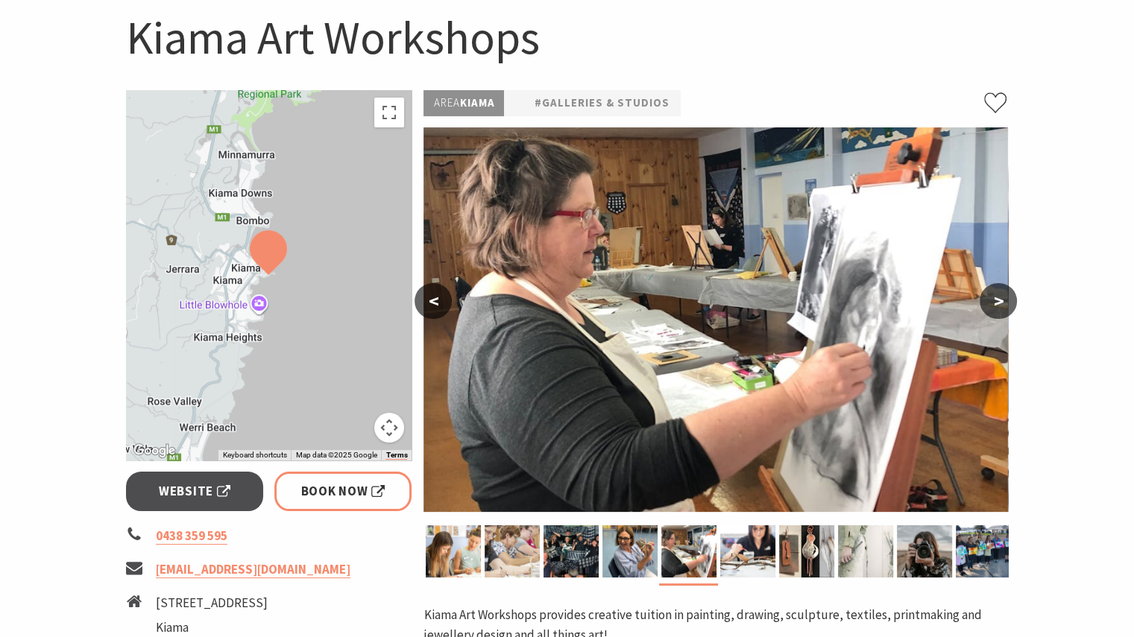
click at [996, 305] on button ">" at bounding box center [998, 301] width 37 height 36
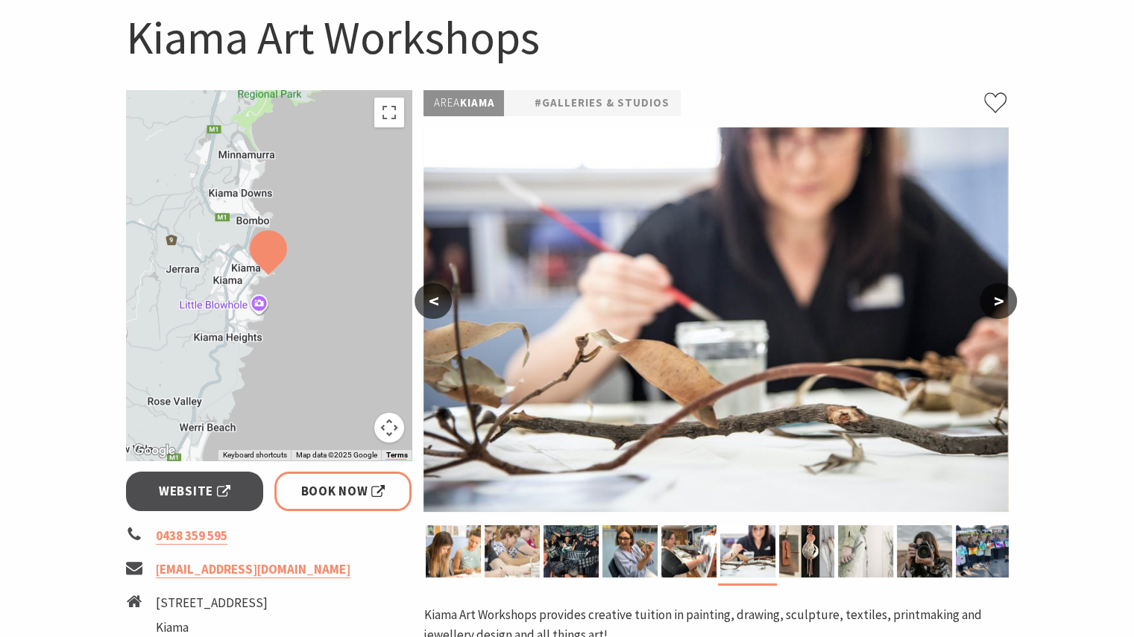
click at [996, 305] on button ">" at bounding box center [998, 301] width 37 height 36
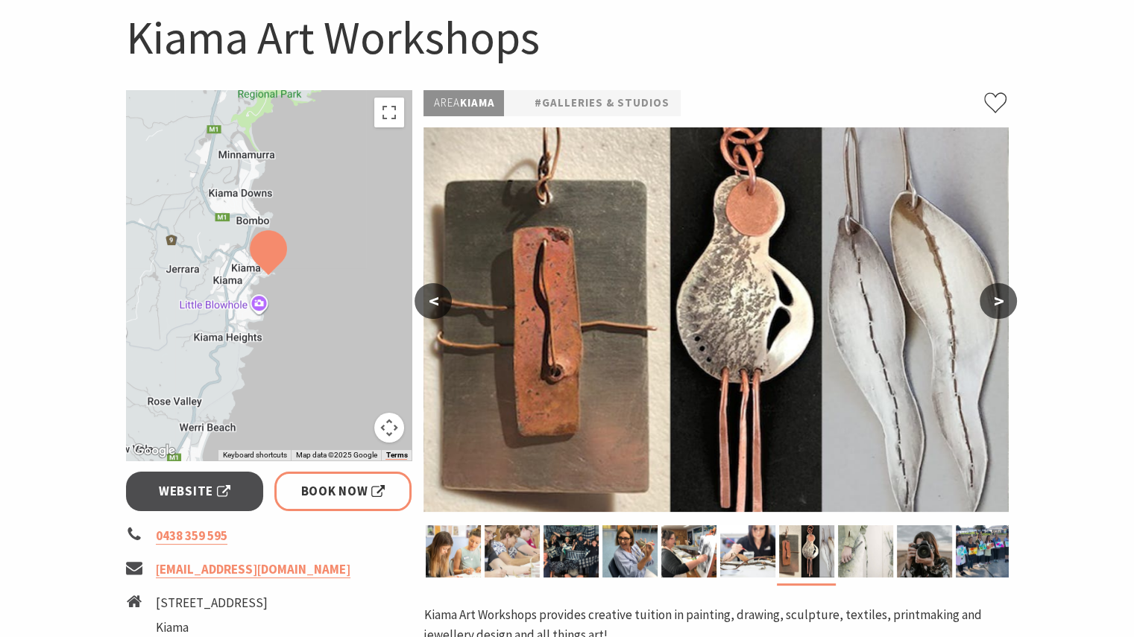
click at [996, 305] on button ">" at bounding box center [998, 301] width 37 height 36
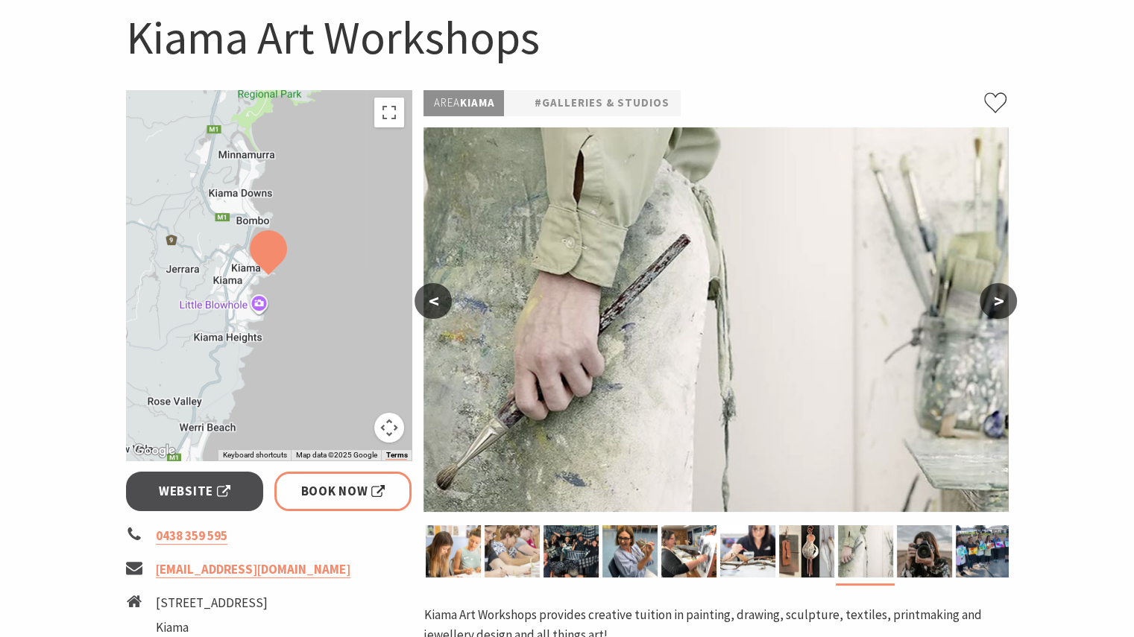
click at [996, 305] on button ">" at bounding box center [998, 301] width 37 height 36
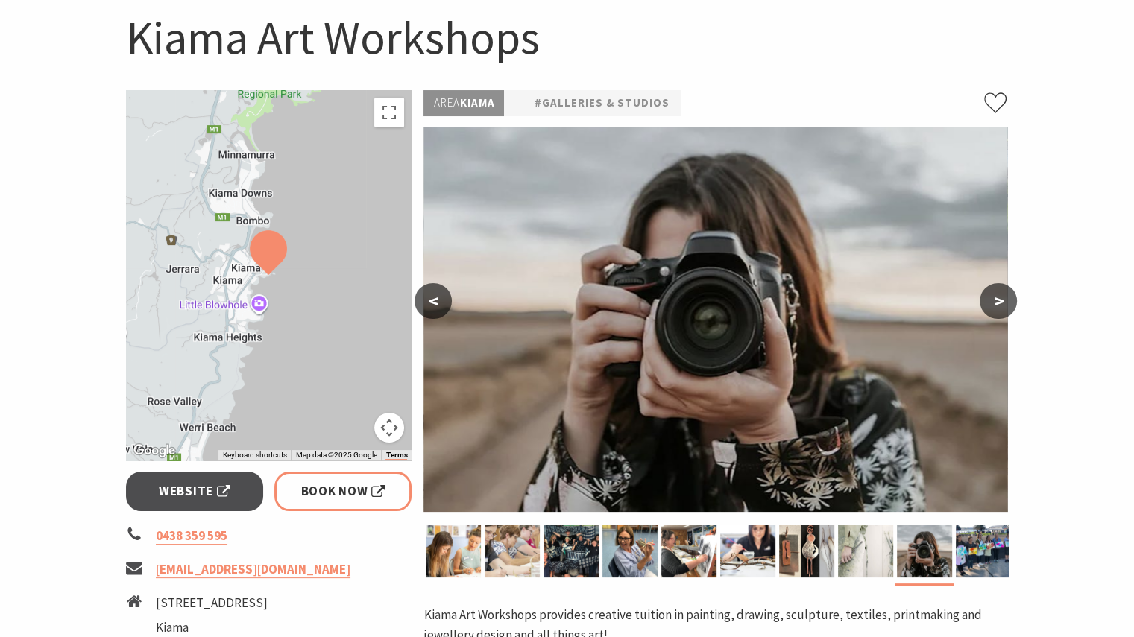
click at [996, 304] on button ">" at bounding box center [998, 301] width 37 height 36
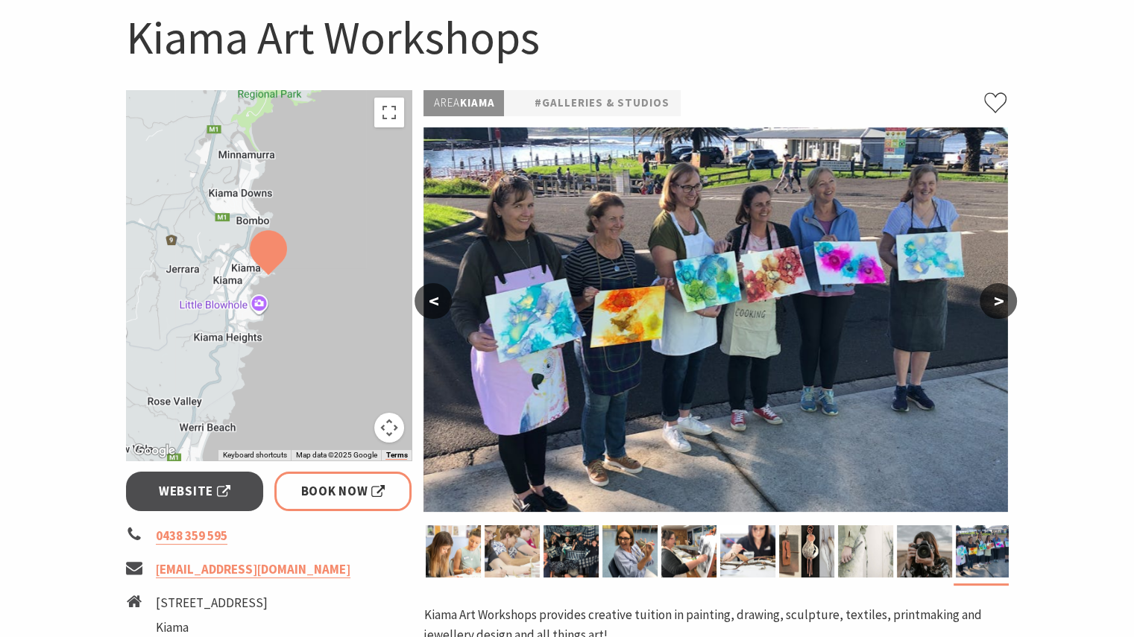
click at [579, 315] on img at bounding box center [715, 319] width 584 height 385
click at [578, 94] on link "#Galleries & Studios" at bounding box center [601, 103] width 135 height 19
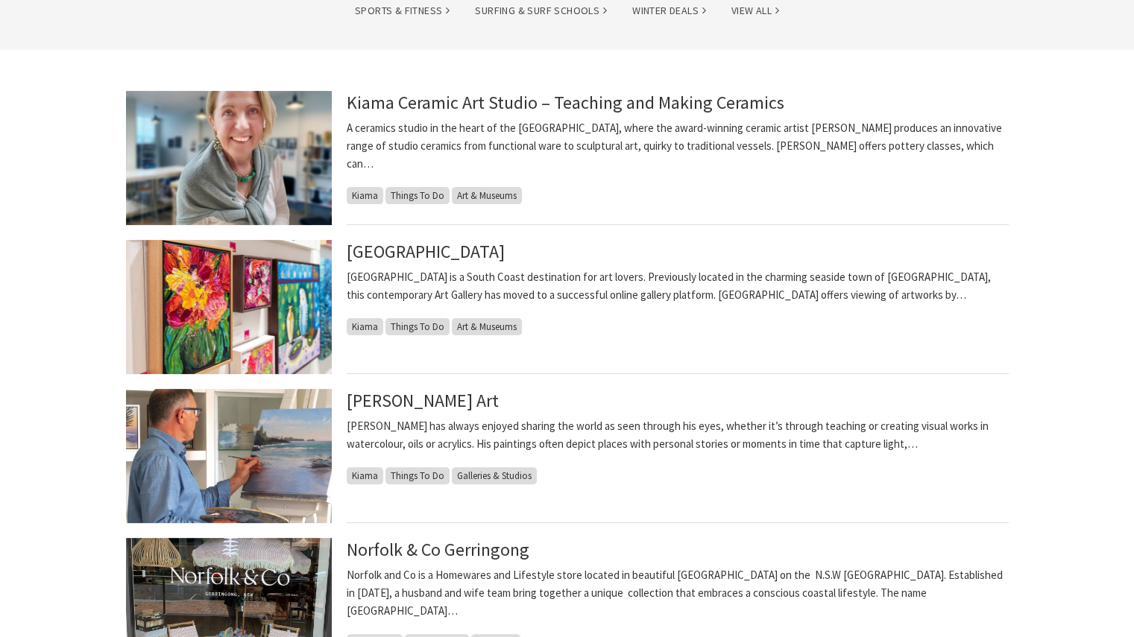
scroll to position [298, 0]
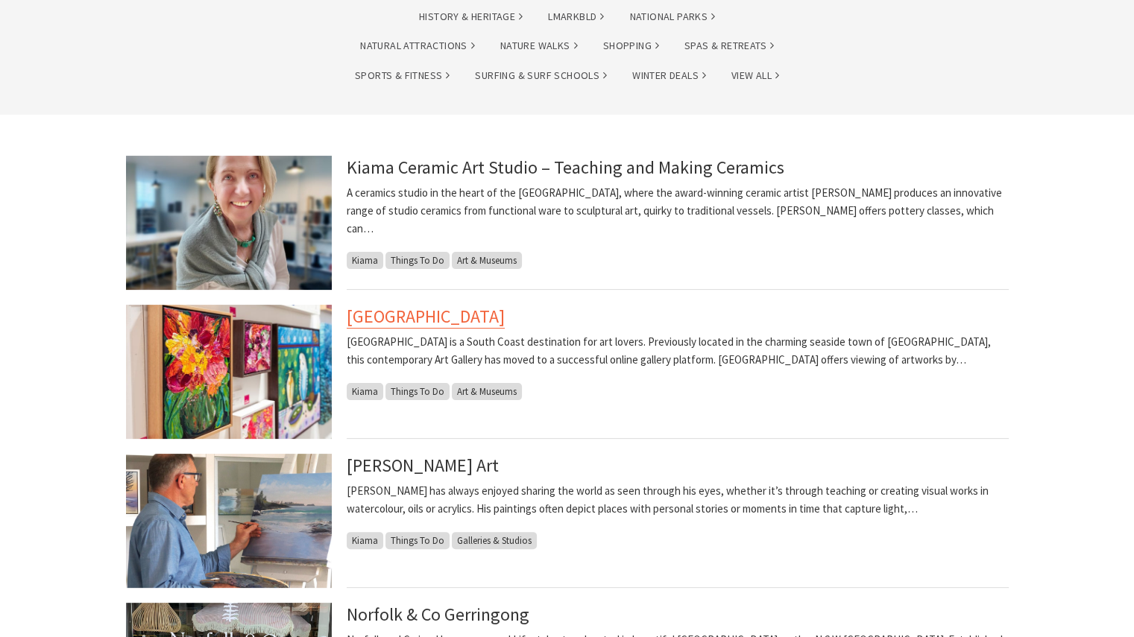
click at [427, 316] on link "Fern Street Gallery" at bounding box center [426, 317] width 158 height 24
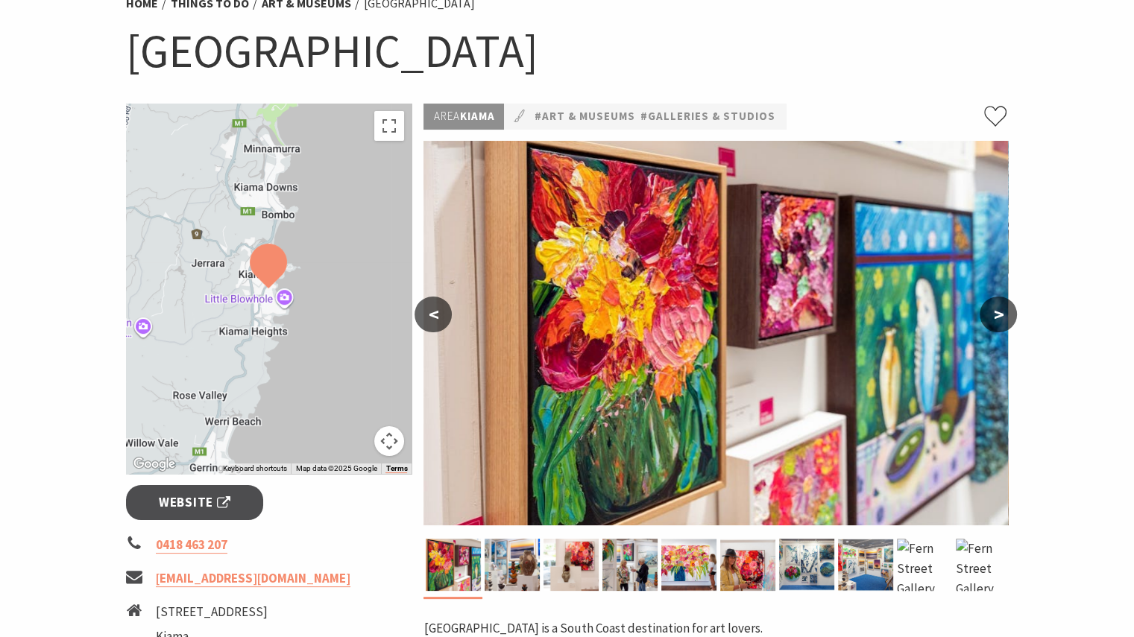
scroll to position [224, 0]
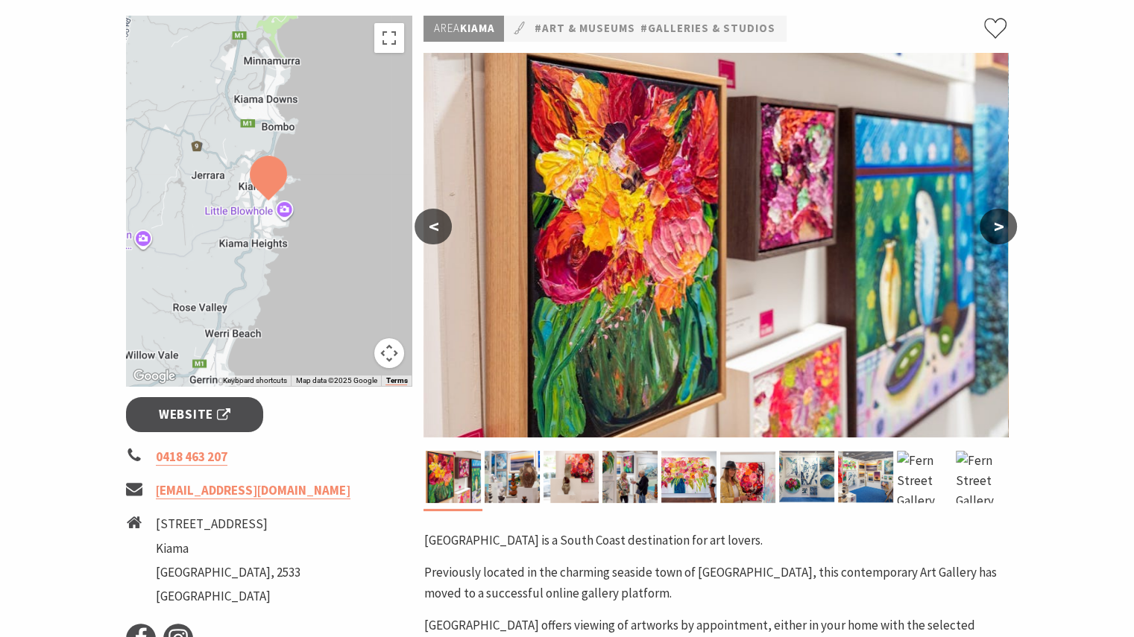
click at [1001, 226] on button ">" at bounding box center [998, 227] width 37 height 36
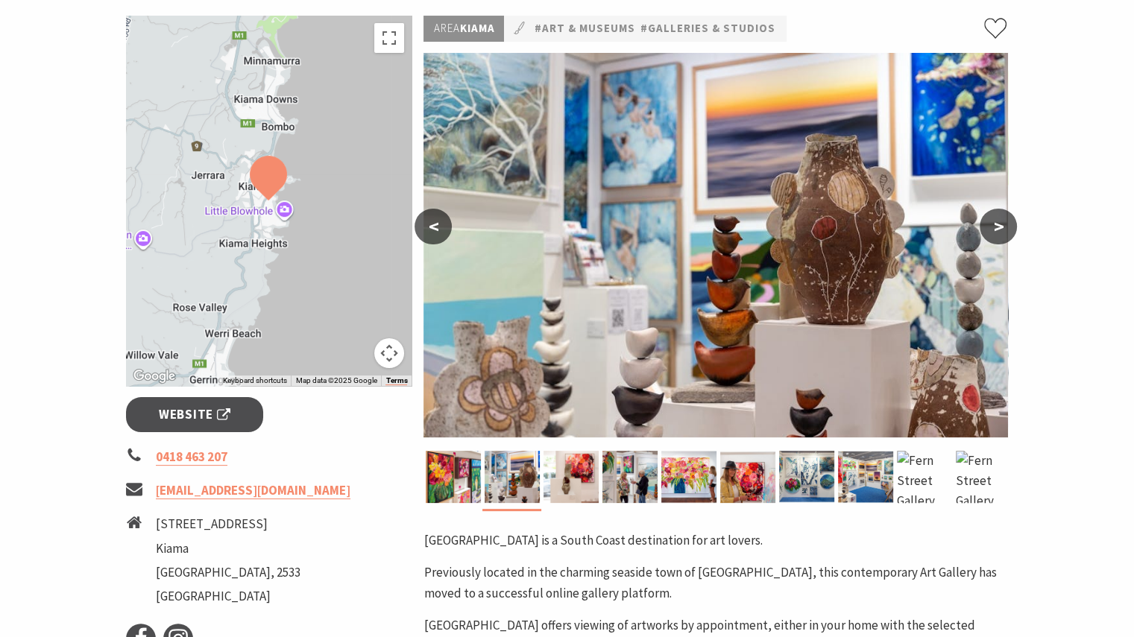
click at [1000, 226] on button ">" at bounding box center [998, 227] width 37 height 36
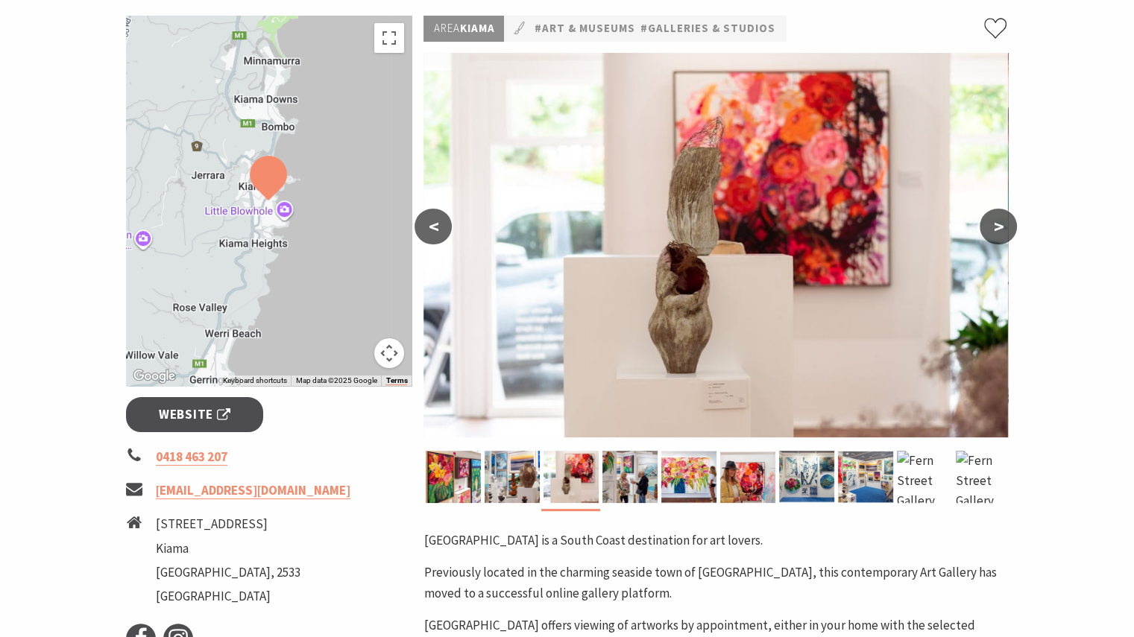
click at [1000, 226] on button ">" at bounding box center [998, 227] width 37 height 36
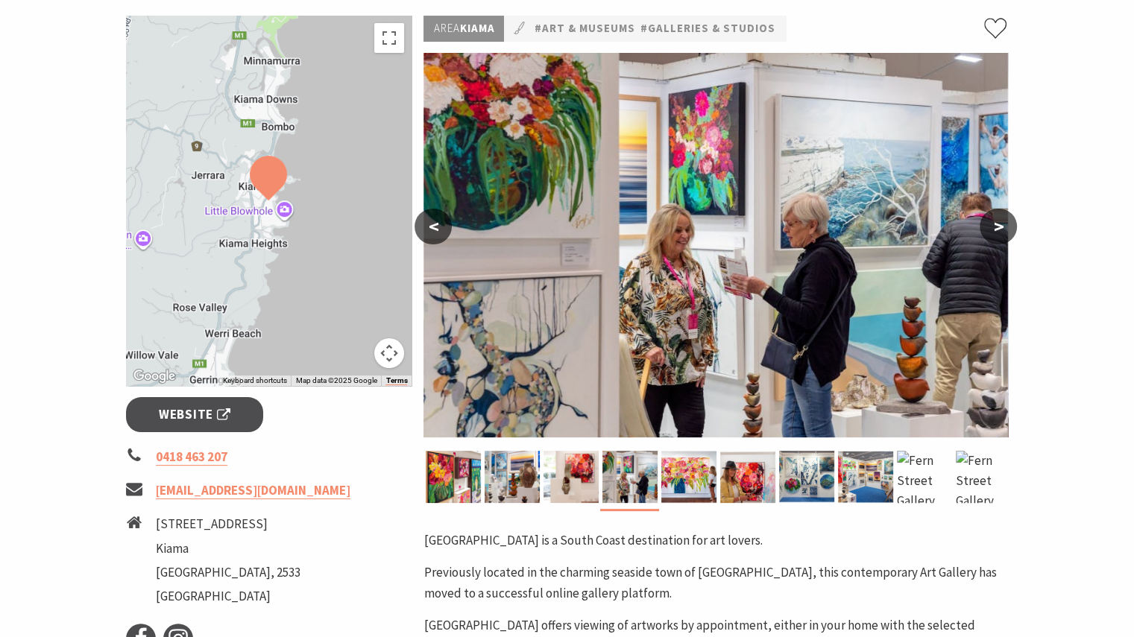
click at [998, 226] on button ">" at bounding box center [998, 227] width 37 height 36
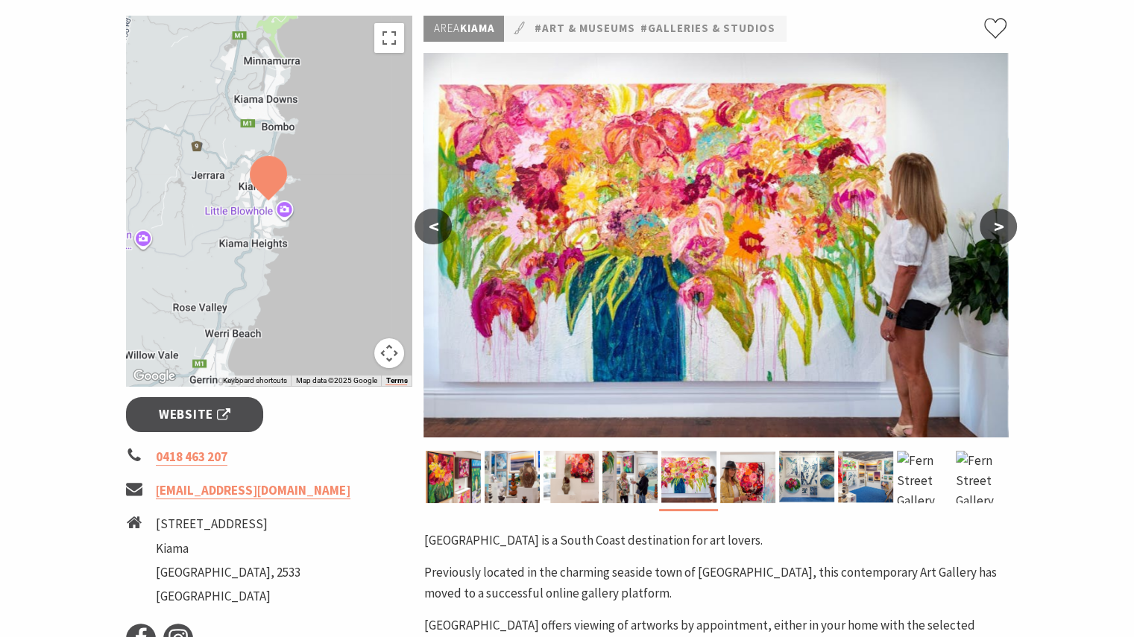
click at [998, 226] on button ">" at bounding box center [998, 227] width 37 height 36
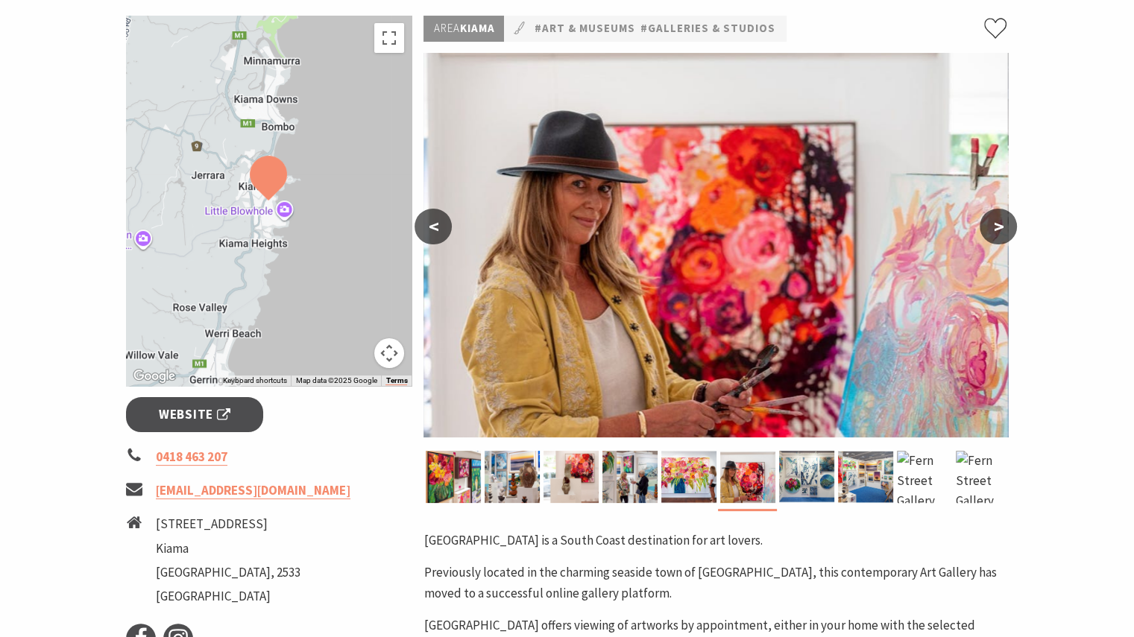
click at [996, 226] on button ">" at bounding box center [998, 227] width 37 height 36
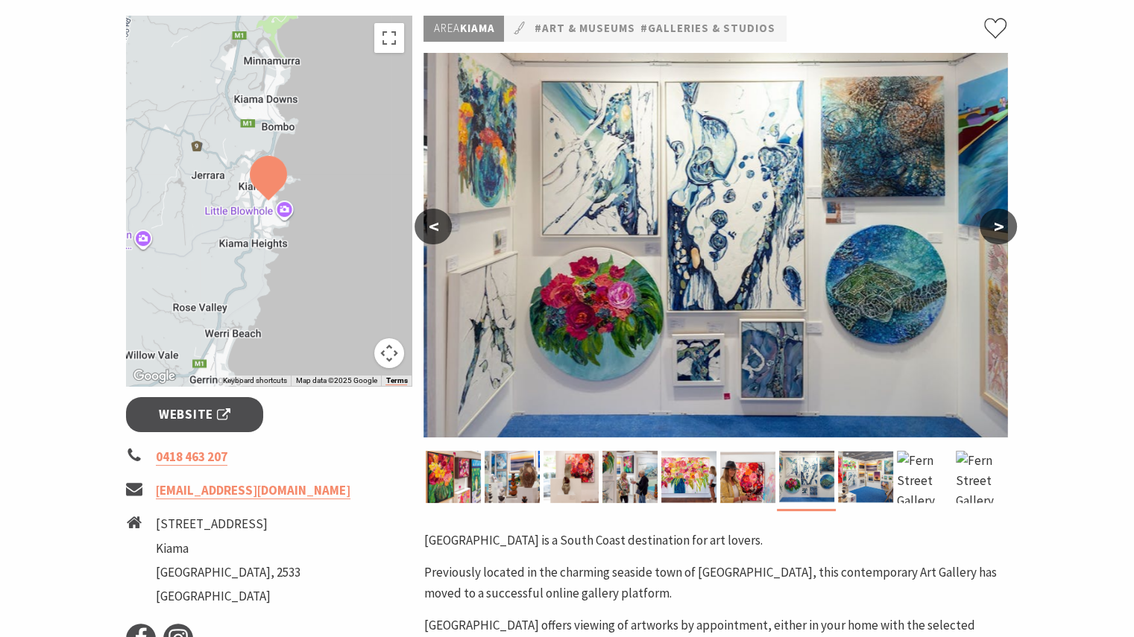
click at [995, 226] on button ">" at bounding box center [998, 227] width 37 height 36
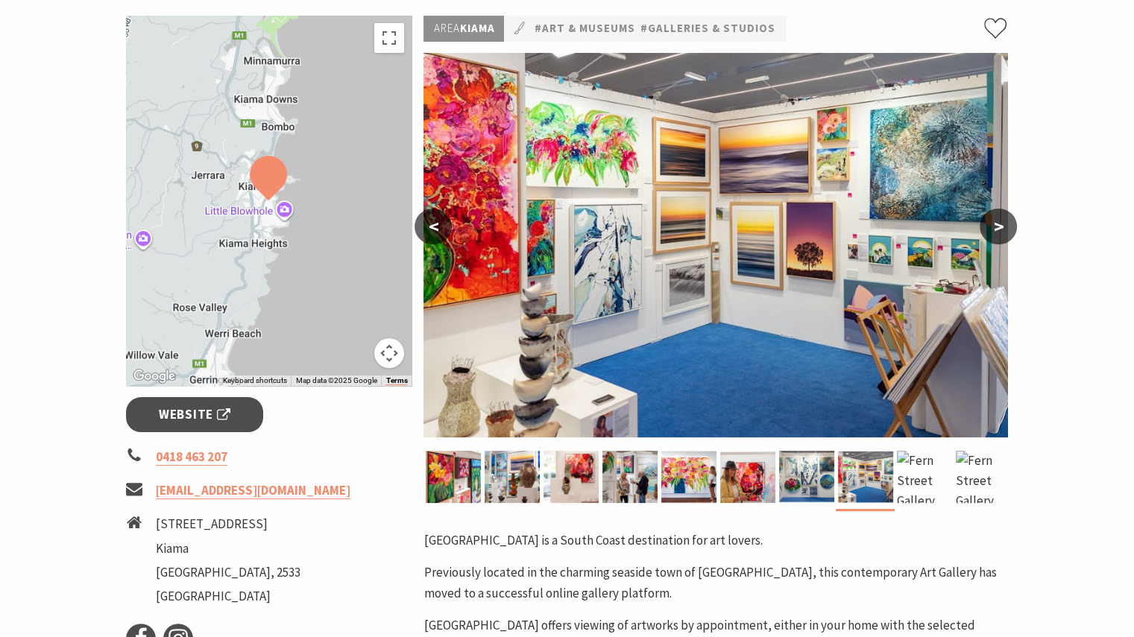
click at [993, 227] on button ">" at bounding box center [998, 227] width 37 height 36
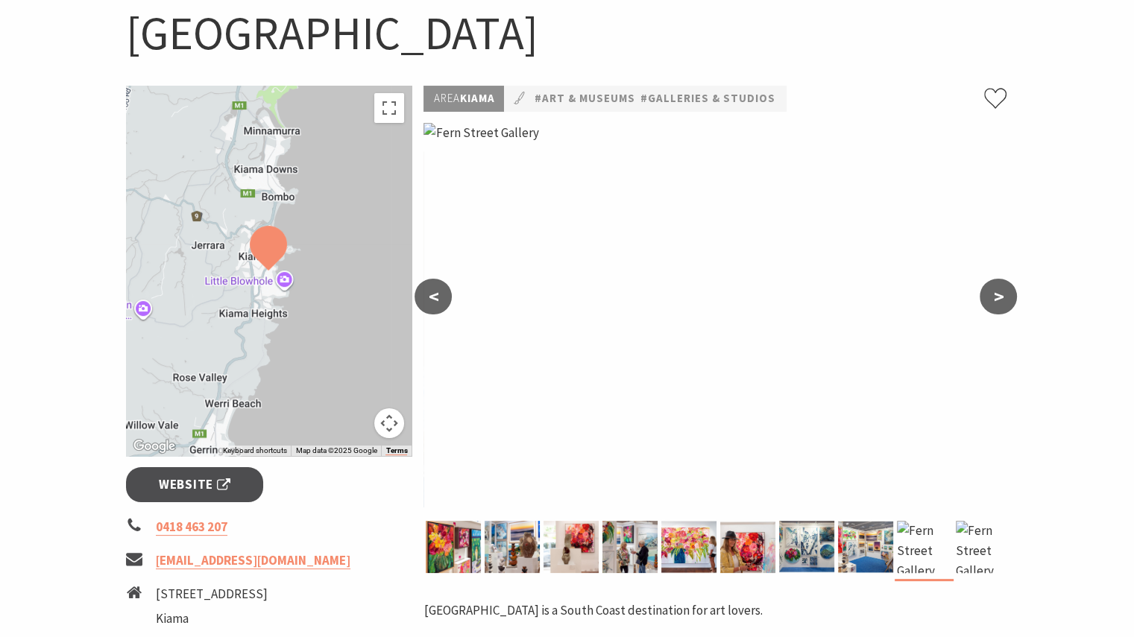
scroll to position [0, 0]
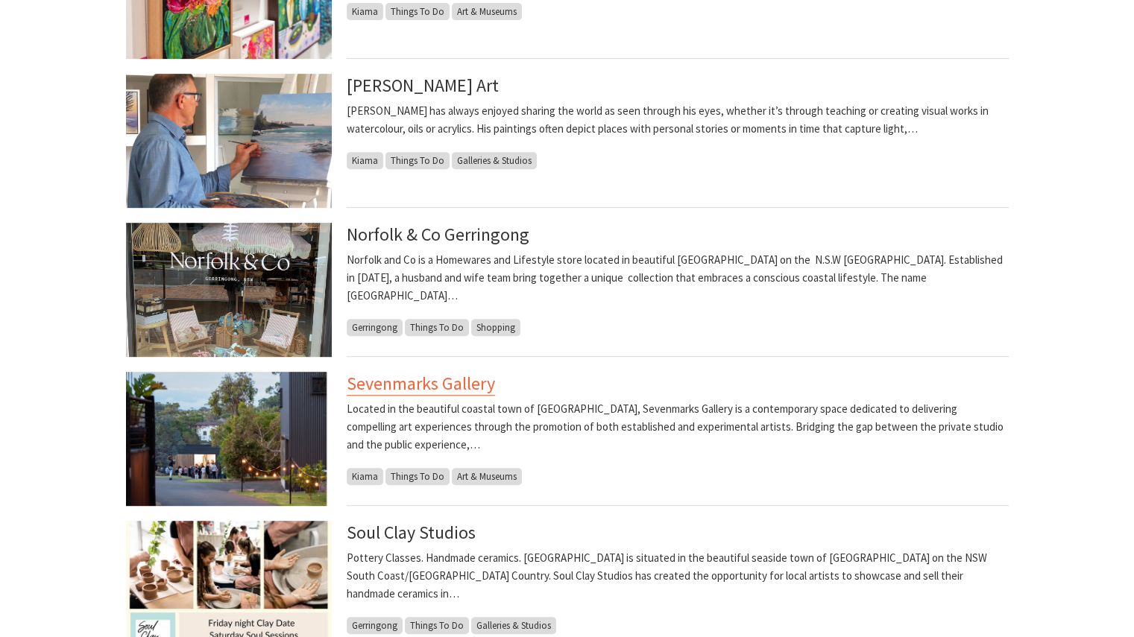
scroll to position [596, 0]
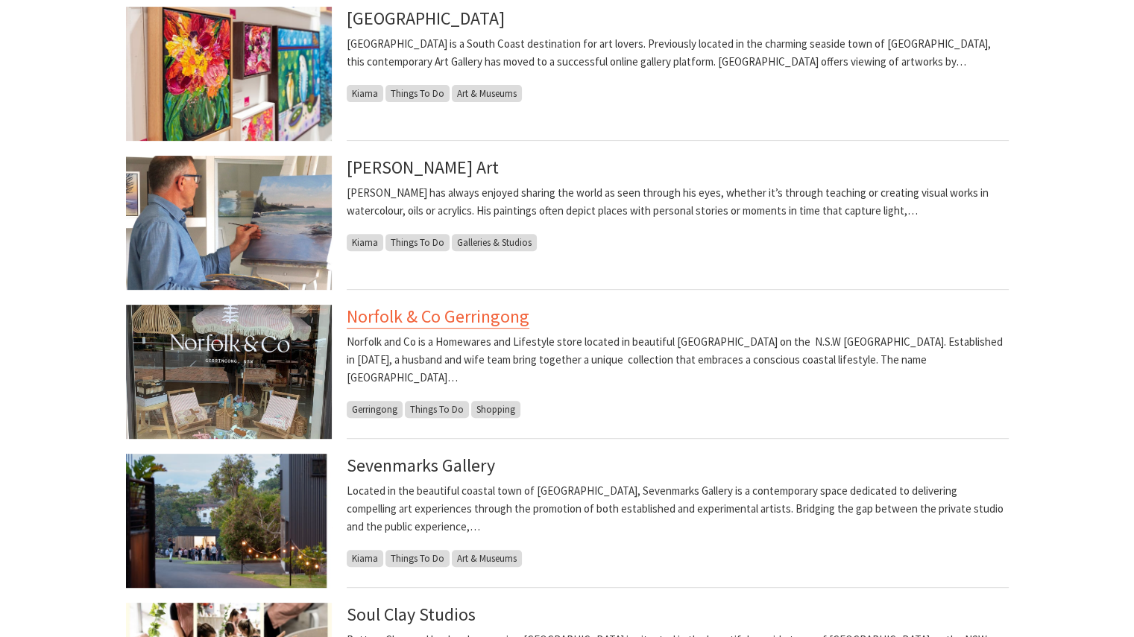
click at [428, 313] on link "Norfolk & Co Gerringong" at bounding box center [438, 317] width 183 height 24
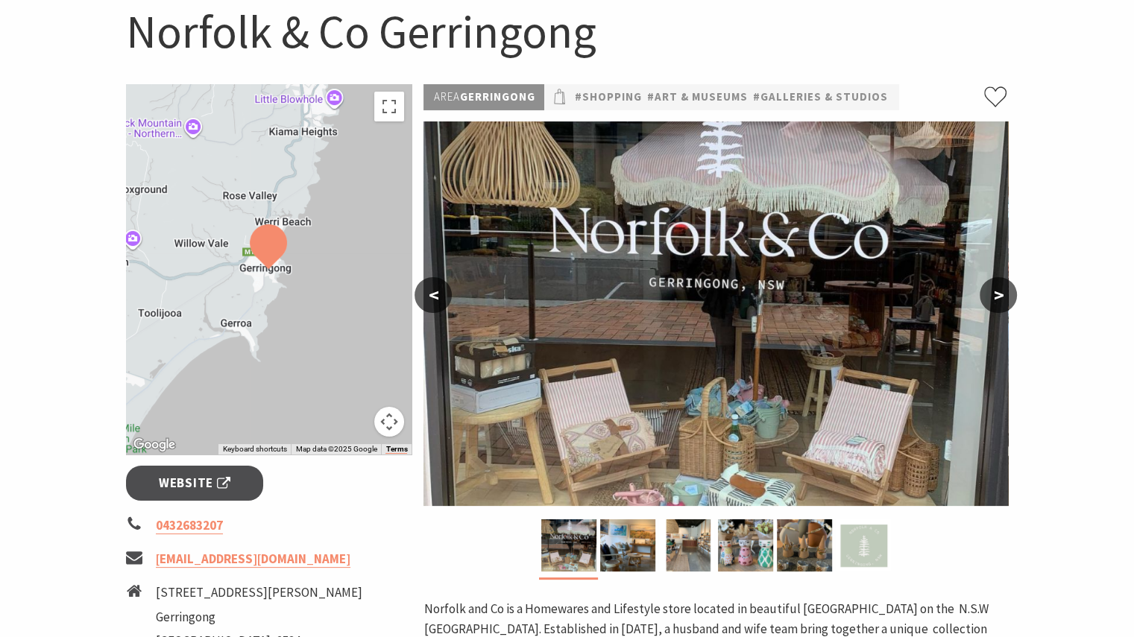
scroll to position [149, 0]
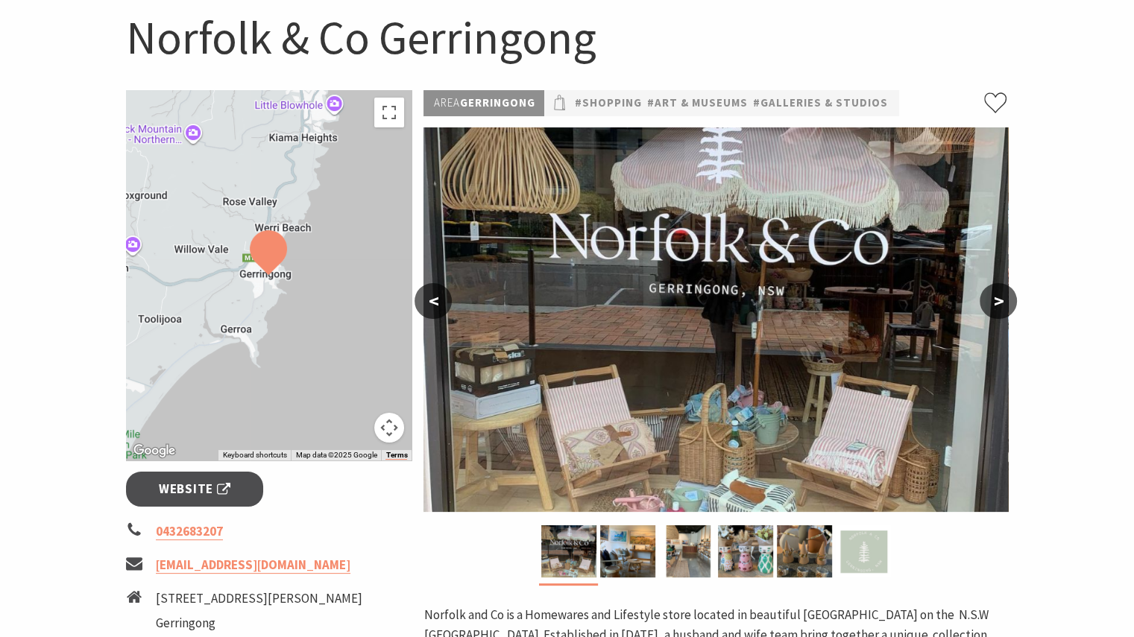
click at [1001, 297] on button ">" at bounding box center [998, 301] width 37 height 36
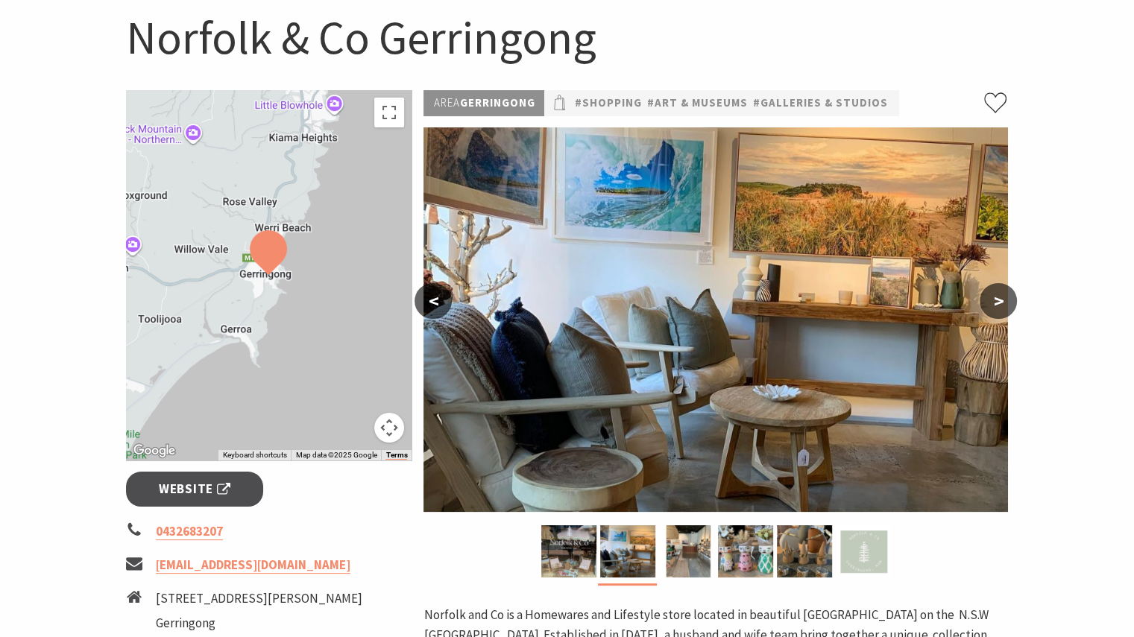
click at [1001, 297] on button ">" at bounding box center [998, 301] width 37 height 36
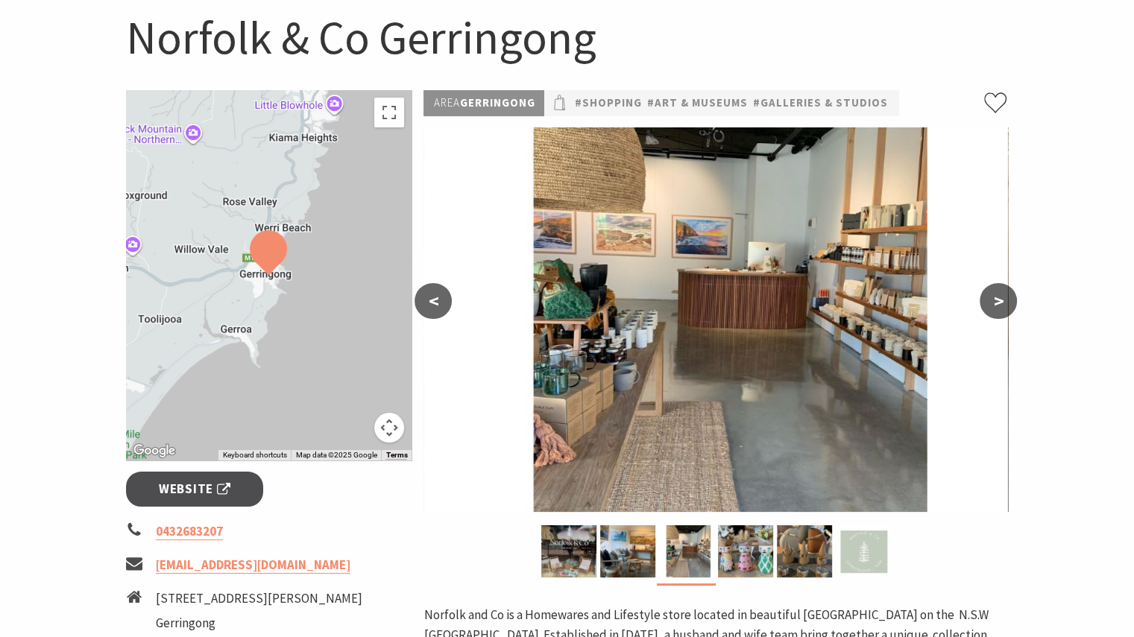
click at [1001, 297] on button ">" at bounding box center [998, 301] width 37 height 36
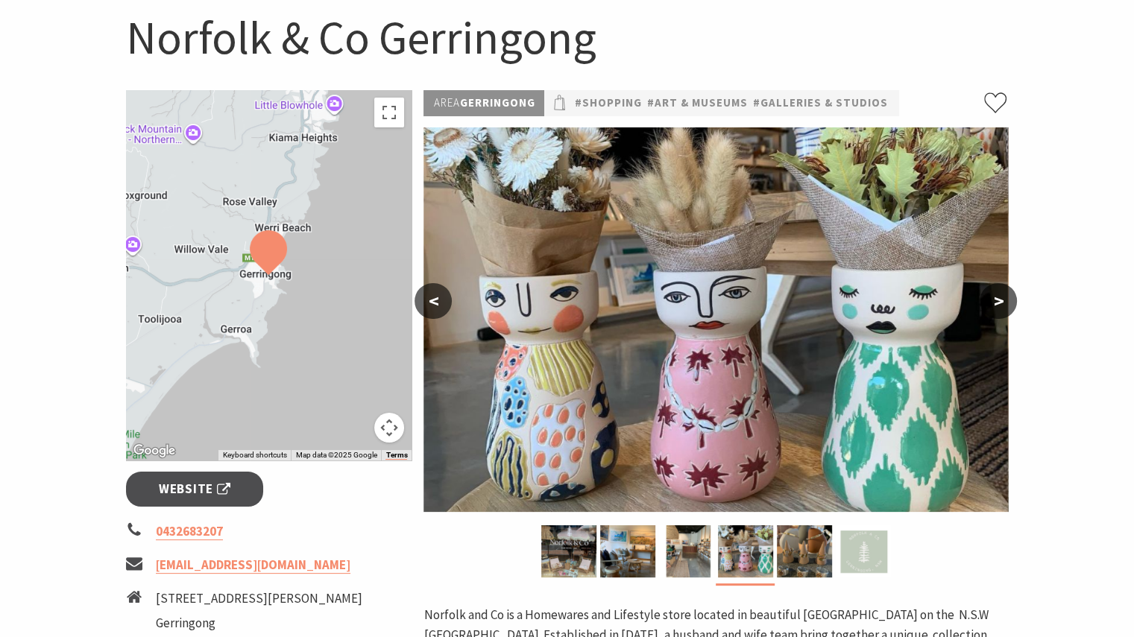
click at [1001, 297] on button ">" at bounding box center [998, 301] width 37 height 36
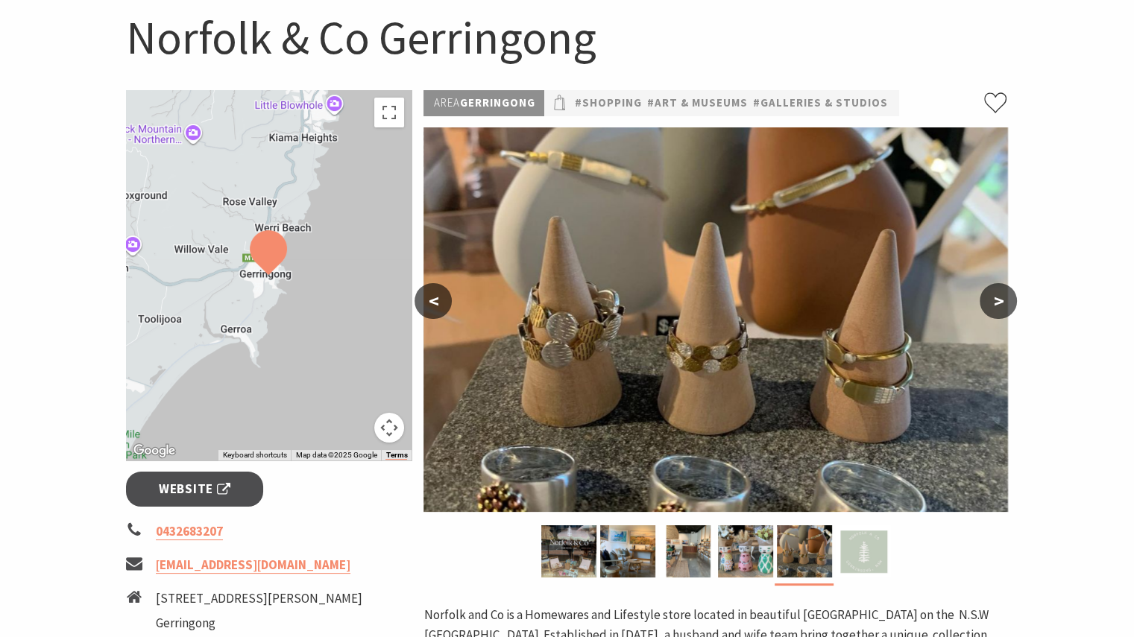
click at [999, 297] on button ">" at bounding box center [998, 301] width 37 height 36
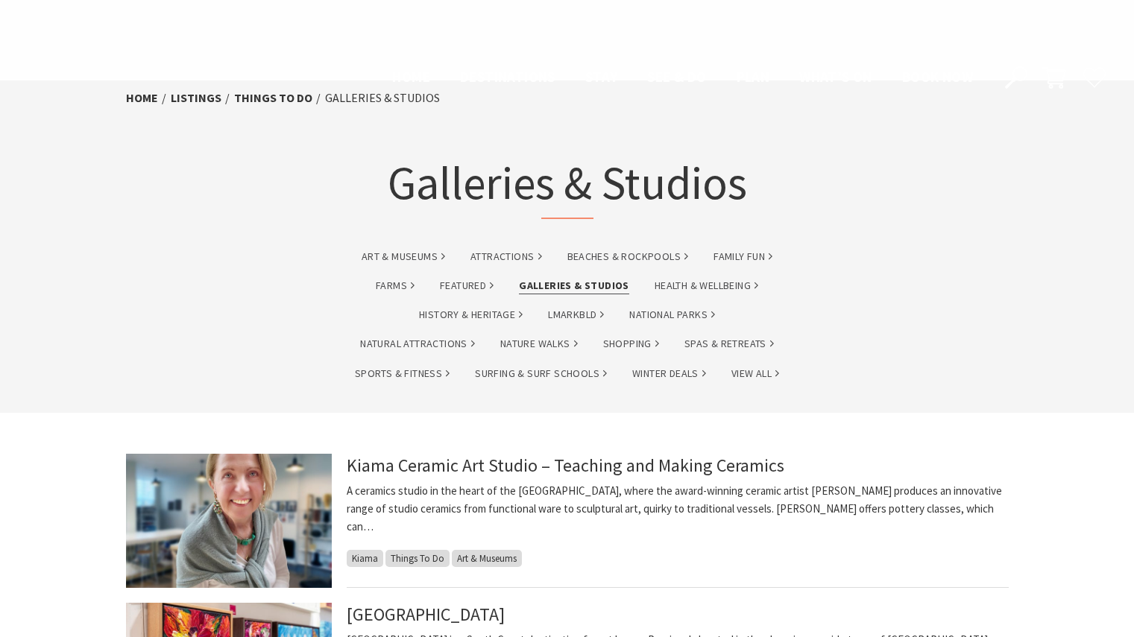
scroll to position [596, 0]
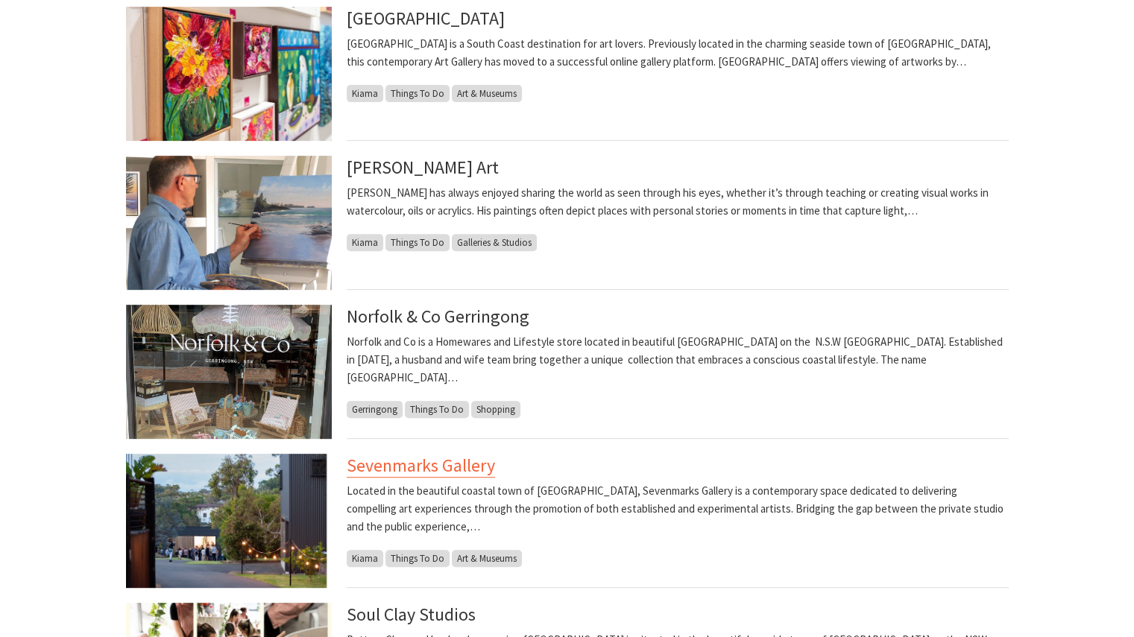
click at [471, 461] on link "Sevenmarks Gallery" at bounding box center [421, 466] width 148 height 24
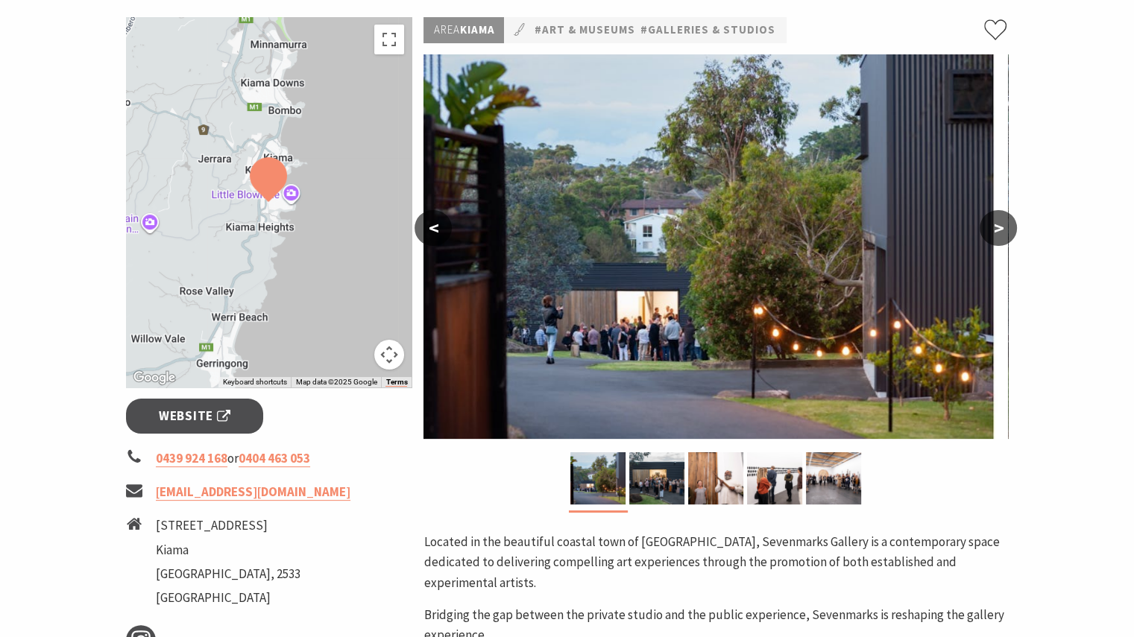
scroll to position [224, 0]
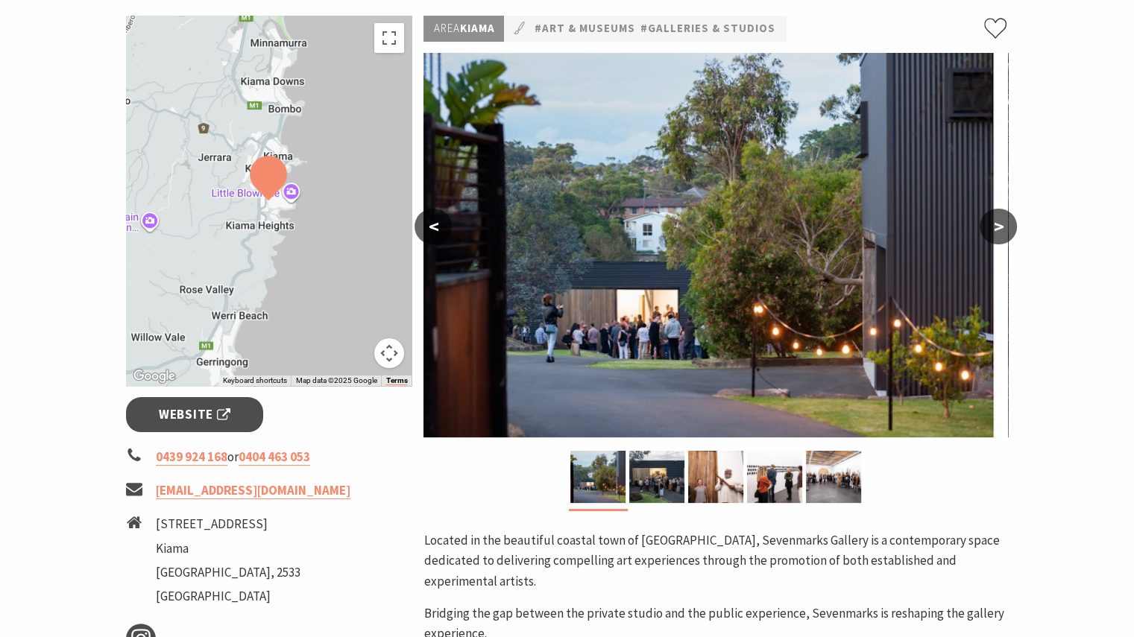
click at [998, 223] on button ">" at bounding box center [998, 227] width 37 height 36
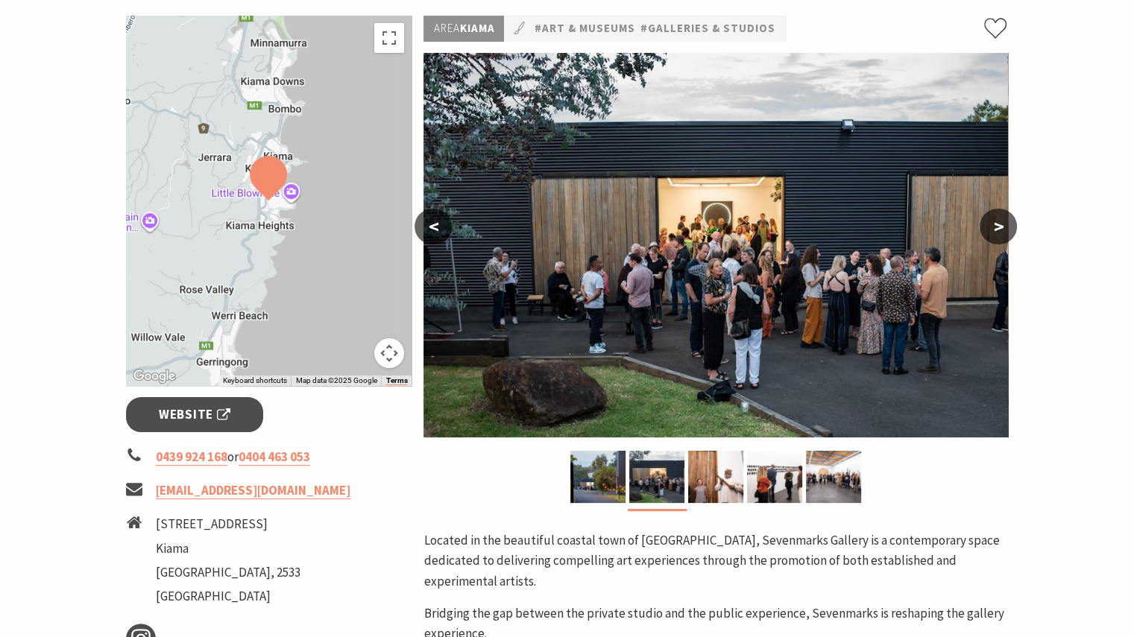
click at [998, 223] on button ">" at bounding box center [998, 227] width 37 height 36
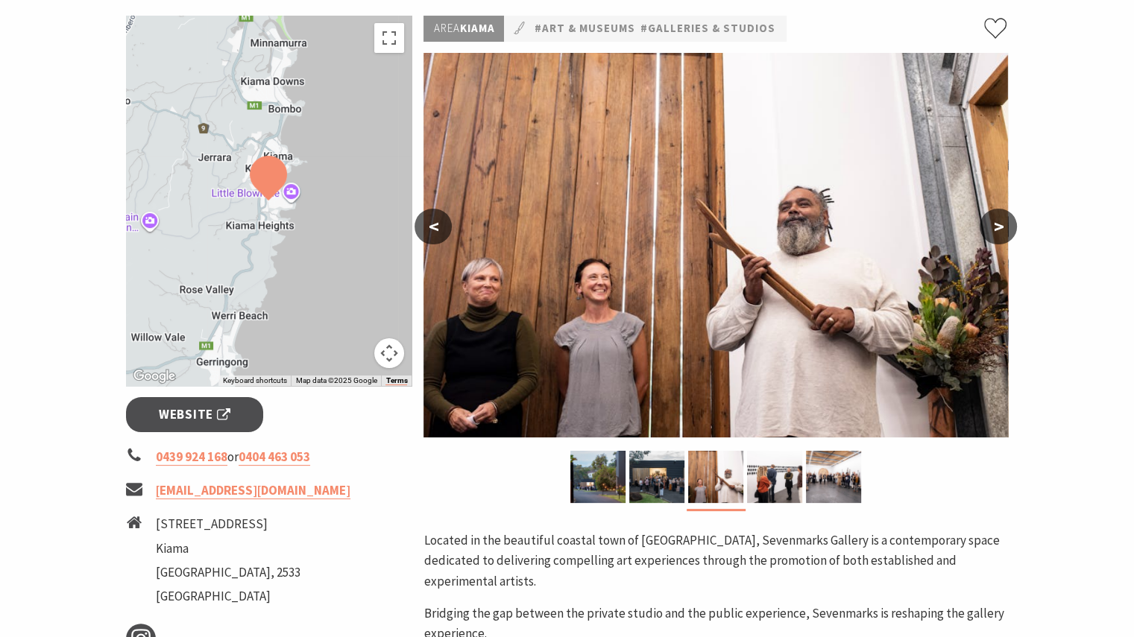
click at [998, 223] on button ">" at bounding box center [998, 227] width 37 height 36
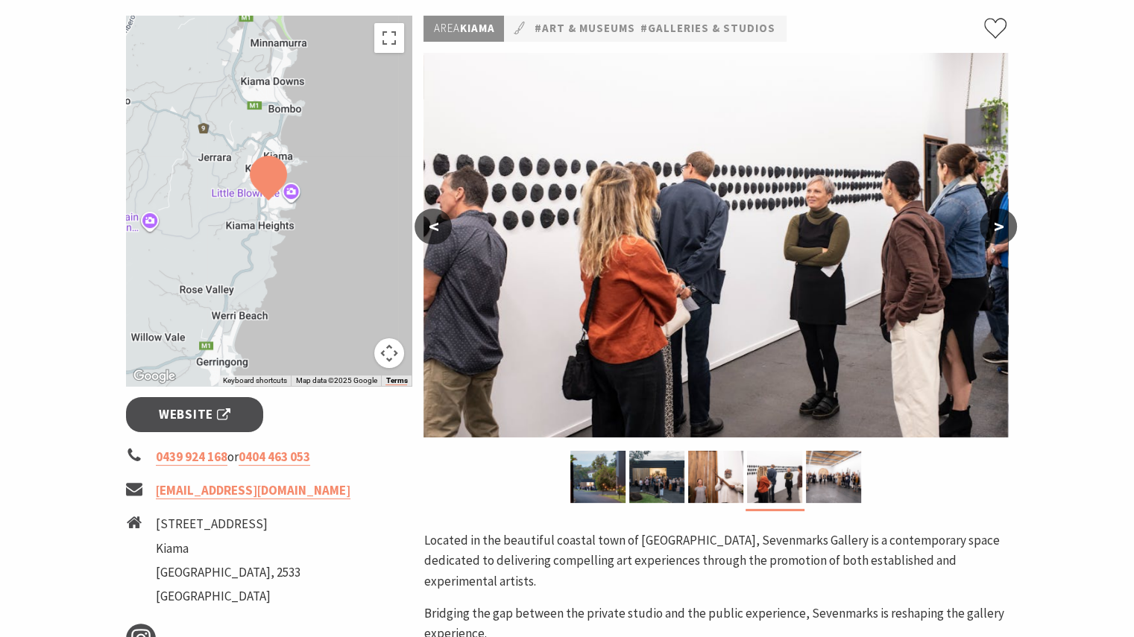
click at [998, 223] on button ">" at bounding box center [998, 227] width 37 height 36
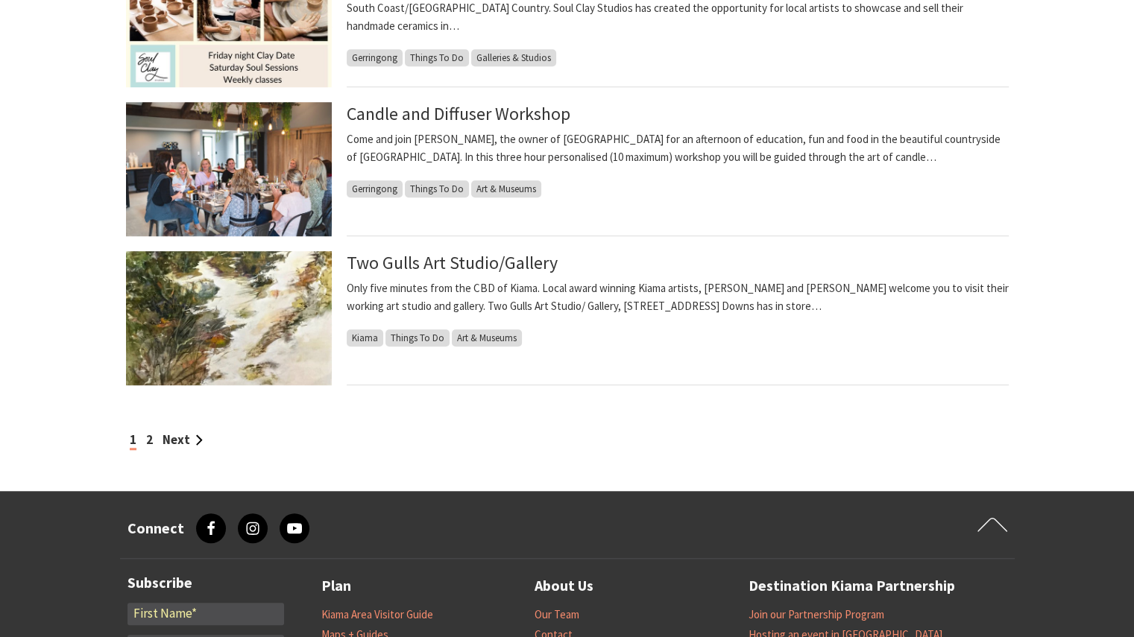
scroll to position [1267, 0]
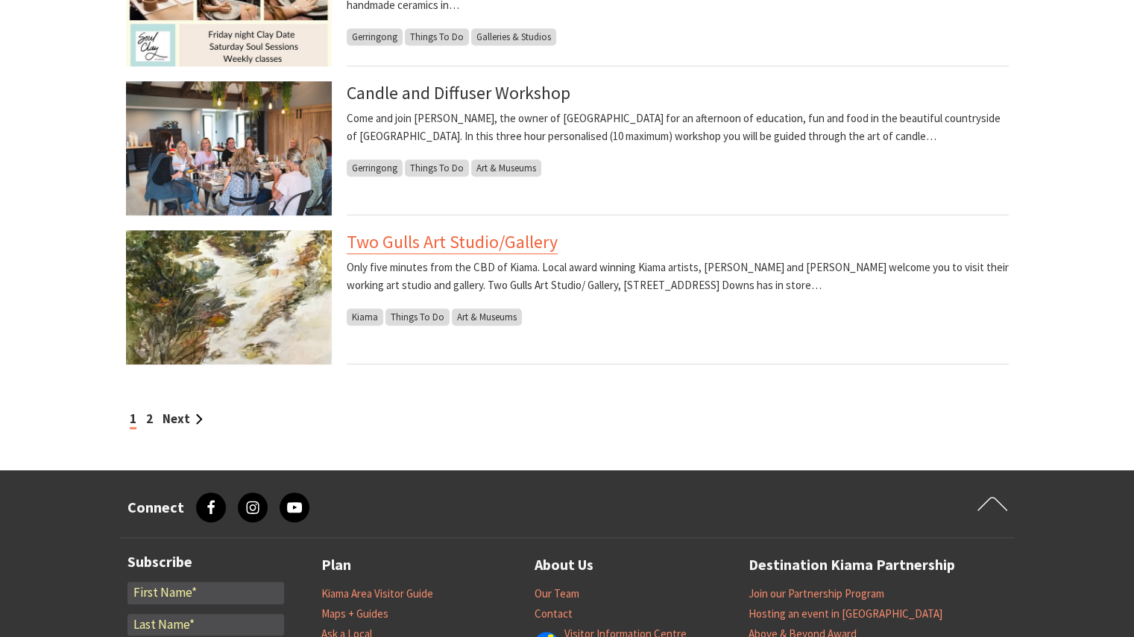
click at [488, 235] on link "Two Gulls Art Studio/Gallery" at bounding box center [452, 242] width 211 height 24
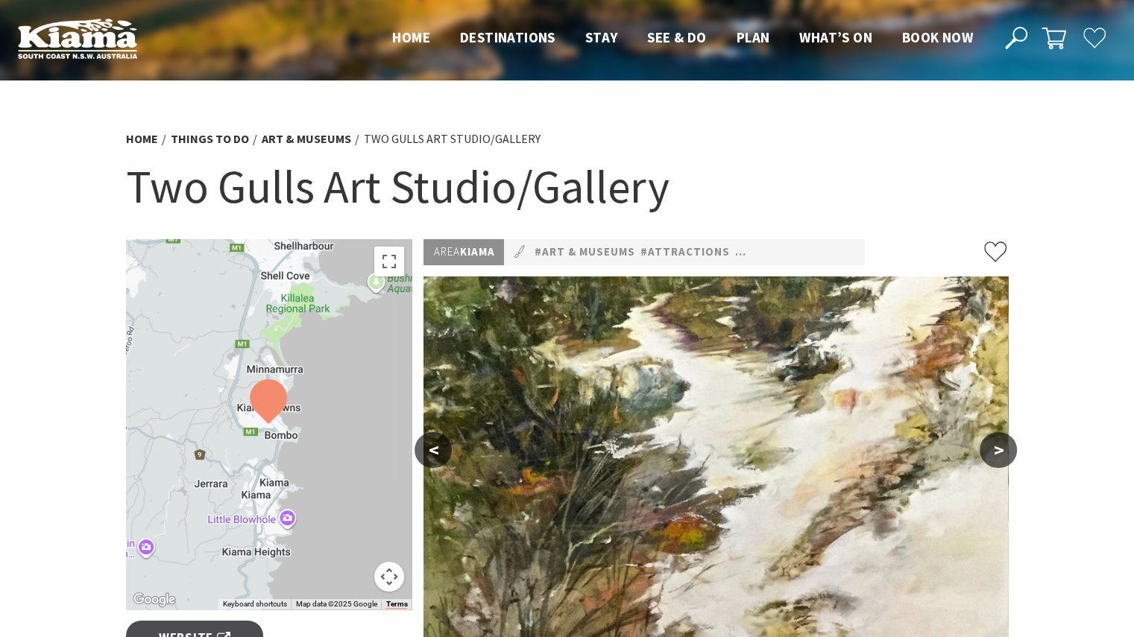
click at [1002, 455] on button ">" at bounding box center [998, 450] width 37 height 36
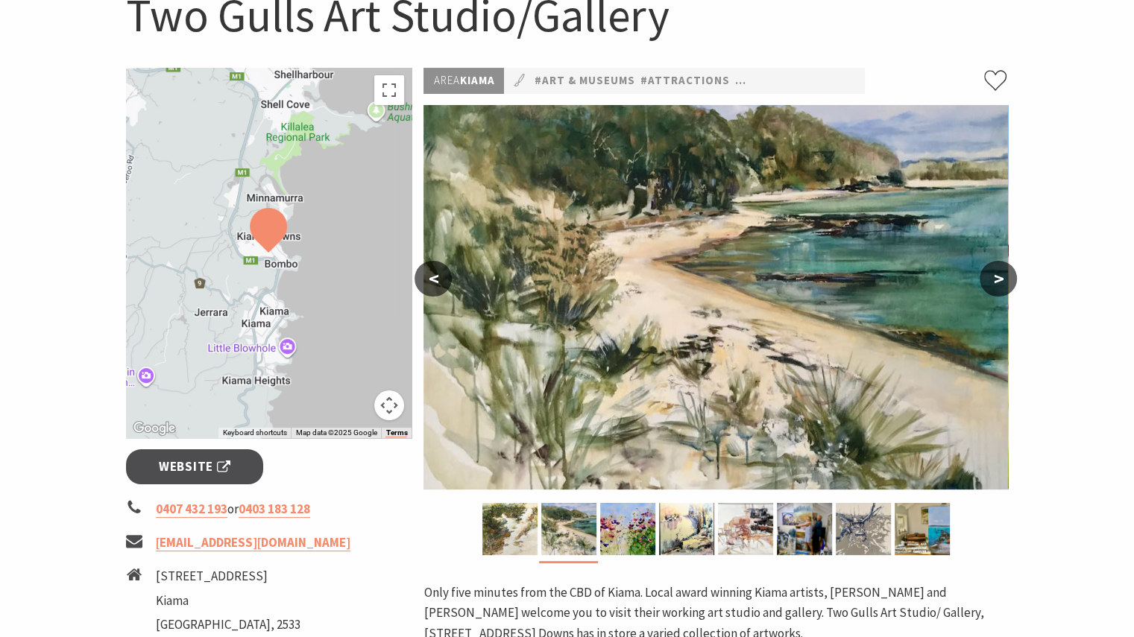
scroll to position [224, 0]
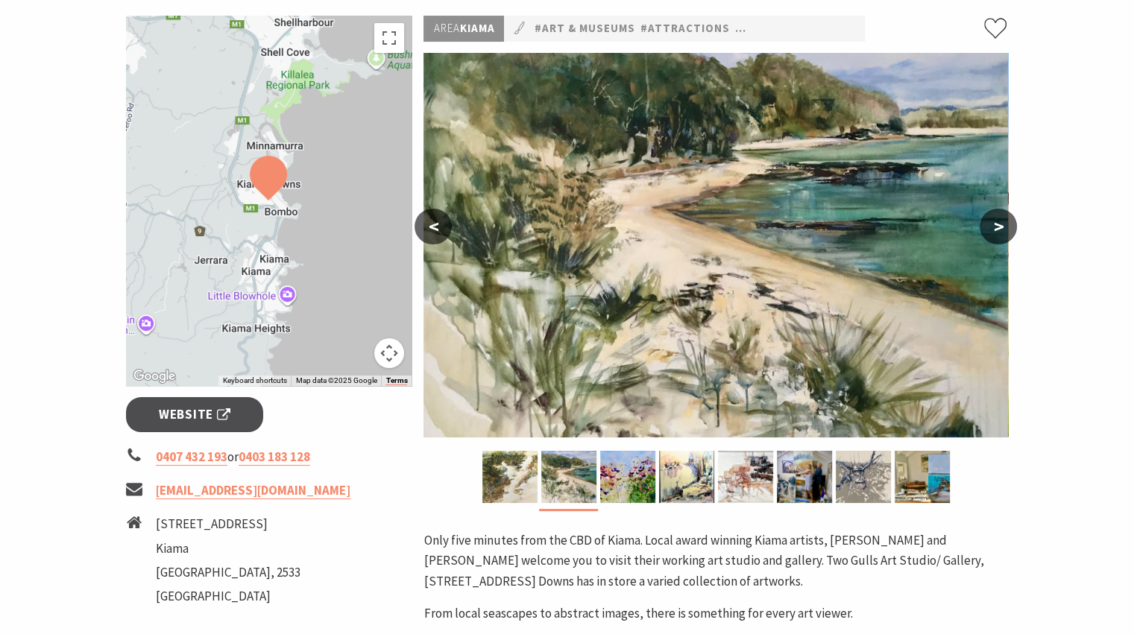
click at [995, 222] on button ">" at bounding box center [998, 227] width 37 height 36
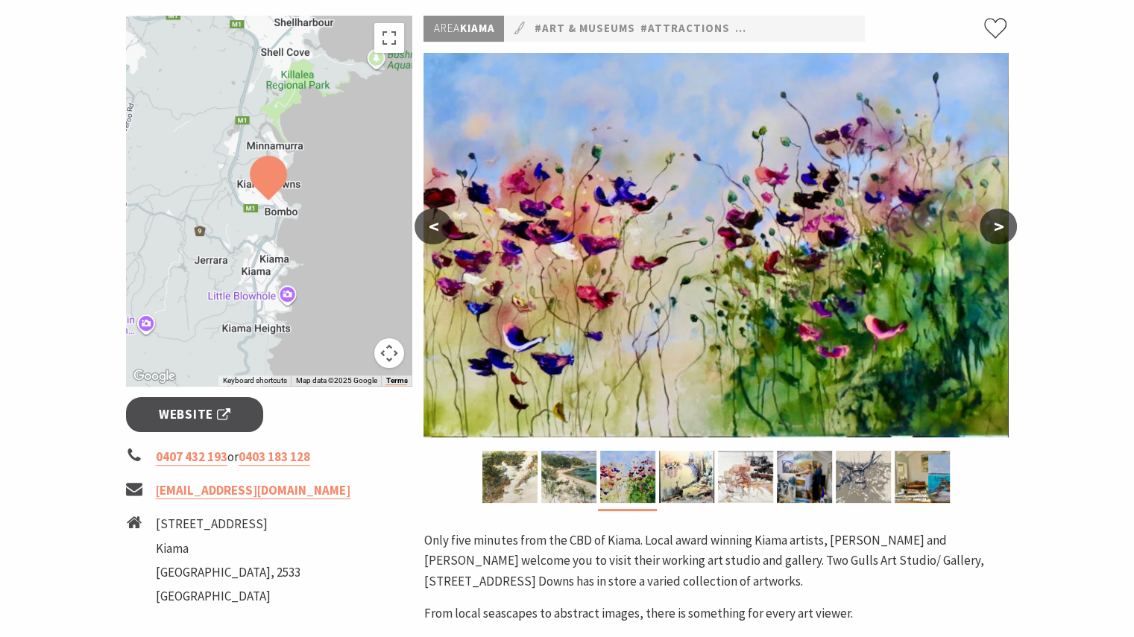
click at [994, 224] on button ">" at bounding box center [998, 227] width 37 height 36
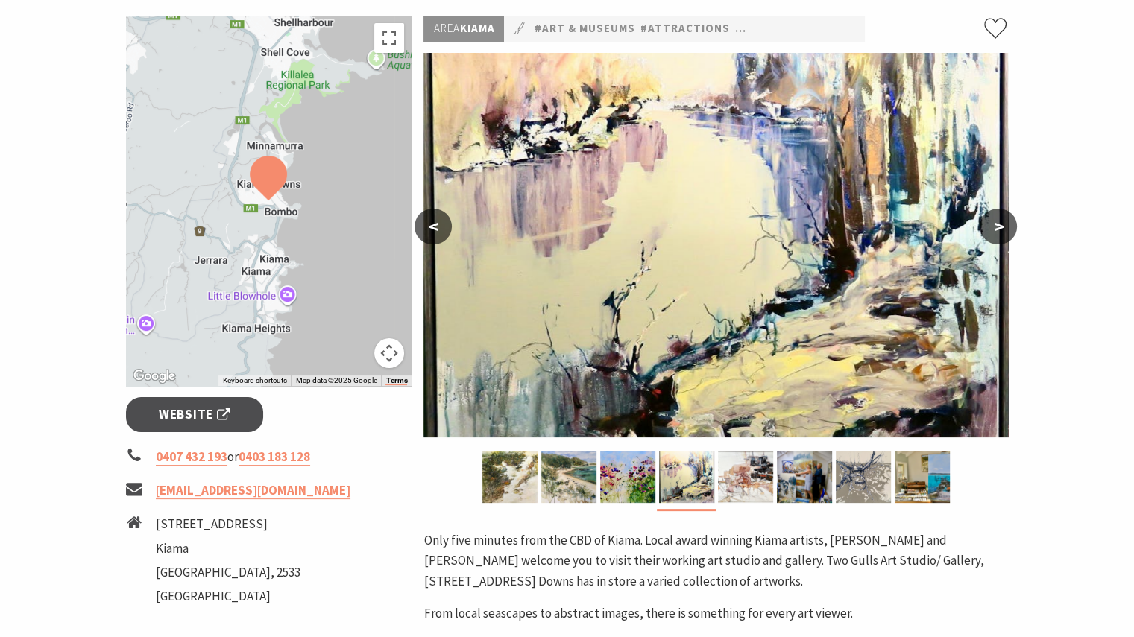
click at [994, 224] on button ">" at bounding box center [998, 227] width 37 height 36
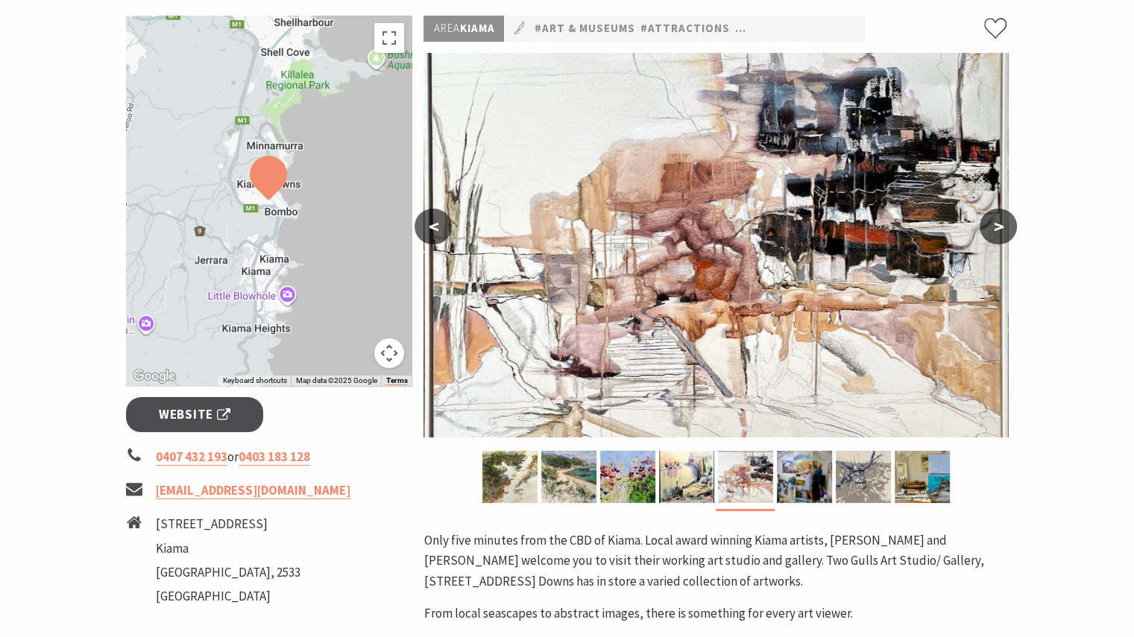
click at [994, 224] on button ">" at bounding box center [998, 227] width 37 height 36
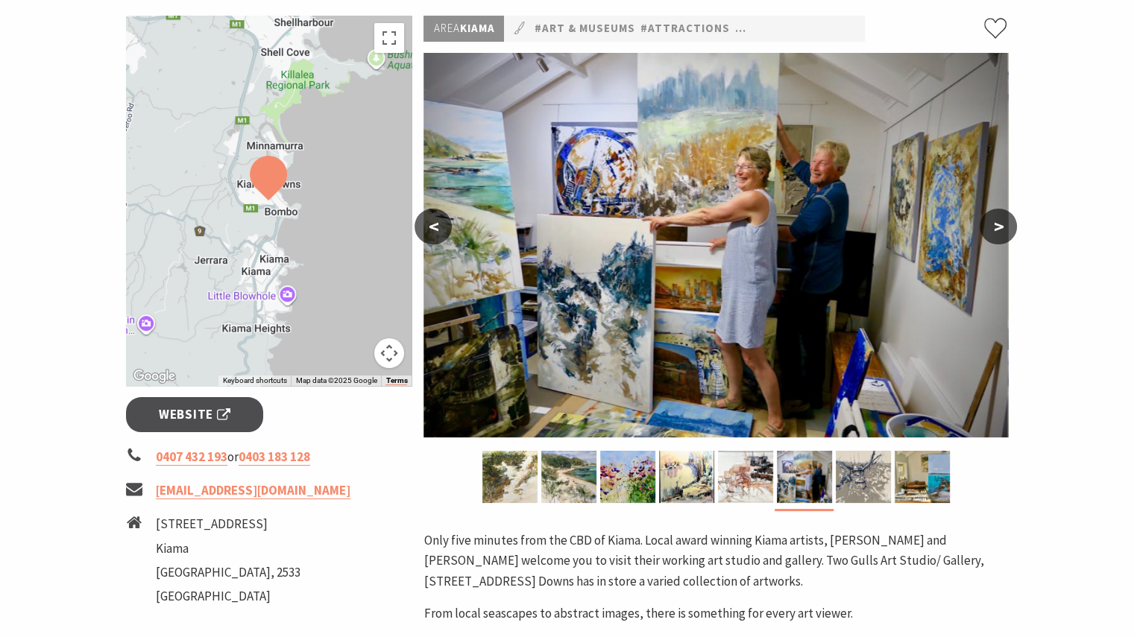
click at [994, 224] on button ">" at bounding box center [998, 227] width 37 height 36
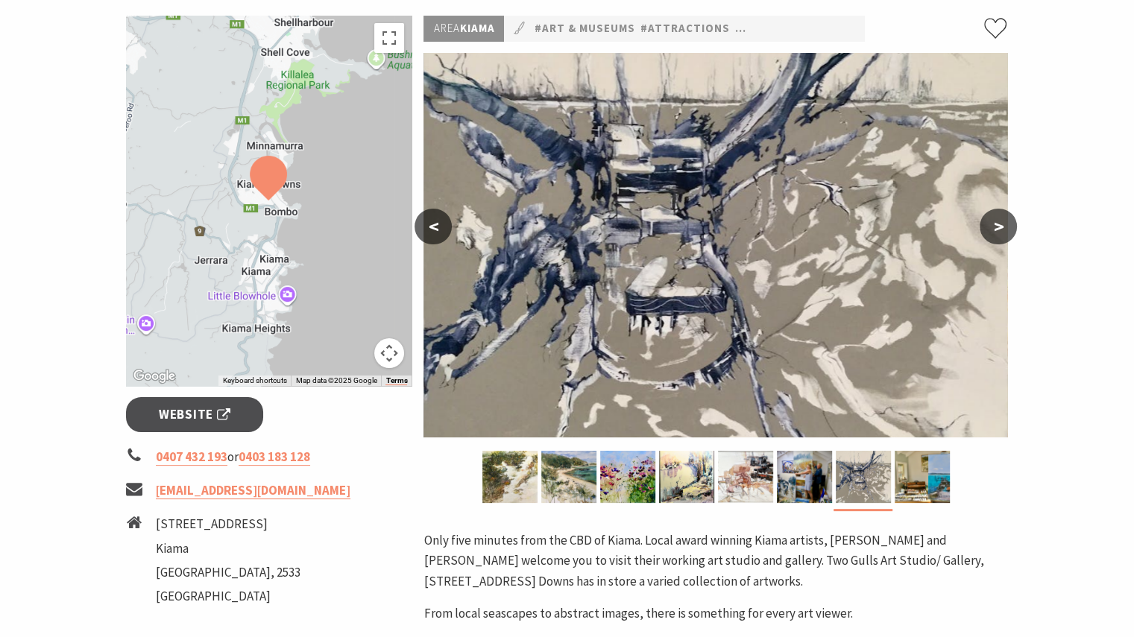
click at [994, 224] on button ">" at bounding box center [998, 227] width 37 height 36
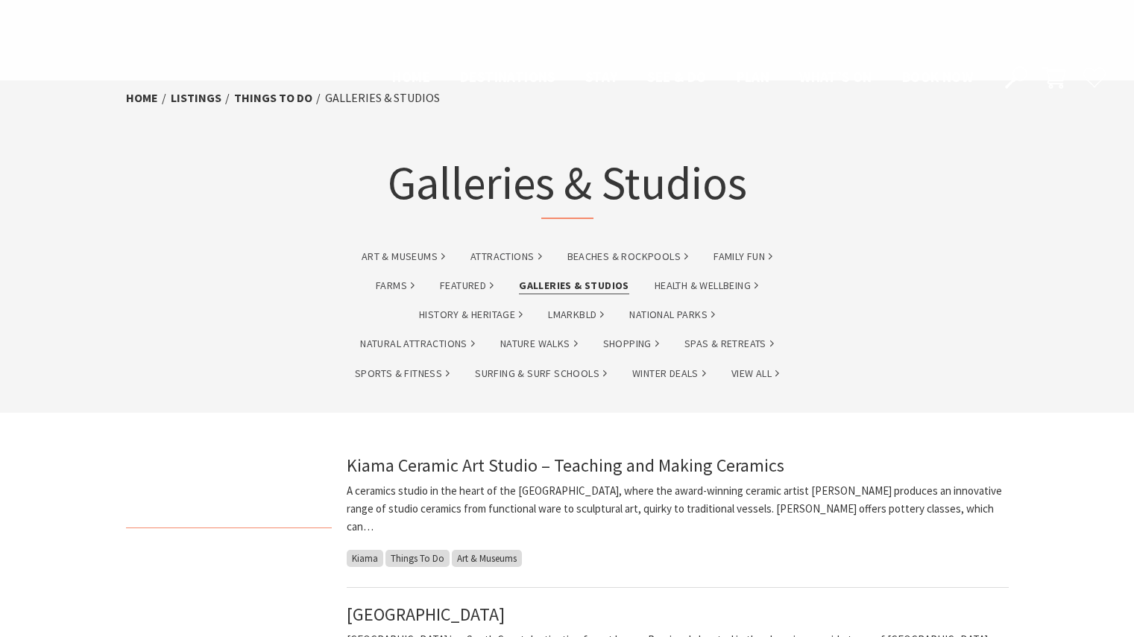
scroll to position [1267, 0]
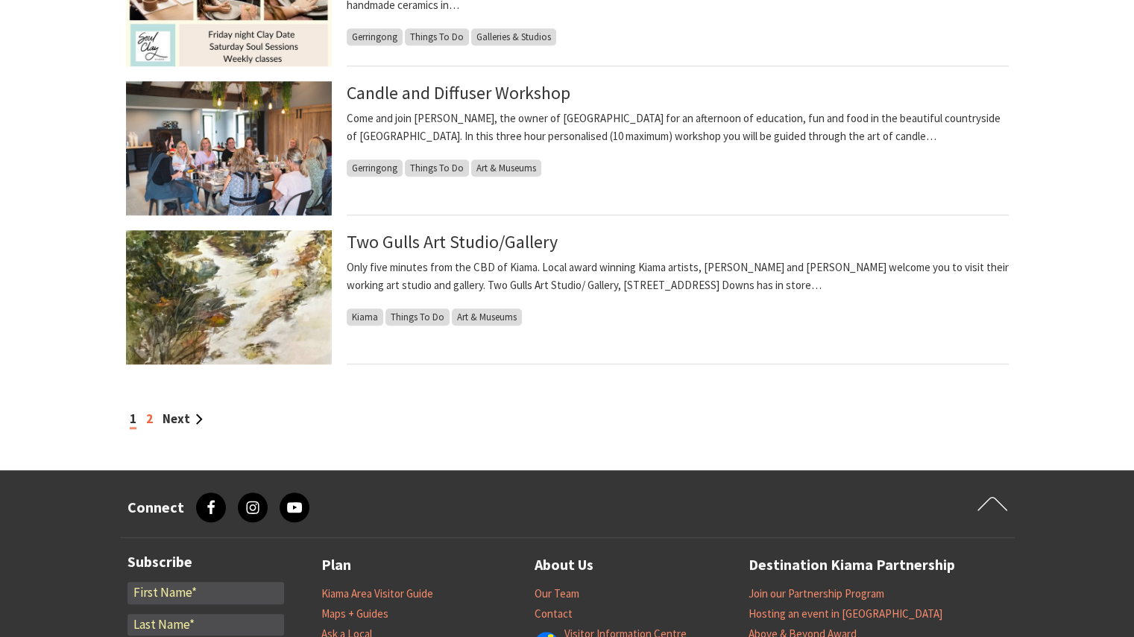
click at [150, 423] on link "2" at bounding box center [149, 419] width 7 height 16
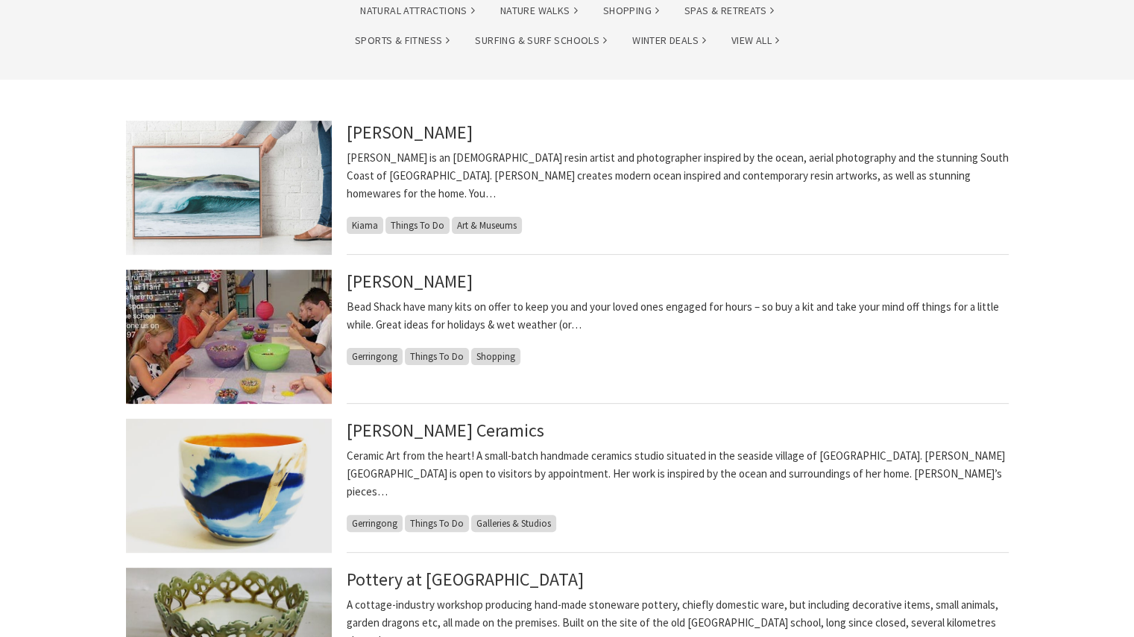
scroll to position [298, 0]
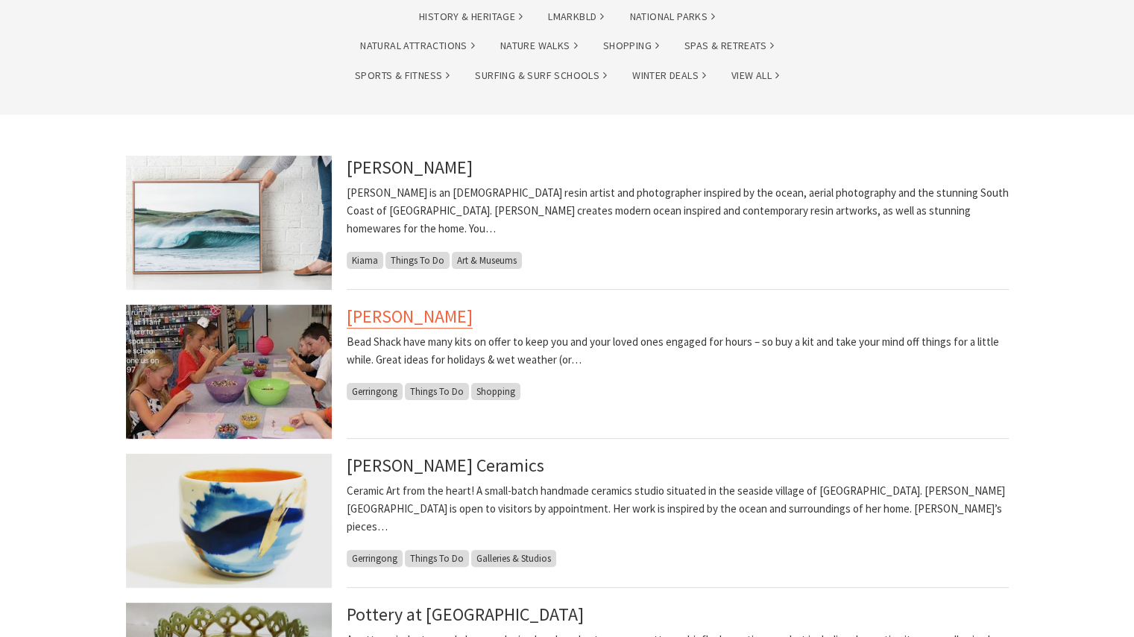
click at [380, 315] on link "[PERSON_NAME]" at bounding box center [410, 317] width 126 height 24
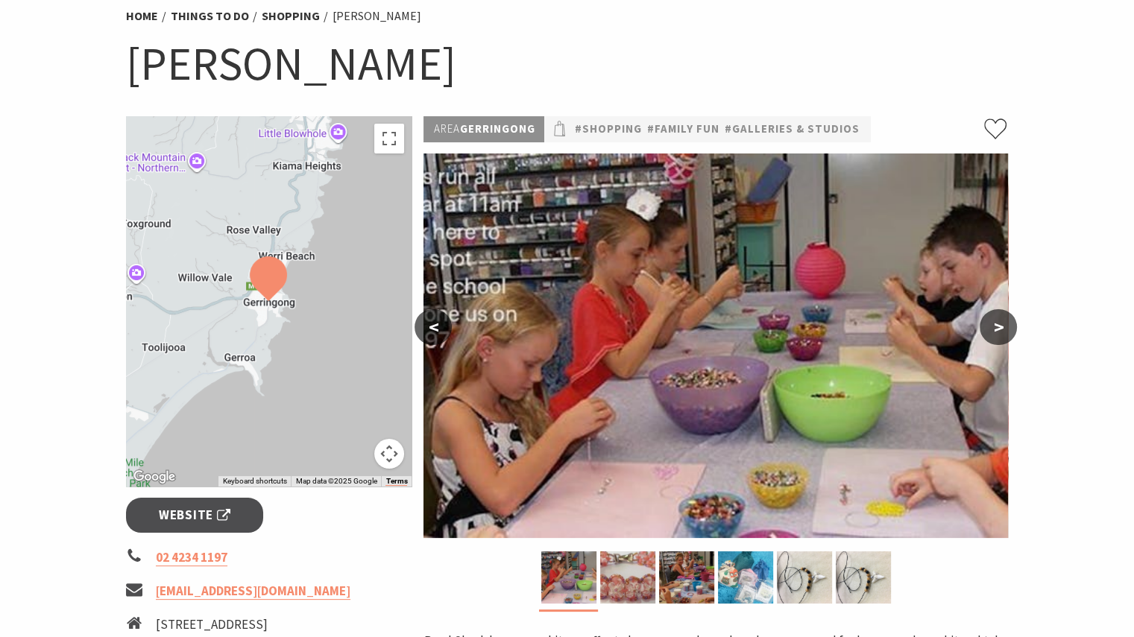
scroll to position [75, 0]
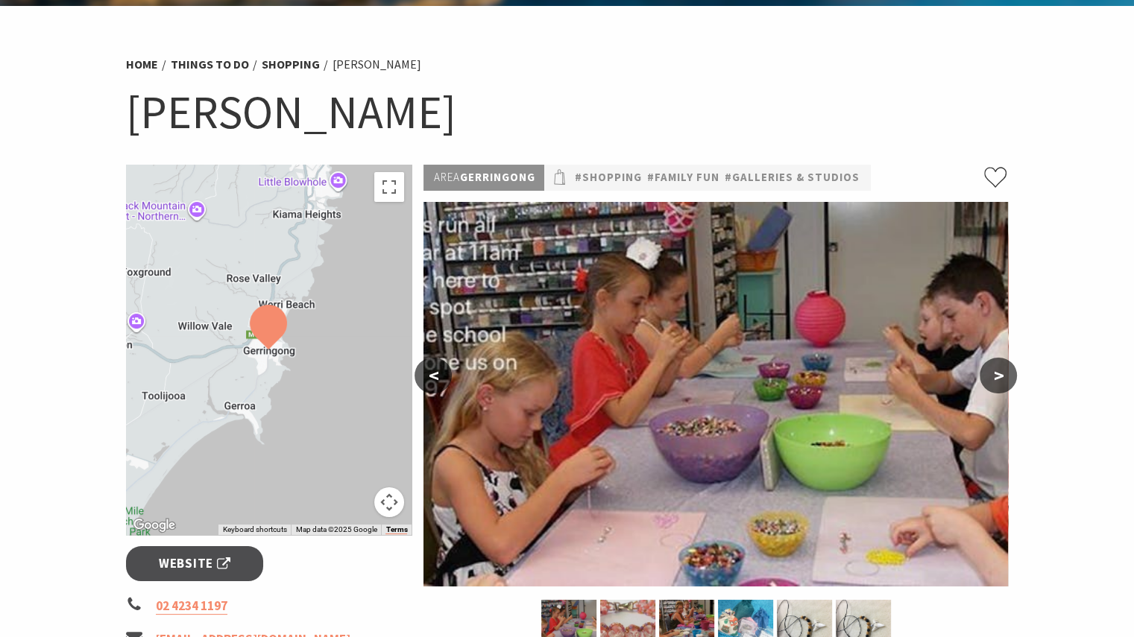
click at [999, 375] on button ">" at bounding box center [998, 376] width 37 height 36
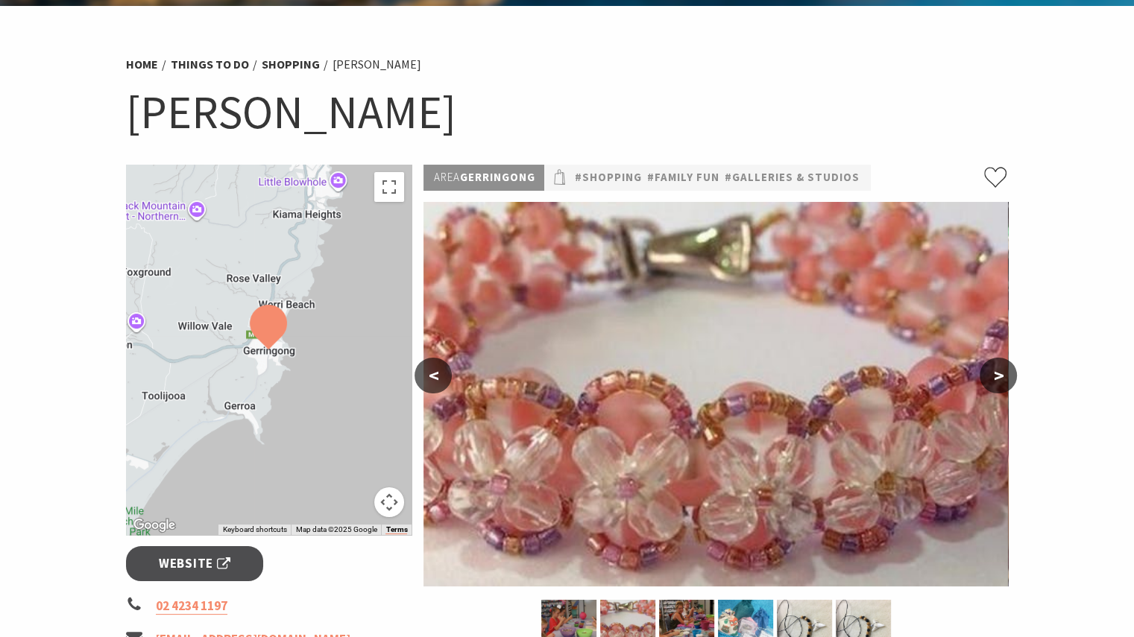
click at [1000, 375] on button ">" at bounding box center [998, 376] width 37 height 36
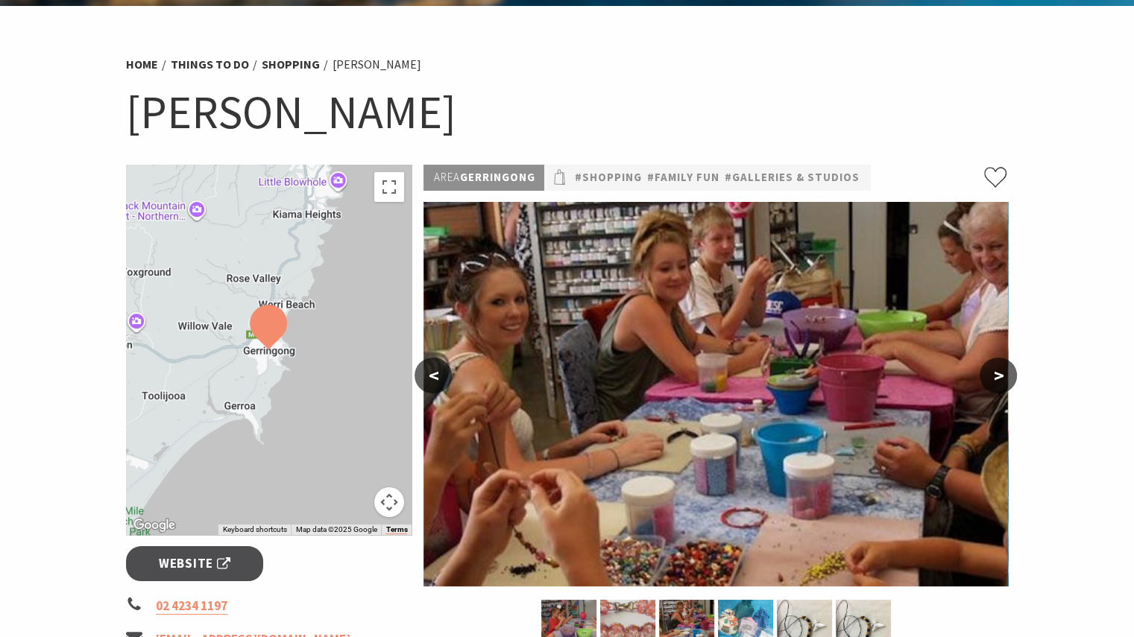
click at [1000, 375] on button ">" at bounding box center [998, 376] width 37 height 36
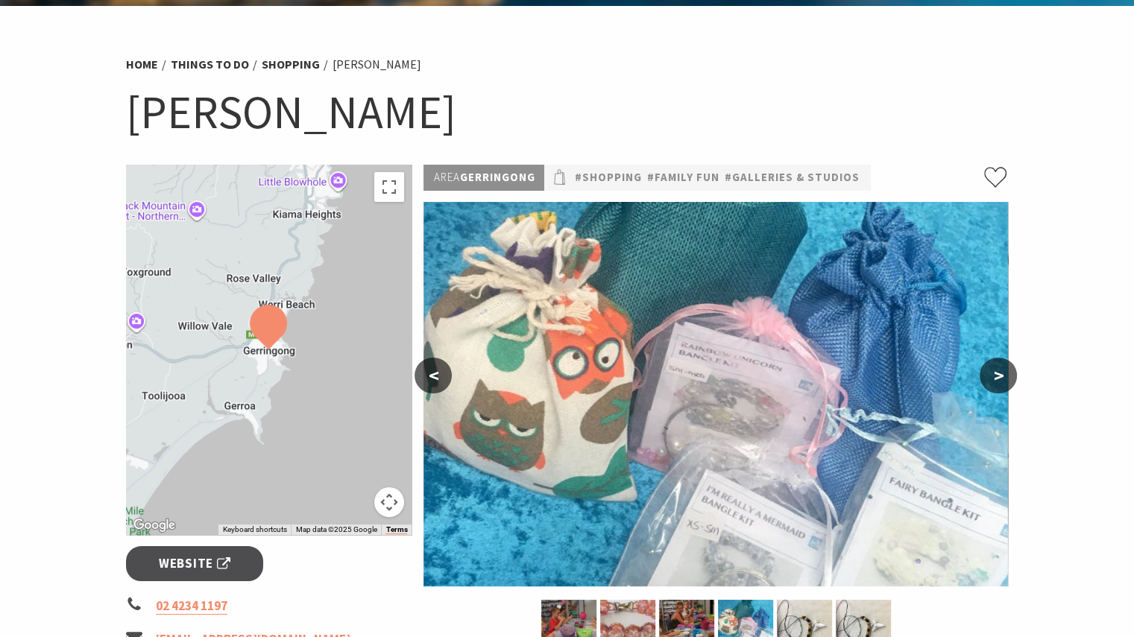
click at [432, 371] on button "<" at bounding box center [432, 376] width 37 height 36
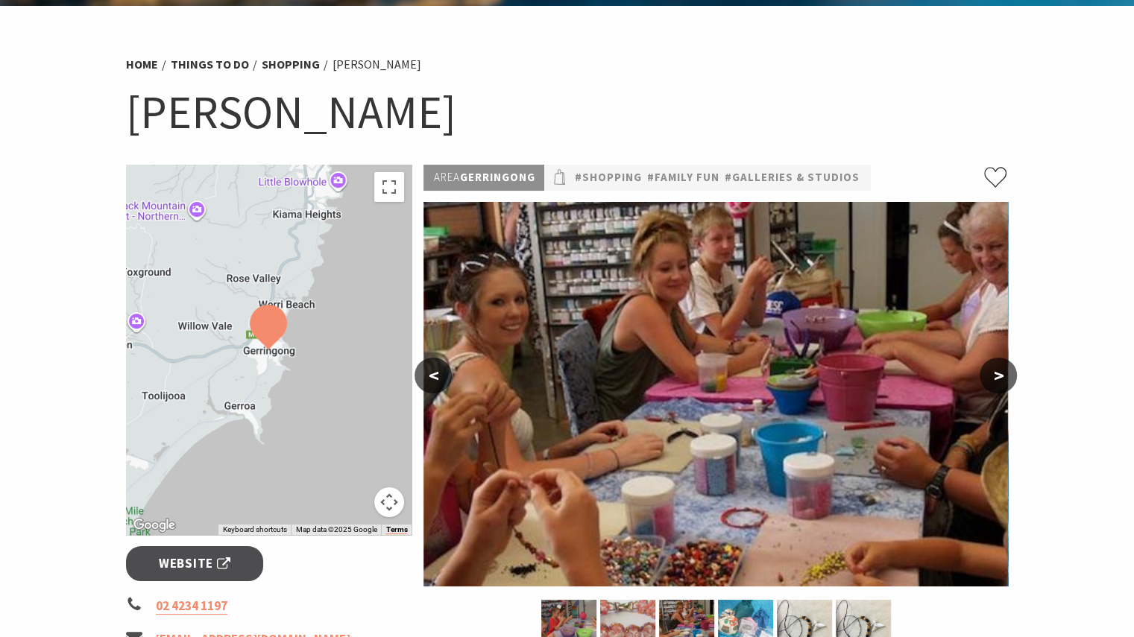
click at [999, 376] on button ">" at bounding box center [998, 376] width 37 height 36
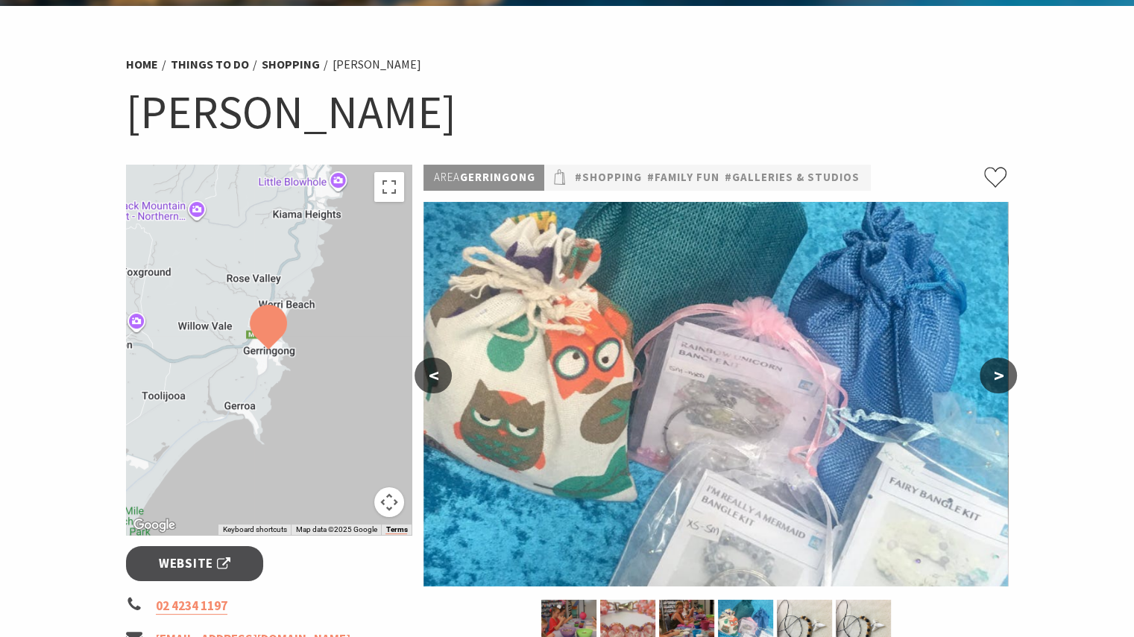
click at [999, 375] on button ">" at bounding box center [998, 376] width 37 height 36
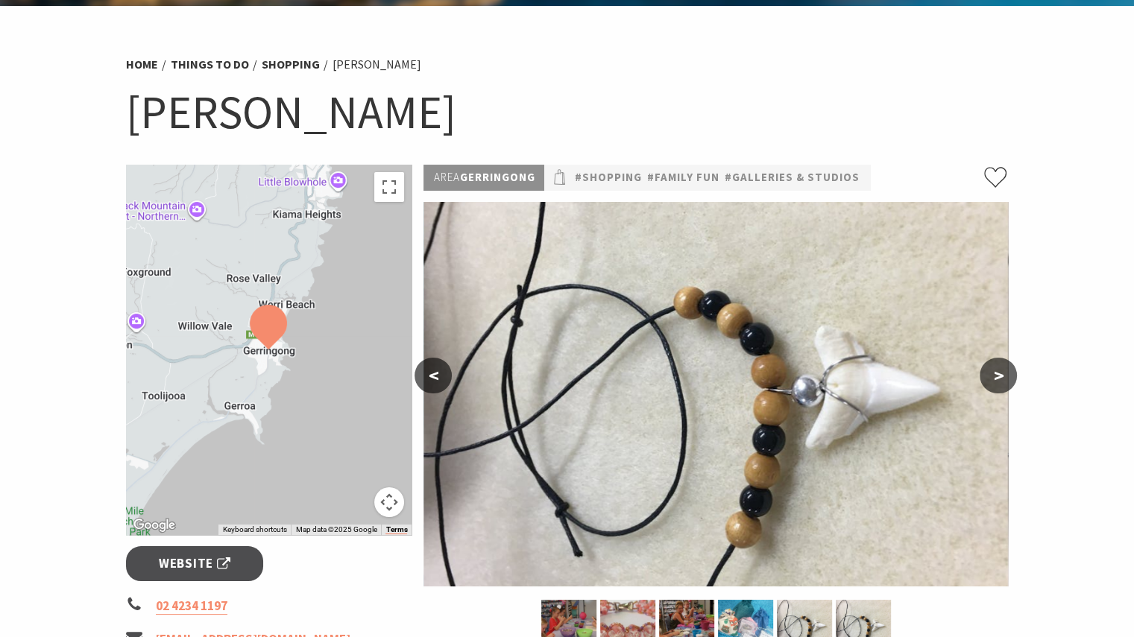
click at [999, 375] on button ">" at bounding box center [998, 376] width 37 height 36
click at [999, 369] on button ">" at bounding box center [998, 376] width 37 height 36
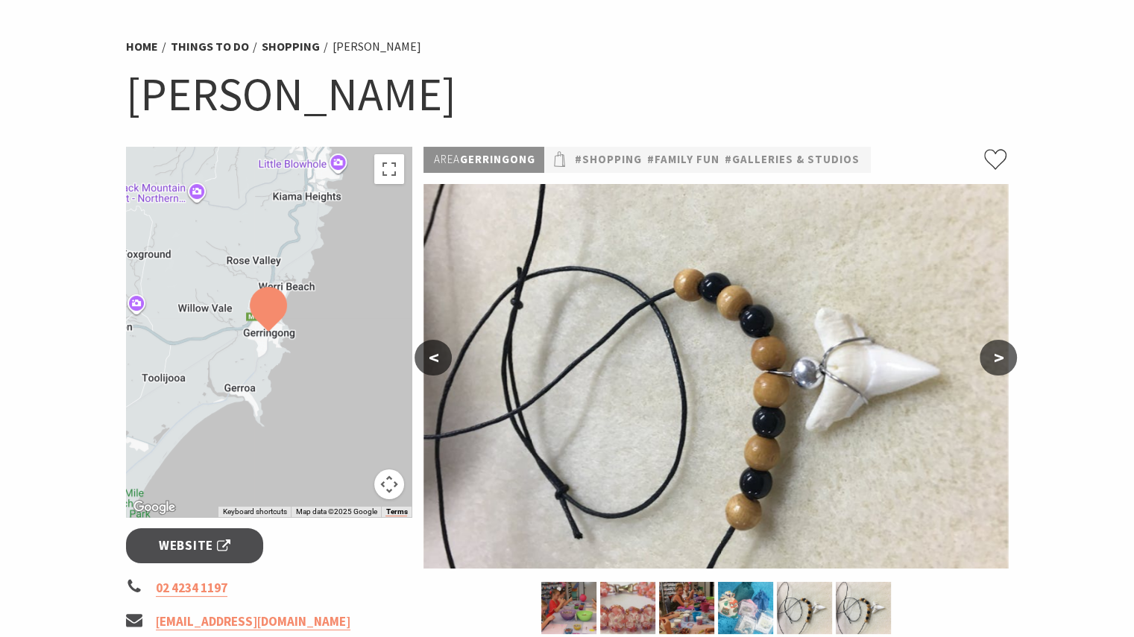
scroll to position [0, 0]
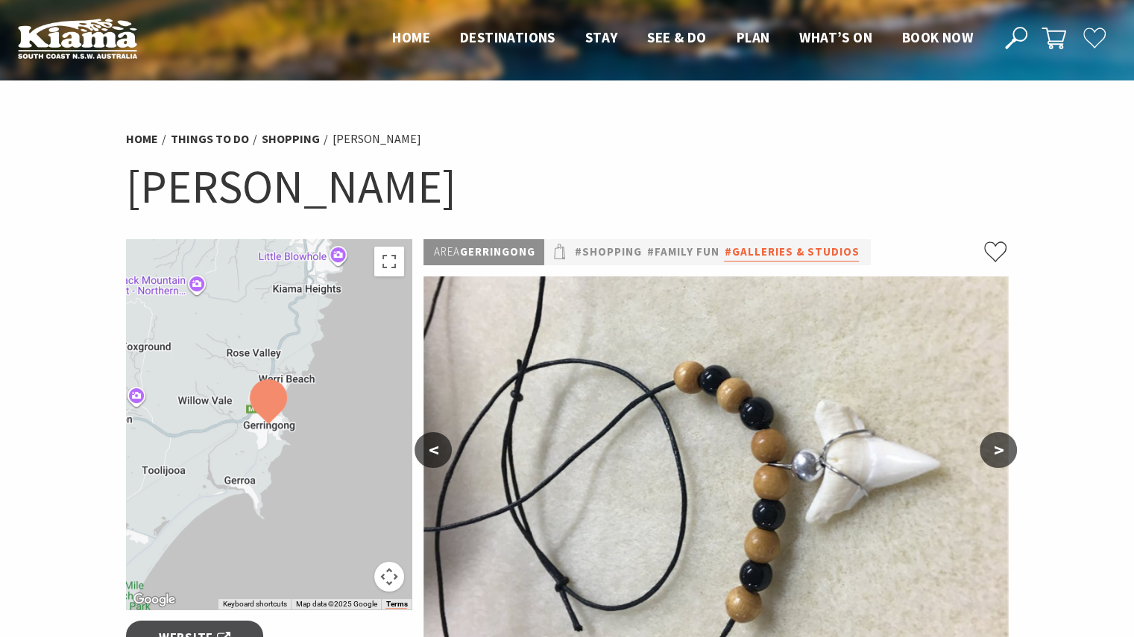
click at [764, 245] on link "#Galleries & Studios" at bounding box center [791, 252] width 135 height 19
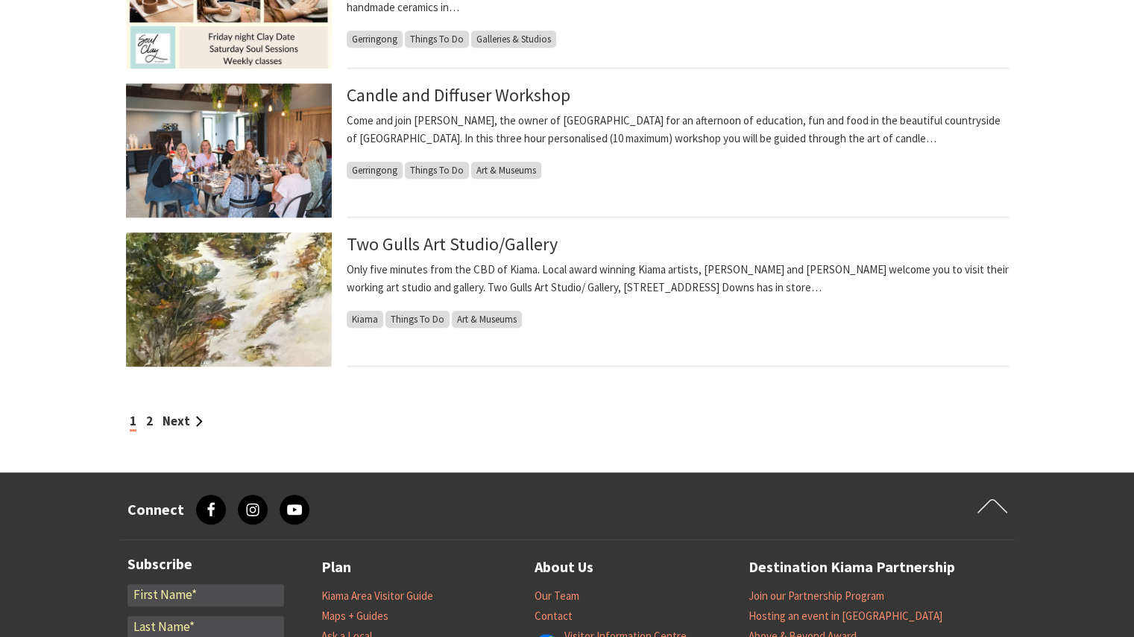
scroll to position [1267, 0]
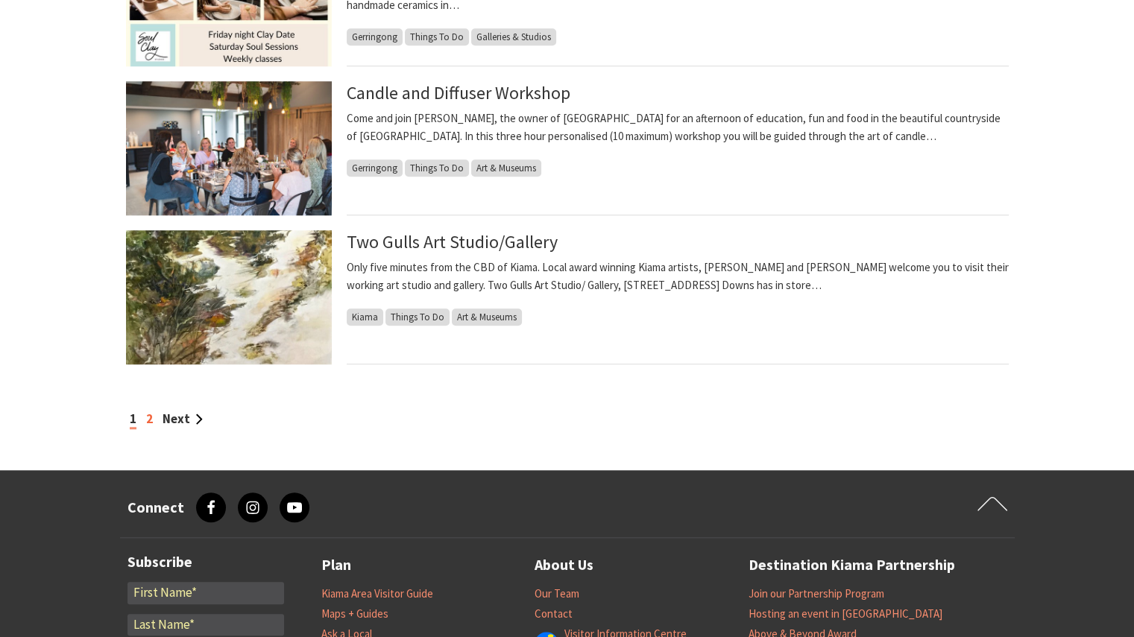
click at [149, 420] on link "2" at bounding box center [149, 419] width 7 height 16
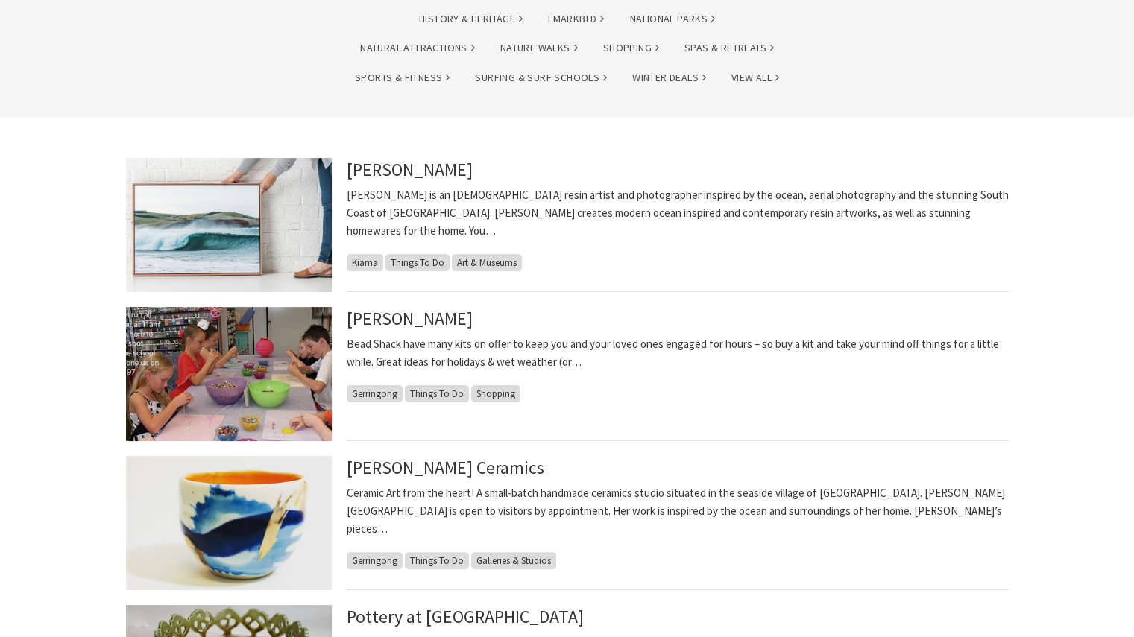
scroll to position [224, 0]
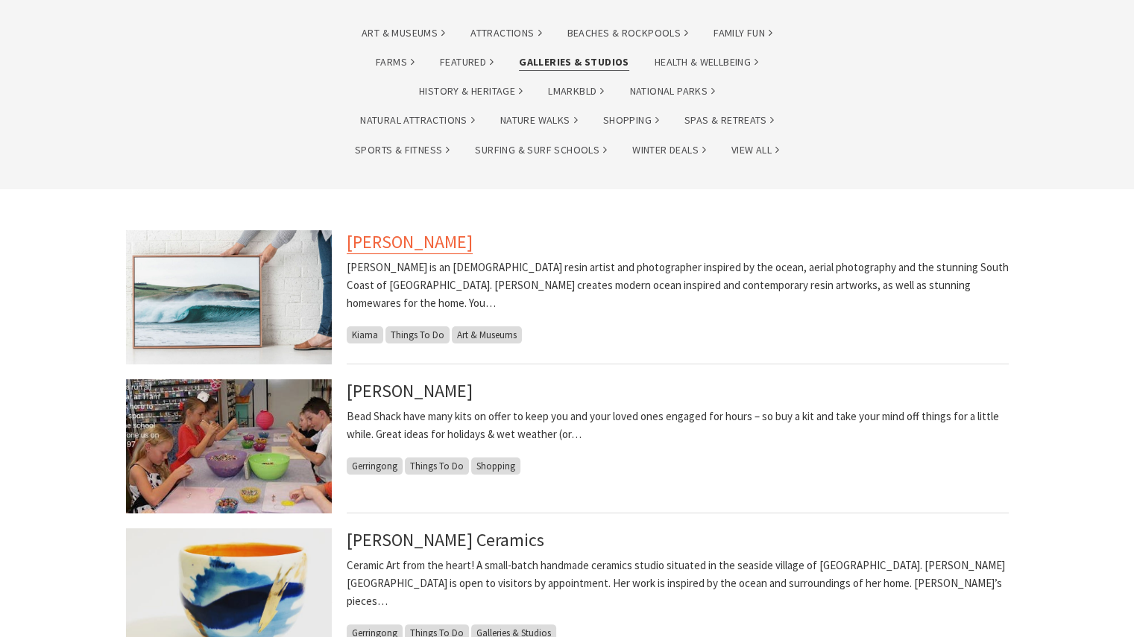
click at [367, 241] on link "[PERSON_NAME]" at bounding box center [410, 242] width 126 height 24
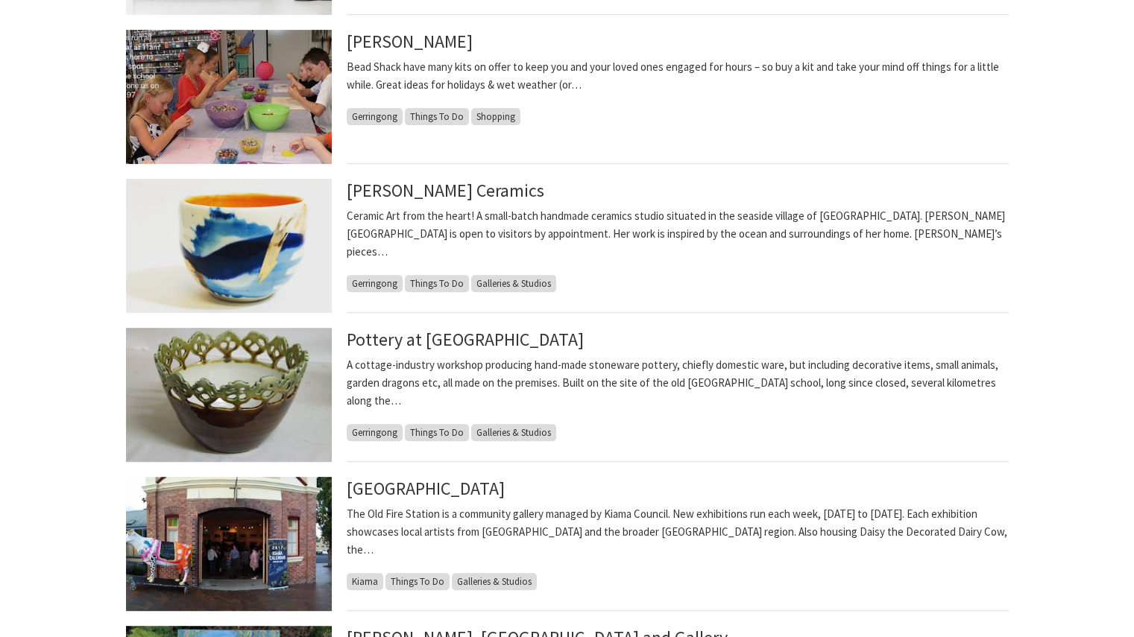
scroll to position [596, 0]
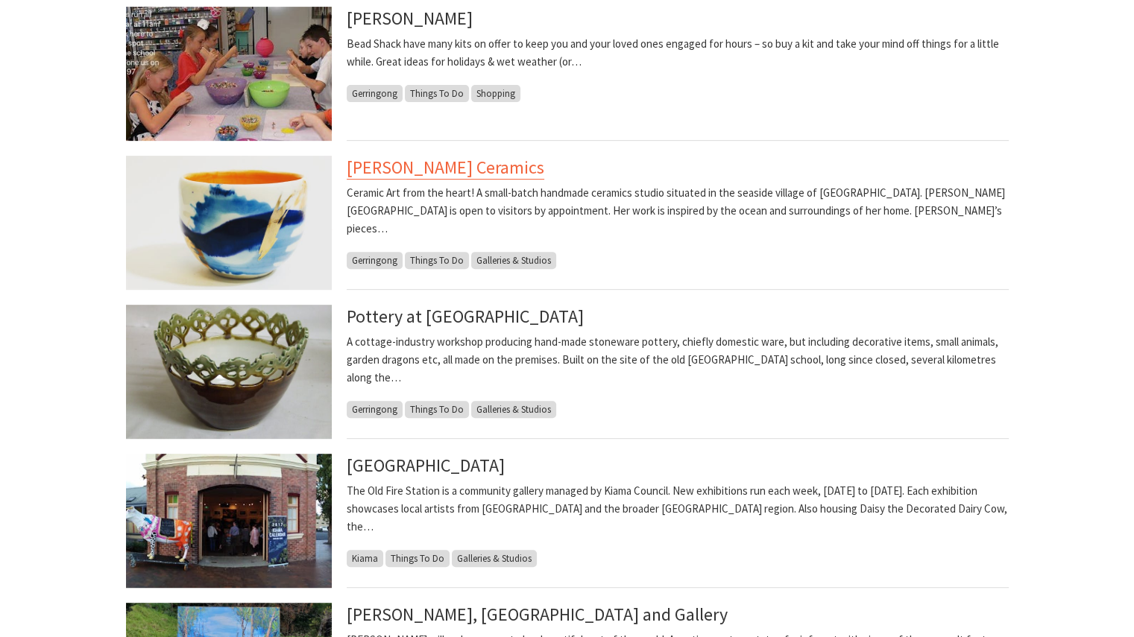
click at [463, 157] on link "[PERSON_NAME] Ceramics" at bounding box center [446, 168] width 198 height 24
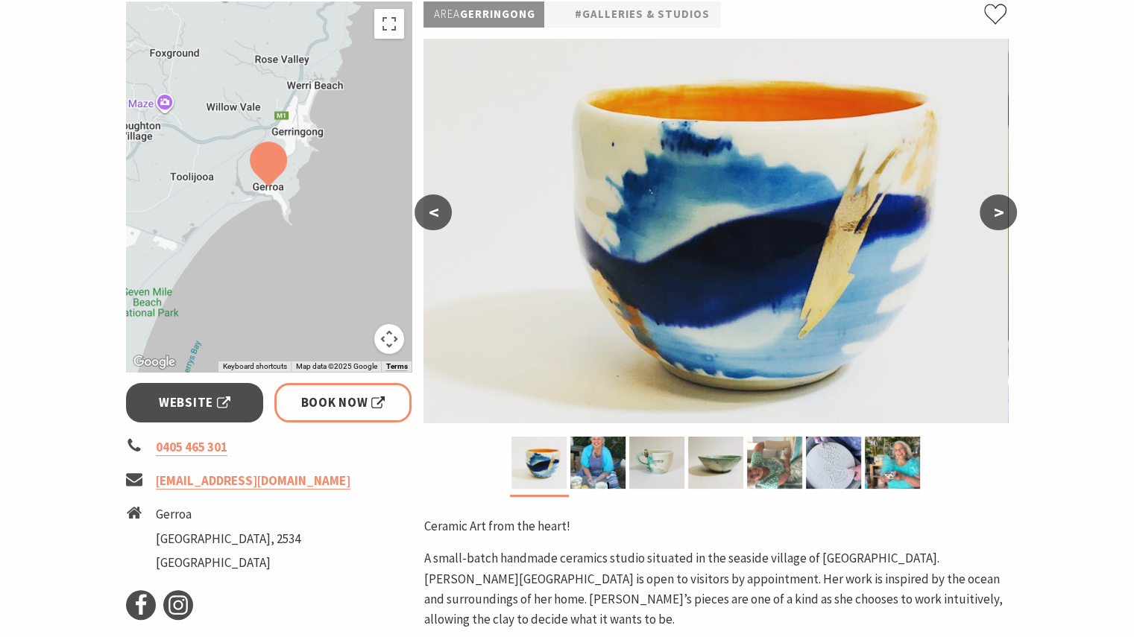
scroll to position [224, 0]
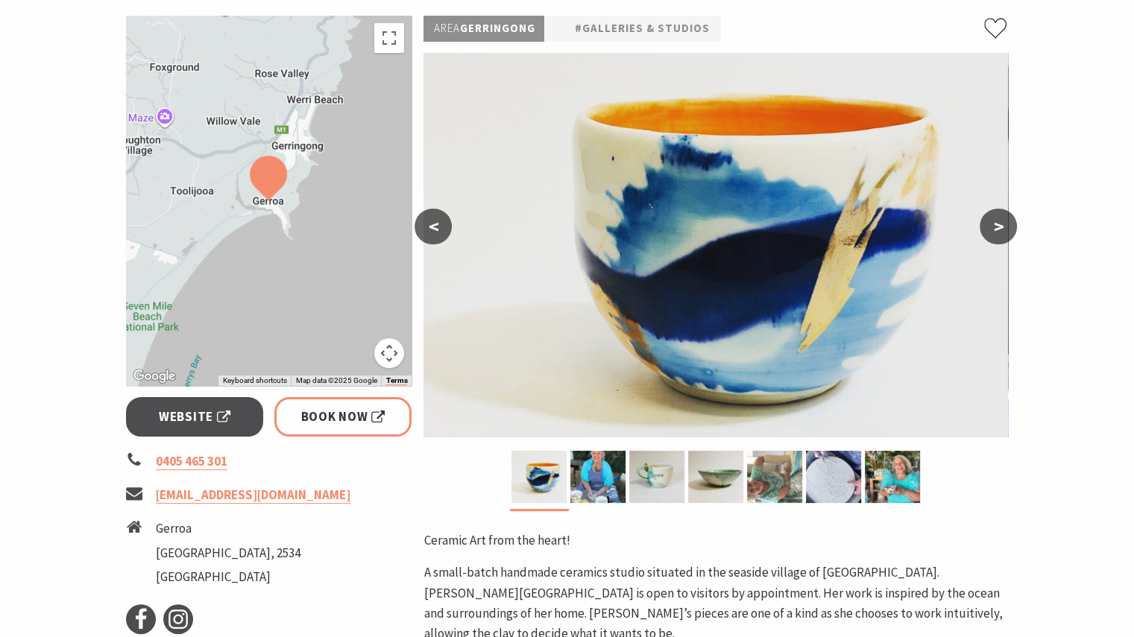
click at [997, 227] on button ">" at bounding box center [998, 227] width 37 height 36
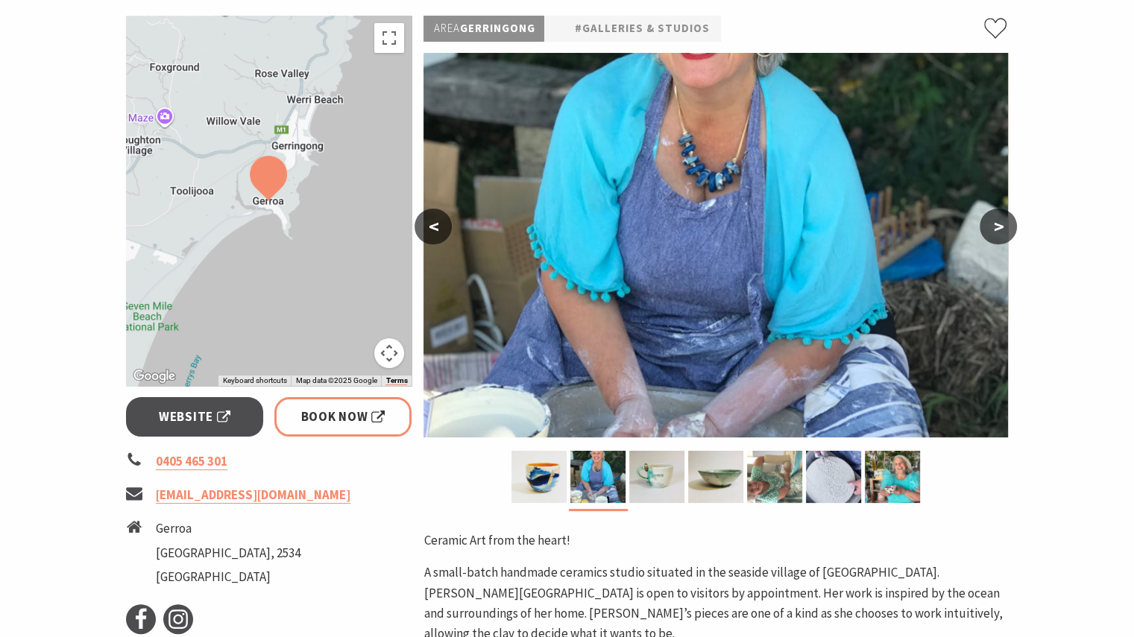
click at [997, 227] on button ">" at bounding box center [998, 227] width 37 height 36
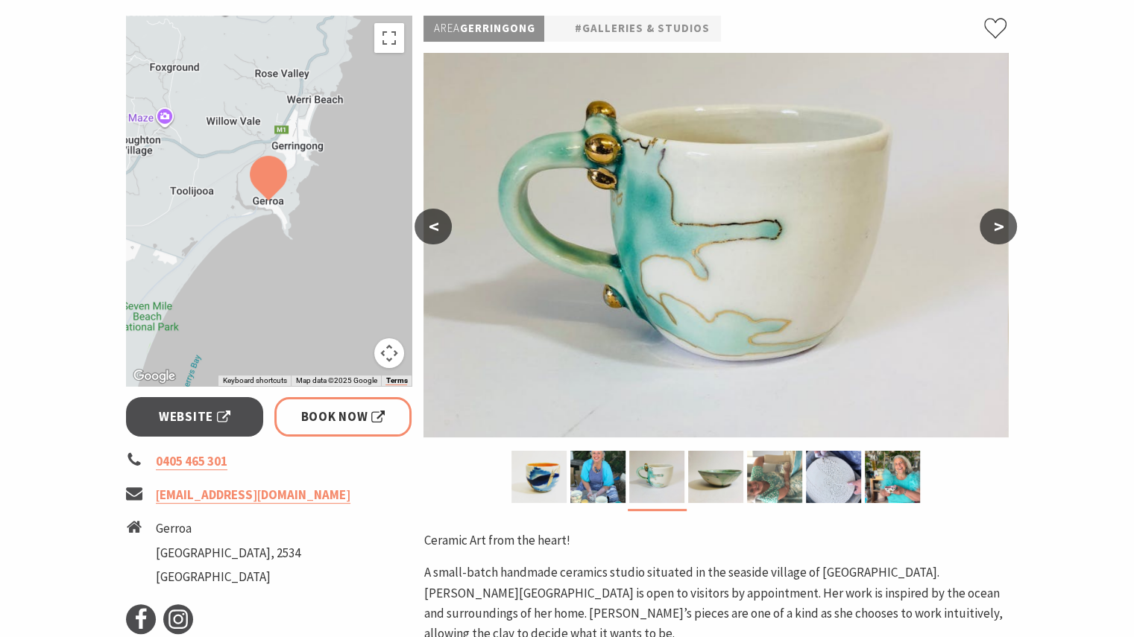
click at [997, 227] on button ">" at bounding box center [998, 227] width 37 height 36
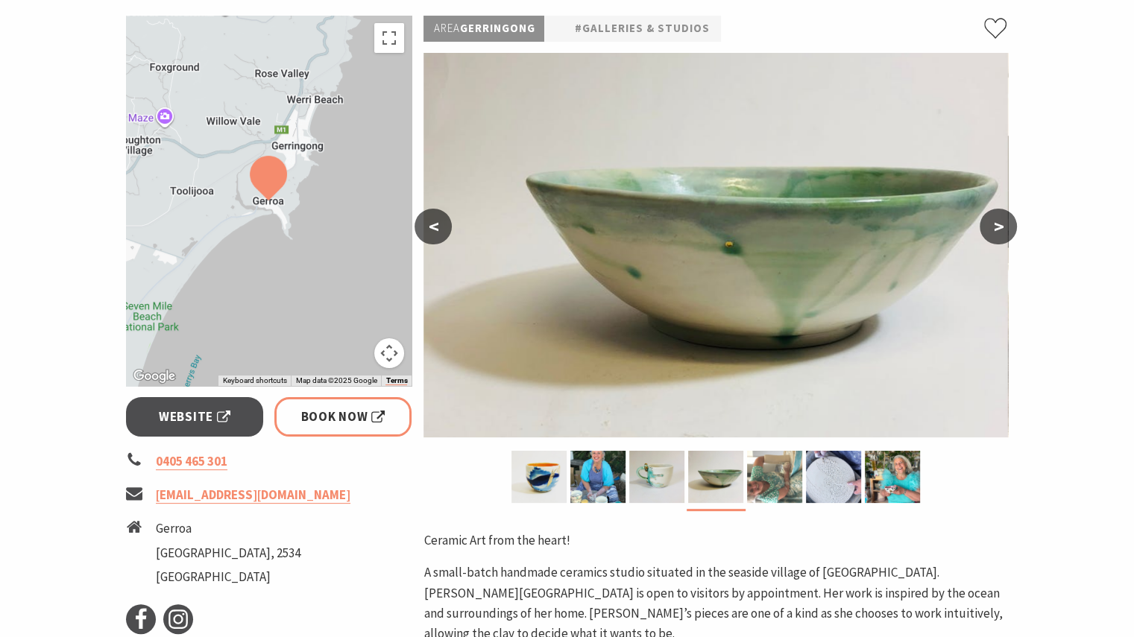
click at [997, 227] on button ">" at bounding box center [998, 227] width 37 height 36
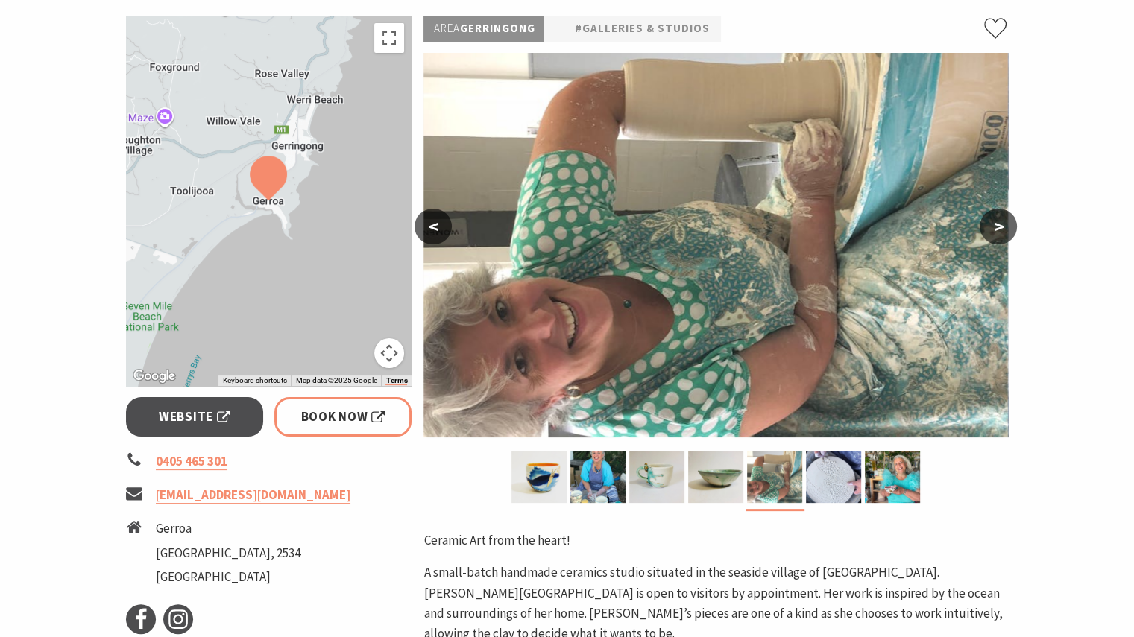
click at [997, 227] on button ">" at bounding box center [998, 227] width 37 height 36
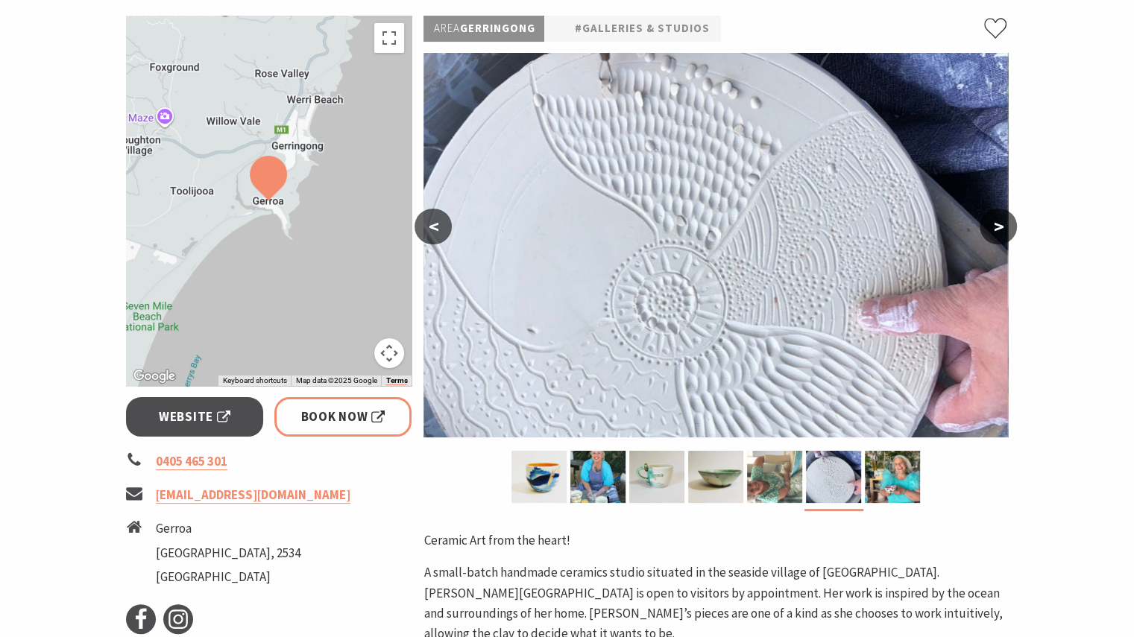
click at [997, 227] on button ">" at bounding box center [998, 227] width 37 height 36
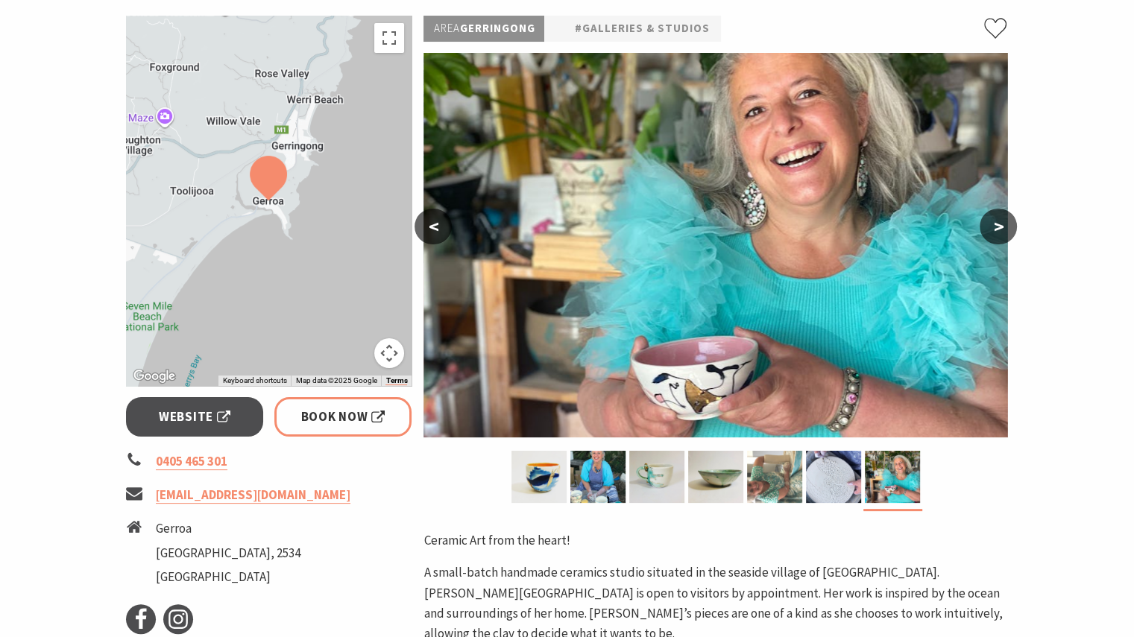
click at [997, 227] on button ">" at bounding box center [998, 227] width 37 height 36
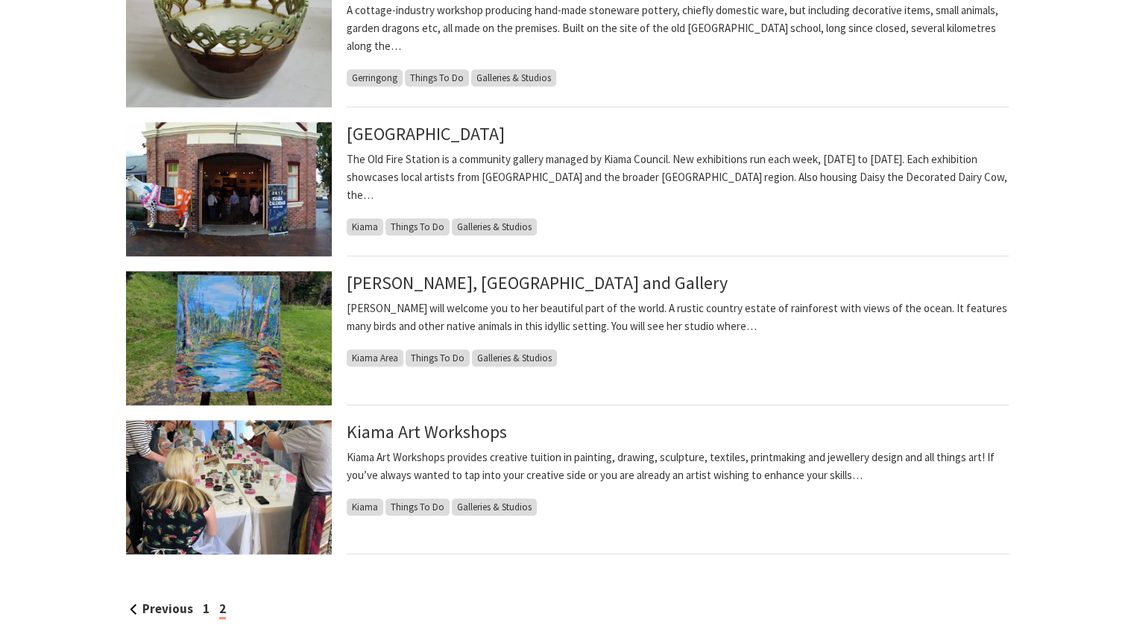
scroll to position [969, 0]
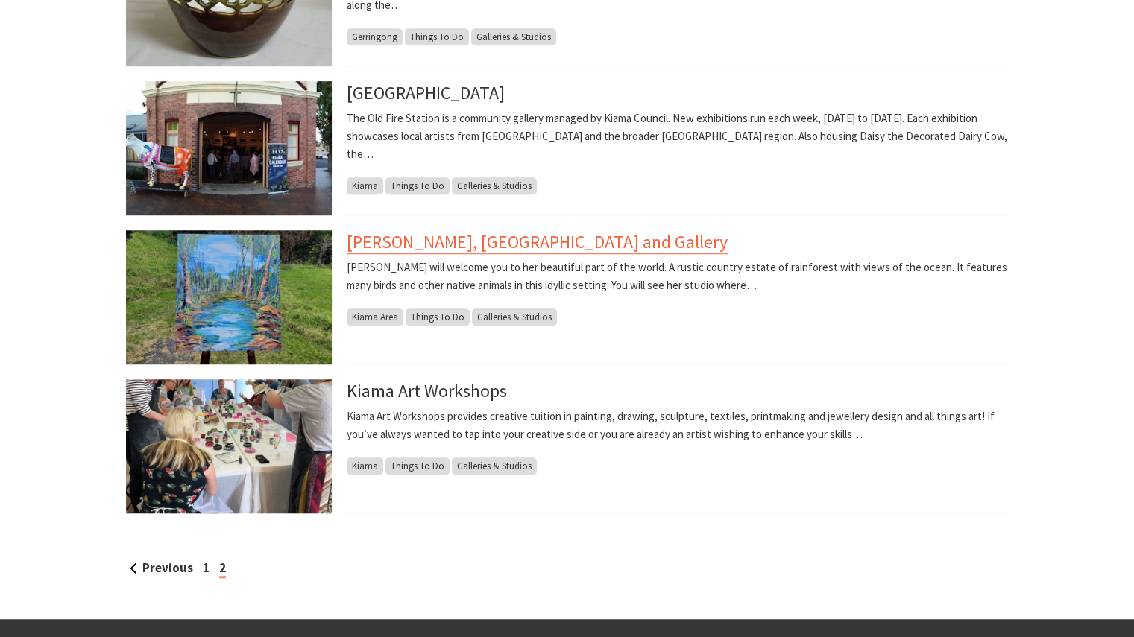
click at [533, 236] on link "[PERSON_NAME], [GEOGRAPHIC_DATA] and Gallery" at bounding box center [537, 242] width 381 height 24
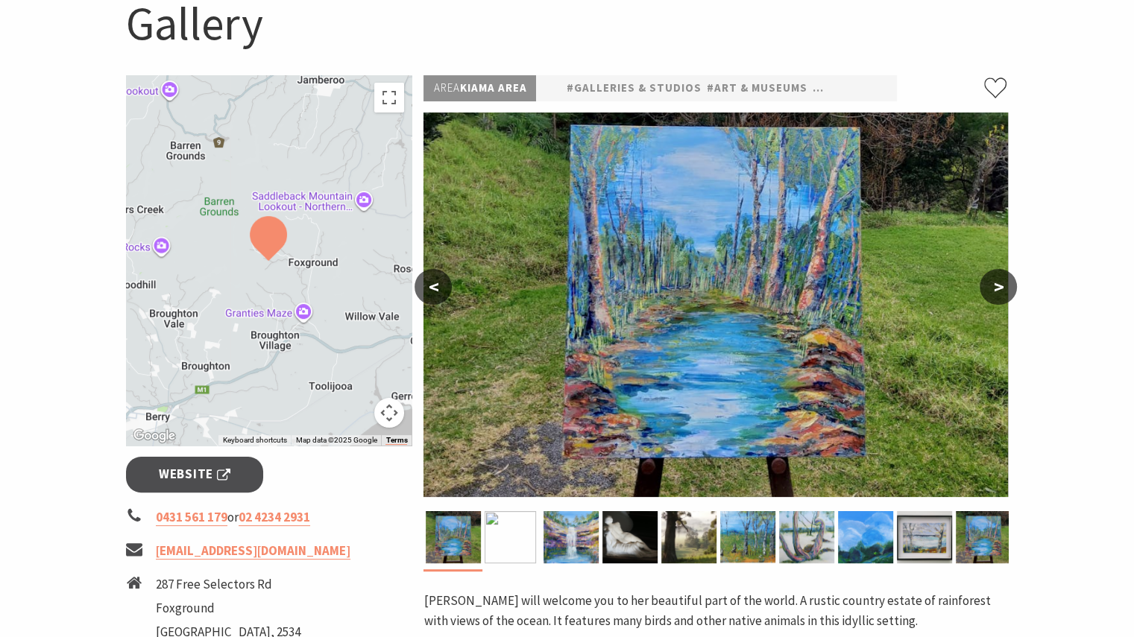
scroll to position [149, 0]
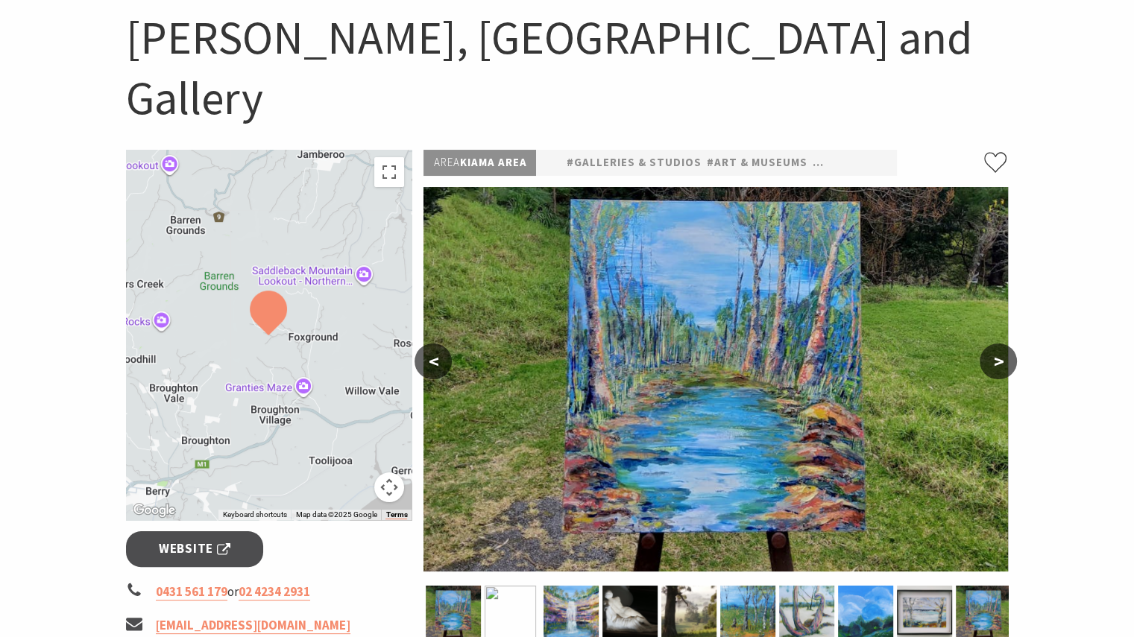
click at [1000, 344] on button ">" at bounding box center [998, 362] width 37 height 36
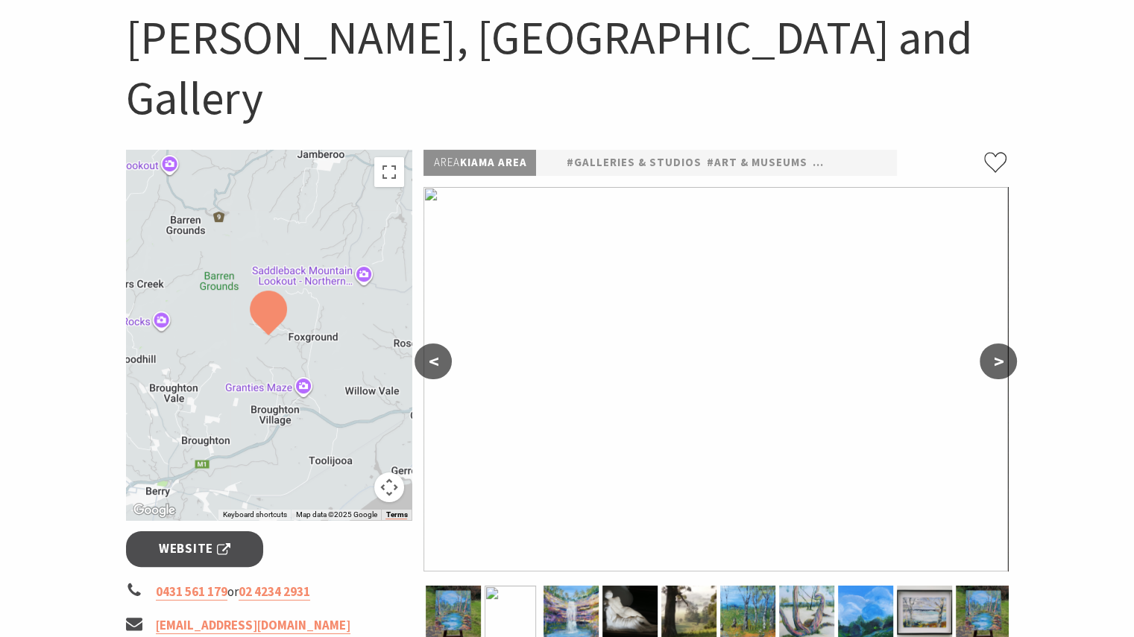
click at [1000, 344] on button ">" at bounding box center [998, 362] width 37 height 36
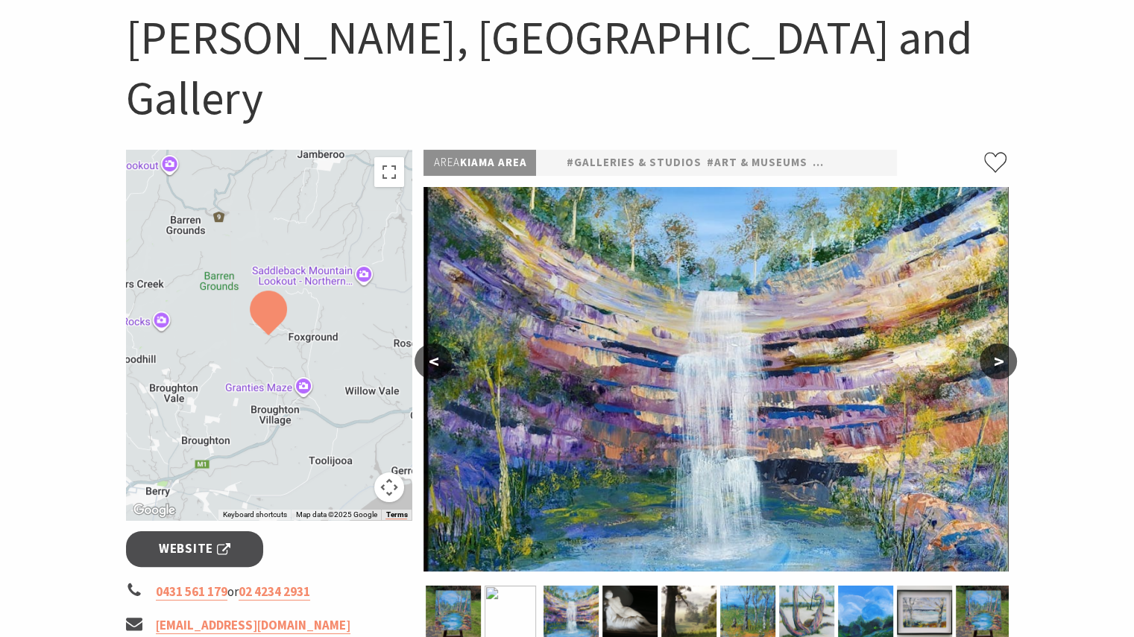
click at [1000, 344] on button ">" at bounding box center [998, 362] width 37 height 36
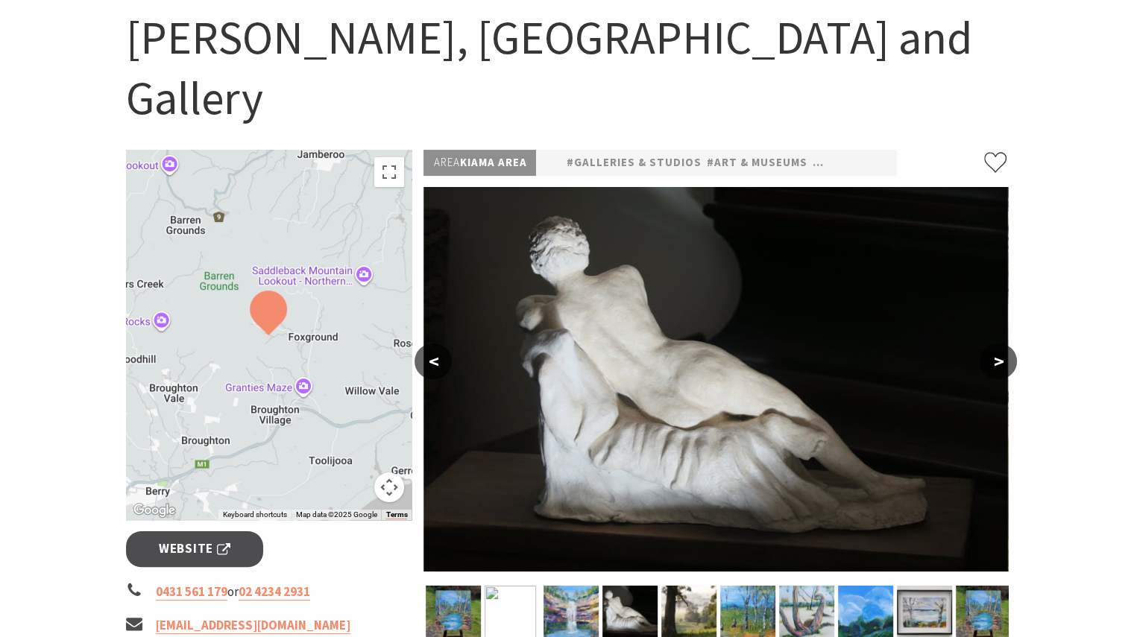
click at [1000, 344] on button ">" at bounding box center [998, 362] width 37 height 36
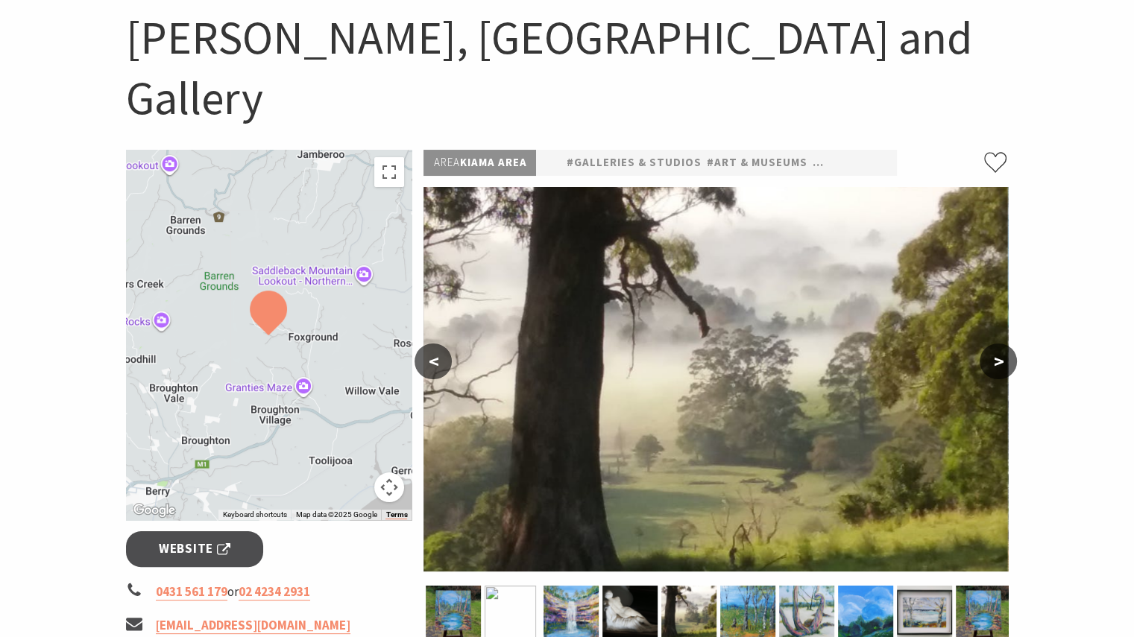
click at [1000, 344] on button ">" at bounding box center [998, 362] width 37 height 36
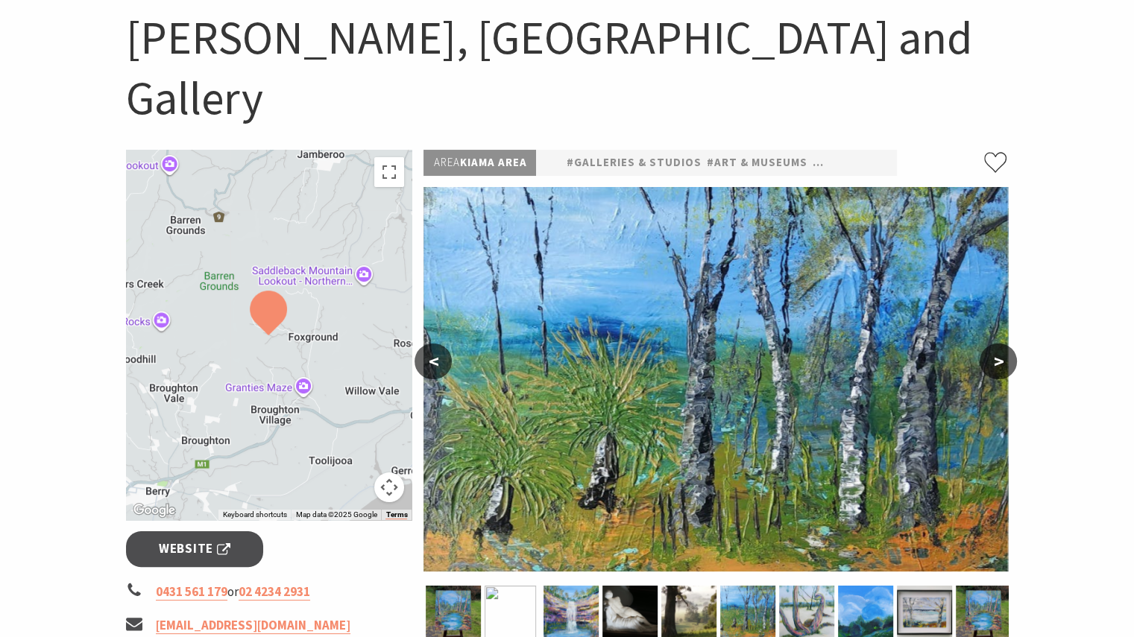
click at [1000, 344] on button ">" at bounding box center [998, 362] width 37 height 36
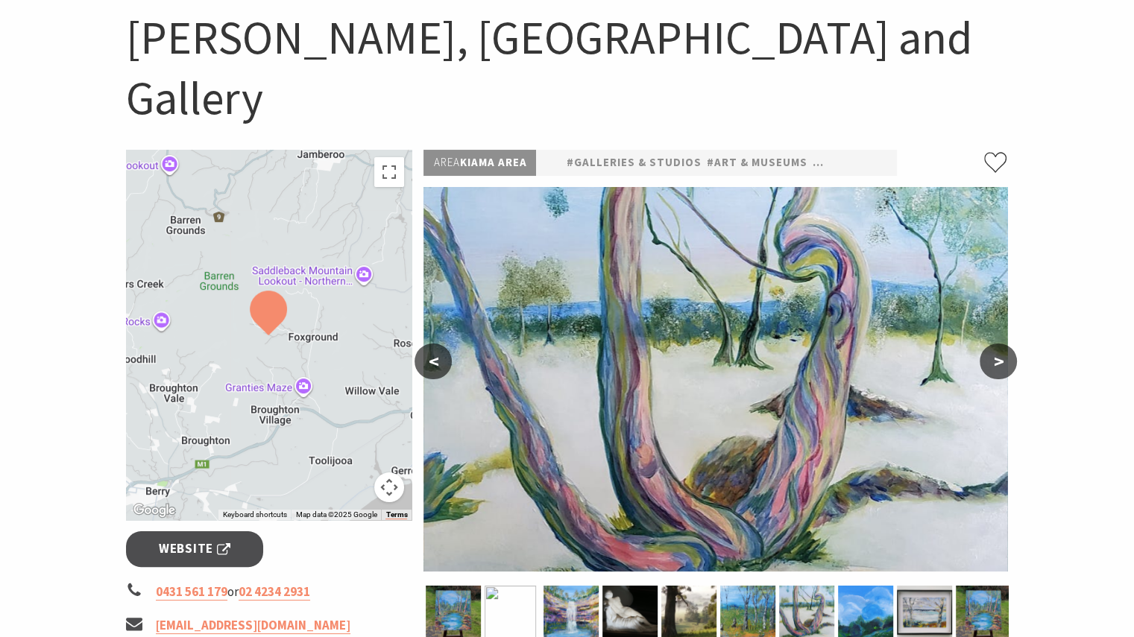
click at [1000, 344] on button ">" at bounding box center [998, 362] width 37 height 36
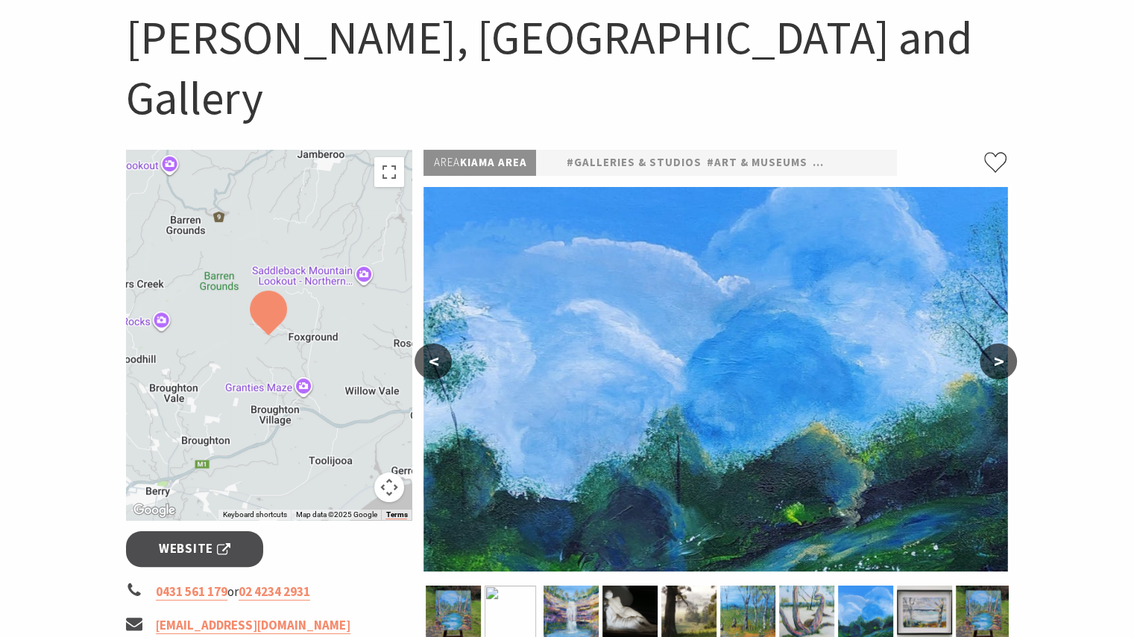
click at [1000, 344] on button ">" at bounding box center [998, 362] width 37 height 36
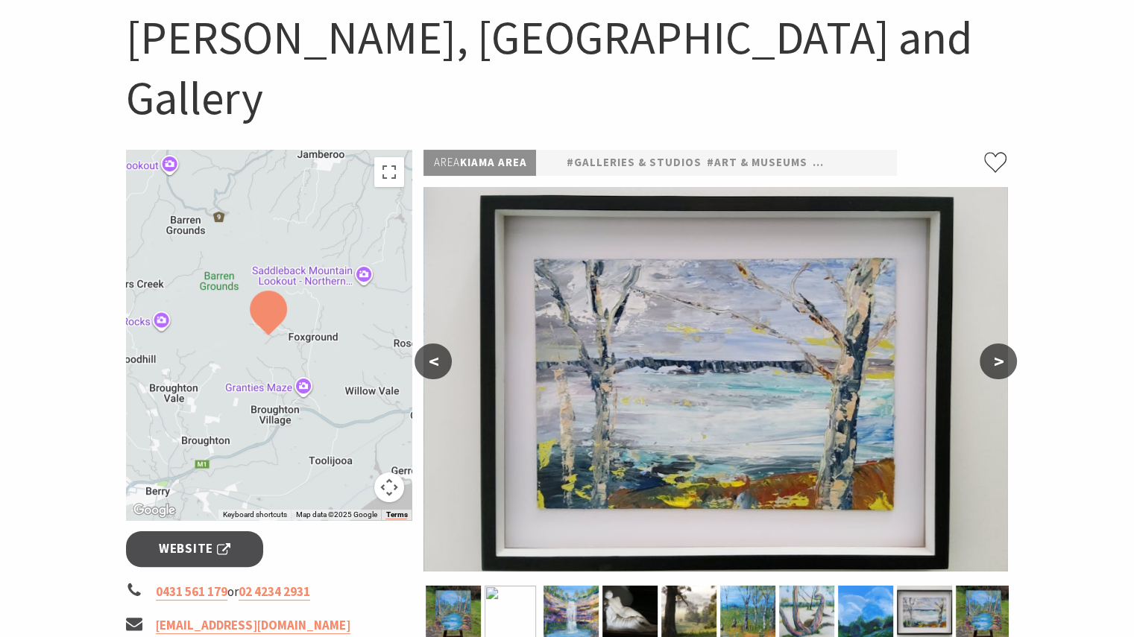
click at [1000, 344] on button ">" at bounding box center [998, 362] width 37 height 36
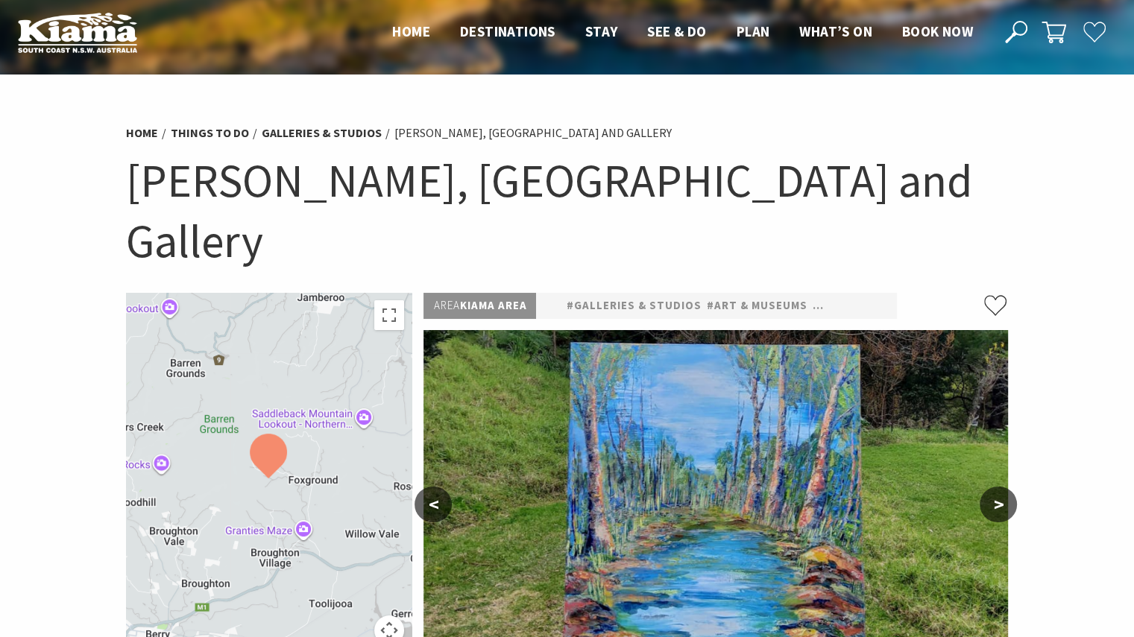
scroll to position [0, 0]
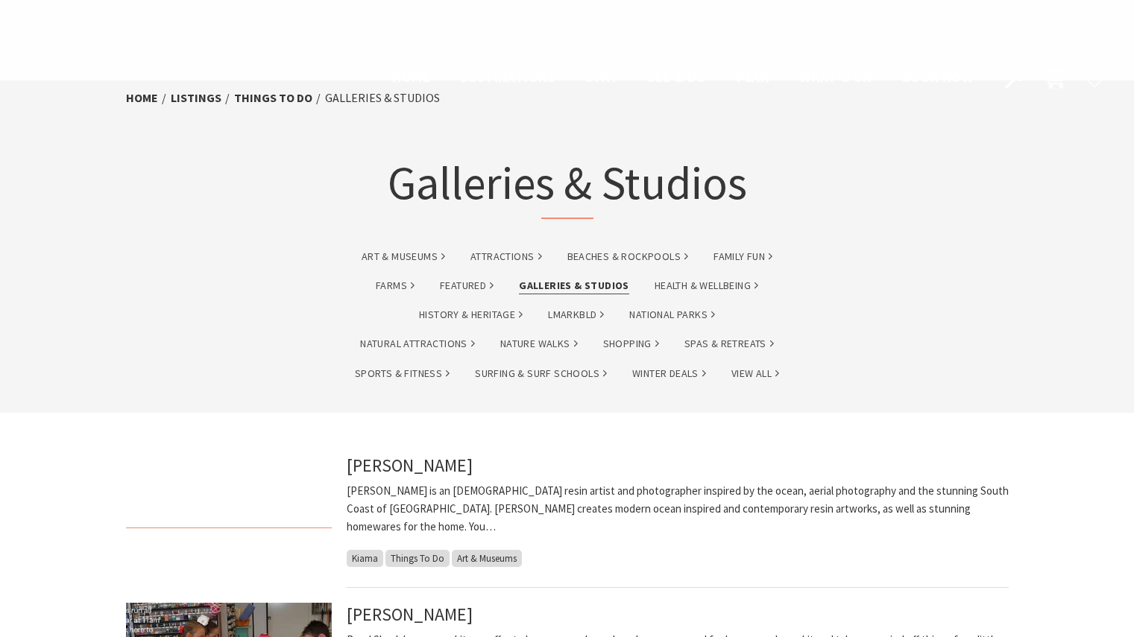
scroll to position [969, 0]
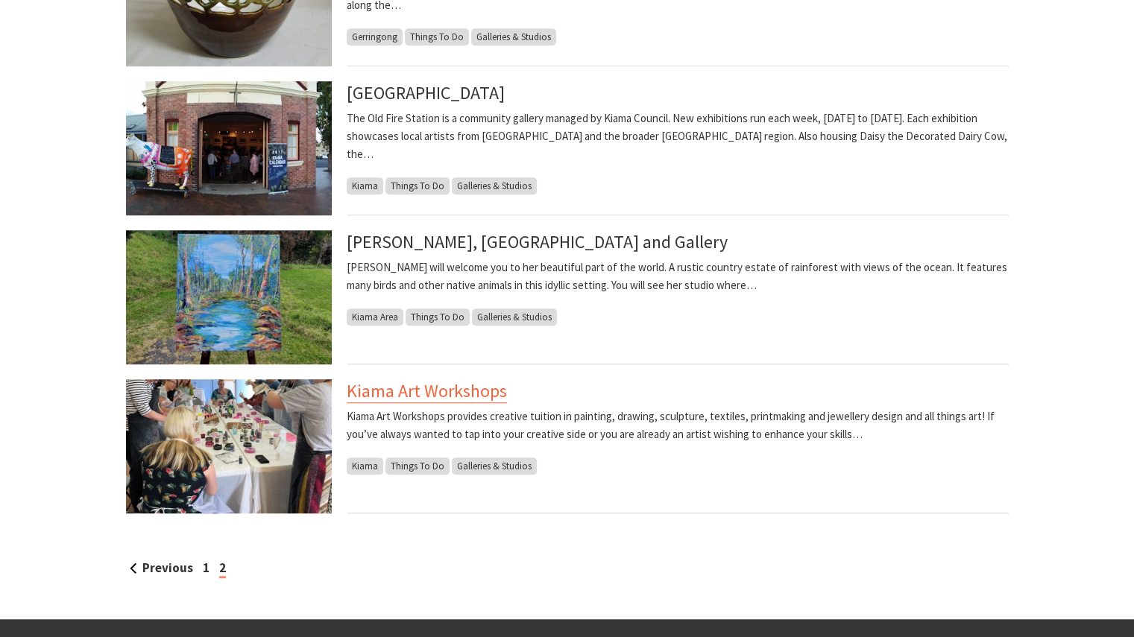
click at [473, 385] on link "Kiama Art Workshops" at bounding box center [427, 391] width 160 height 24
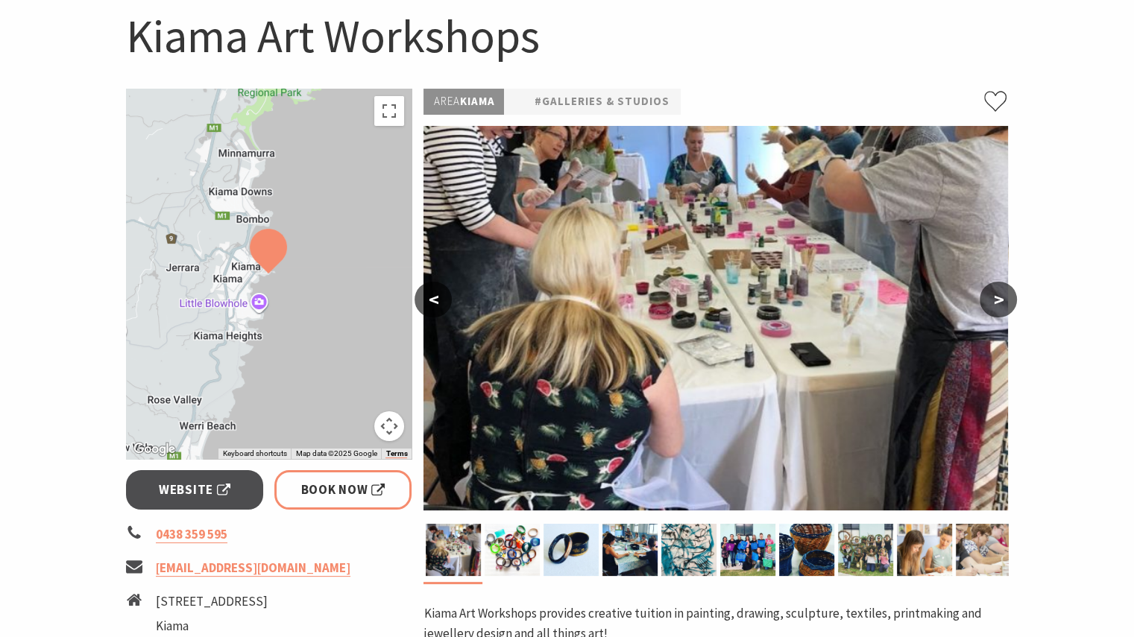
scroll to position [149, 0]
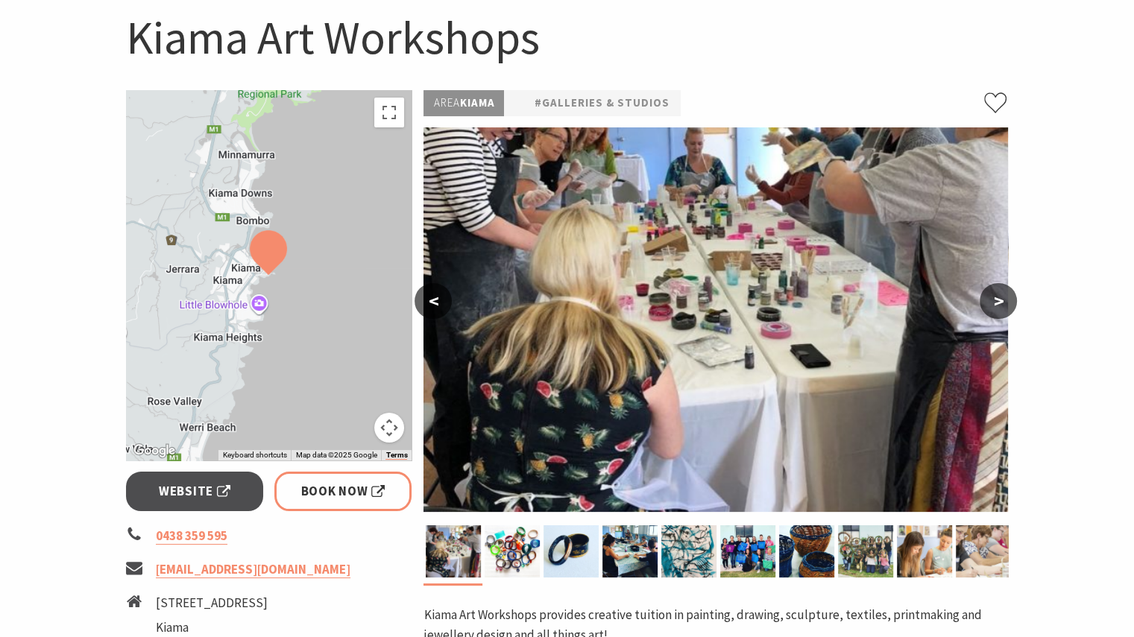
click at [997, 300] on button ">" at bounding box center [998, 301] width 37 height 36
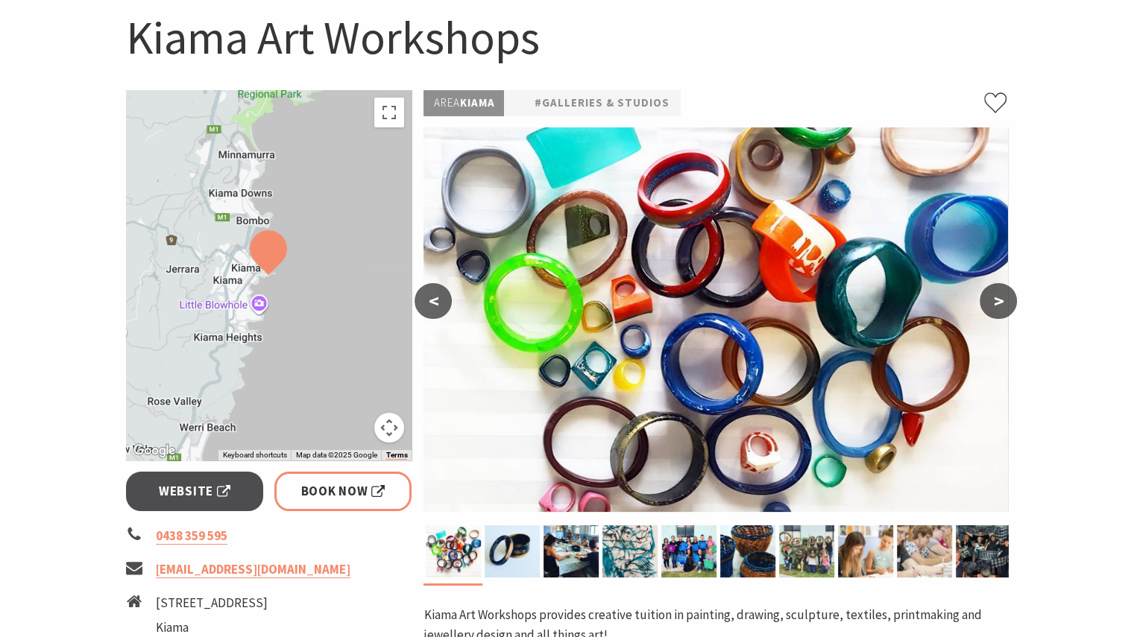
click at [997, 300] on button ">" at bounding box center [998, 301] width 37 height 36
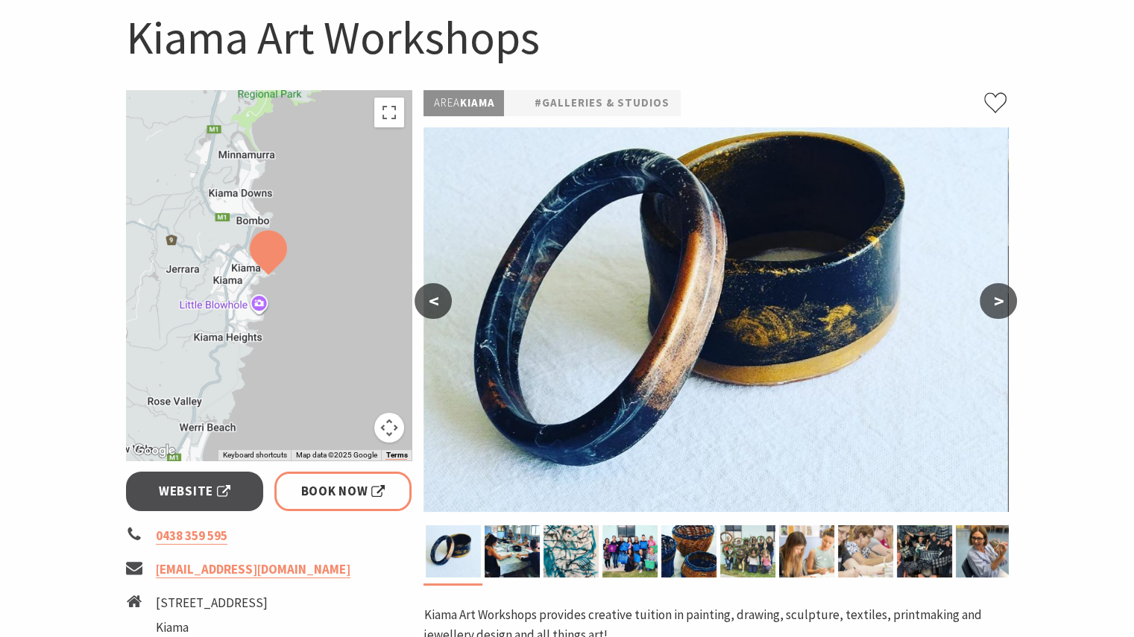
click at [997, 300] on button ">" at bounding box center [998, 301] width 37 height 36
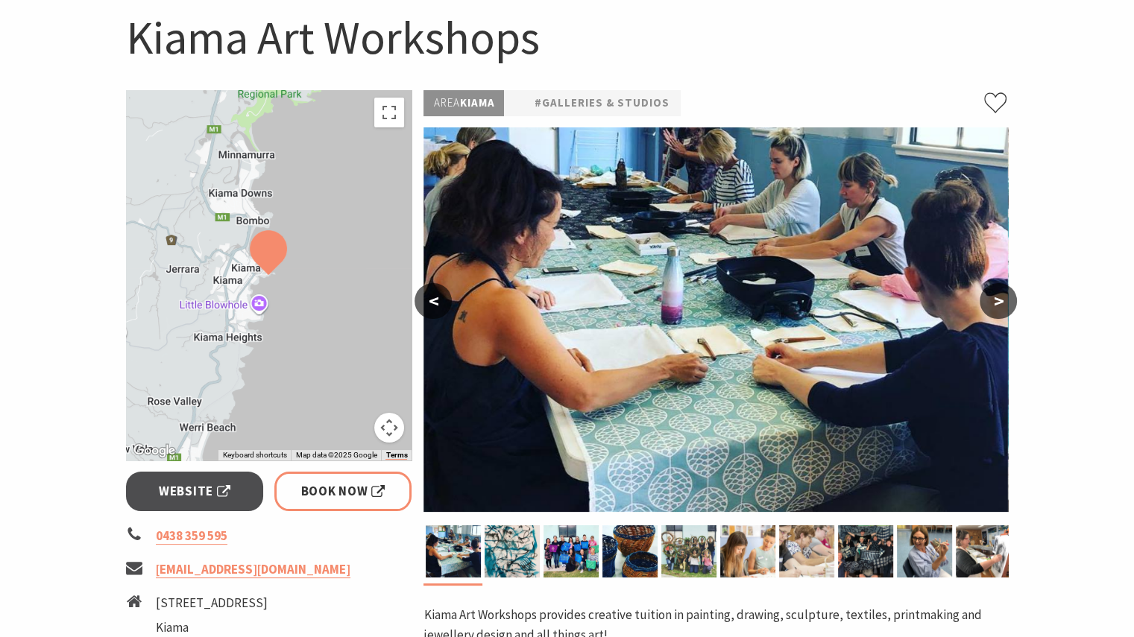
click at [997, 300] on button ">" at bounding box center [998, 301] width 37 height 36
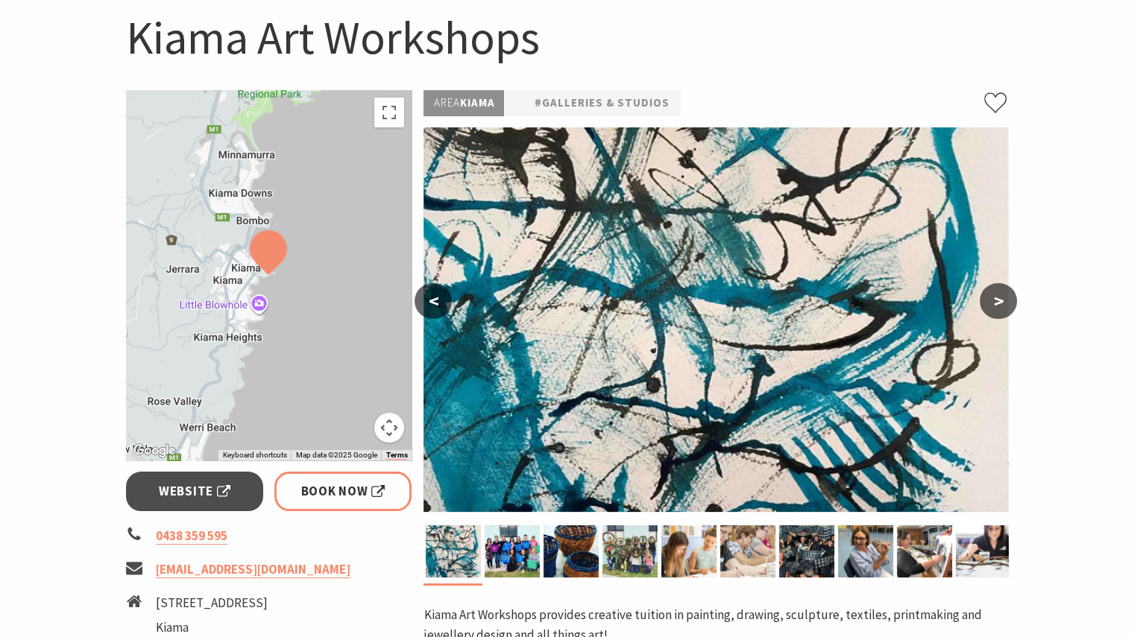
click at [997, 300] on button ">" at bounding box center [998, 301] width 37 height 36
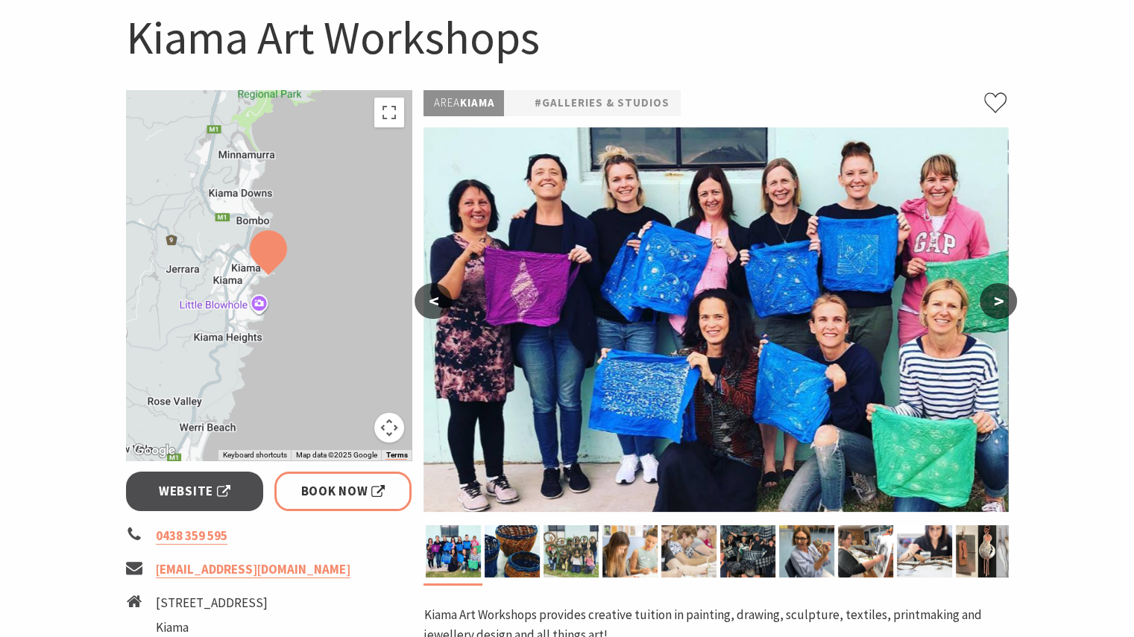
click at [997, 300] on button ">" at bounding box center [998, 301] width 37 height 36
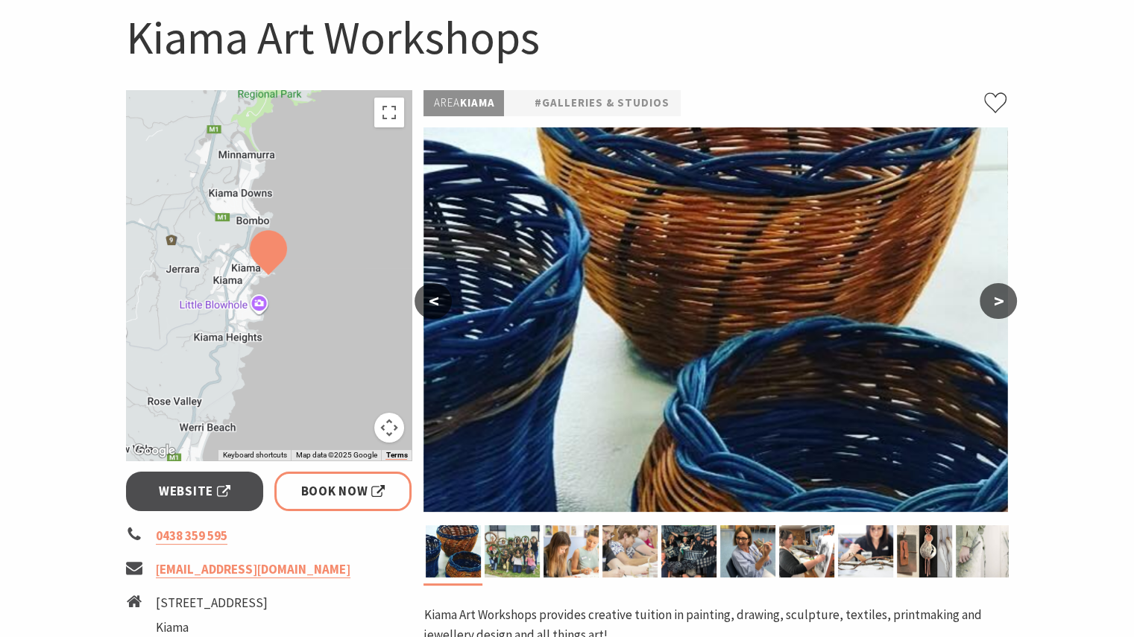
click at [994, 299] on button ">" at bounding box center [998, 301] width 37 height 36
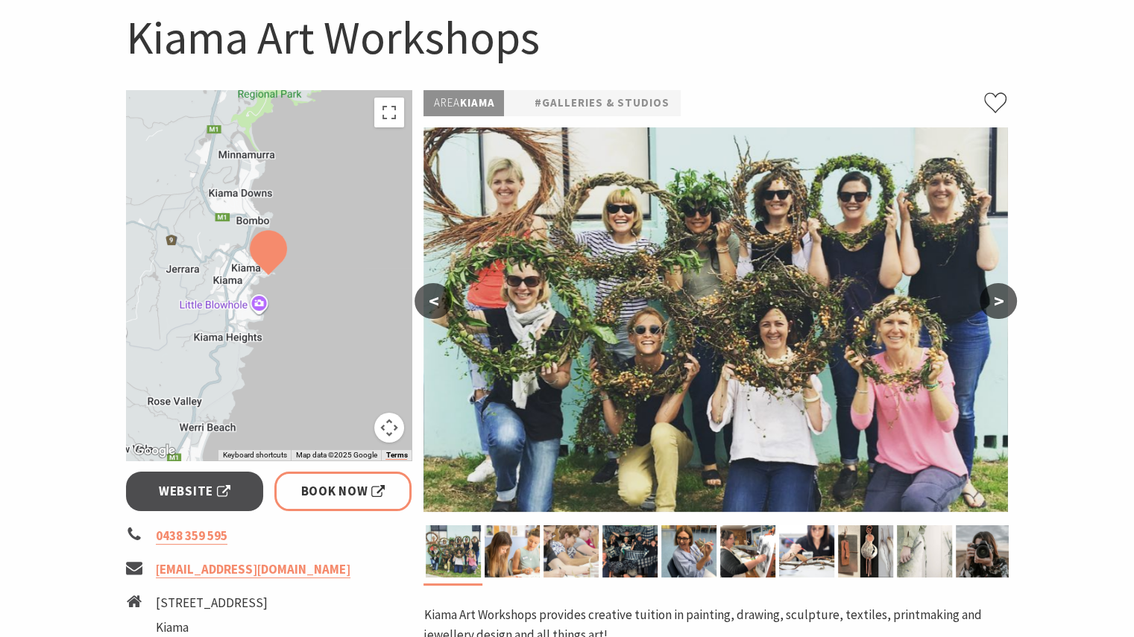
click at [994, 299] on button ">" at bounding box center [998, 301] width 37 height 36
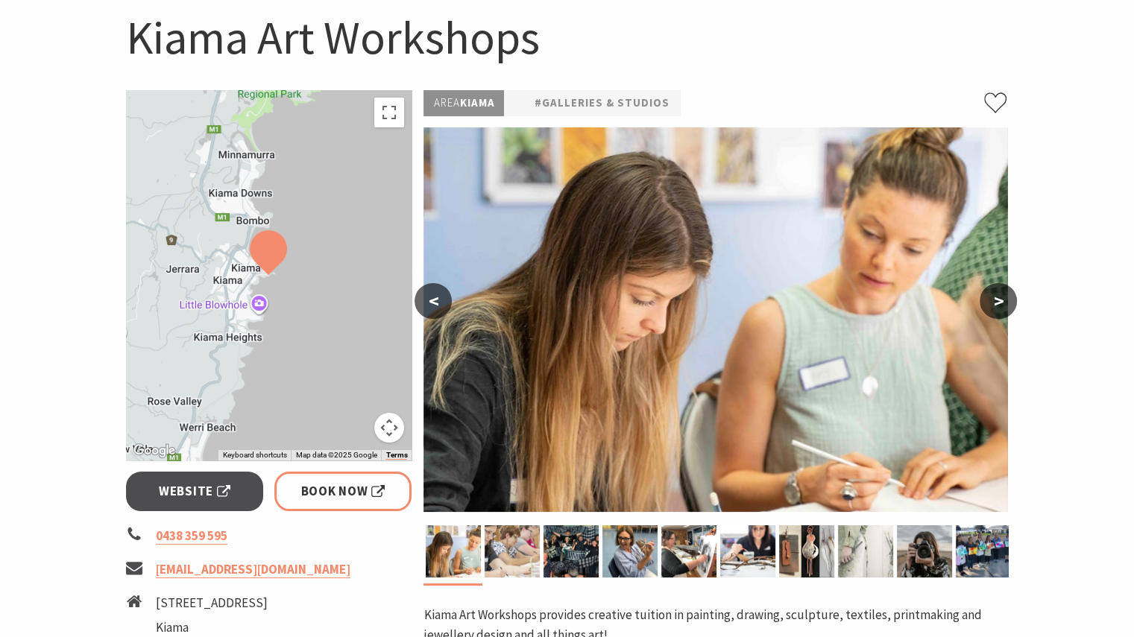
click at [993, 299] on button ">" at bounding box center [998, 301] width 37 height 36
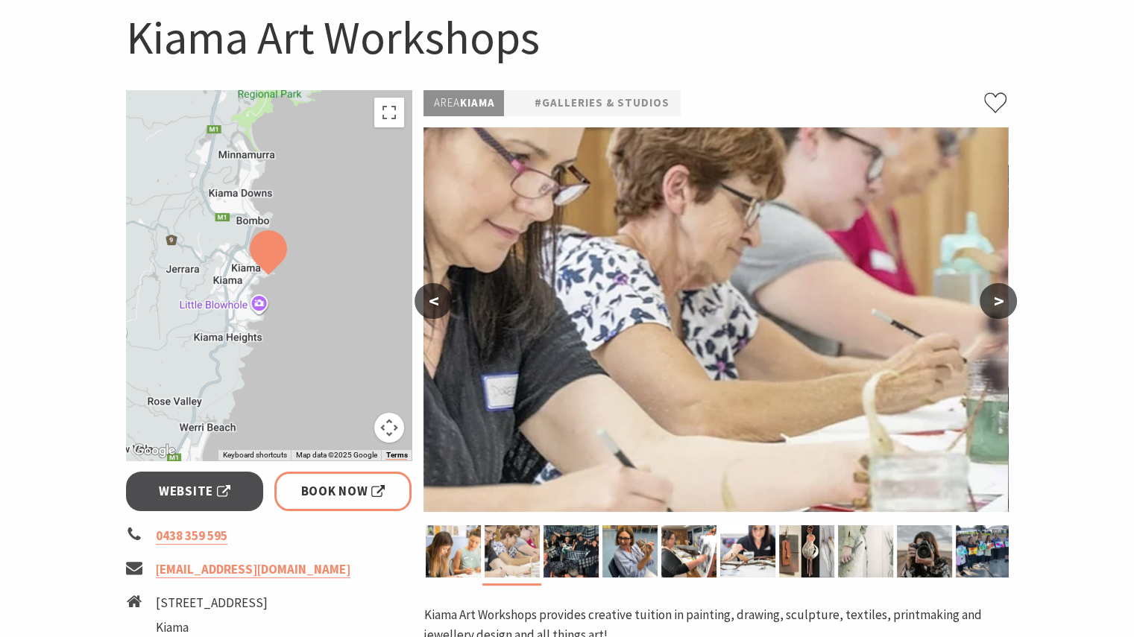
click at [993, 299] on button ">" at bounding box center [998, 301] width 37 height 36
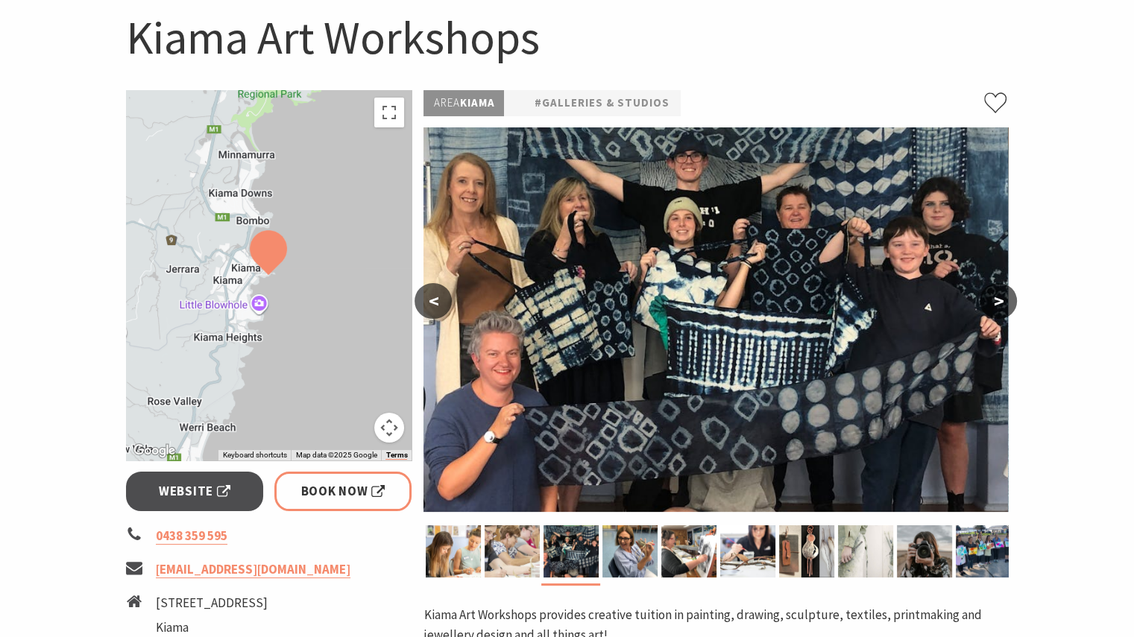
click at [993, 299] on button ">" at bounding box center [998, 301] width 37 height 36
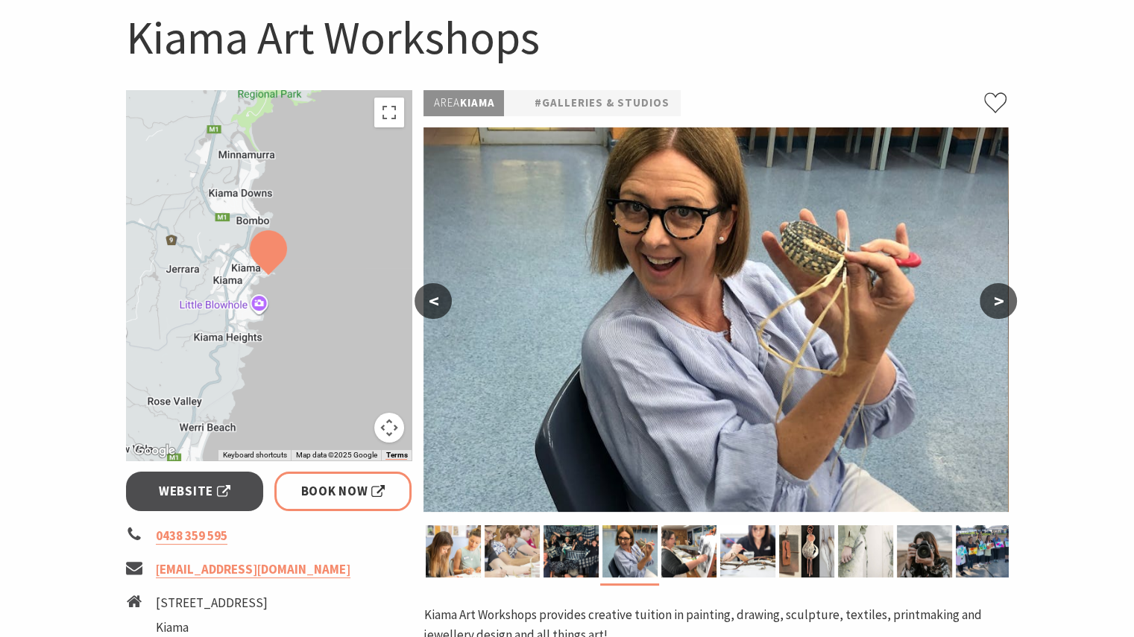
click at [991, 299] on button ">" at bounding box center [998, 301] width 37 height 36
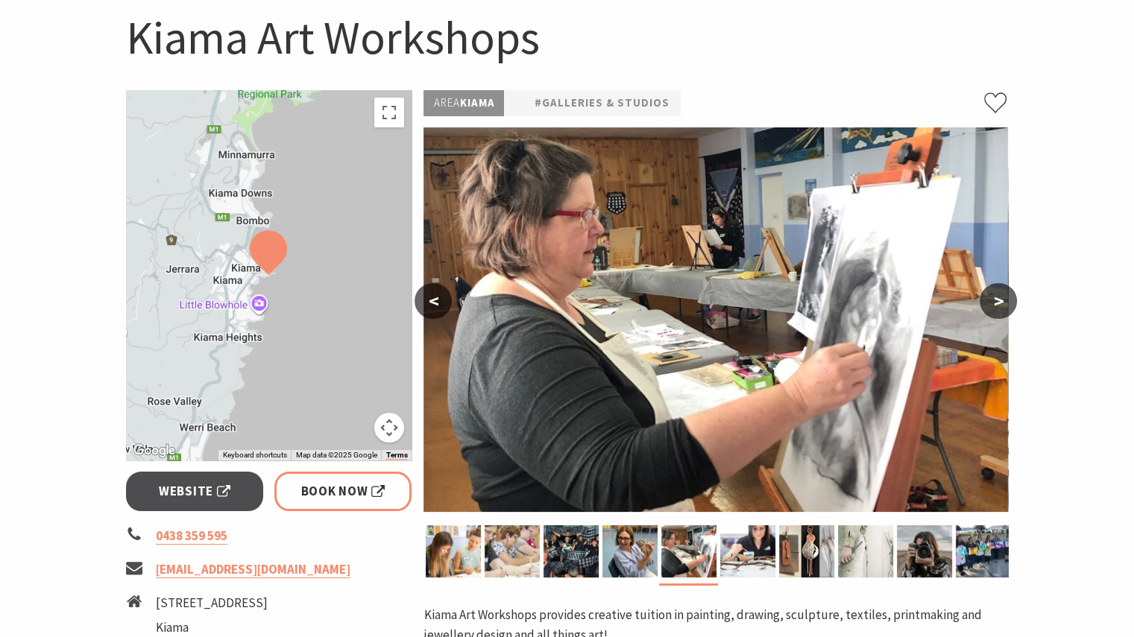
click at [991, 299] on button ">" at bounding box center [998, 301] width 37 height 36
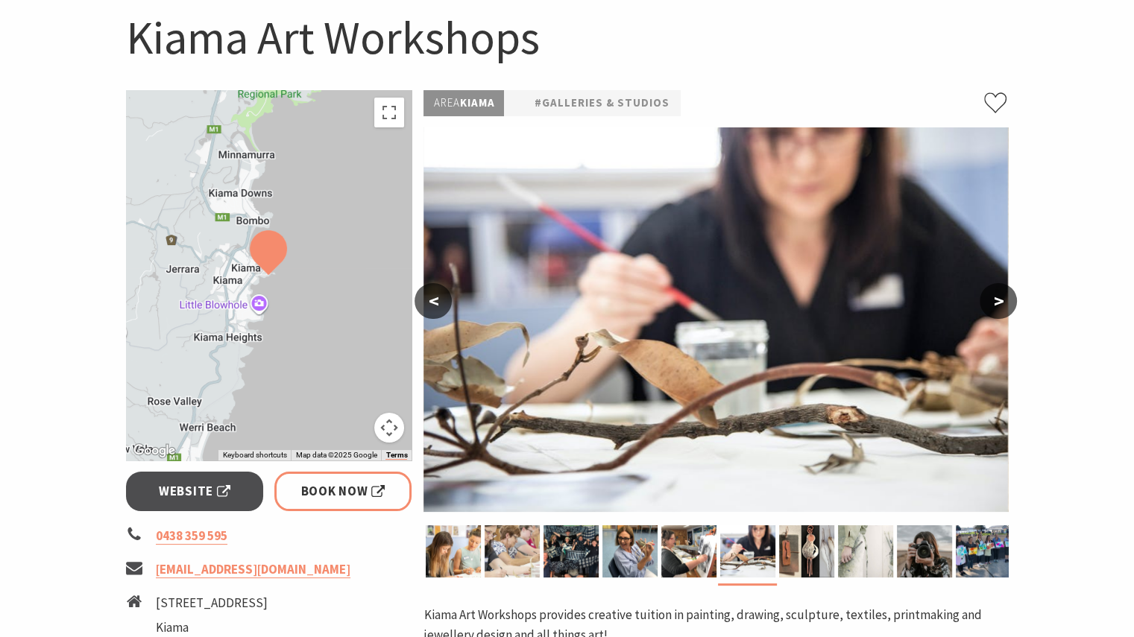
click at [991, 297] on button ">" at bounding box center [998, 301] width 37 height 36
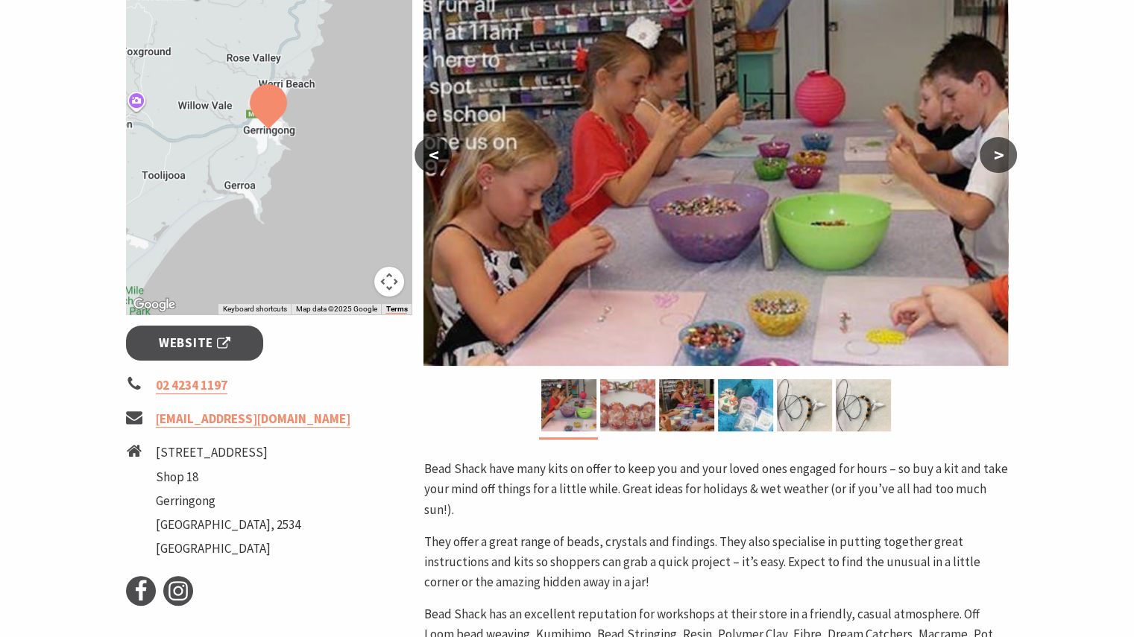
scroll to position [298, 0]
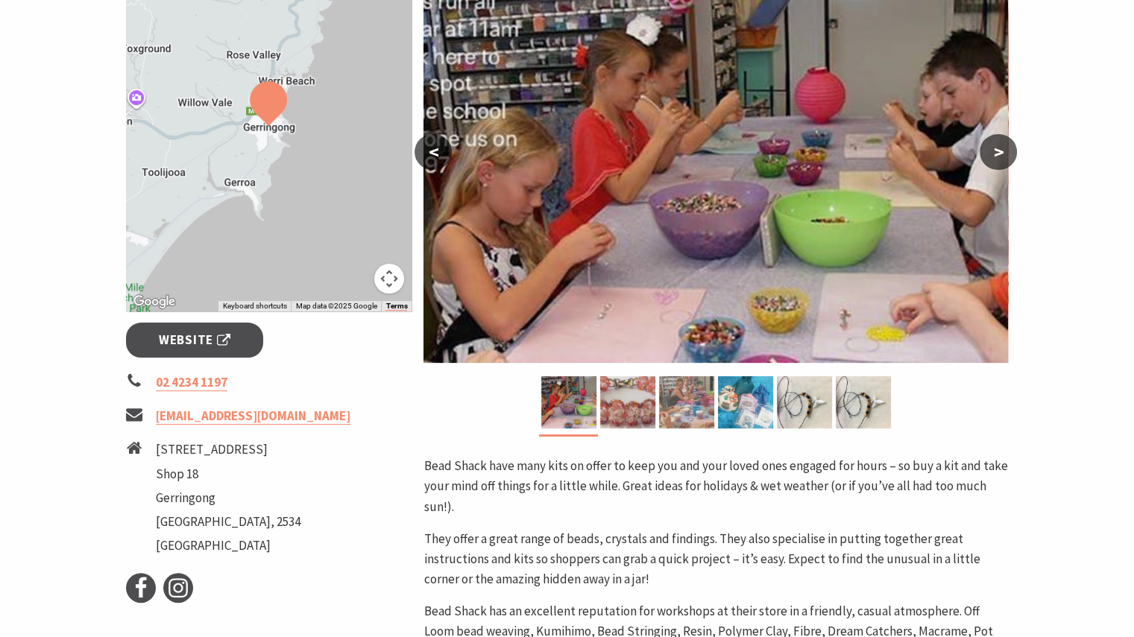
click at [693, 396] on img at bounding box center [686, 402] width 55 height 52
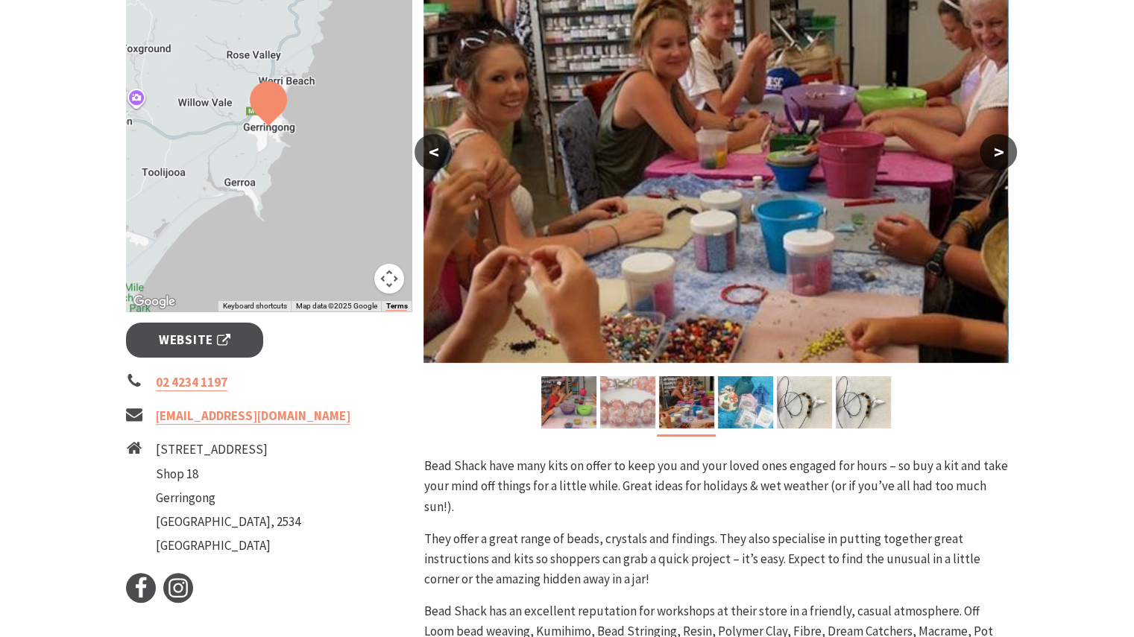
click at [632, 396] on img at bounding box center [627, 402] width 55 height 52
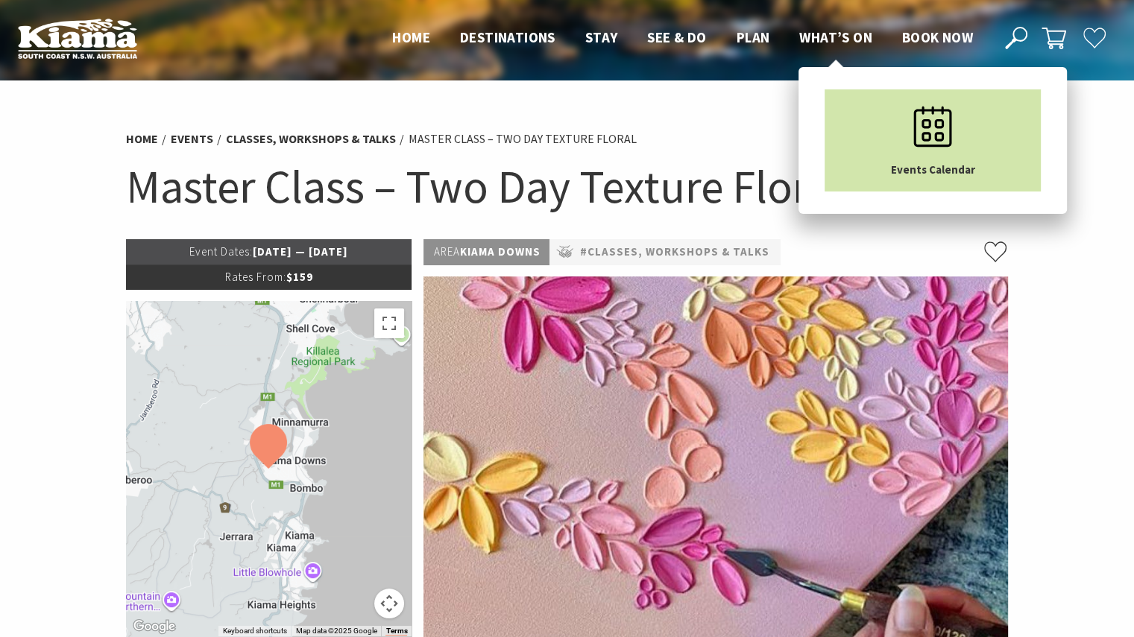
click at [924, 160] on icon "Main Menu" at bounding box center [932, 126] width 75 height 75
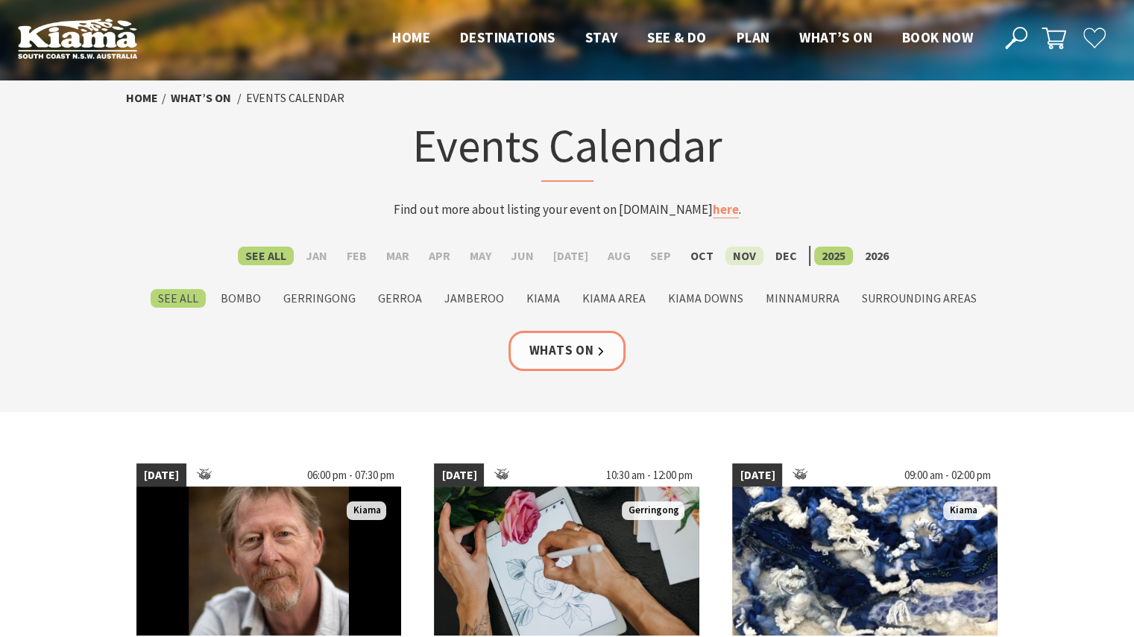
click at [736, 257] on label "Nov" at bounding box center [744, 256] width 38 height 19
click at [0, 0] on input "Nov" at bounding box center [0, 0] width 0 height 0
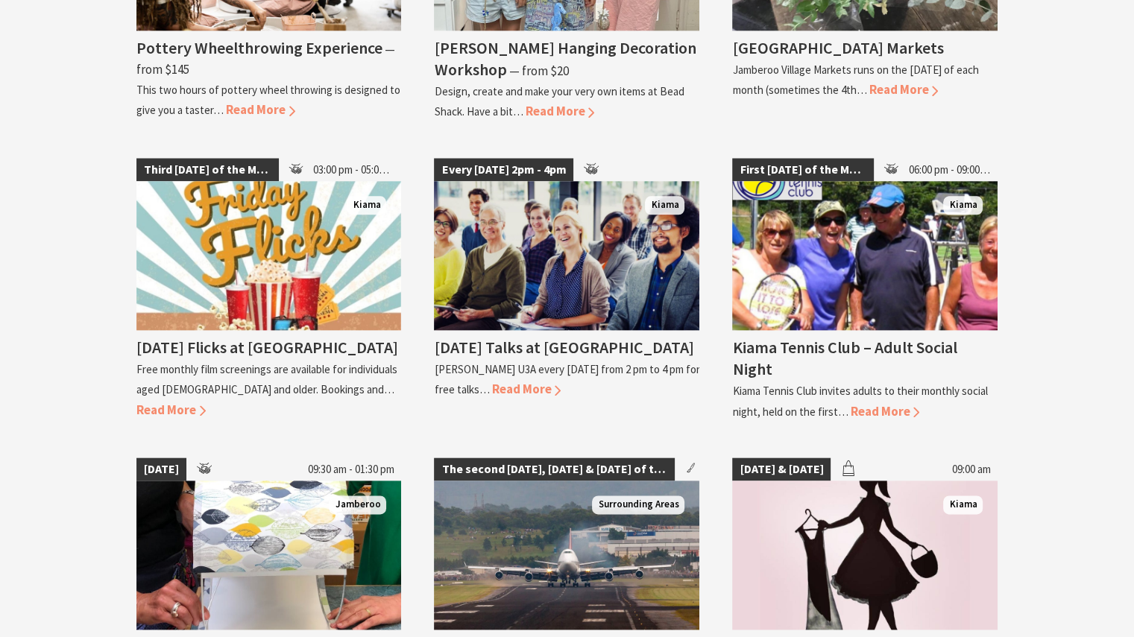
scroll to position [1715, 0]
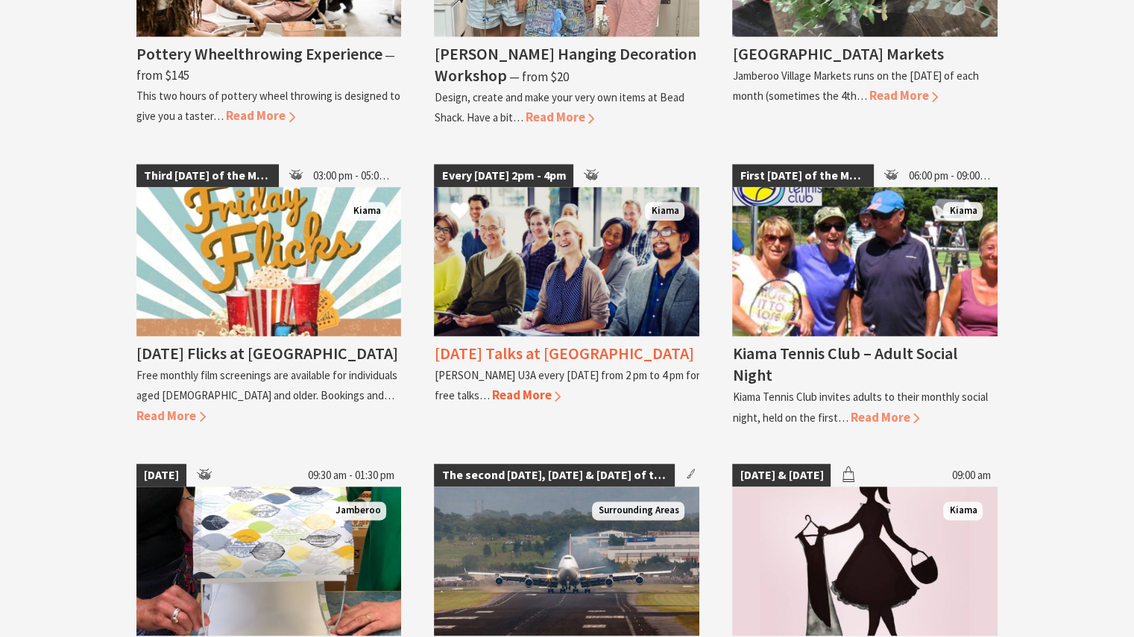
click at [515, 387] on span "Read More" at bounding box center [525, 395] width 69 height 16
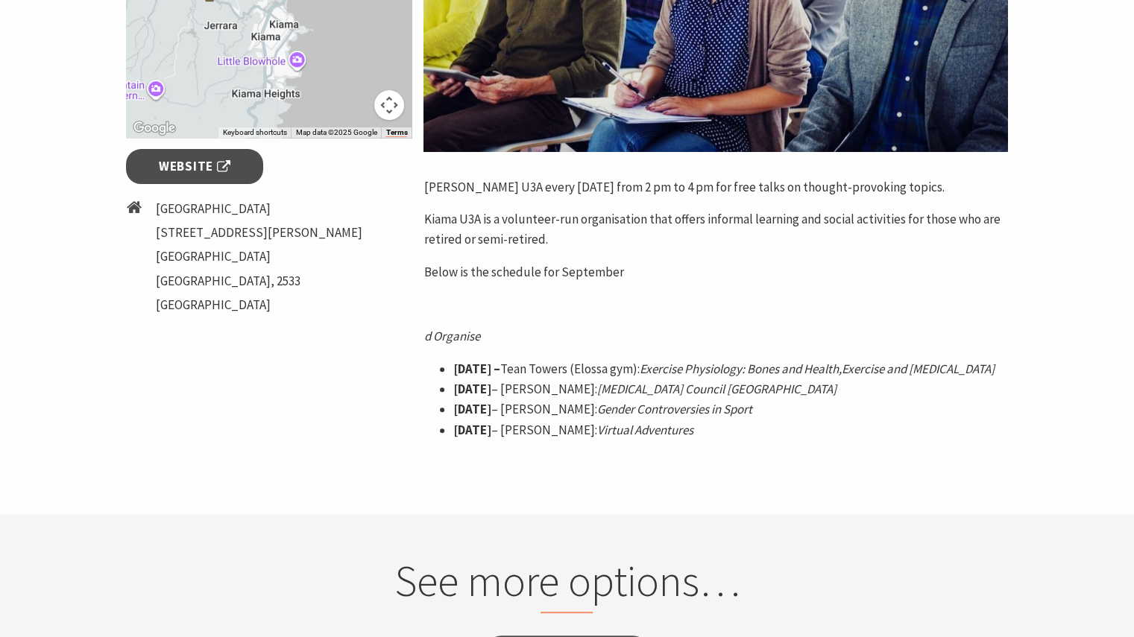
scroll to position [596, 0]
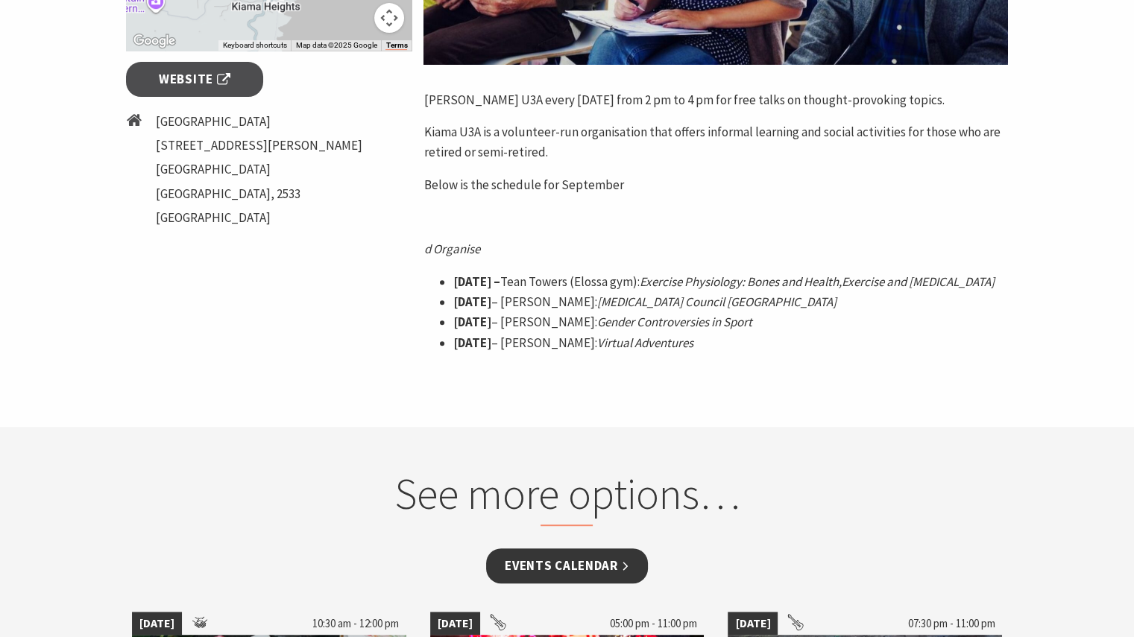
click at [604, 570] on link "Events Calendar" at bounding box center [567, 566] width 162 height 35
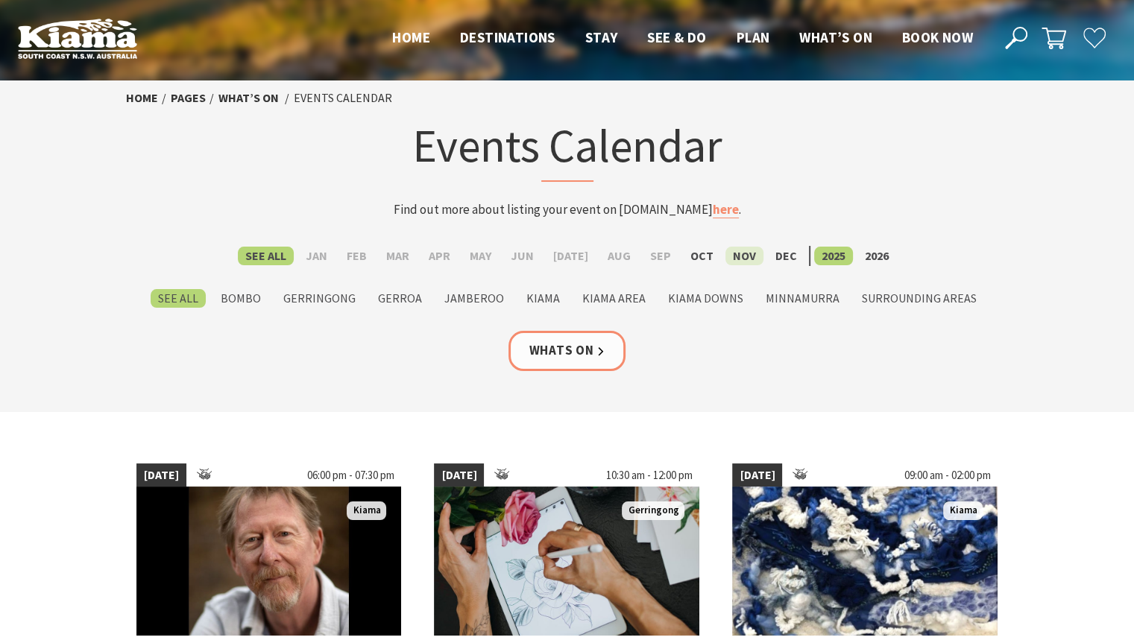
click at [739, 250] on label "Nov" at bounding box center [744, 256] width 38 height 19
click at [0, 0] on input "Nov" at bounding box center [0, 0] width 0 height 0
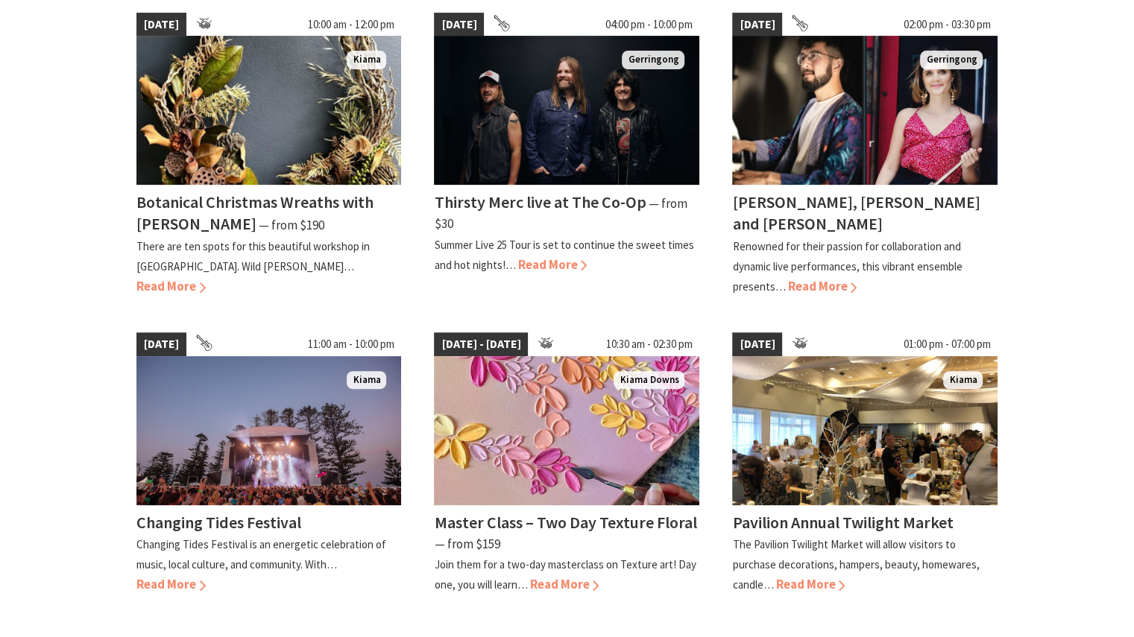
scroll to position [447, 0]
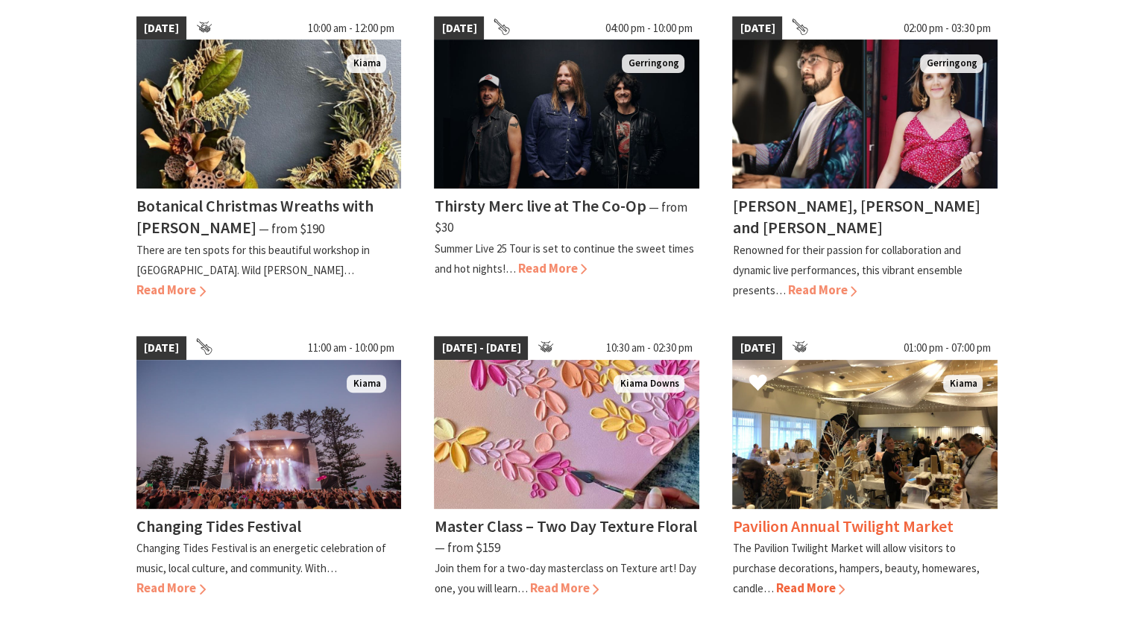
click at [906, 447] on img at bounding box center [864, 434] width 265 height 149
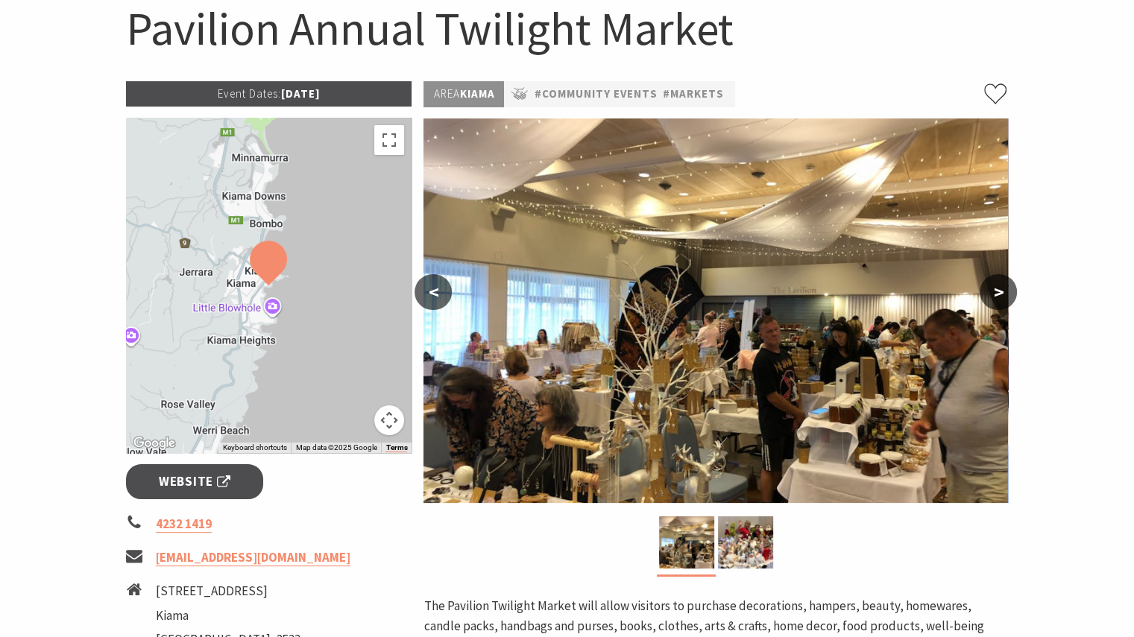
scroll to position [149, 0]
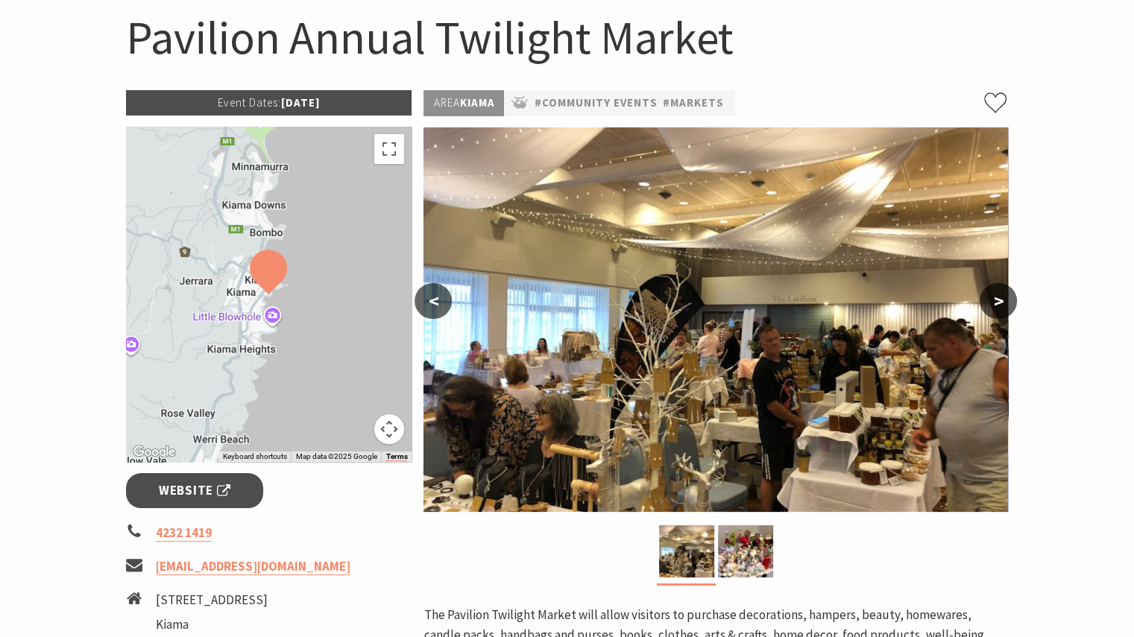
click at [1001, 301] on button ">" at bounding box center [998, 301] width 37 height 36
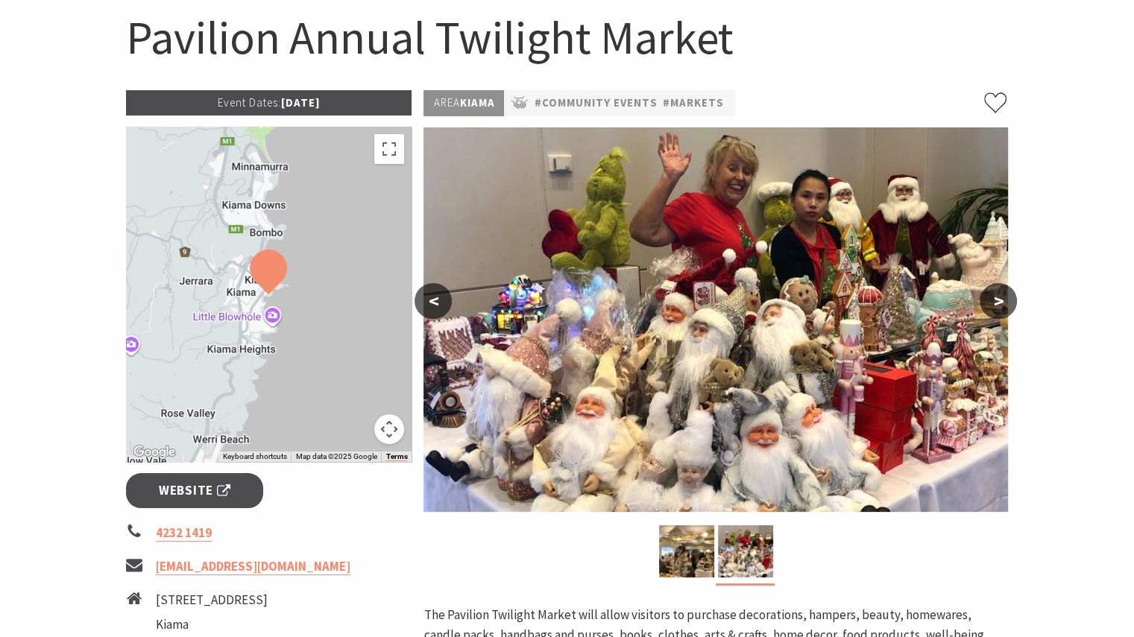
click at [1001, 301] on button ">" at bounding box center [998, 301] width 37 height 36
click at [995, 297] on button ">" at bounding box center [998, 301] width 37 height 36
click at [434, 302] on button "<" at bounding box center [432, 301] width 37 height 36
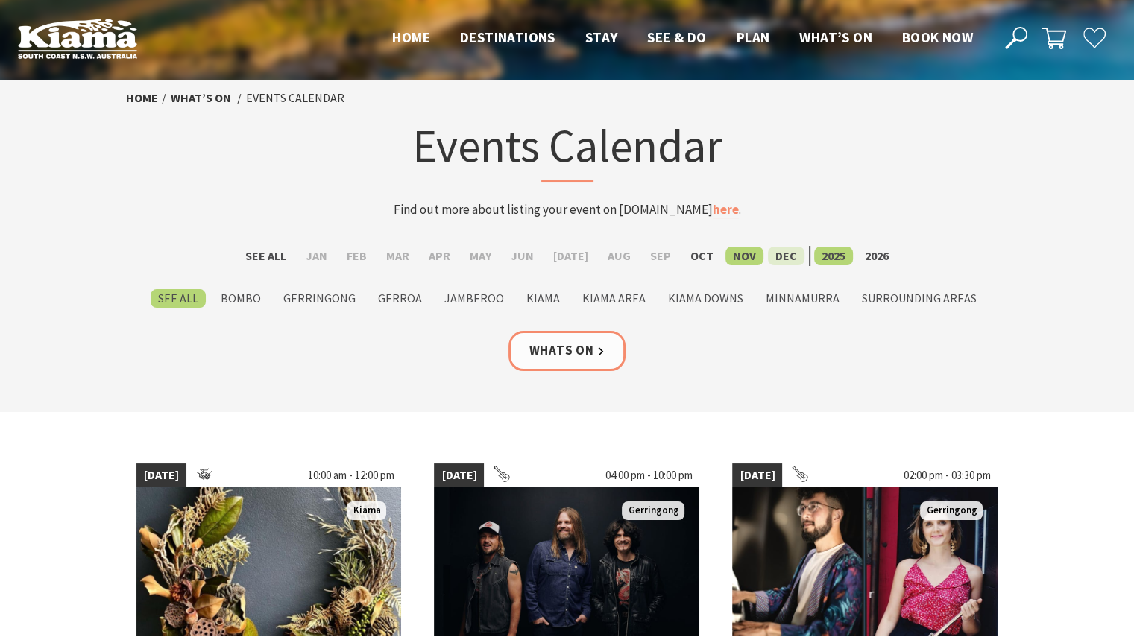
click at [781, 251] on label "Dec" at bounding box center [786, 256] width 37 height 19
click at [0, 0] on input "Dec" at bounding box center [0, 0] width 0 height 0
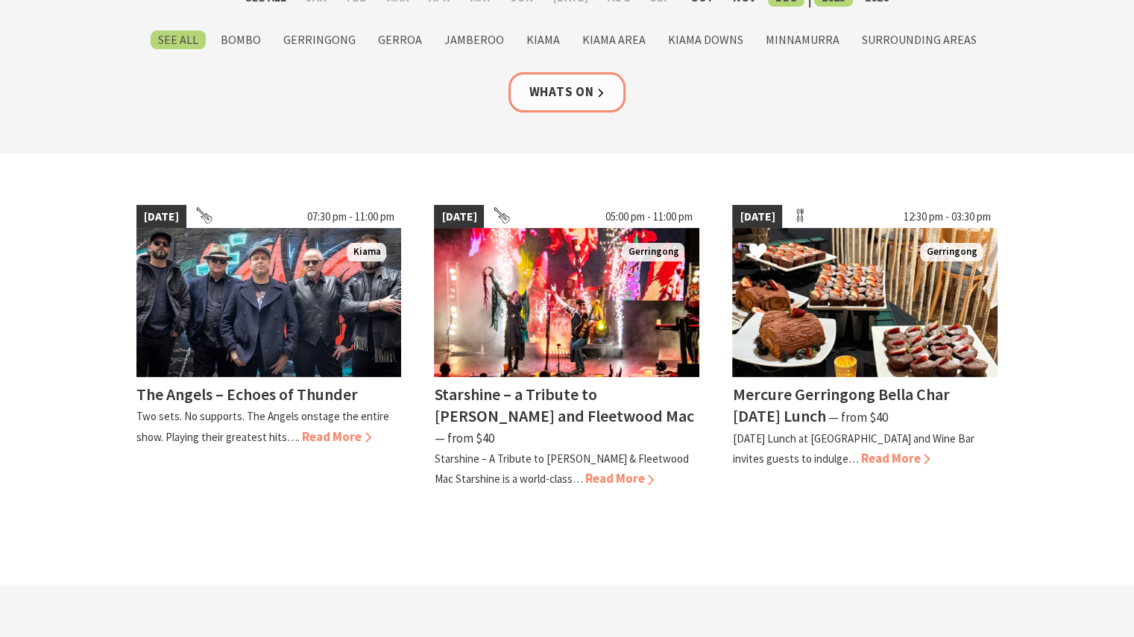
scroll to position [298, 0]
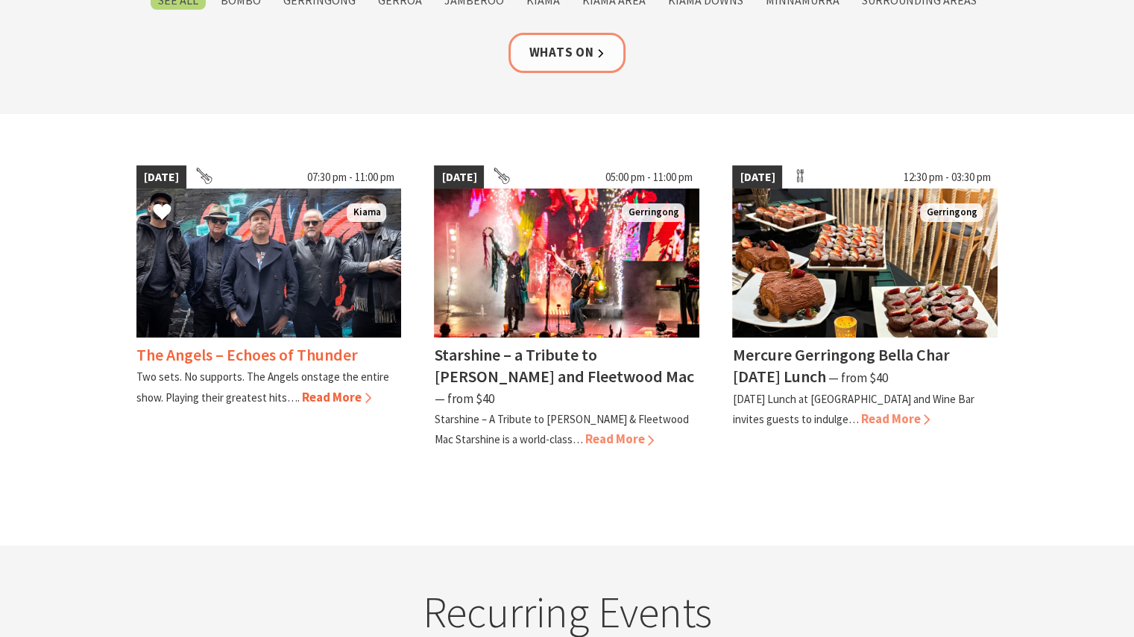
click at [344, 394] on span "Read More" at bounding box center [336, 397] width 69 height 16
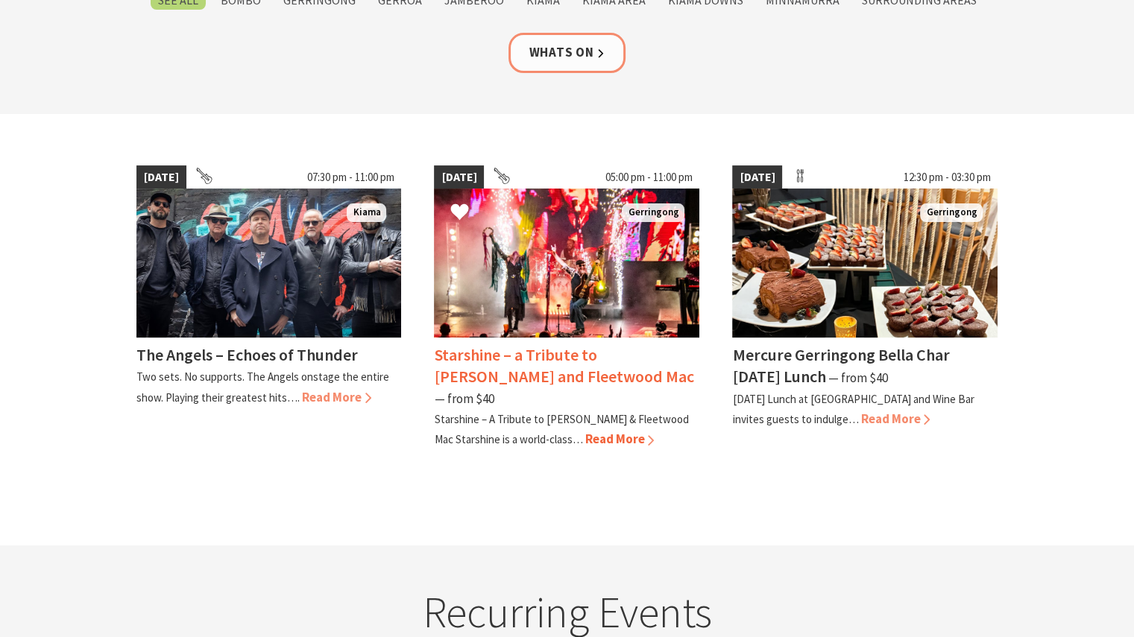
scroll to position [298, 0]
click at [549, 348] on h4 "Starshine – a Tribute to [PERSON_NAME] and Fleetwood Mac" at bounding box center [563, 365] width 259 height 42
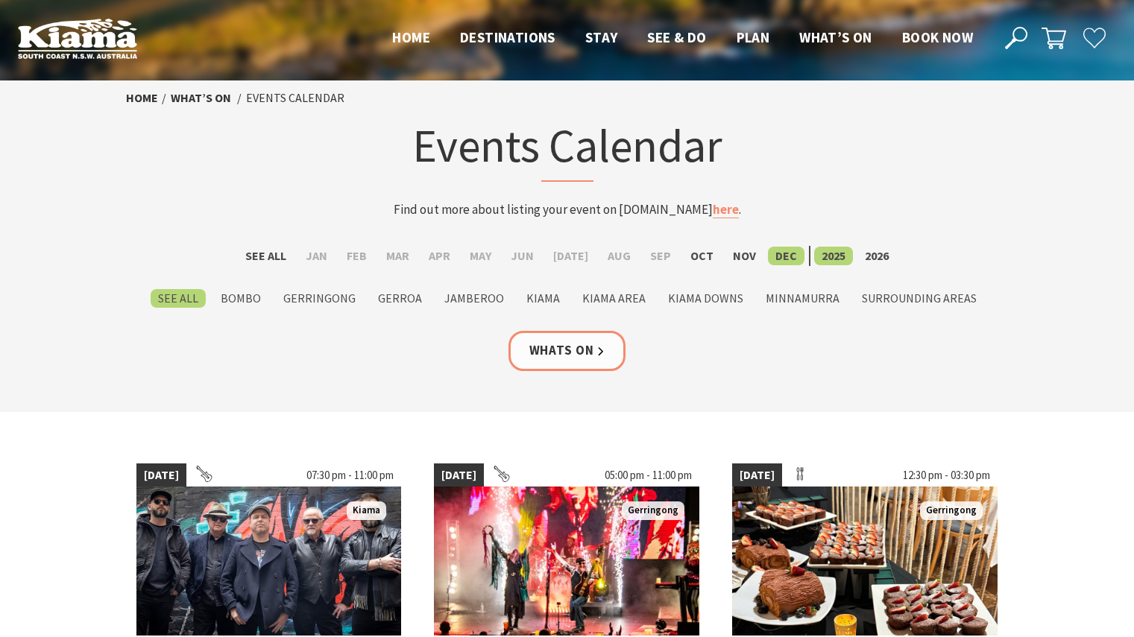
scroll to position [298, 0]
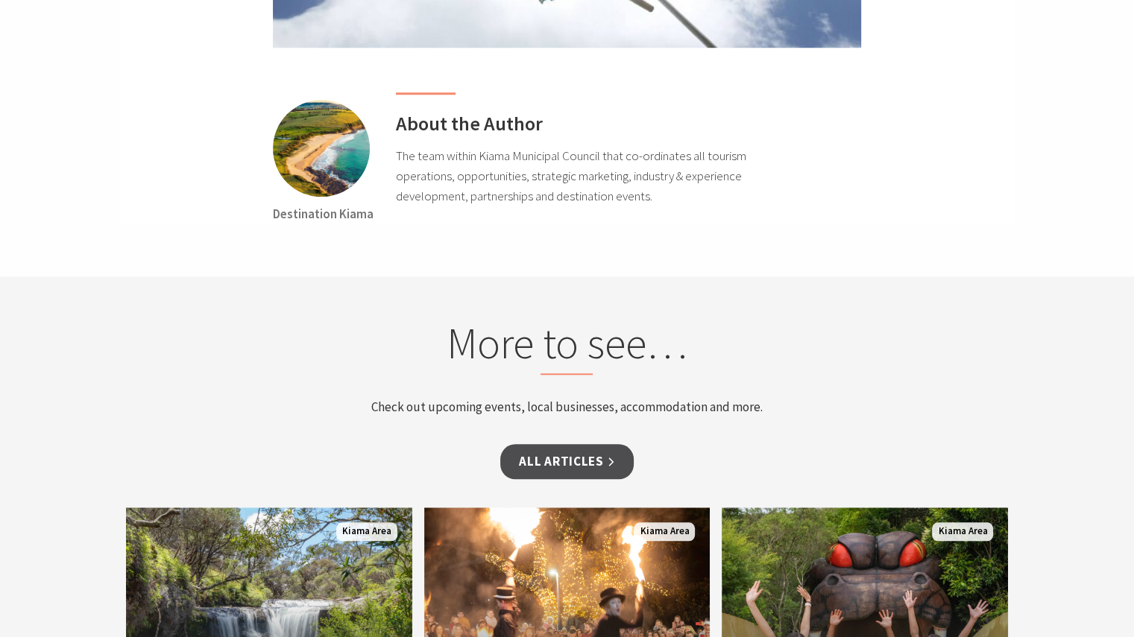
scroll to position [7015, 0]
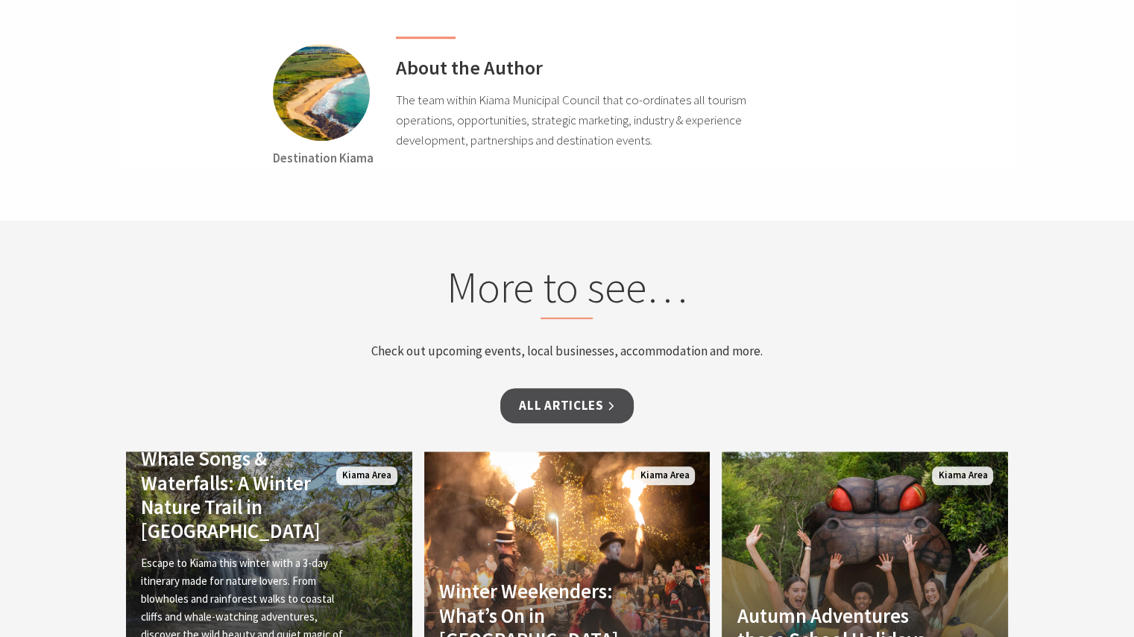
click at [250, 555] on p "Escape to Kiama this winter with a 3-day itinerary made for nature lovers. From…" at bounding box center [247, 608] width 213 height 107
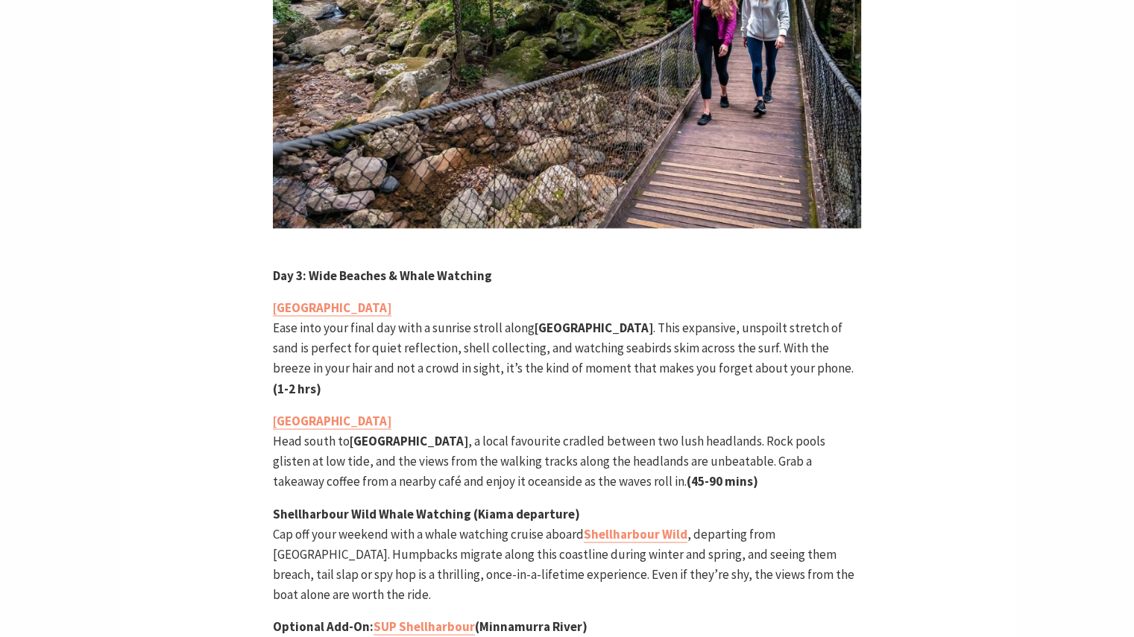
scroll to position [2609, 0]
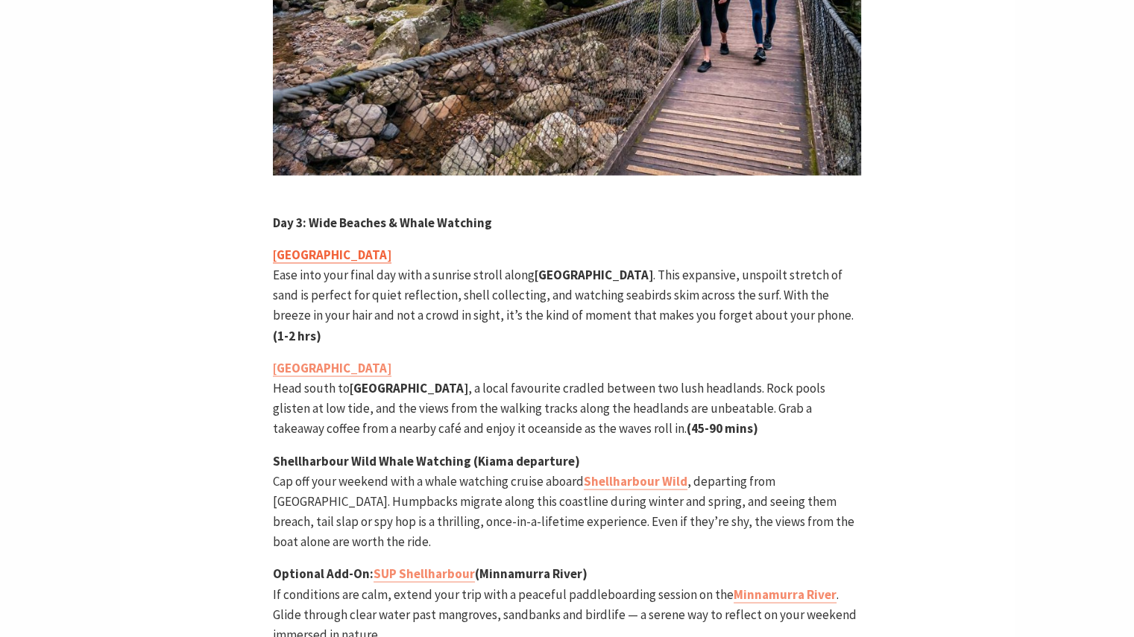
click at [391, 246] on strong "[GEOGRAPHIC_DATA]" at bounding box center [332, 254] width 119 height 16
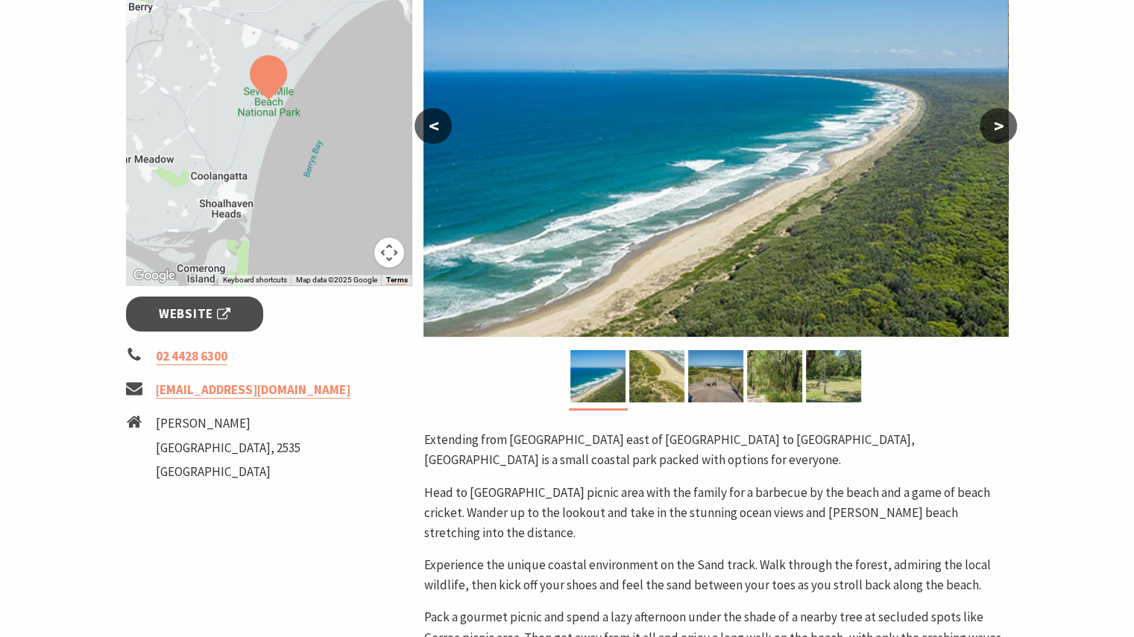
scroll to position [298, 0]
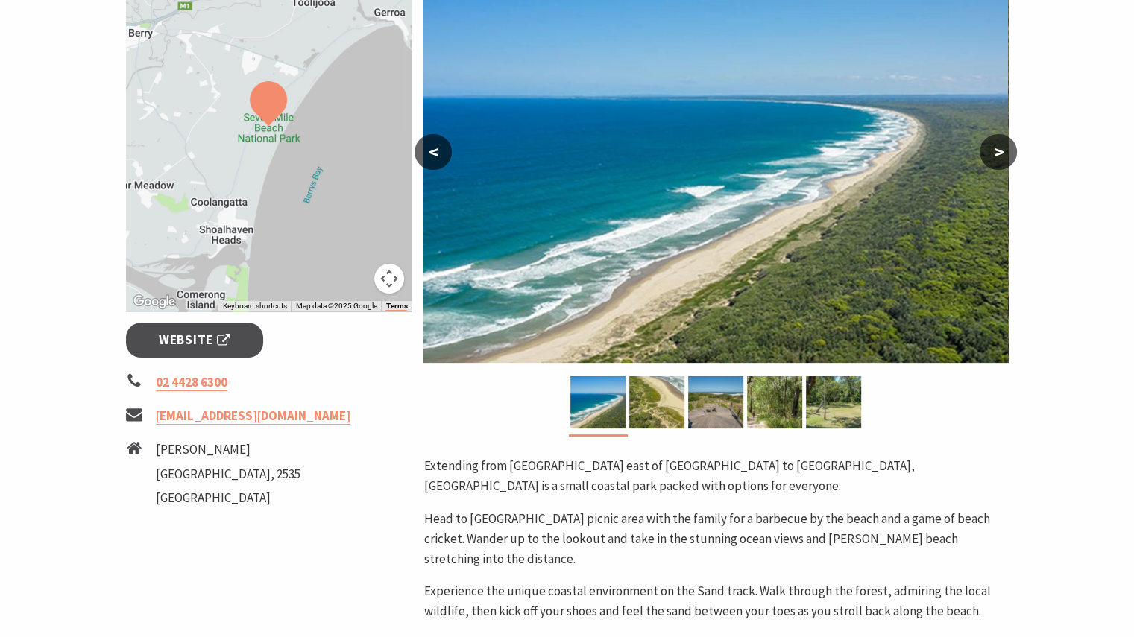
click at [1000, 151] on button ">" at bounding box center [998, 152] width 37 height 36
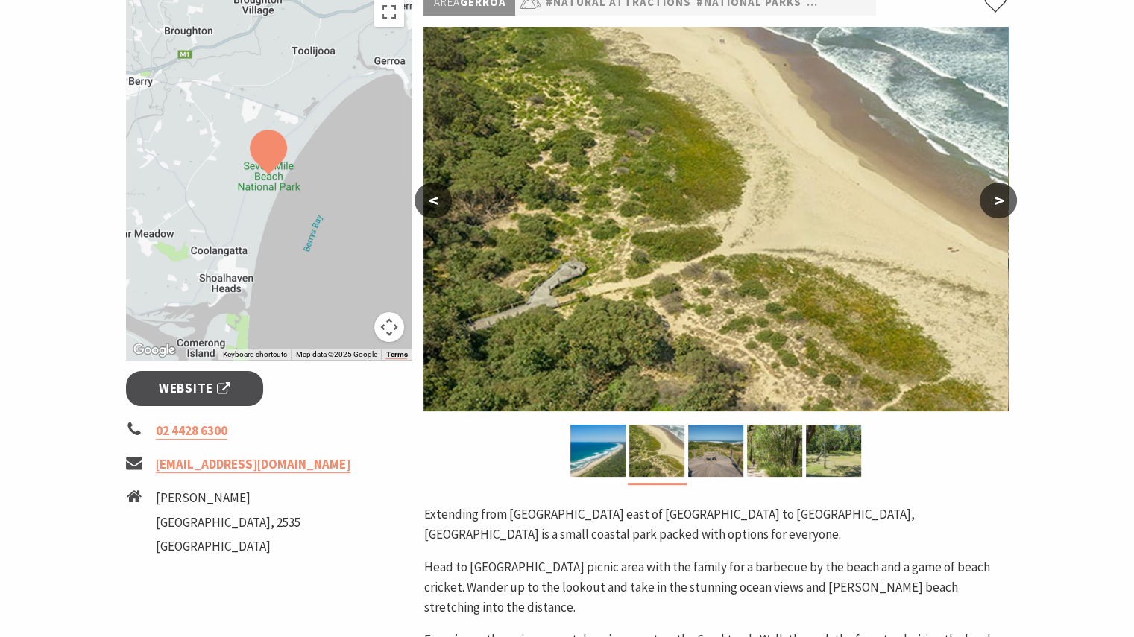
scroll to position [224, 0]
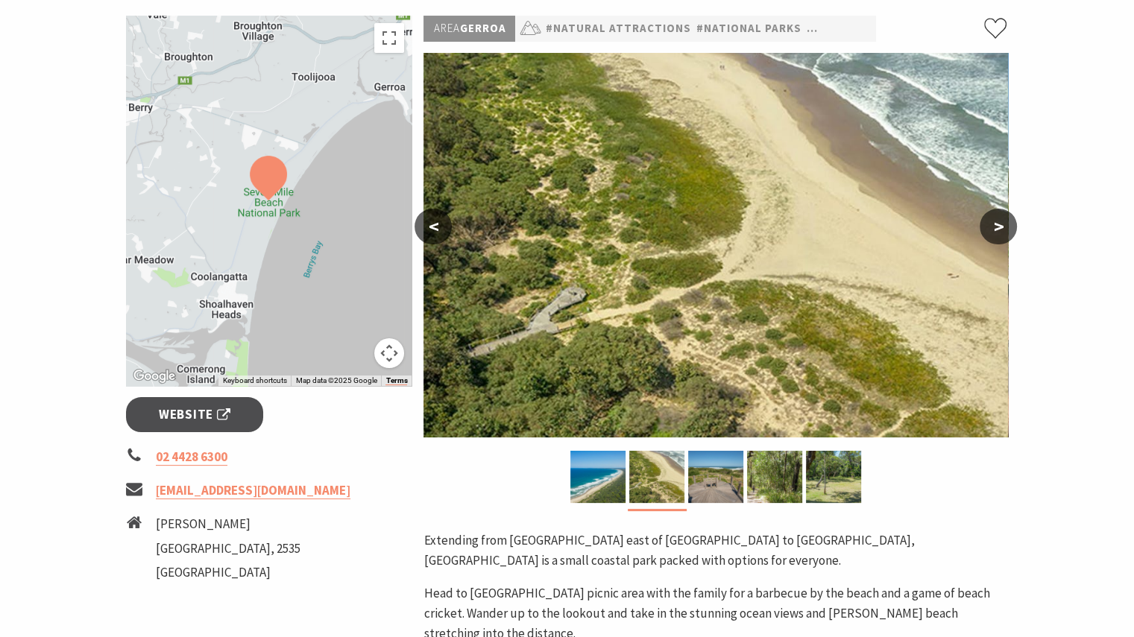
click at [997, 214] on button ">" at bounding box center [998, 227] width 37 height 36
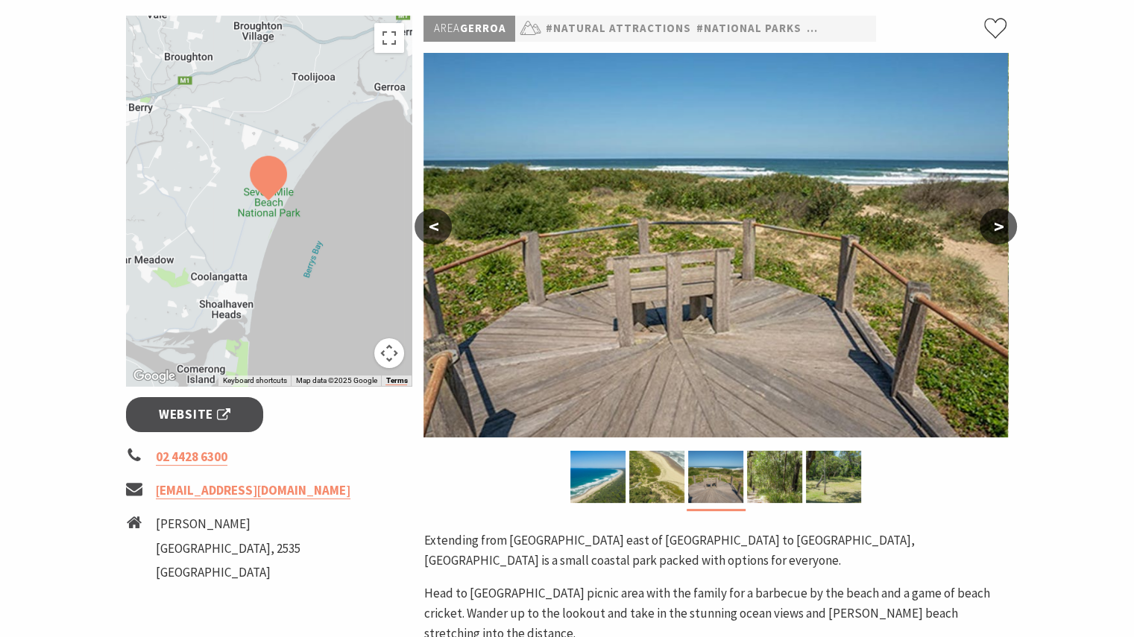
click at [996, 214] on button ">" at bounding box center [998, 227] width 37 height 36
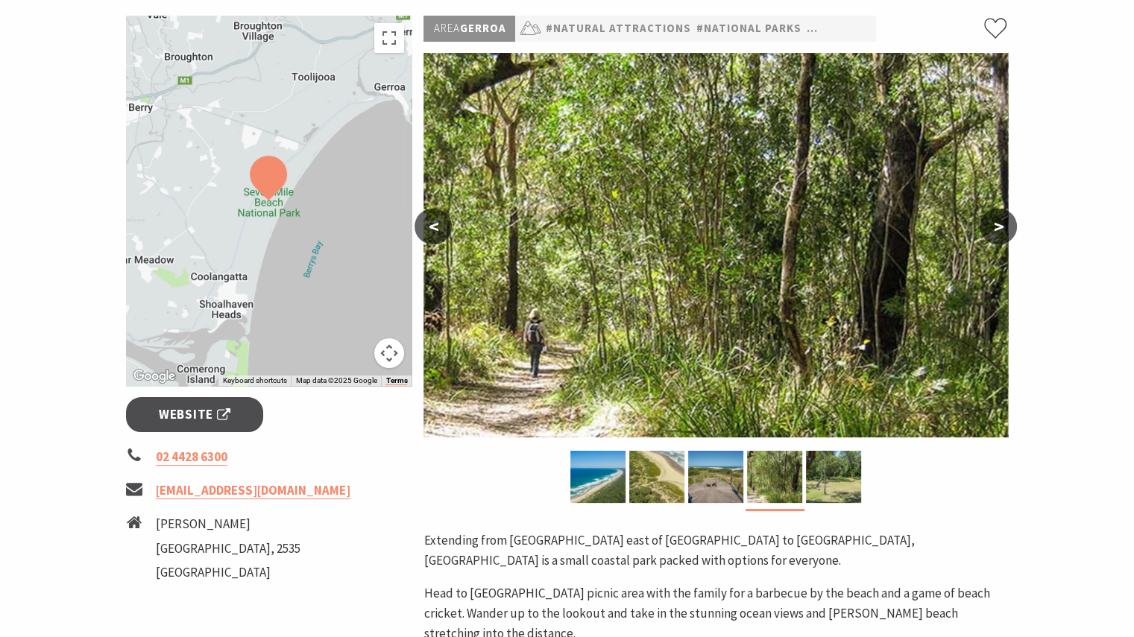
click at [997, 220] on button ">" at bounding box center [998, 227] width 37 height 36
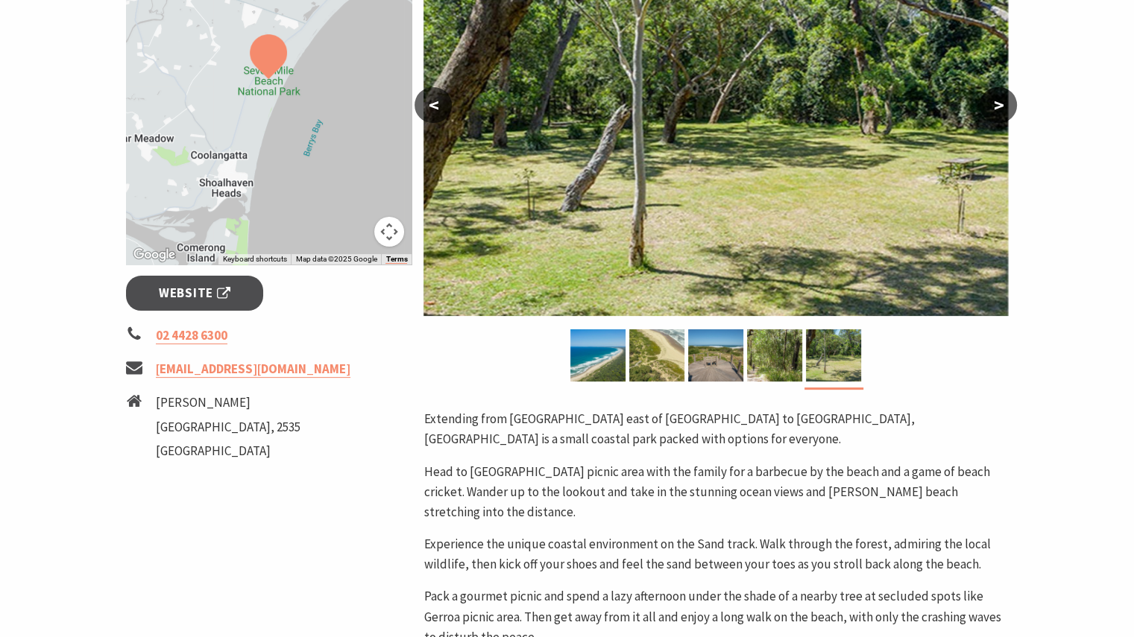
scroll to position [149, 0]
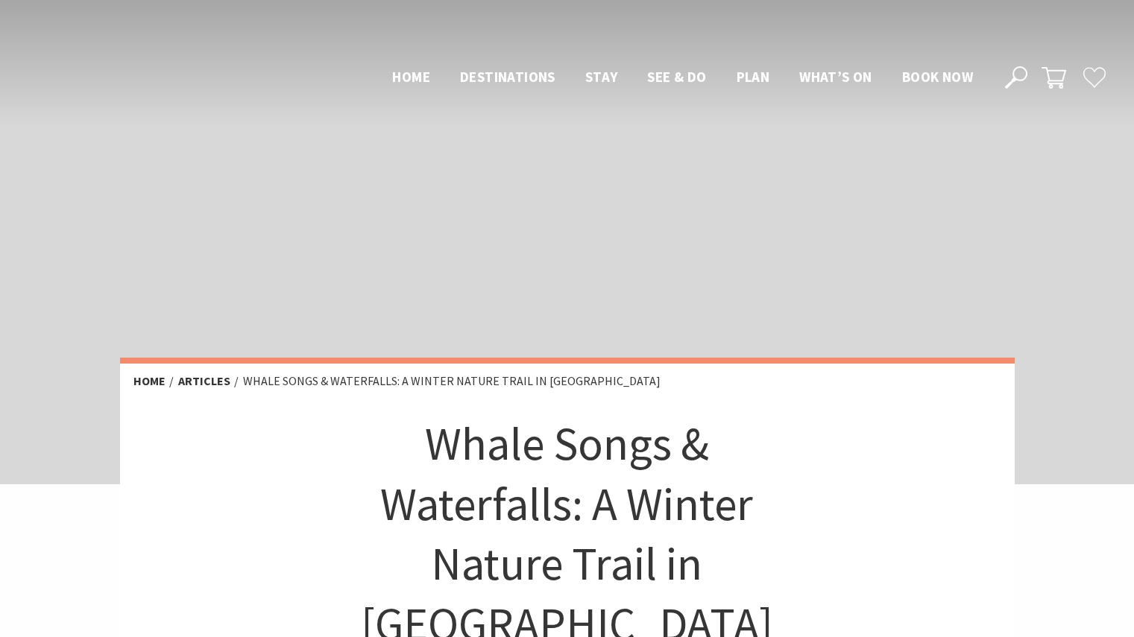
scroll to position [2609, 0]
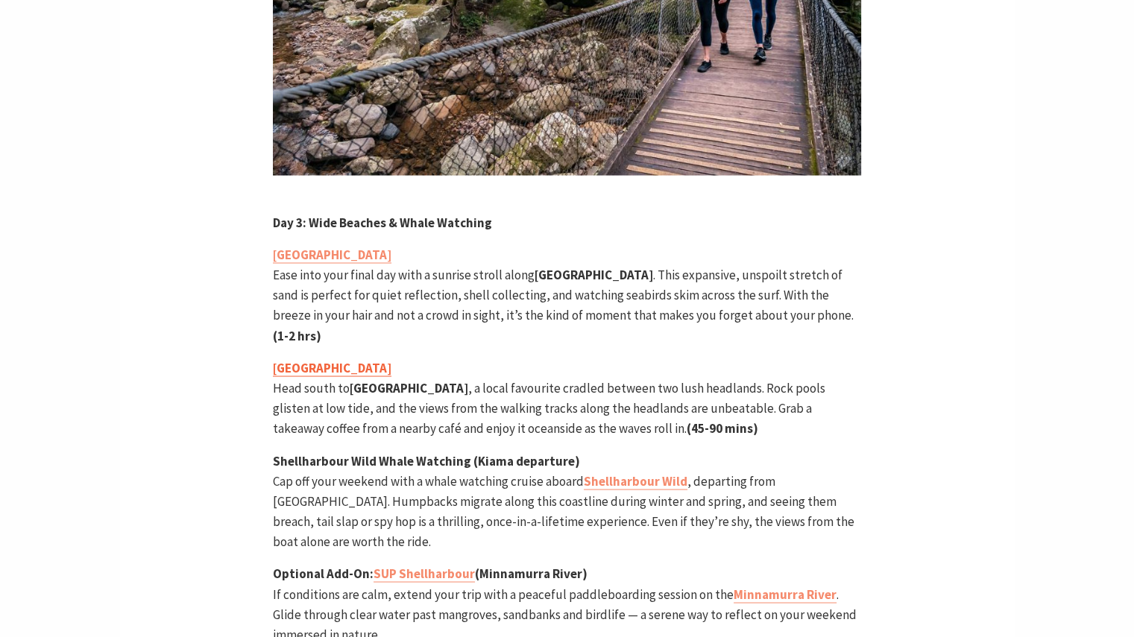
click at [317, 359] on strong "[GEOGRAPHIC_DATA]" at bounding box center [332, 367] width 119 height 16
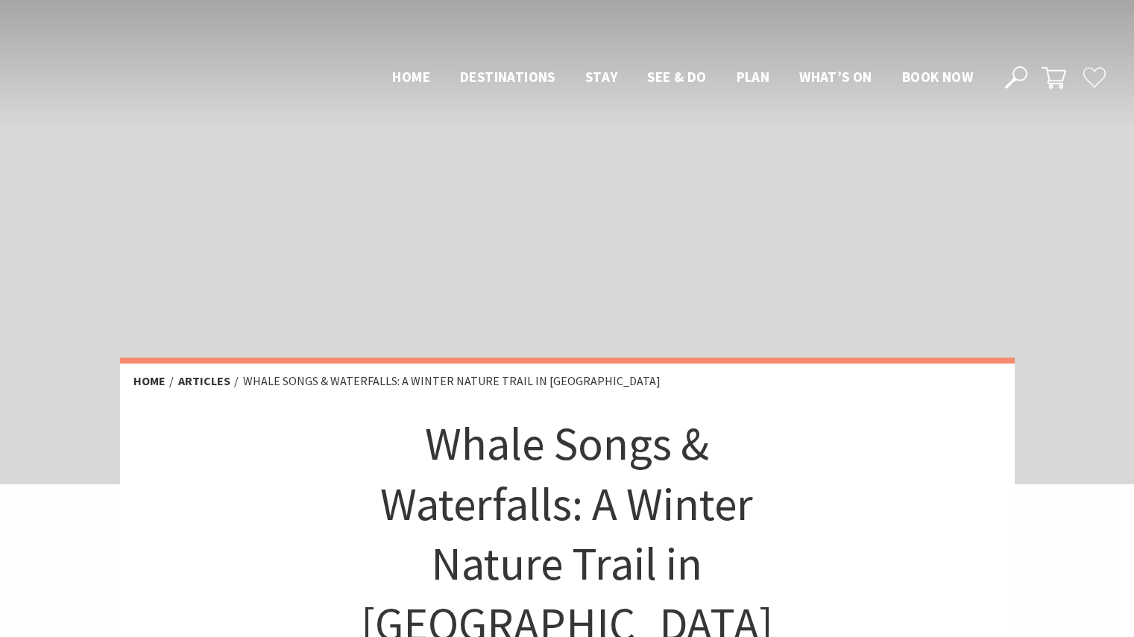
scroll to position [2609, 0]
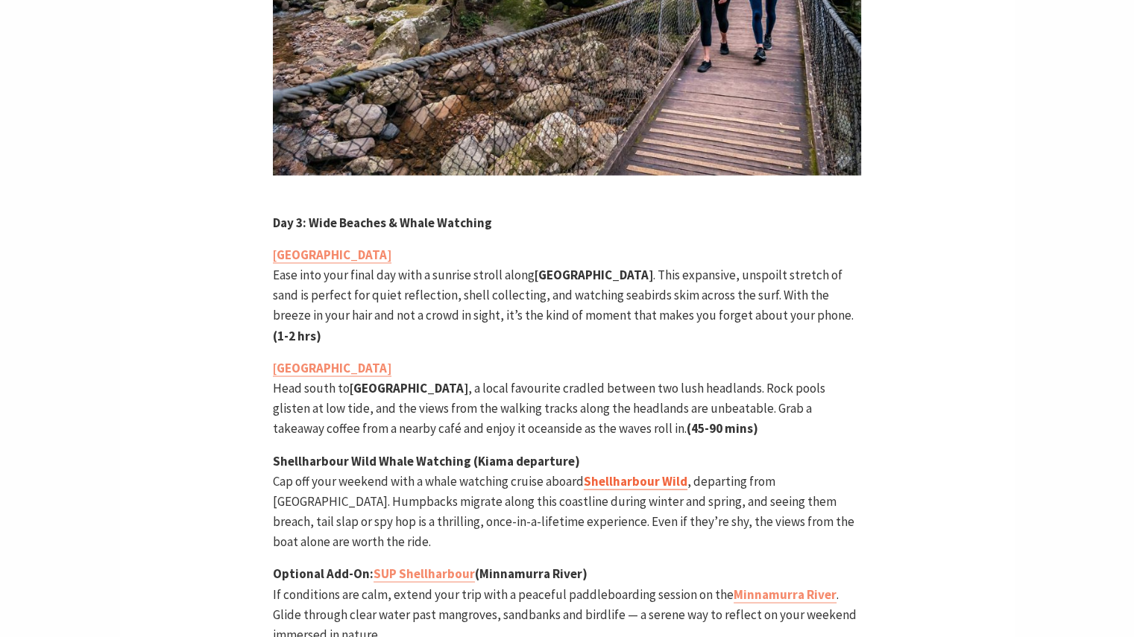
click at [628, 473] on strong "Shellharbour Wild" at bounding box center [636, 481] width 104 height 16
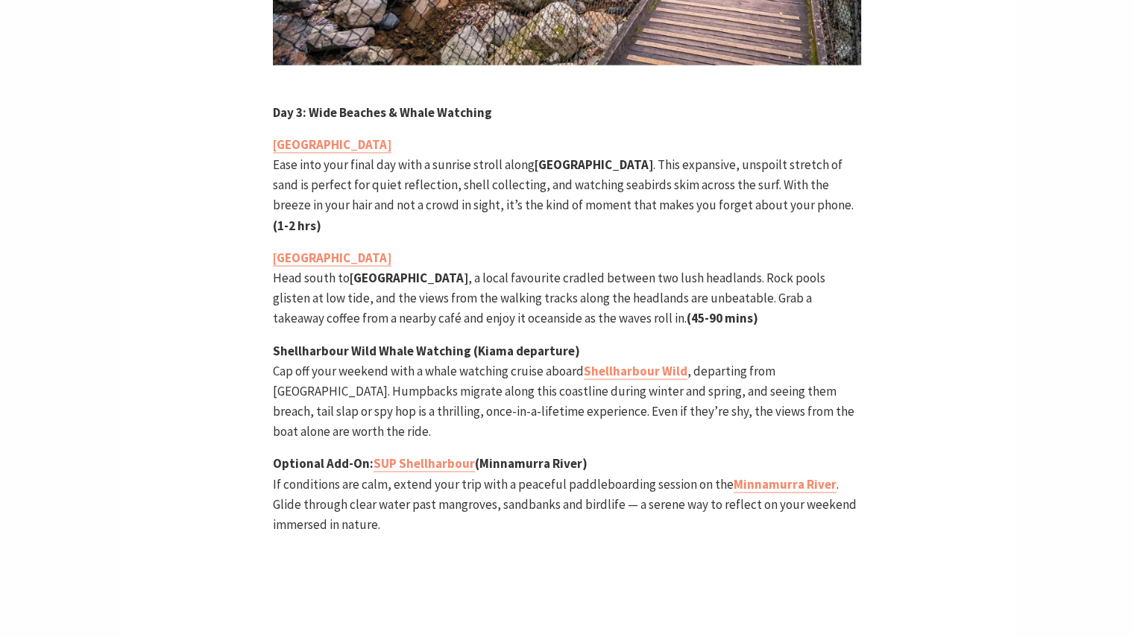
scroll to position [2684, 0]
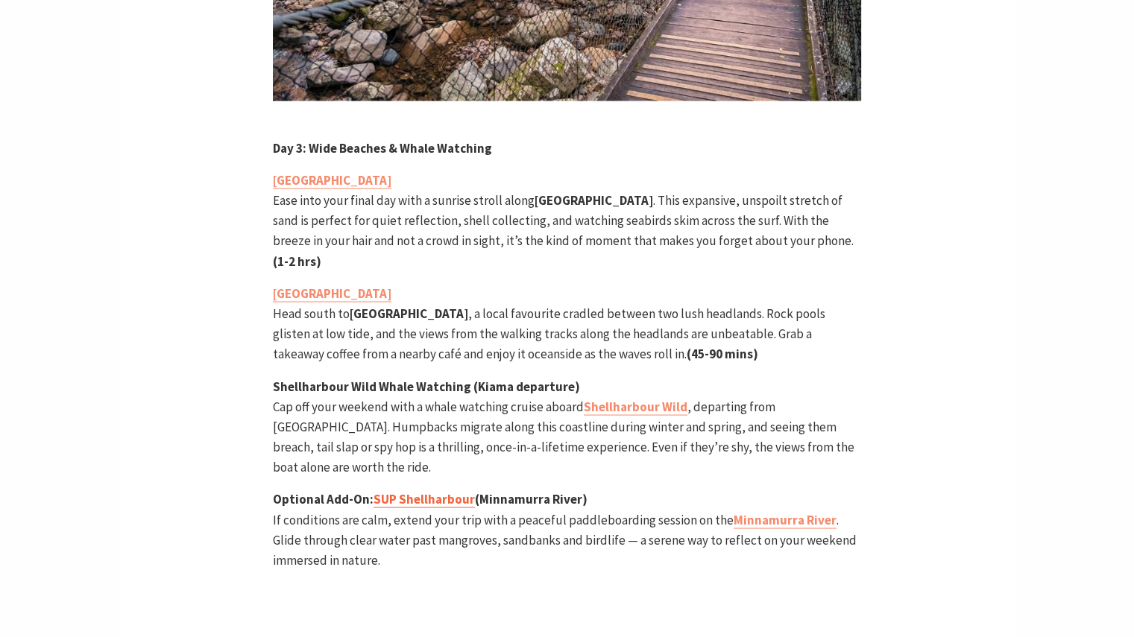
click at [435, 491] on link "SUP Shellharbour" at bounding box center [423, 499] width 101 height 17
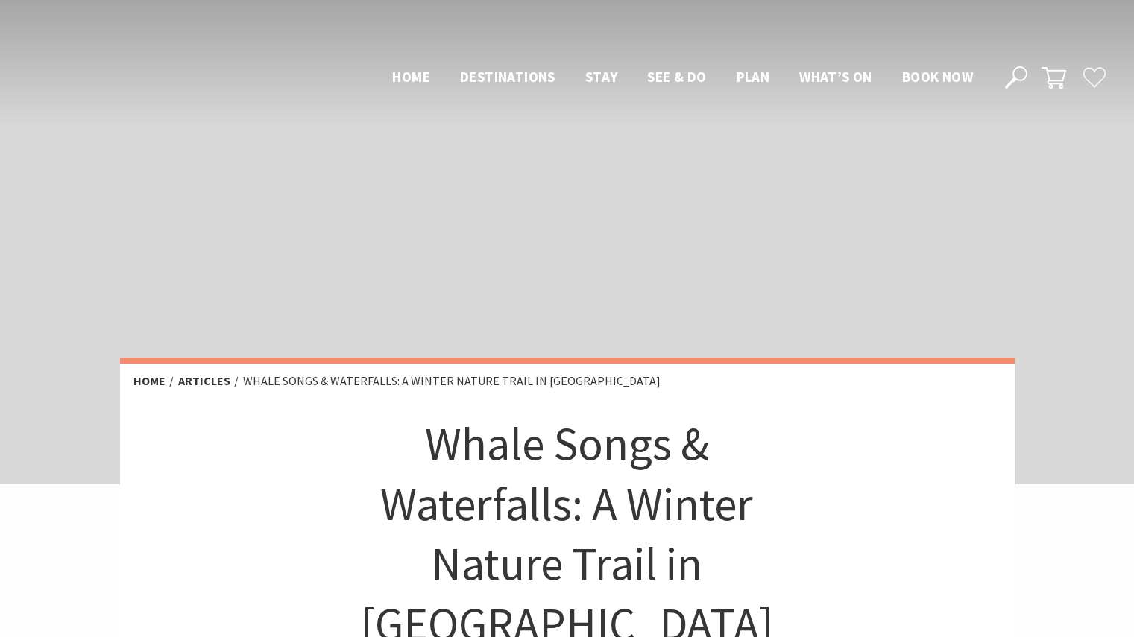
scroll to position [2684, 0]
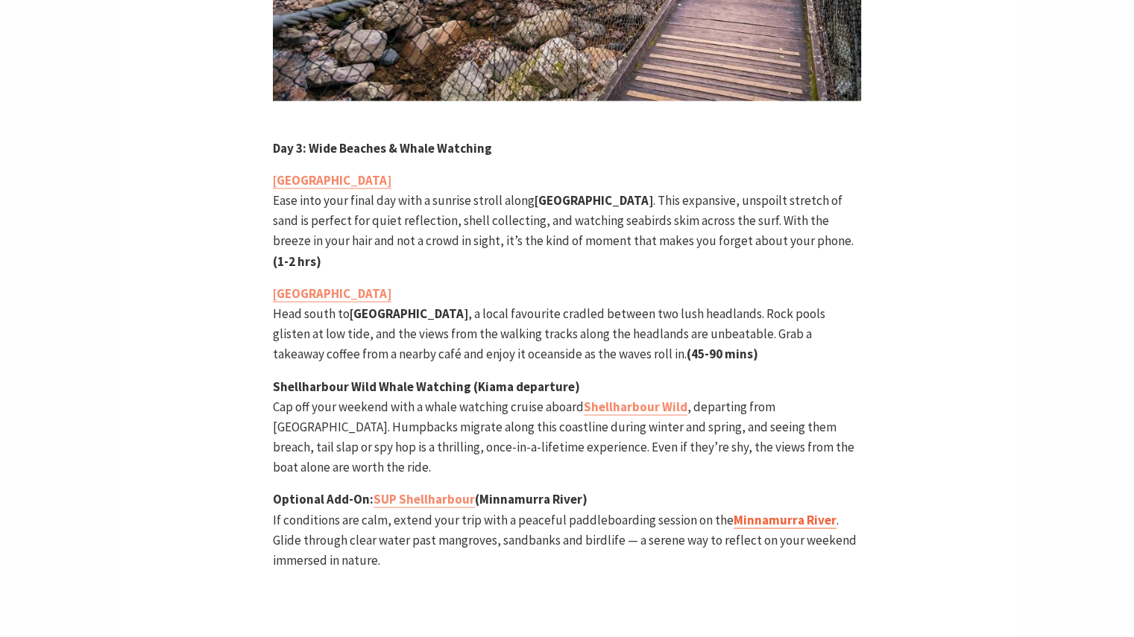
click at [772, 511] on strong "Minnamurra River" at bounding box center [785, 519] width 103 height 16
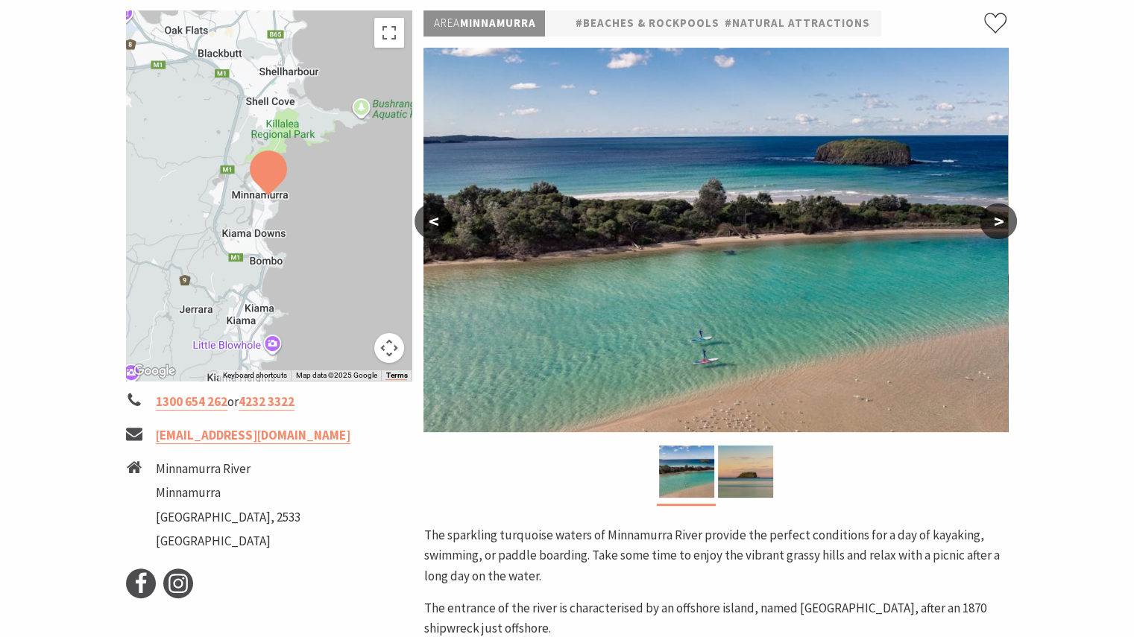
scroll to position [224, 0]
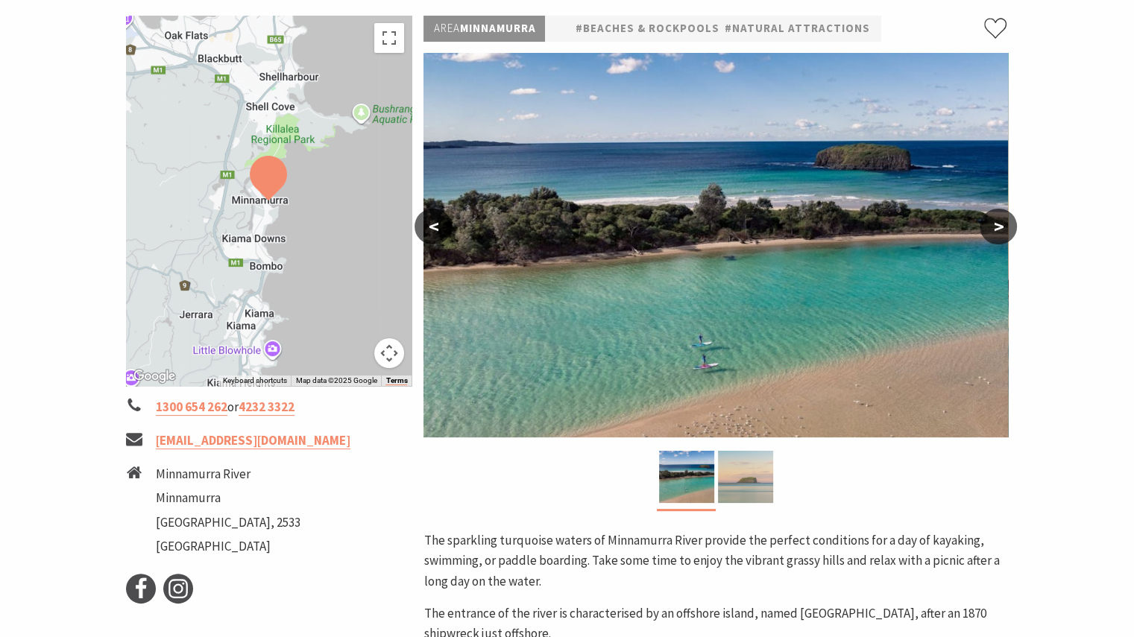
click at [761, 476] on img at bounding box center [745, 477] width 55 height 52
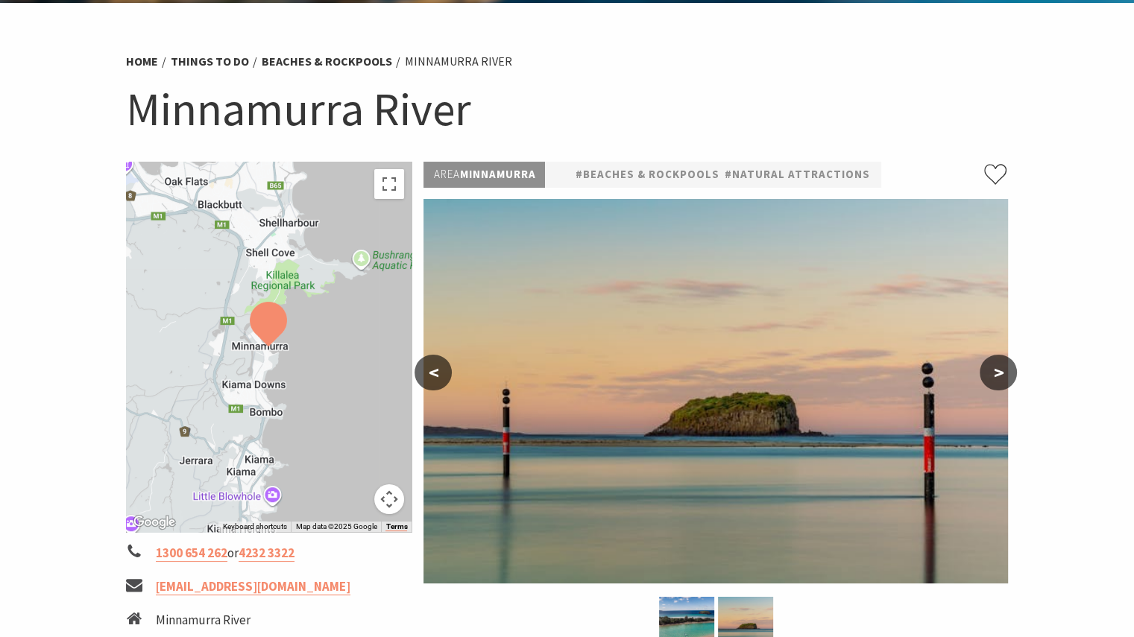
scroll to position [75, 0]
